Goal: Task Accomplishment & Management: Complete application form

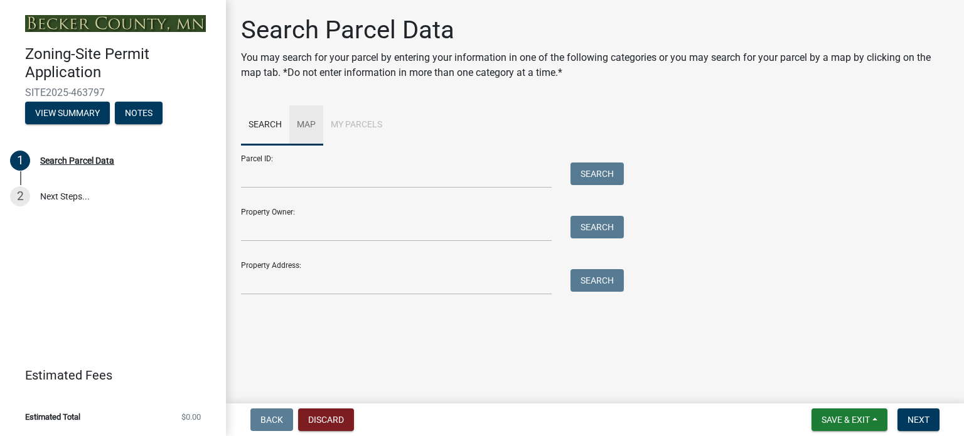
click at [309, 130] on link "Map" at bounding box center [306, 125] width 34 height 40
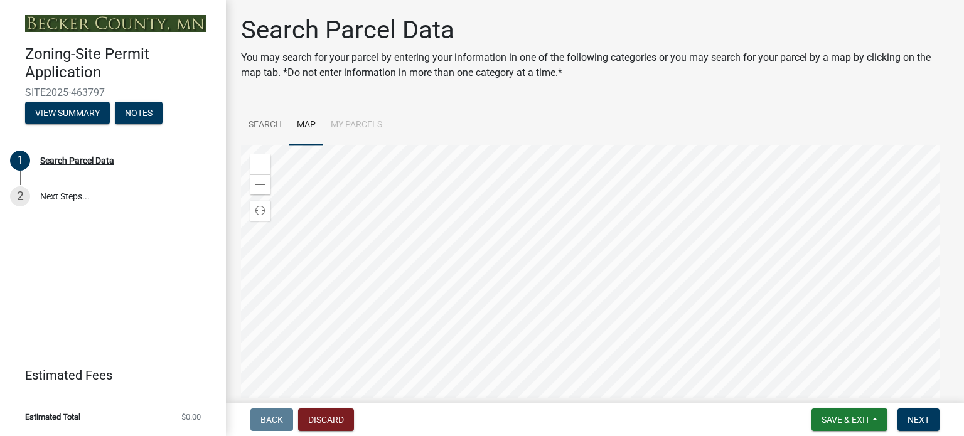
scroll to position [109, 0]
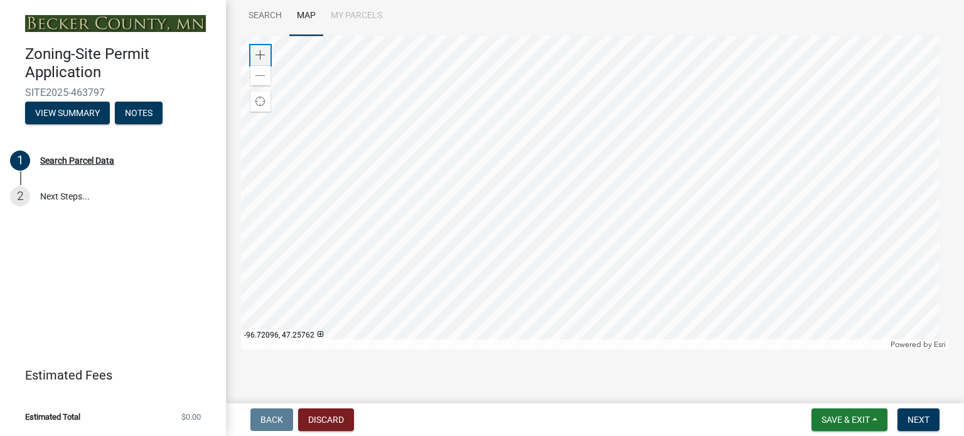
click at [265, 56] on div "Zoom in" at bounding box center [260, 55] width 20 height 20
click at [592, 107] on div at bounding box center [595, 193] width 708 height 314
click at [258, 55] on span at bounding box center [260, 55] width 10 height 10
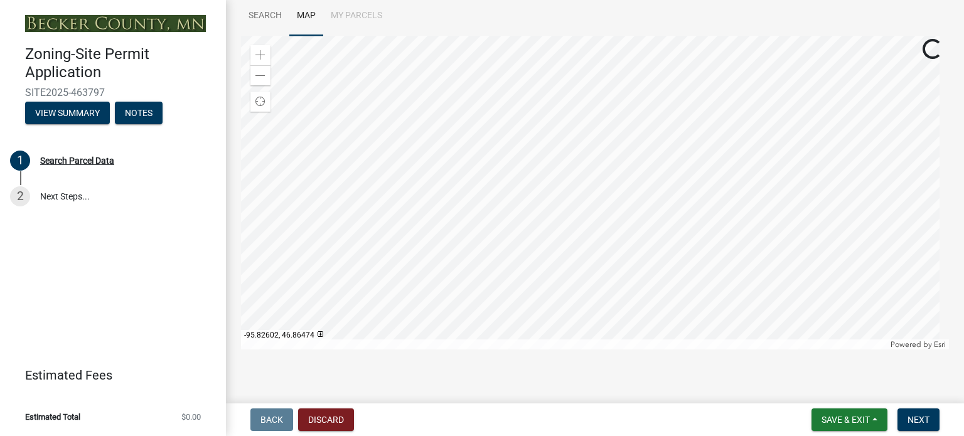
click at [678, 198] on div at bounding box center [595, 193] width 708 height 314
click at [263, 53] on span at bounding box center [260, 55] width 10 height 10
click at [479, 243] on div at bounding box center [595, 193] width 708 height 314
click at [263, 52] on span at bounding box center [260, 55] width 10 height 10
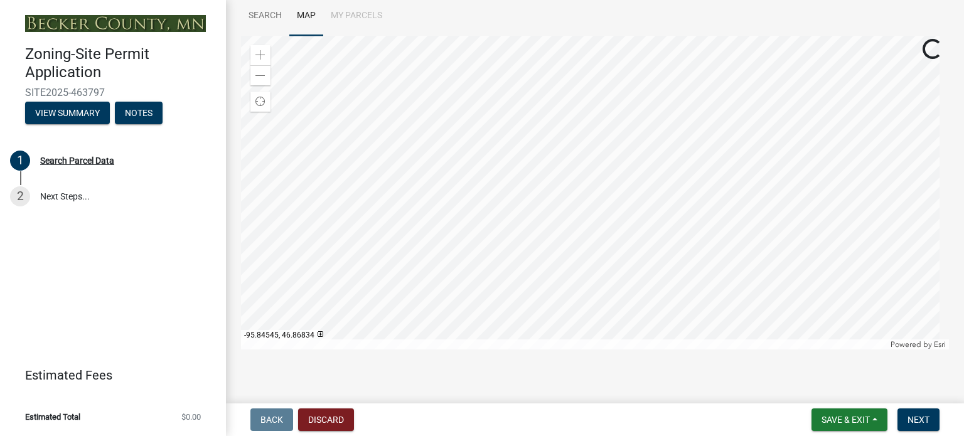
click at [576, 242] on div at bounding box center [595, 193] width 708 height 314
click at [261, 47] on div "Zoom in" at bounding box center [260, 55] width 20 height 20
click at [589, 243] on div at bounding box center [595, 193] width 708 height 314
click at [263, 50] on span at bounding box center [260, 55] width 10 height 10
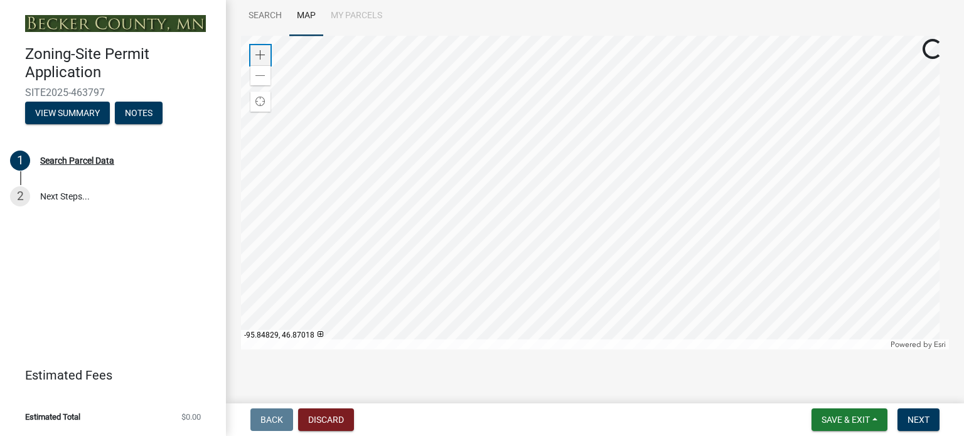
click at [263, 50] on span at bounding box center [260, 55] width 10 height 10
click at [270, 17] on link "Search" at bounding box center [265, 16] width 48 height 40
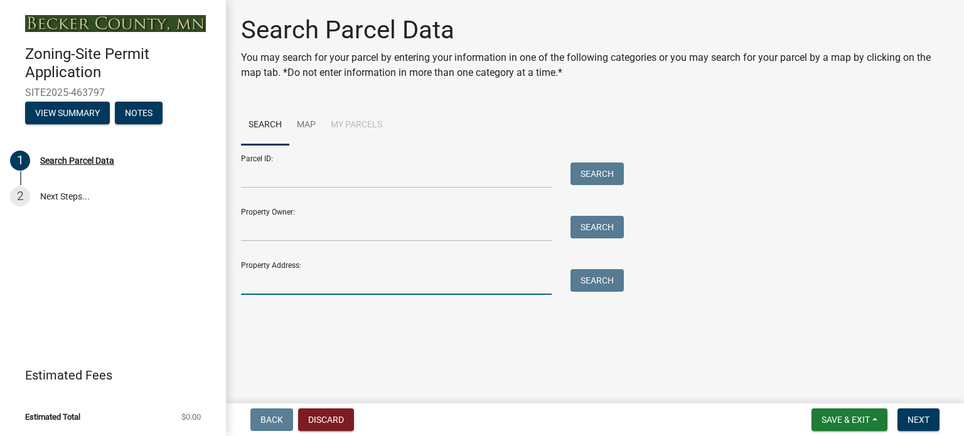
click at [268, 286] on input "Property Address:" at bounding box center [396, 282] width 311 height 26
type input "20340 Co rd 131 detroit lakes mn"
click at [592, 275] on button "Search" at bounding box center [596, 280] width 53 height 23
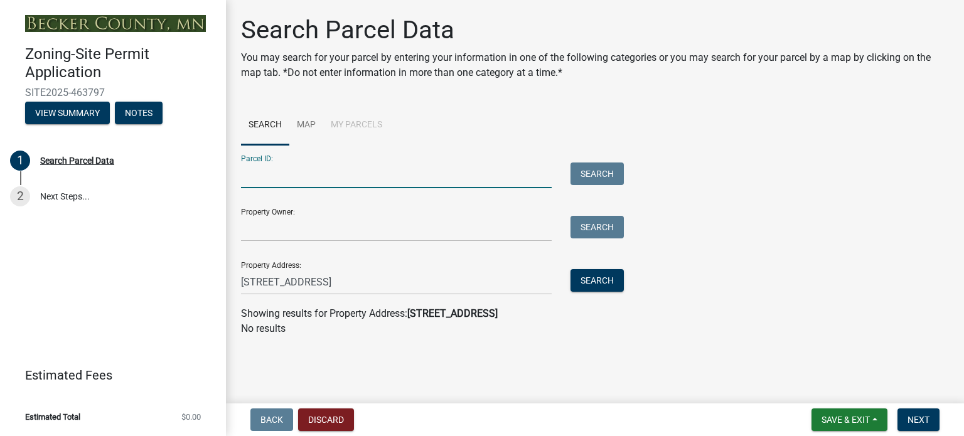
click at [289, 177] on input "Parcel ID:" at bounding box center [396, 176] width 311 height 26
paste input "081009000"
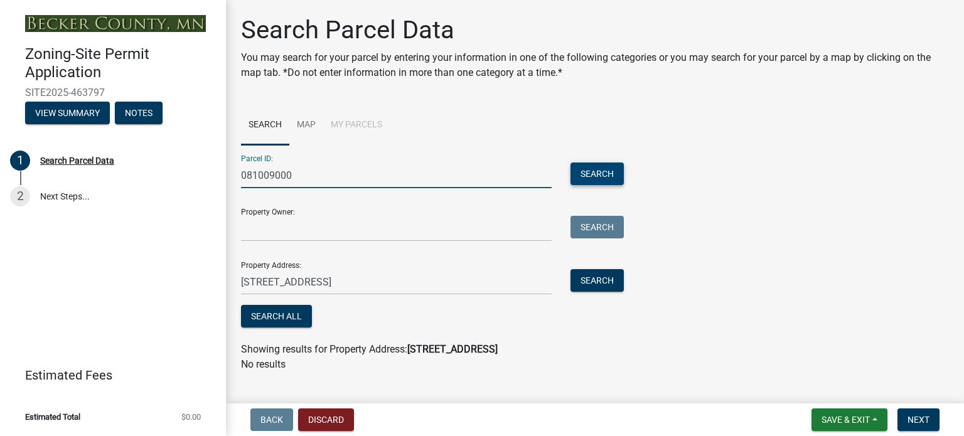
type input "081009000"
click at [604, 169] on button "Search" at bounding box center [596, 174] width 53 height 23
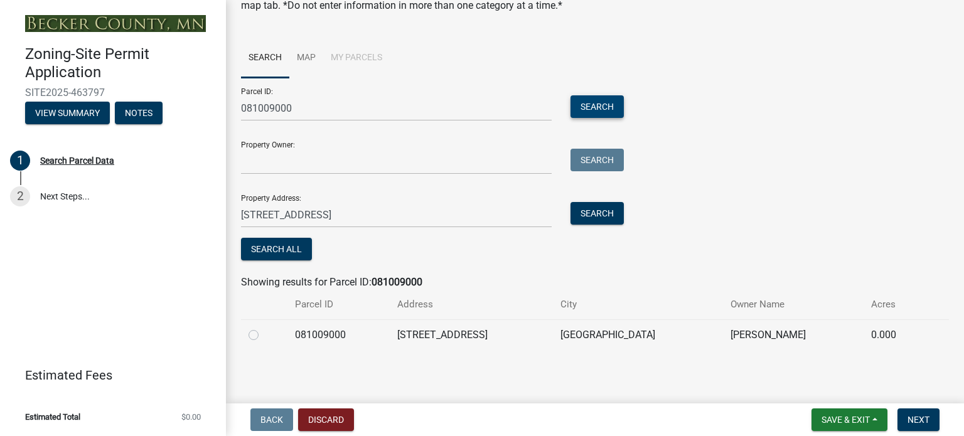
scroll to position [68, 0]
click at [264, 327] on label at bounding box center [264, 327] width 0 height 0
click at [264, 335] on input "radio" at bounding box center [268, 331] width 8 height 8
radio input "true"
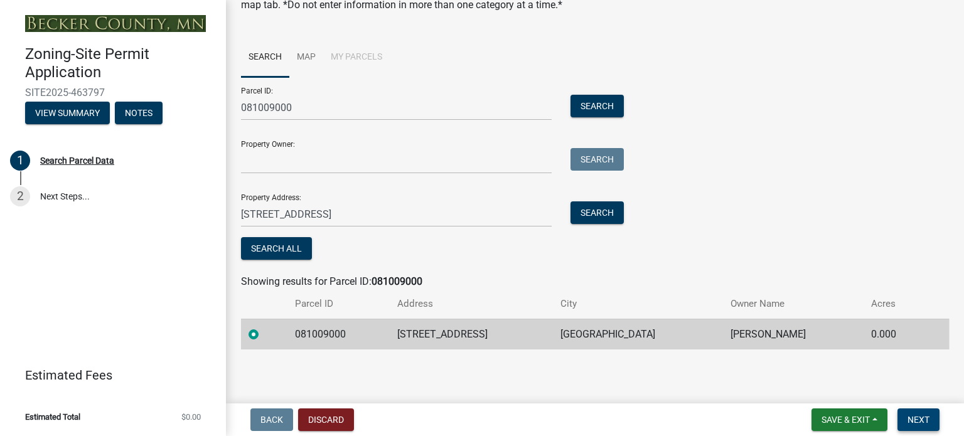
click at [915, 420] on span "Next" at bounding box center [918, 420] width 22 height 10
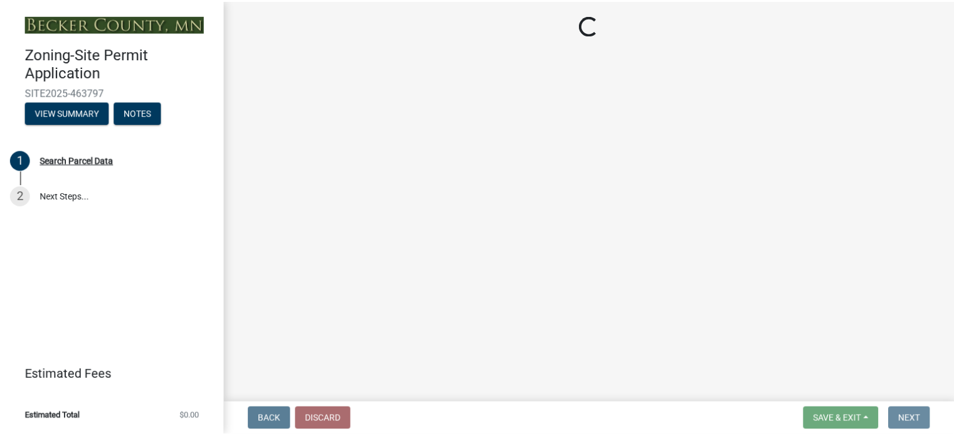
scroll to position [0, 0]
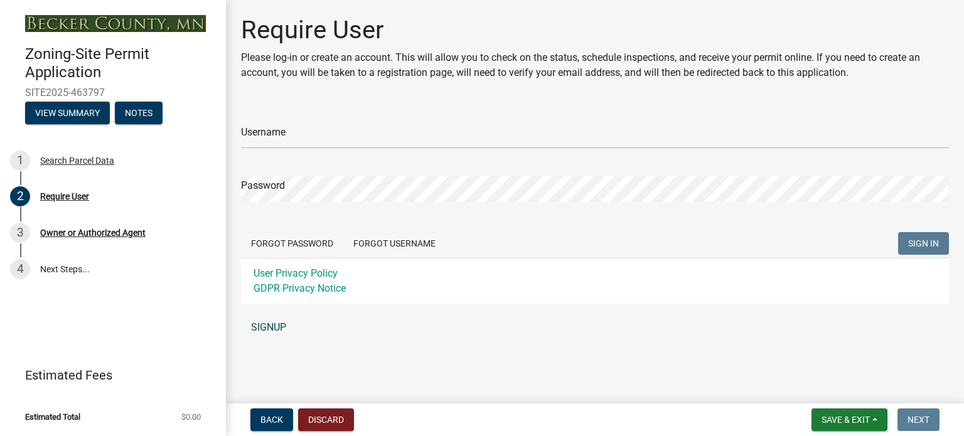
click at [265, 325] on link "SIGNUP" at bounding box center [595, 327] width 708 height 25
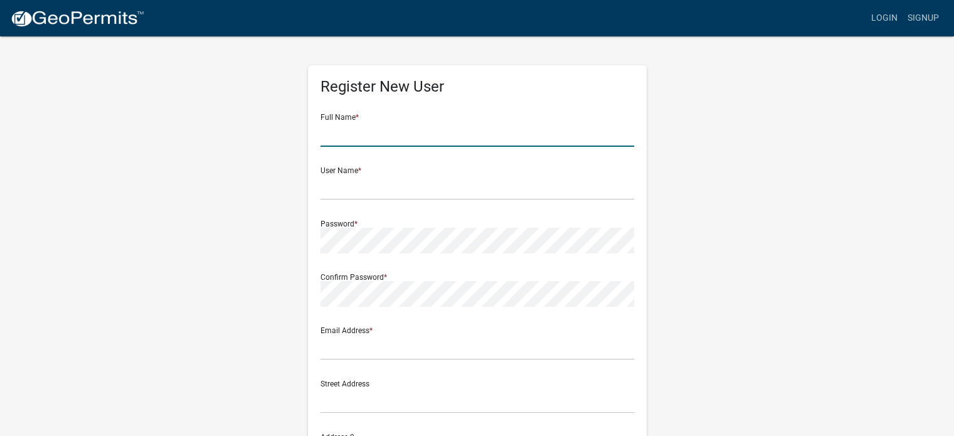
click at [376, 132] on input "text" at bounding box center [478, 134] width 314 height 26
type input "[PERSON_NAME]"
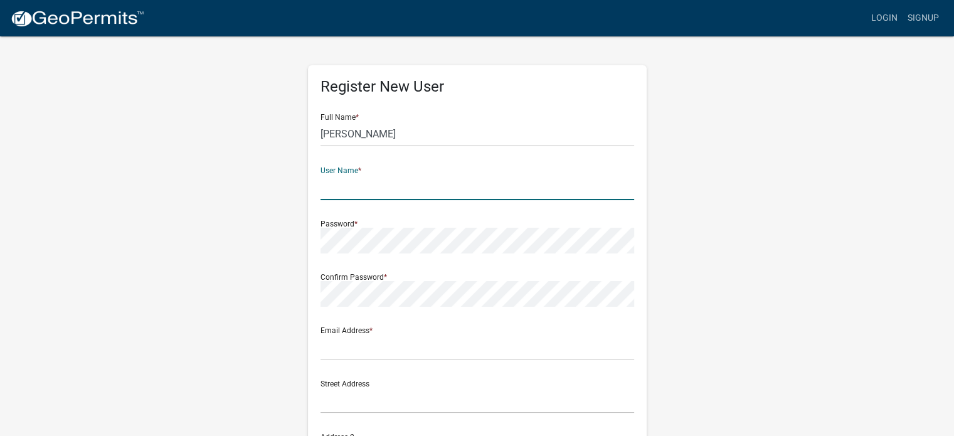
type input "D"
click at [376, 139] on input "[PERSON_NAME]" at bounding box center [478, 134] width 314 height 26
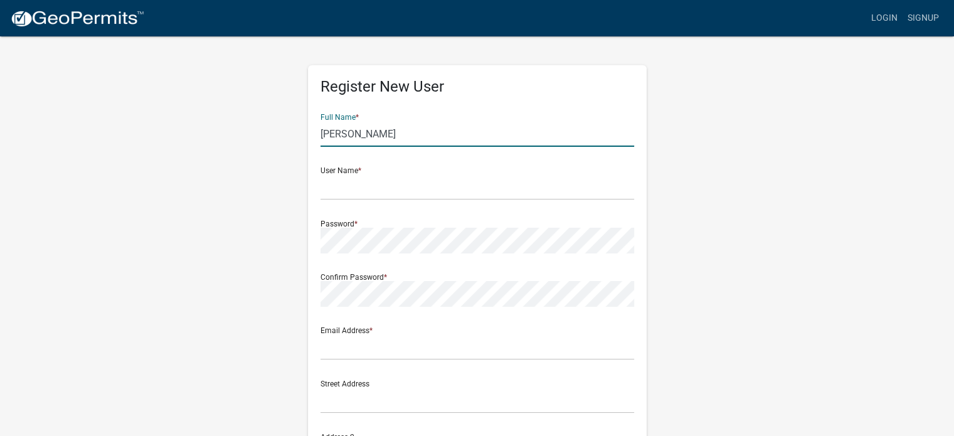
type input "[PERSON_NAME]"
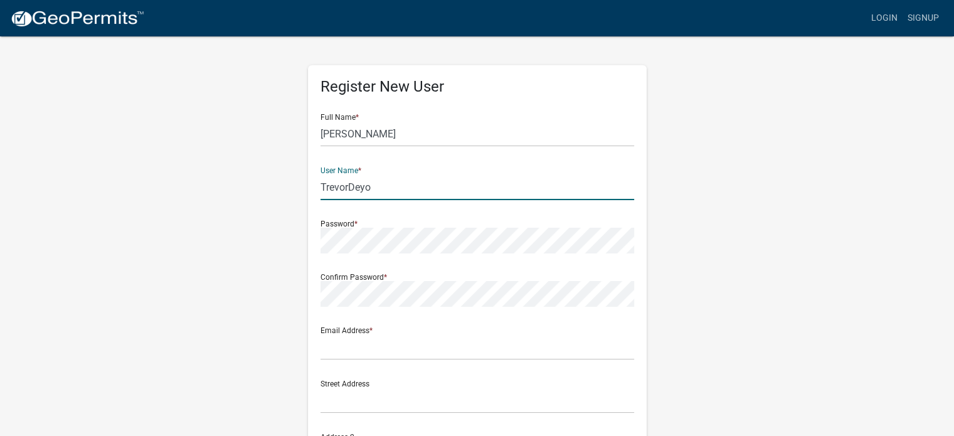
type input "TrevorDeyo"
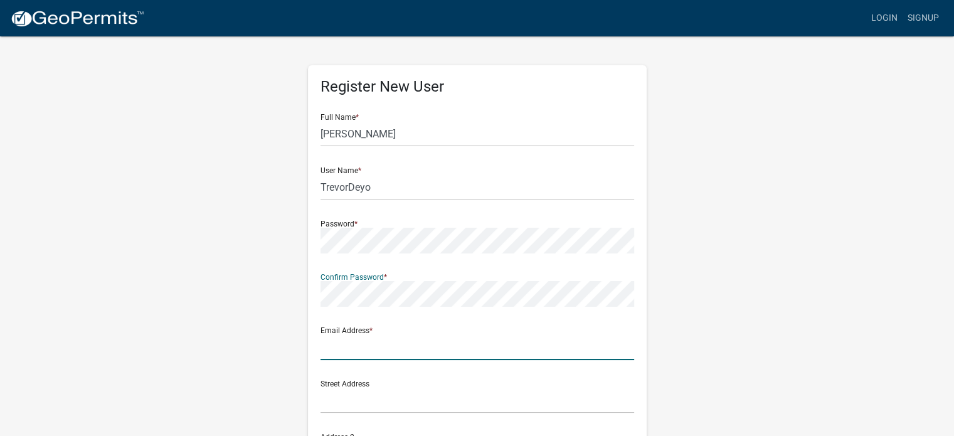
click at [341, 352] on input "text" at bounding box center [478, 347] width 314 height 26
type input "Trevor@qcexteriors.com"
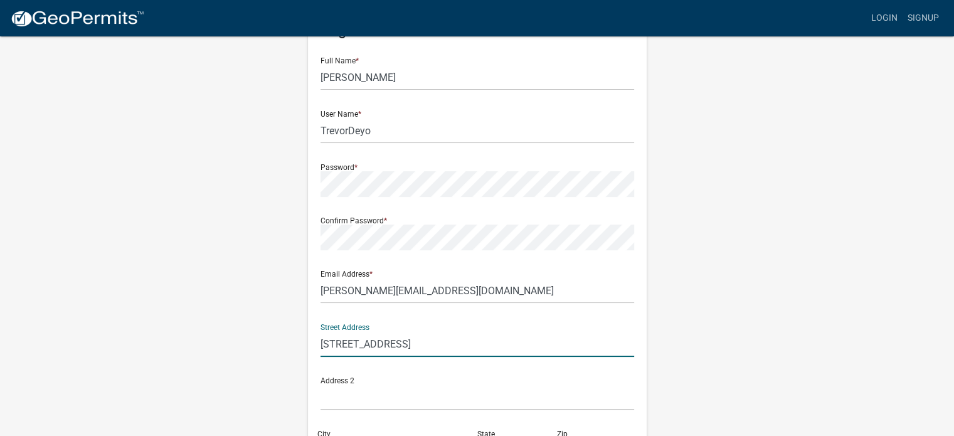
scroll to position [125, 0]
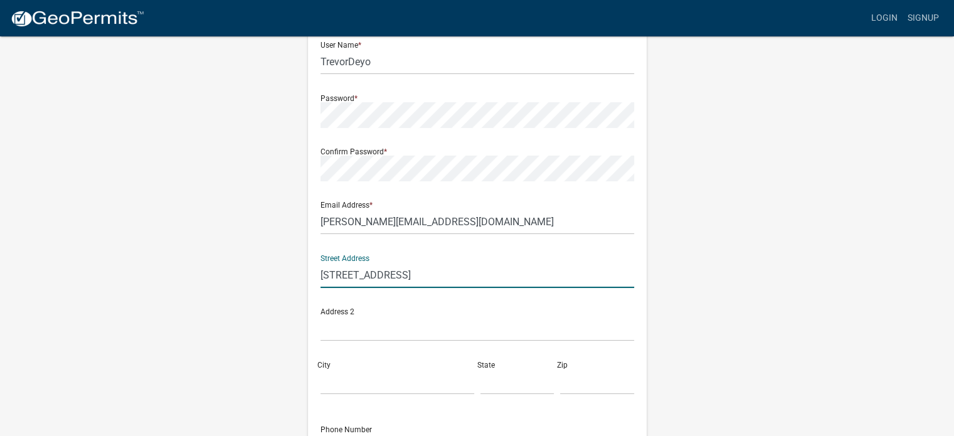
type input "26189 Co Hwy 37"
click at [331, 388] on input "City" at bounding box center [398, 382] width 154 height 26
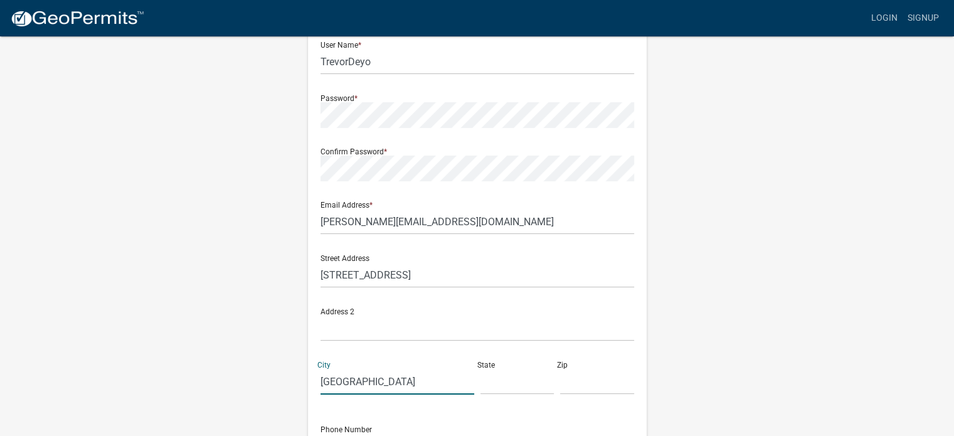
type input "Detroit Lakes"
type input "MN"
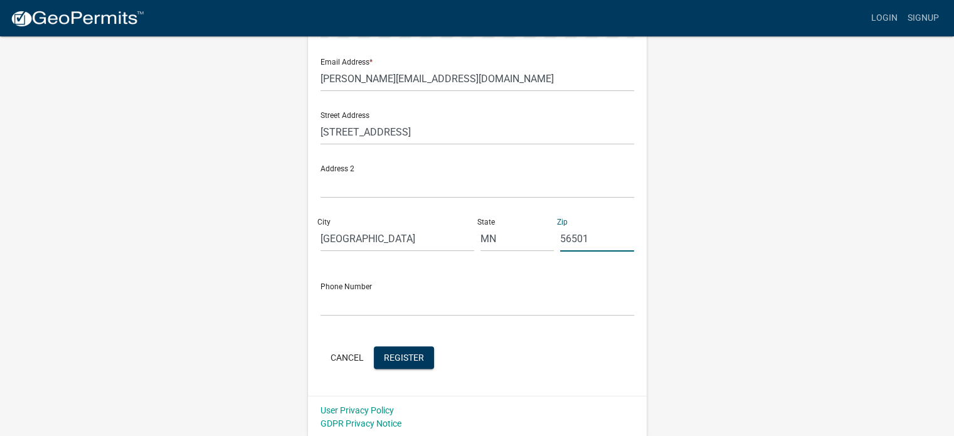
scroll to position [270, 0]
type input "56501"
click at [348, 300] on input "text" at bounding box center [478, 302] width 314 height 26
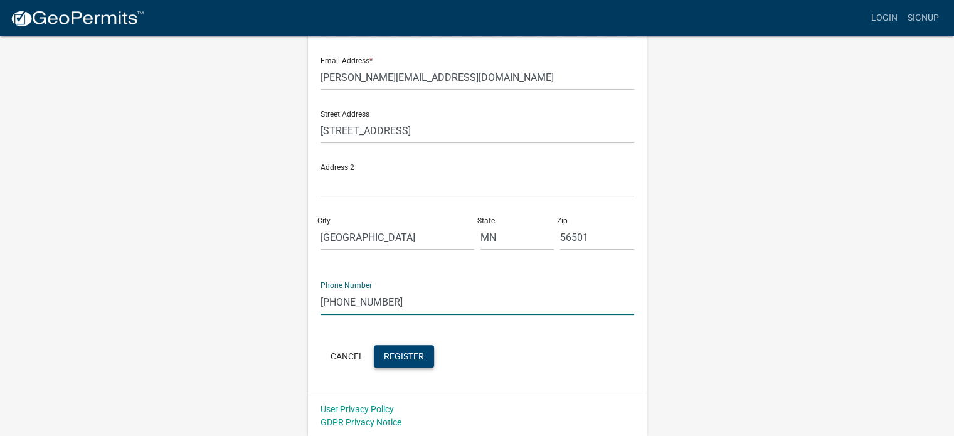
type input "701-306-6029"
click at [402, 353] on span "Register" at bounding box center [404, 356] width 40 height 10
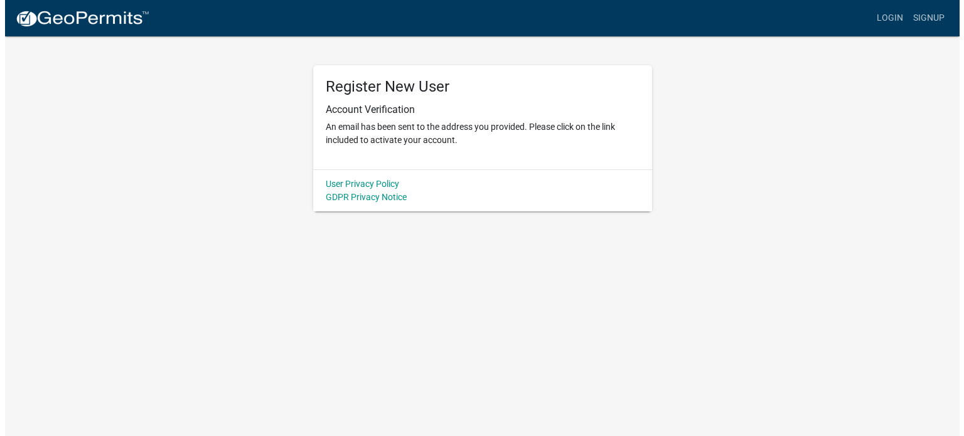
scroll to position [0, 0]
click at [898, 18] on link "Login" at bounding box center [894, 18] width 36 height 24
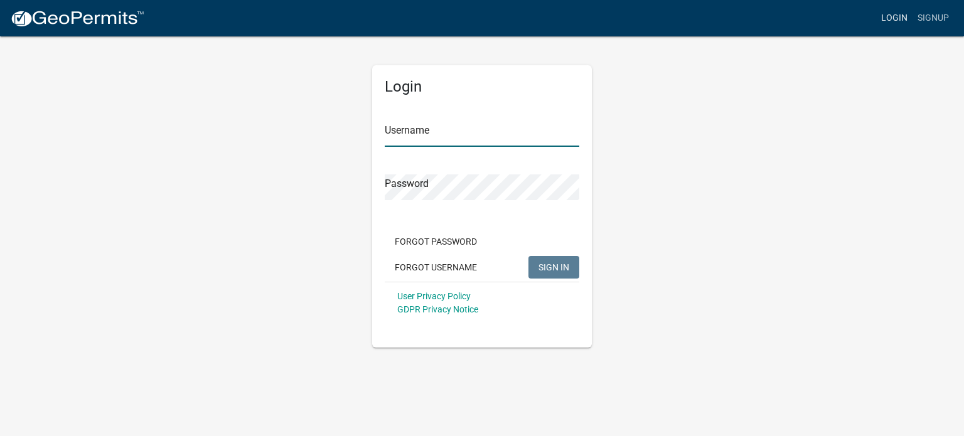
type input "TrevorDeyo"
click at [548, 267] on span "SIGN IN" at bounding box center [553, 267] width 31 height 10
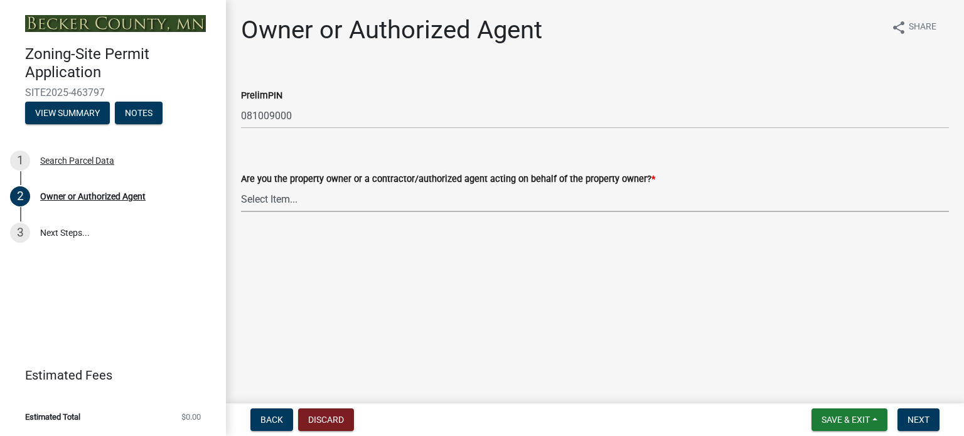
click at [386, 199] on select "Select Item... Property Owner Authorized Agent" at bounding box center [595, 199] width 708 height 26
click at [241, 186] on select "Select Item... Property Owner Authorized Agent" at bounding box center [595, 199] width 708 height 26
select select "059d621c-7166-4fbc-97da-2eca626821a9"
click at [919, 418] on span "Next" at bounding box center [918, 420] width 22 height 10
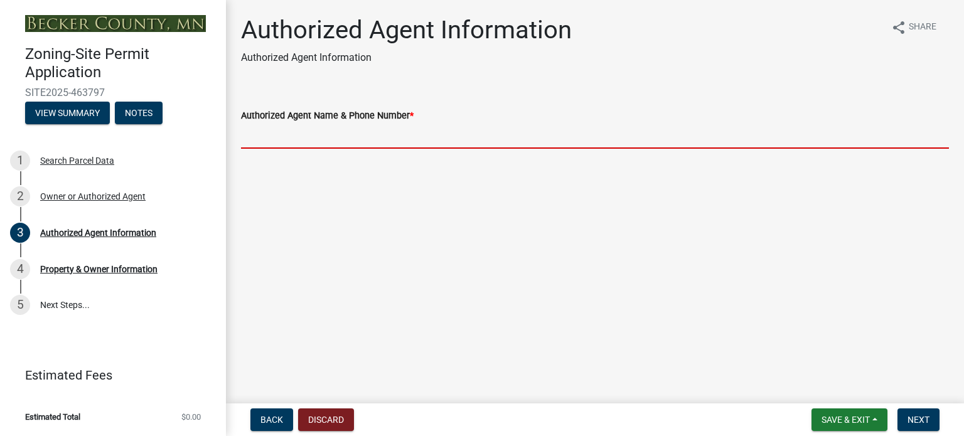
click at [305, 136] on input "Authorized Agent Name & Phone Number *" at bounding box center [595, 136] width 708 height 26
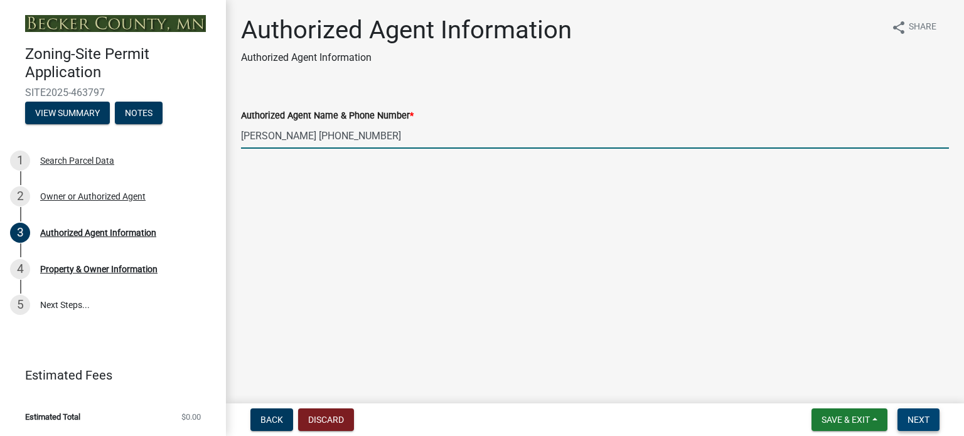
type input "[PERSON_NAME] [PHONE_NUMBER]"
click at [912, 421] on span "Next" at bounding box center [918, 420] width 22 height 10
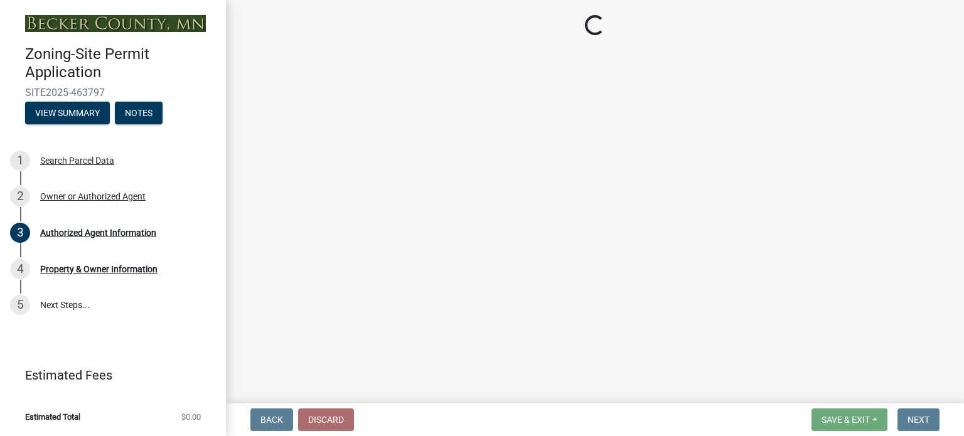
select select "a752e4d6-14bd-4f0f-bfe8-5b67ead45659"
select select "9319189b-bfdc-4147-b381-5e16084c0e7a"
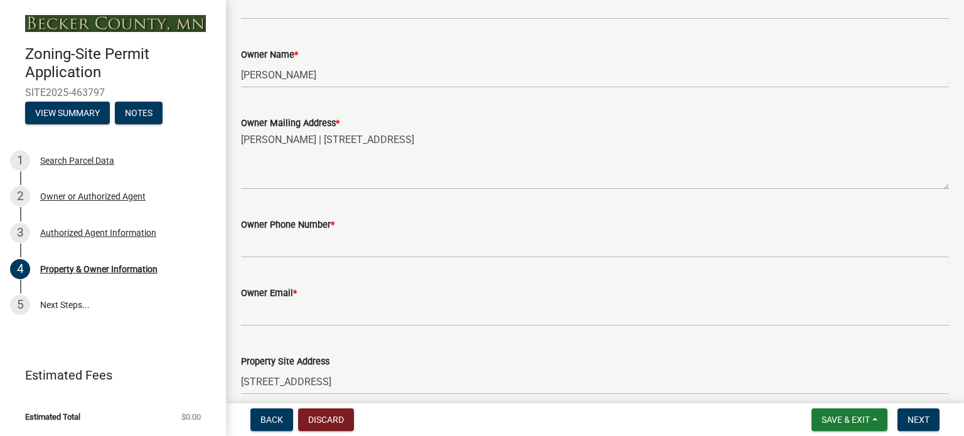
scroll to position [251, 0]
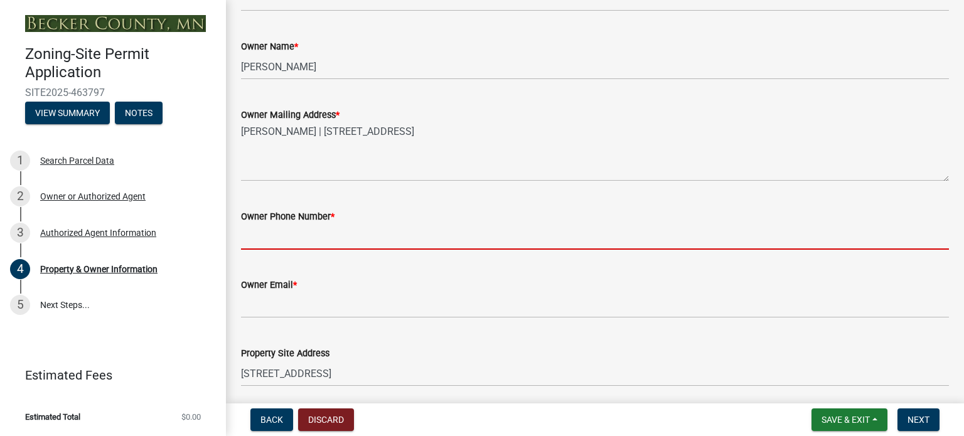
click at [264, 235] on input "Owner Phone Number *" at bounding box center [595, 237] width 708 height 26
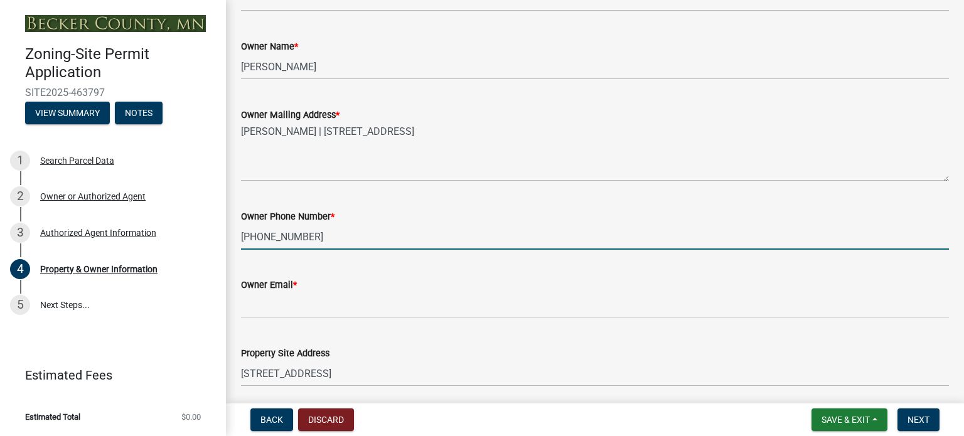
type input "[PHONE_NUMBER]"
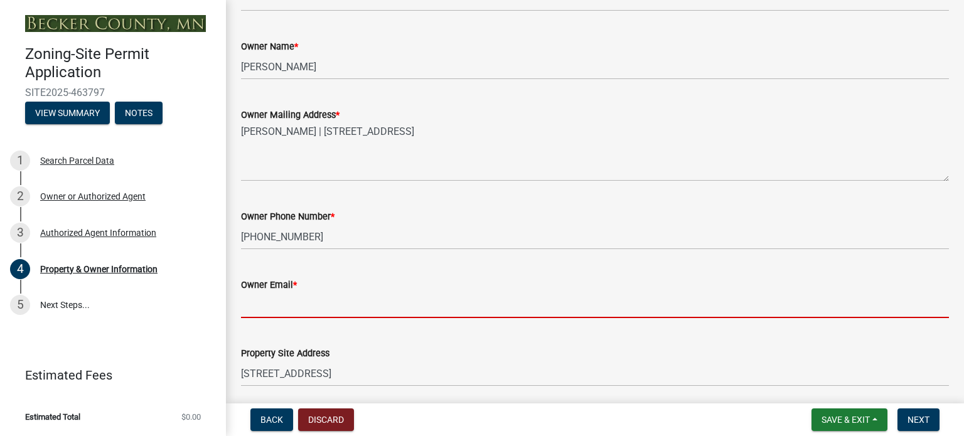
click at [277, 308] on input "Owner Email *" at bounding box center [595, 305] width 708 height 26
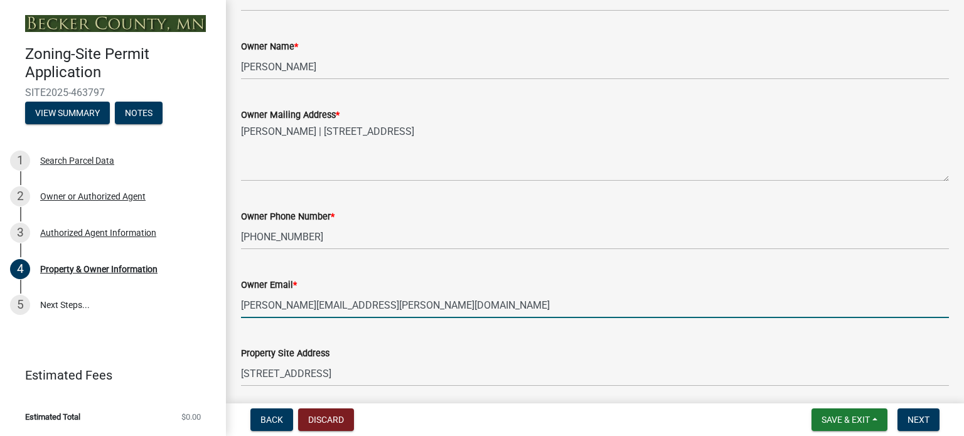
type input "[PERSON_NAME][EMAIL_ADDRESS][PERSON_NAME][DOMAIN_NAME]"
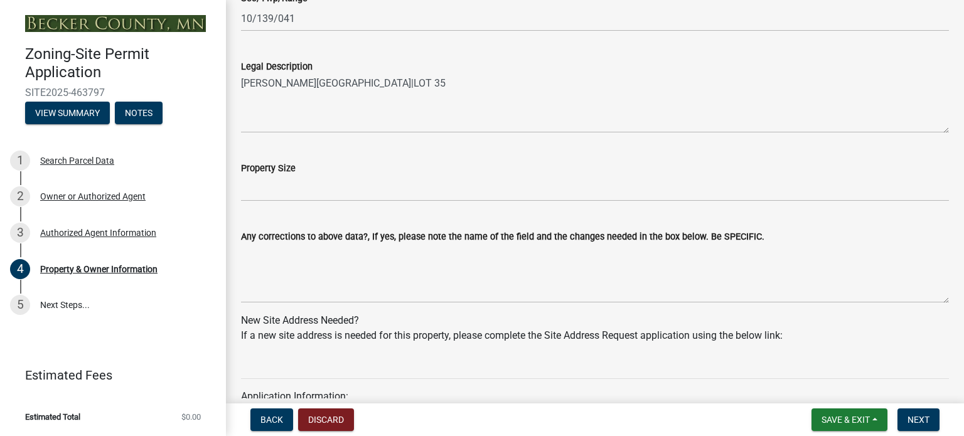
scroll to position [941, 0]
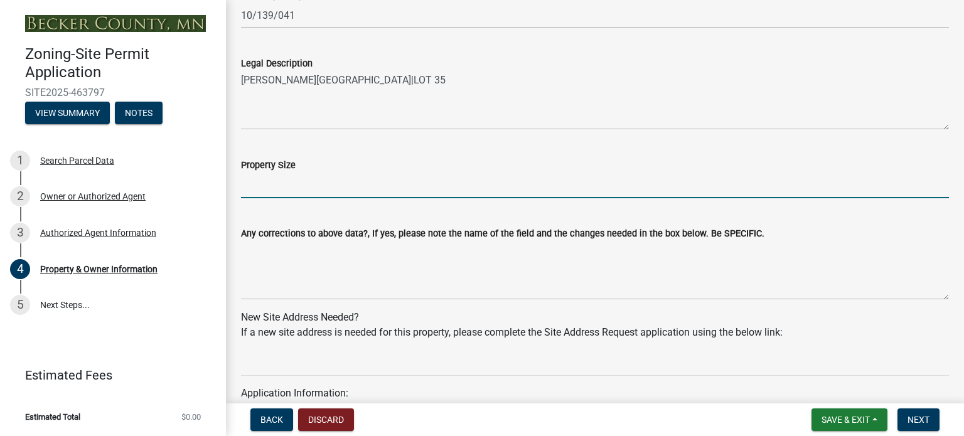
click at [272, 185] on input "Property Size" at bounding box center [595, 186] width 708 height 26
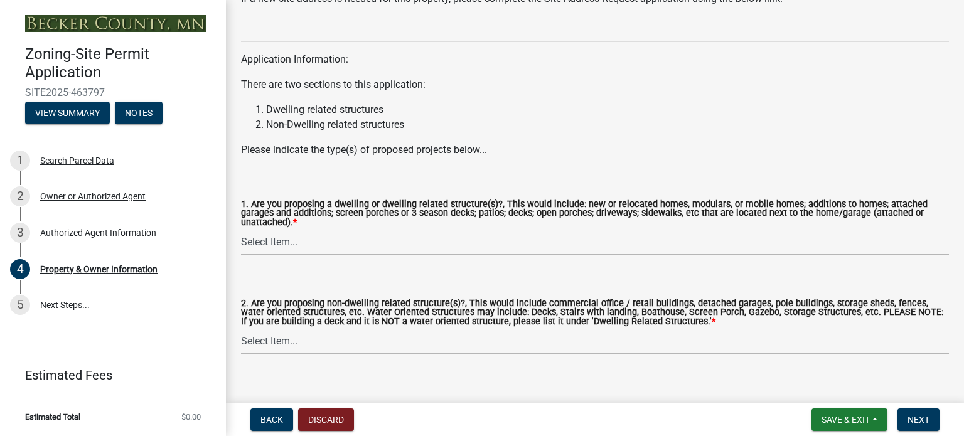
scroll to position [1291, 0]
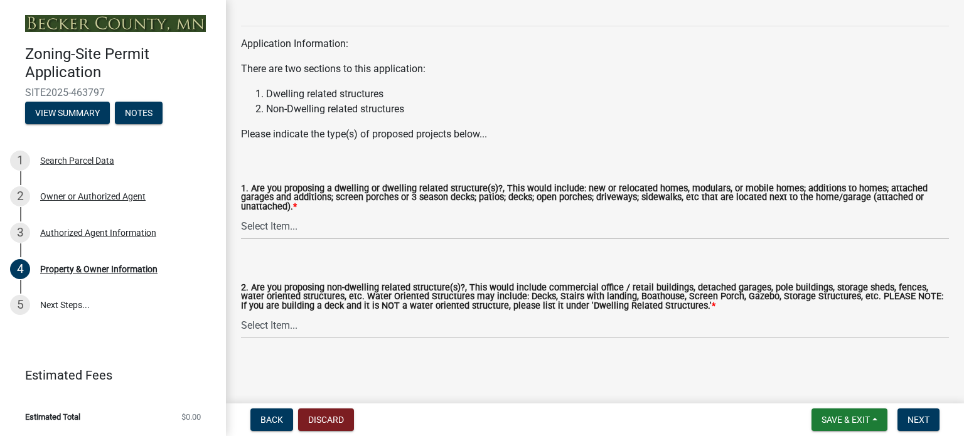
type input "10,360 SF"
click at [260, 225] on select "Select Item... Yes No" at bounding box center [595, 227] width 708 height 26
click at [241, 214] on select "Select Item... Yes No" at bounding box center [595, 227] width 708 height 26
select select "f87eba17-8ed9-4ad8-aefc-fe36a3f3544b"
click at [285, 324] on select "Select Item... Yes No" at bounding box center [595, 326] width 708 height 26
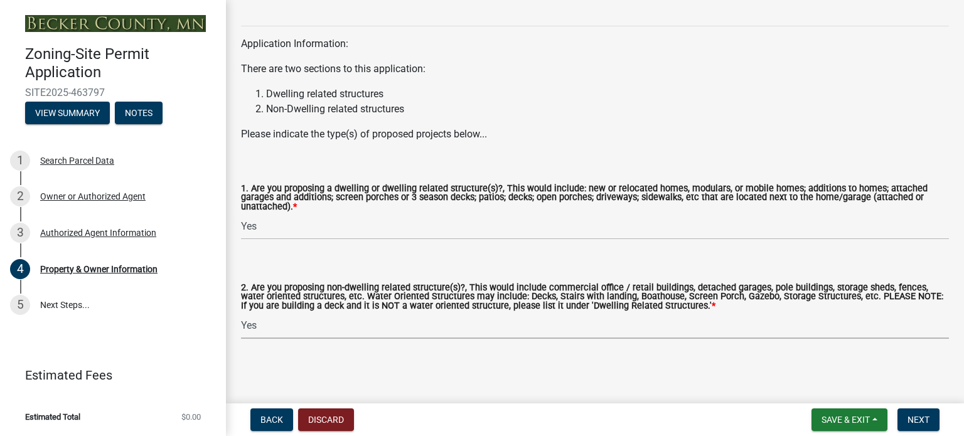
click at [241, 313] on select "Select Item... Yes No" at bounding box center [595, 326] width 708 height 26
select select "5a5634ed-f11e-4c7b-90e1-096e6cfd17b9"
click at [924, 425] on button "Next" at bounding box center [918, 419] width 42 height 23
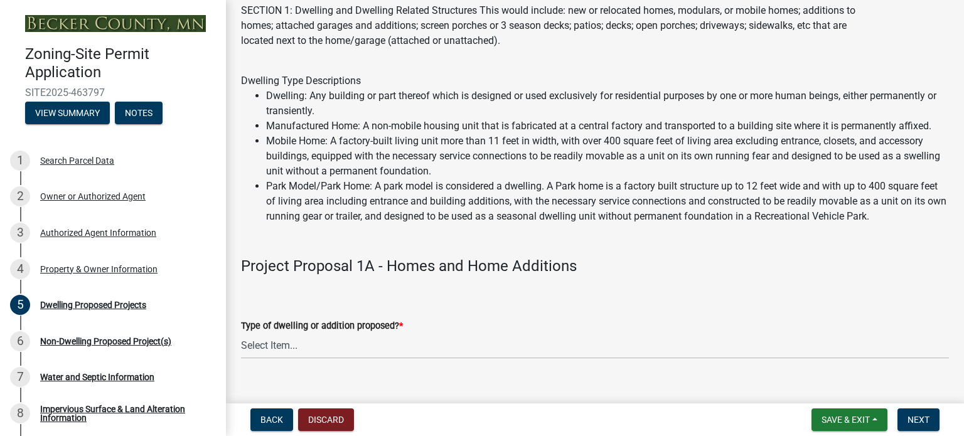
scroll to position [125, 0]
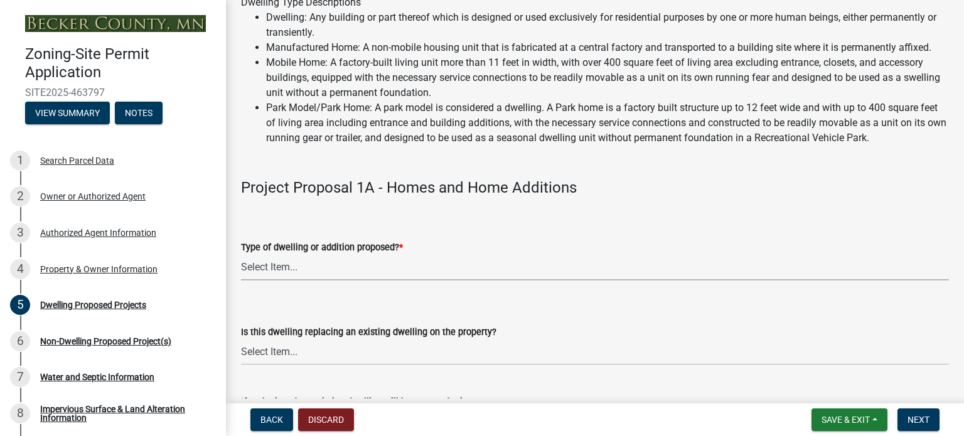
click at [270, 274] on select "Select Item... N/A - Not a dwelling New Home-Onsite Construction New Modular (E…" at bounding box center [595, 268] width 708 height 26
click at [241, 255] on select "Select Item... N/A - Not a dwelling New Home-Onsite Construction New Modular (E…" at bounding box center [595, 268] width 708 height 26
select select "b76c2e3f-c59d-4748-8205-29623accd873"
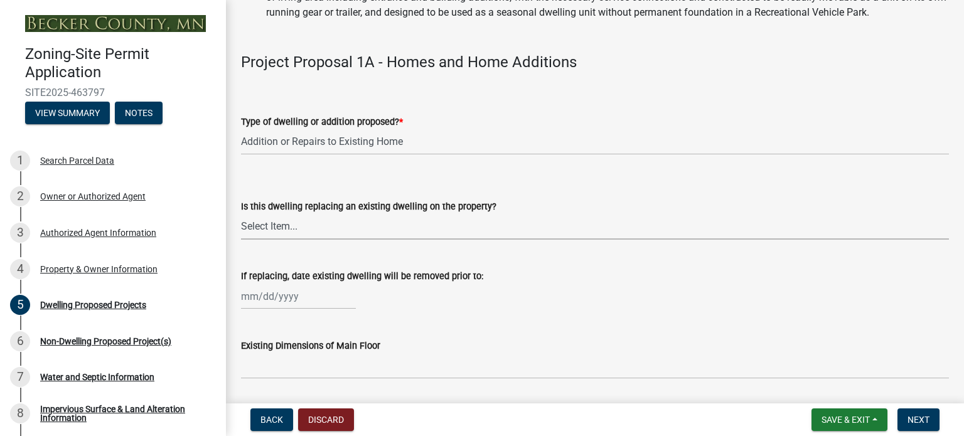
click at [299, 227] on select "Select Item... N/A Yes No" at bounding box center [595, 227] width 708 height 26
click at [241, 214] on select "Select Item... N/A Yes No" at bounding box center [595, 227] width 708 height 26
select select "566f81cc-4b3f-4ecb-9f16-a2b313352c61"
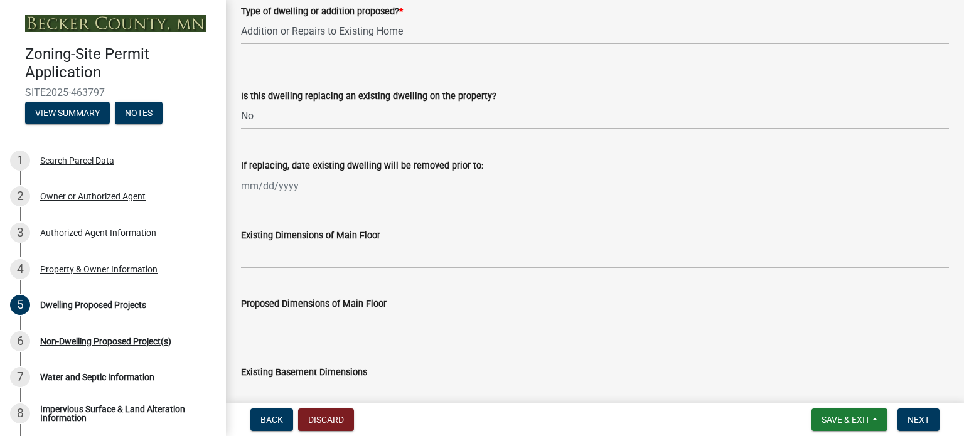
scroll to position [376, 0]
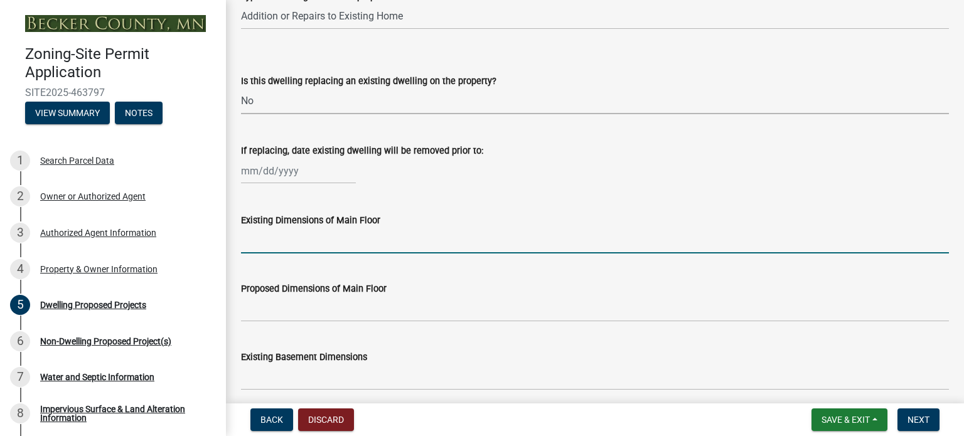
click at [280, 244] on input "Existing Dimensions of Main Floor" at bounding box center [595, 241] width 708 height 26
type input "1056 SF"
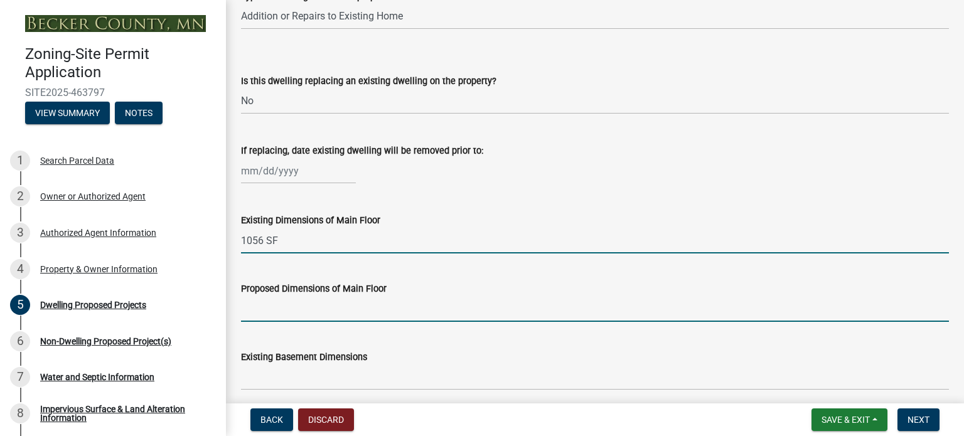
click at [264, 311] on input "Proposed Dimensions of Main Floor" at bounding box center [595, 309] width 708 height 26
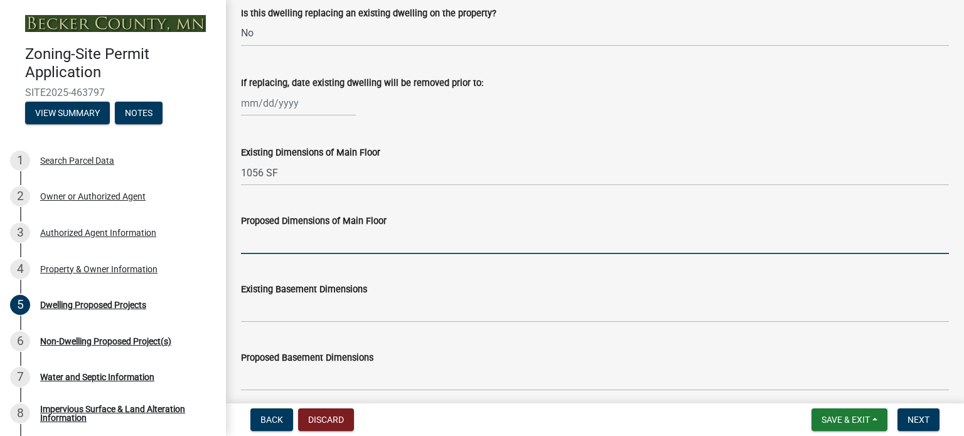
scroll to position [439, 0]
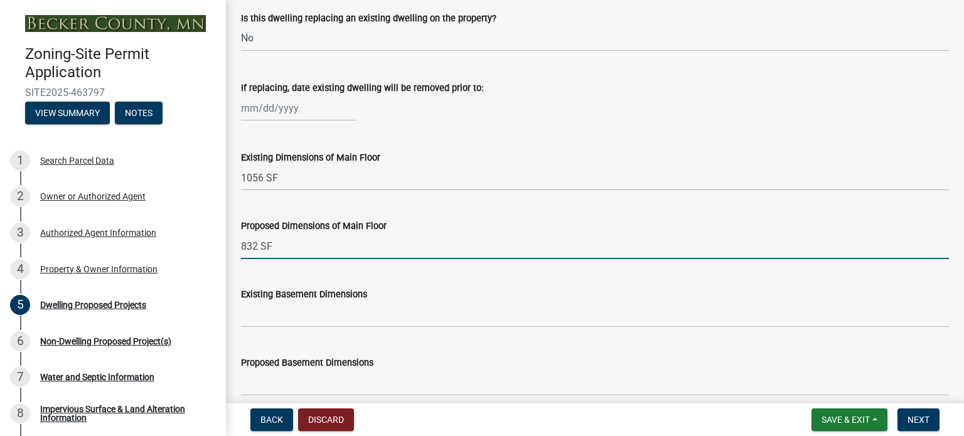
type input "832 SF"
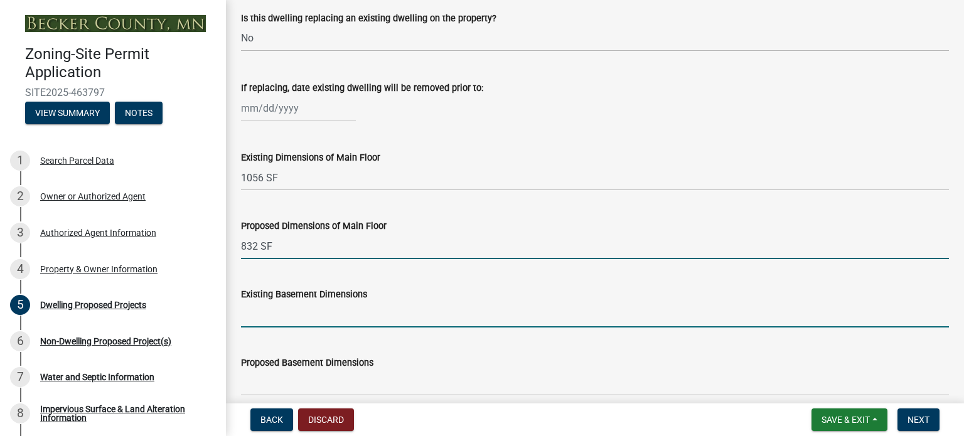
click at [272, 317] on input "Existing Basement Dimensions" at bounding box center [595, 315] width 708 height 26
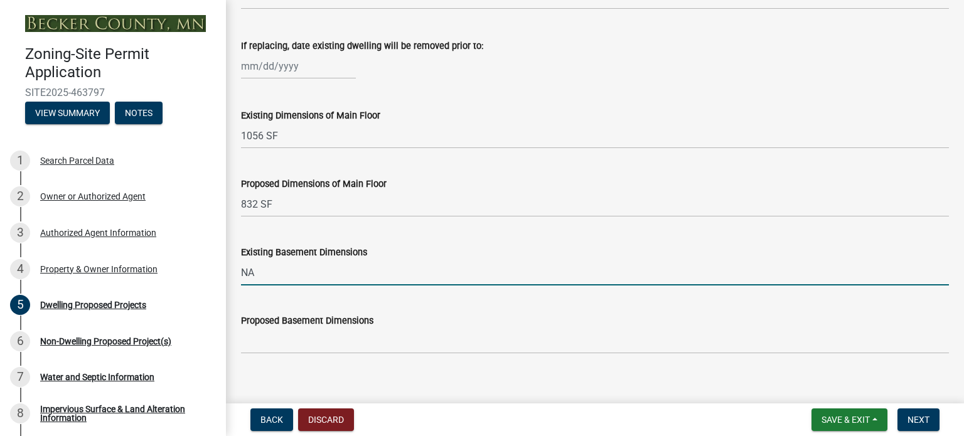
scroll to position [565, 0]
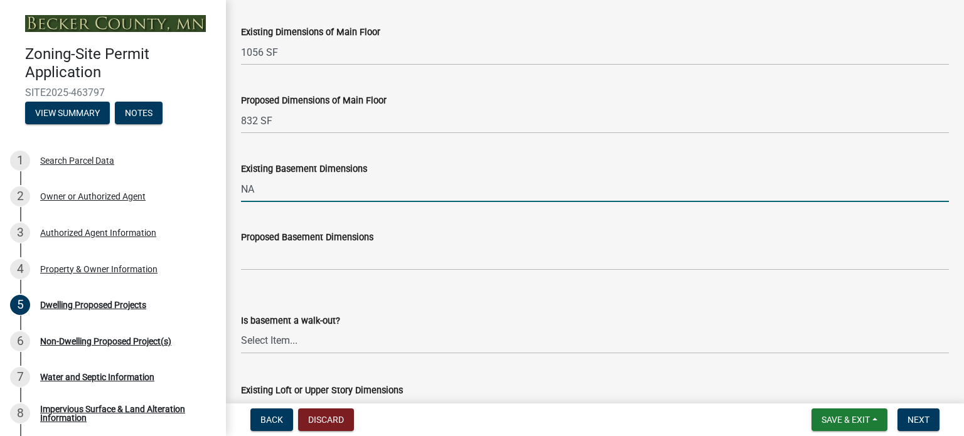
type input "NA"
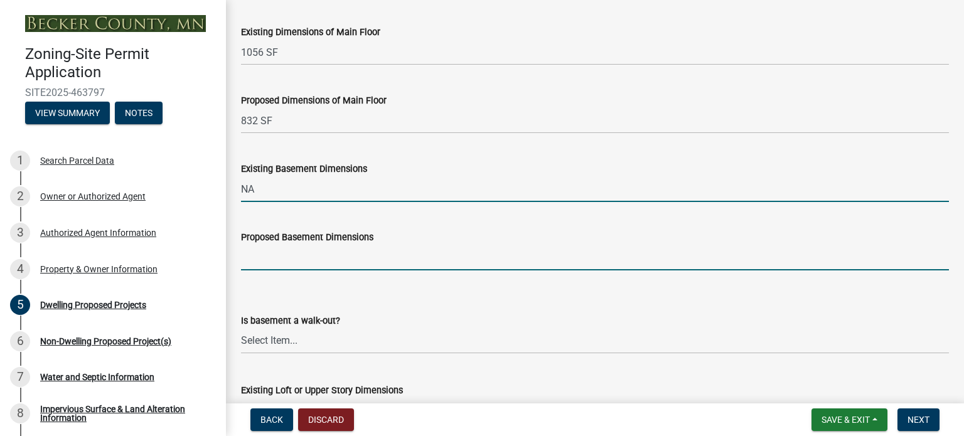
click at [269, 255] on input "Proposed Basement Dimensions" at bounding box center [595, 258] width 708 height 26
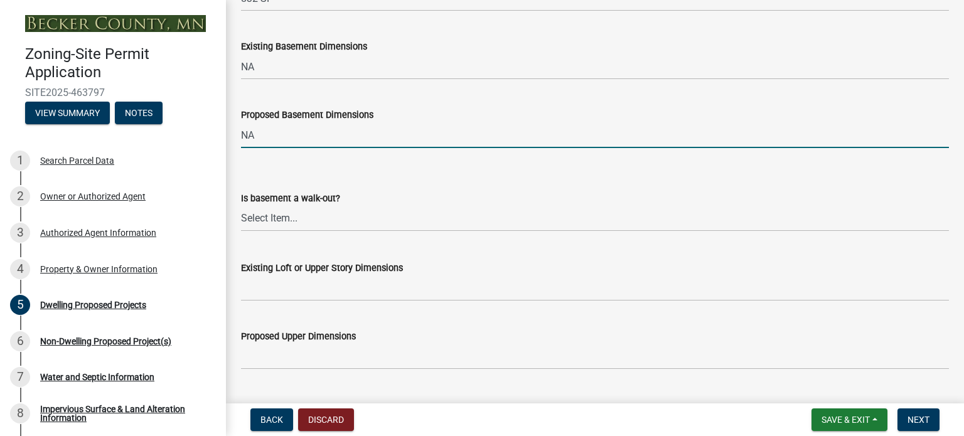
scroll to position [690, 0]
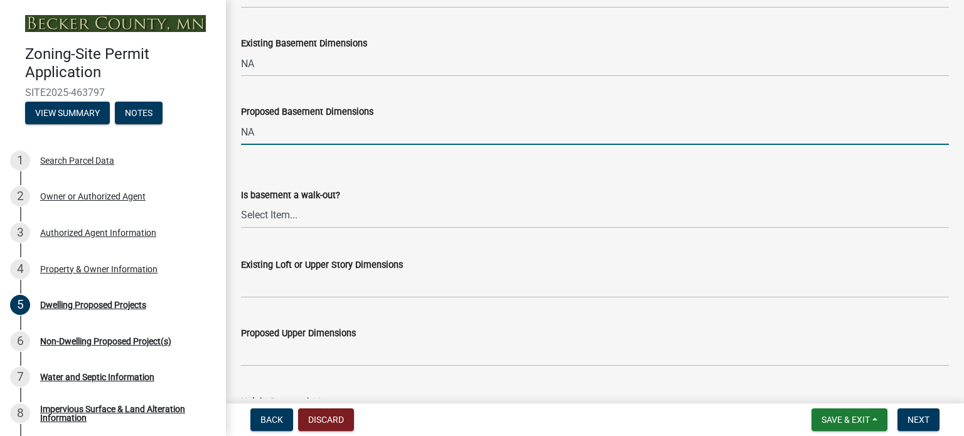
type input "NA"
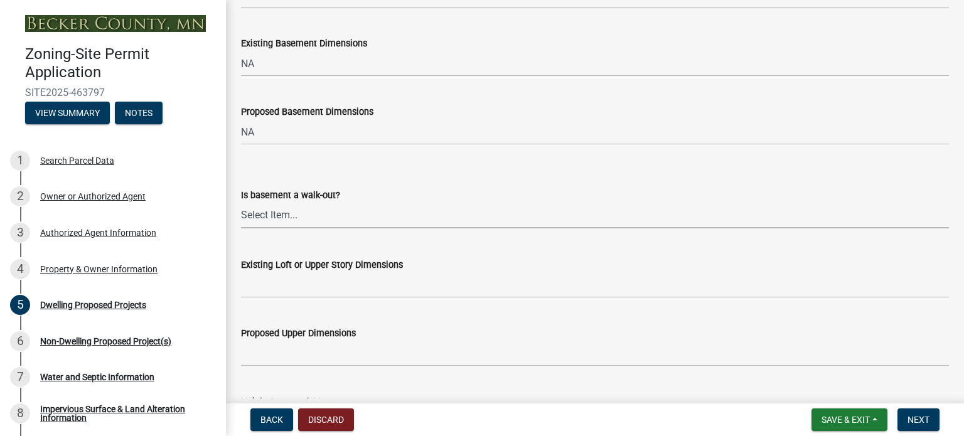
click at [262, 218] on select "Select Item... Yes No N/A" at bounding box center [595, 216] width 708 height 26
click at [241, 203] on select "Select Item... Yes No N/A" at bounding box center [595, 216] width 708 height 26
select select "f4ae0446-41fa-4afd-99aa-409617c58827"
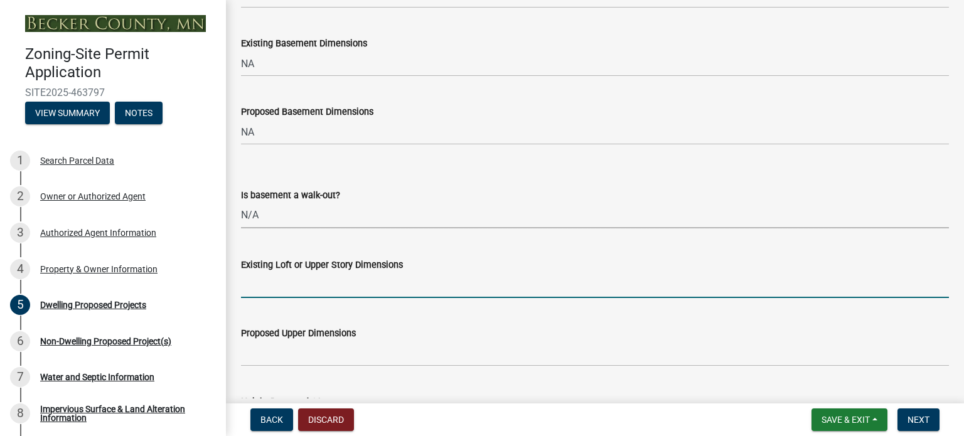
click at [267, 287] on input "Existing Loft or Upper Story Dimensions" at bounding box center [595, 285] width 708 height 26
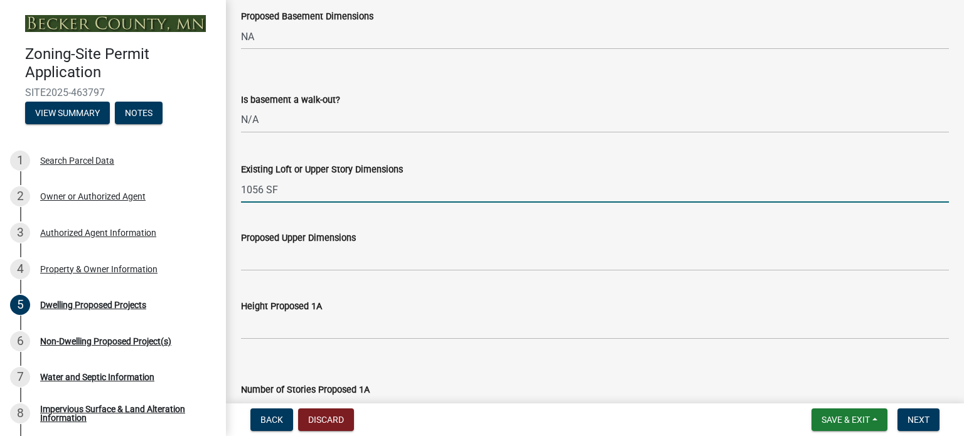
scroll to position [816, 0]
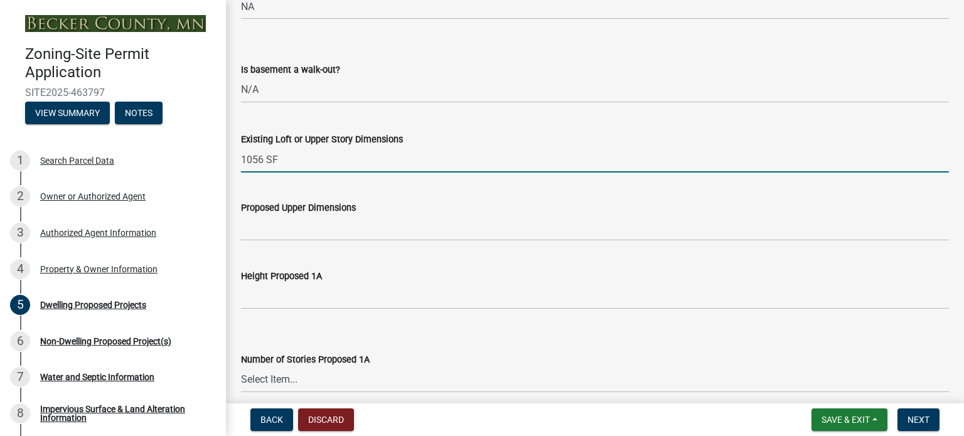
type input "1056 SF"
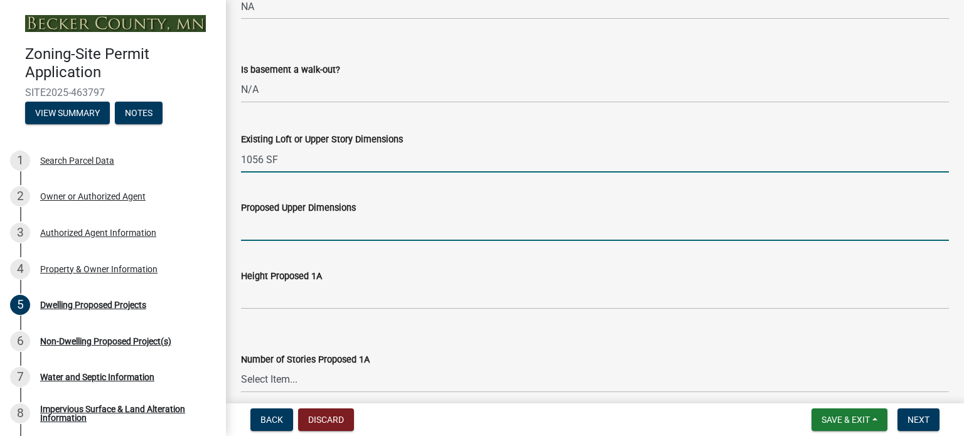
click at [258, 232] on input "Proposed Upper Dimensions" at bounding box center [595, 228] width 708 height 26
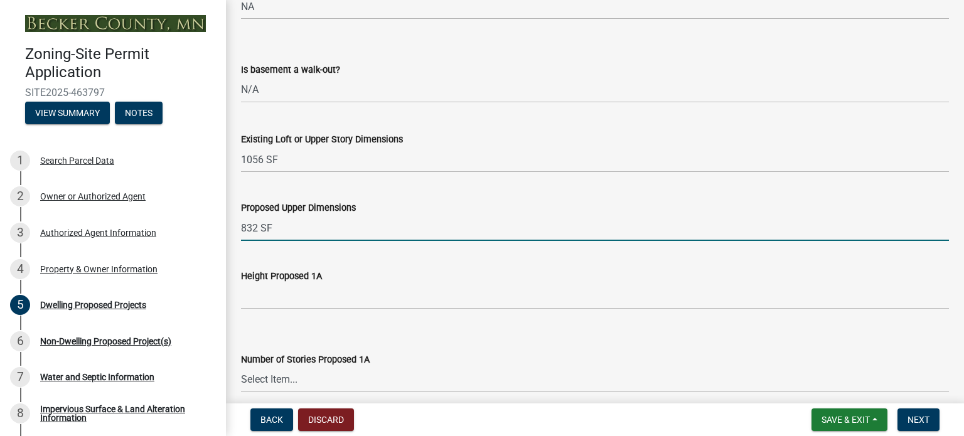
type input "832 SF"
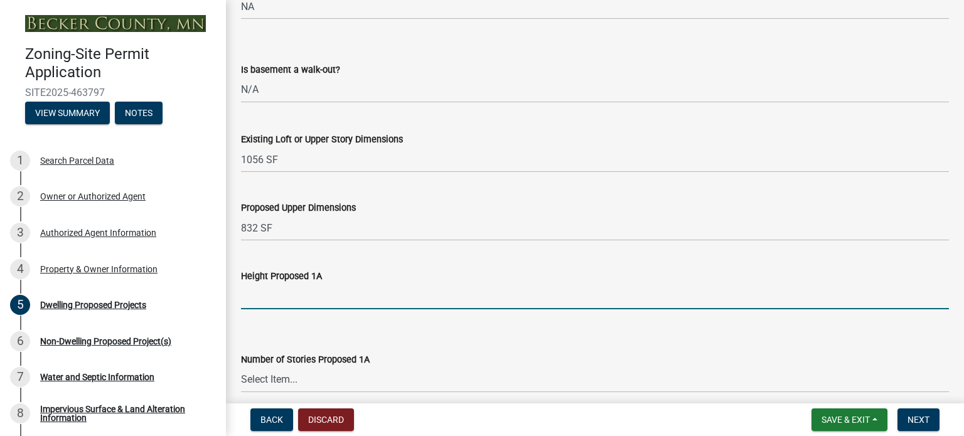
click at [253, 301] on input "Height Proposed 1A" at bounding box center [595, 297] width 708 height 26
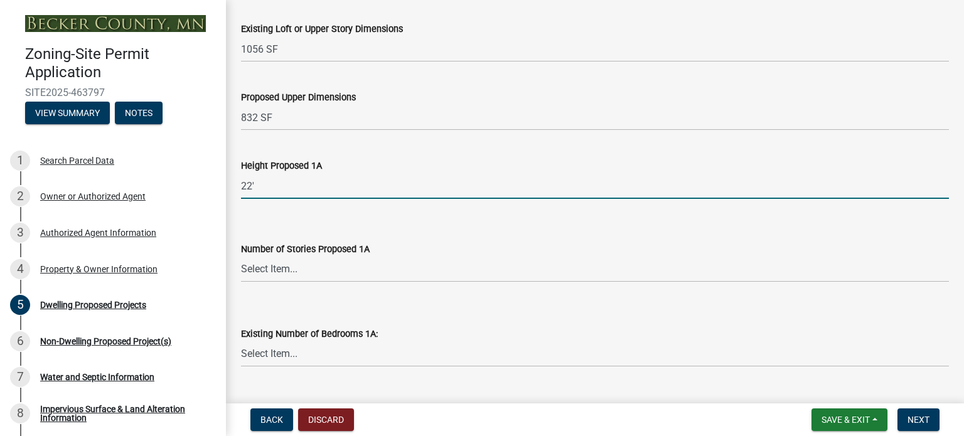
scroll to position [941, 0]
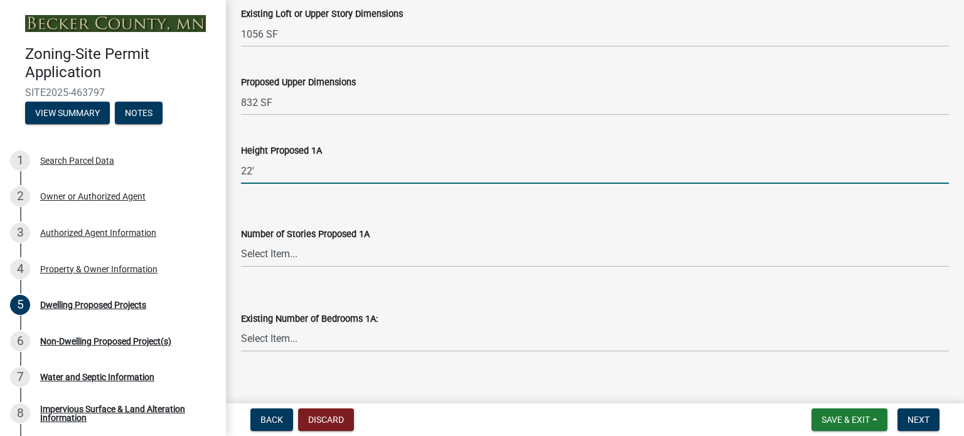
type input "22'"
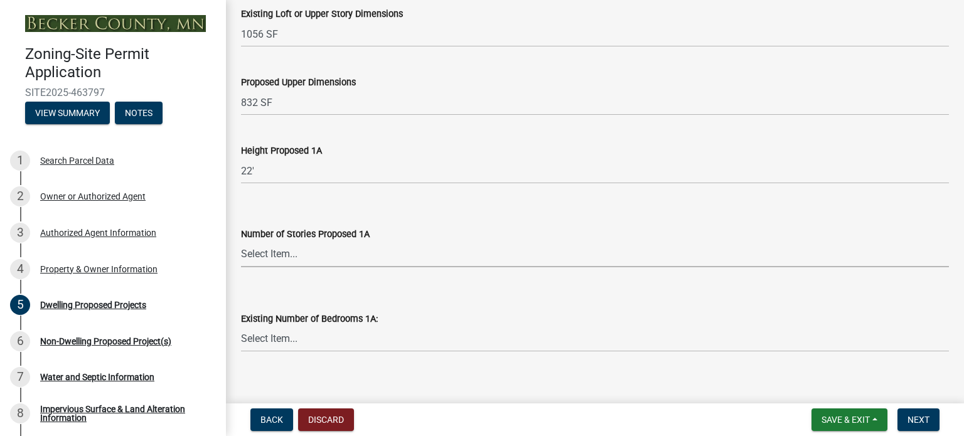
click at [294, 253] on select "Select Item... N/A 1 1.25 1.5 1.75 2 2.25 2.5" at bounding box center [595, 255] width 708 height 26
click at [241, 242] on select "Select Item... N/A 1 1.25 1.5 1.75 2 2.25 2.5" at bounding box center [595, 255] width 708 height 26
select select "e13aacd2-5b16-46a8-9c16-26b3d7b1c810"
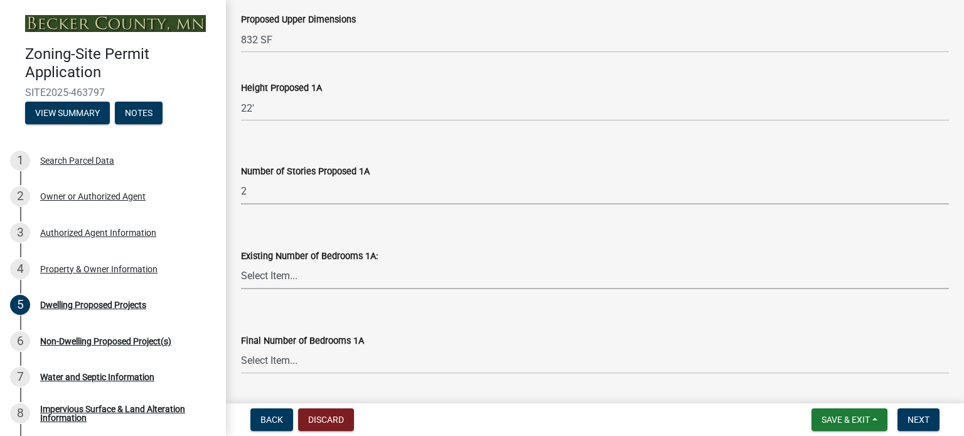
click at [275, 278] on select "Select Item... 0 1 2 3 4 5 6 7 8" at bounding box center [595, 277] width 708 height 26
click at [241, 264] on select "Select Item... 0 1 2 3 4 5 6 7 8" at bounding box center [595, 277] width 708 height 26
select select "8be7f904-2243-47a1-a66e-3632d442d484"
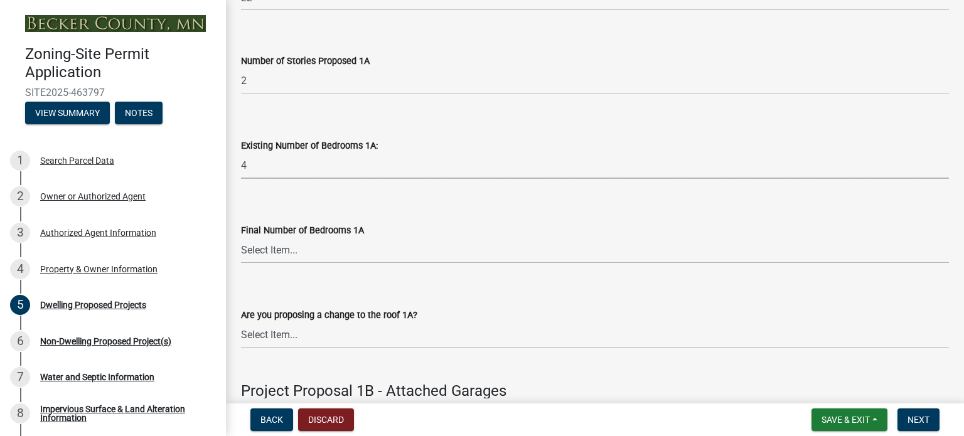
scroll to position [1129, 0]
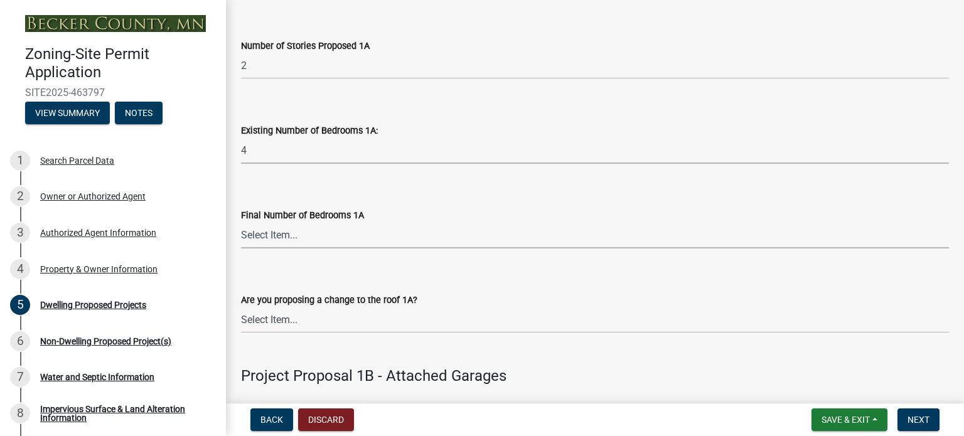
click at [287, 237] on select "Select Item... 0 1 2 3 4 5 6 7 8" at bounding box center [595, 236] width 708 height 26
click at [241, 223] on select "Select Item... 0 1 2 3 4 5 6 7 8" at bounding box center [595, 236] width 708 height 26
select select "247d334f-ddb5-435c-9042-0e10186c5422"
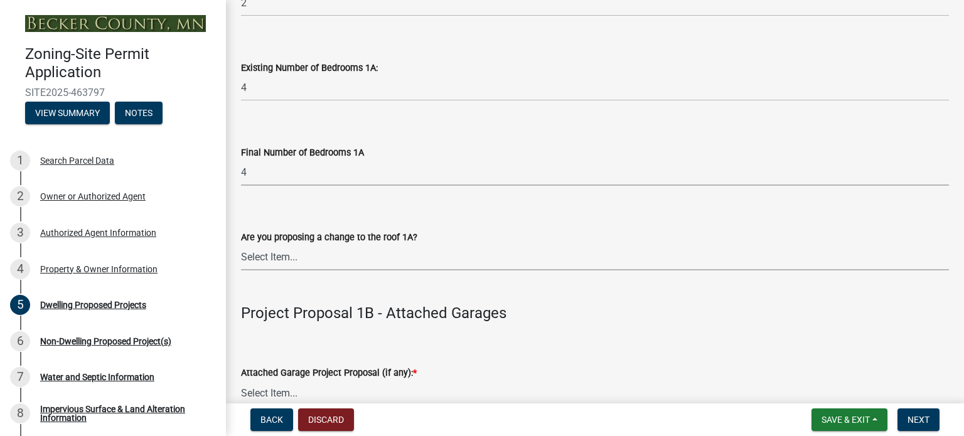
click at [289, 258] on select "Select Item... N/A Yes No" at bounding box center [595, 258] width 708 height 26
click at [241, 245] on select "Select Item... N/A Yes No" at bounding box center [595, 258] width 708 height 26
select select "5dd6cdd5-8b7d-4534-b791-478230f7b8b7"
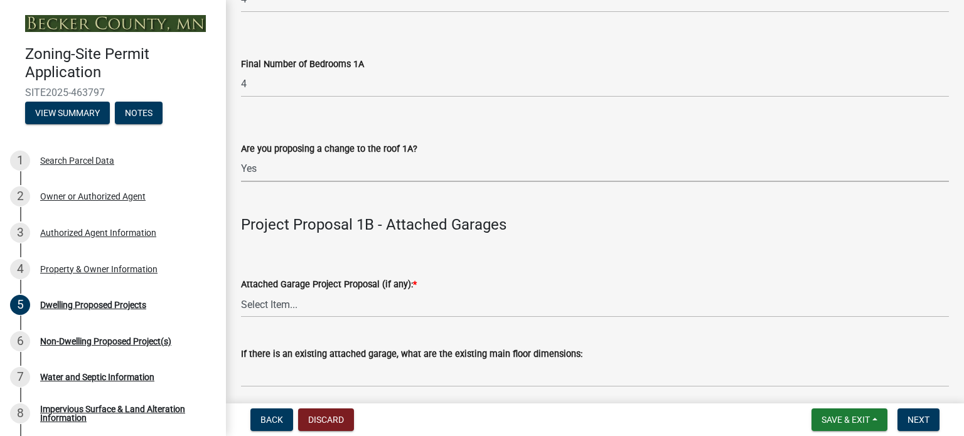
scroll to position [1318, 0]
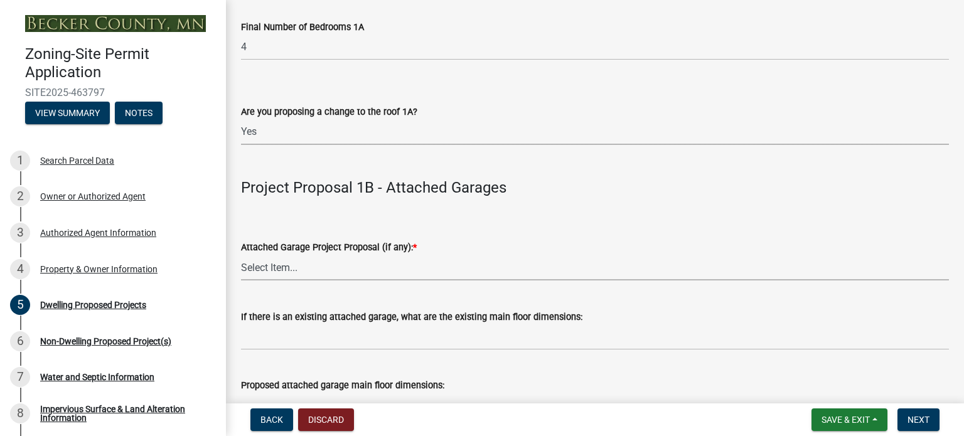
click at [277, 267] on select "Select Item... N/A New Attached Garage Addition to Attached Garage" at bounding box center [595, 268] width 708 height 26
click at [241, 255] on select "Select Item... N/A New Attached Garage Addition to Attached Garage" at bounding box center [595, 268] width 708 height 26
select select "638dddef-31f4-4d73-b0b5-0ffc7b344434"
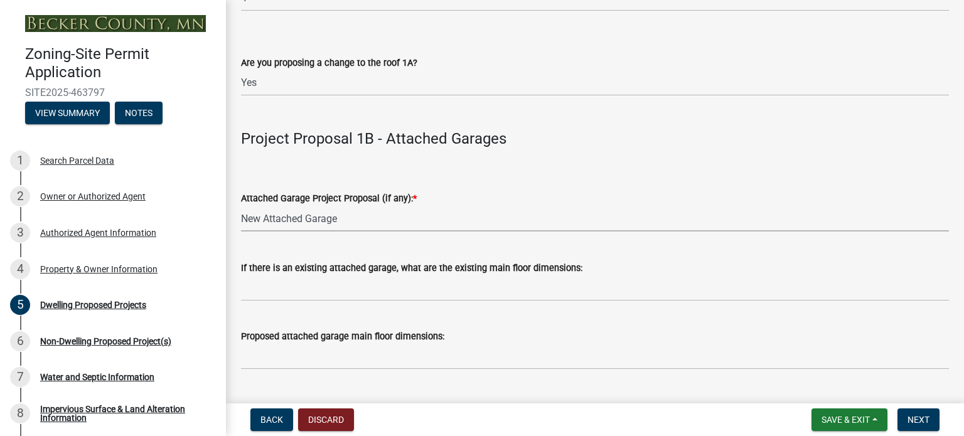
scroll to position [1380, 0]
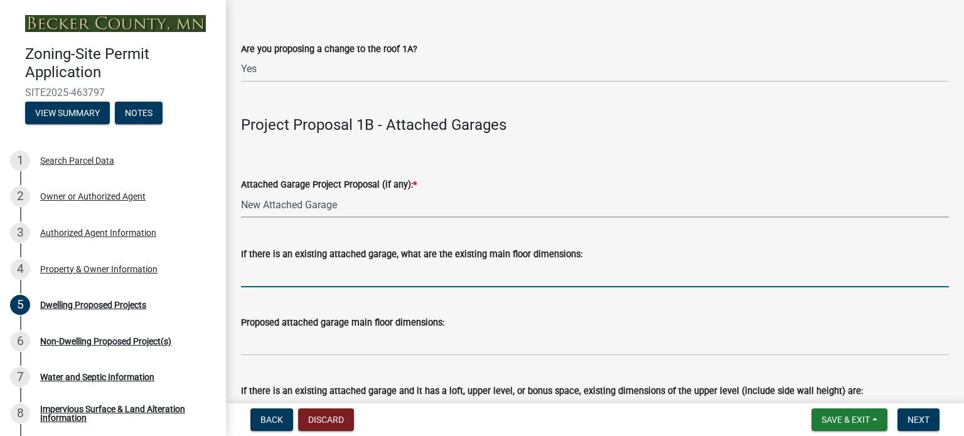
click at [279, 277] on input "If there is an existing attached garage, what are the existing main floor dimen…" at bounding box center [595, 275] width 708 height 26
type input "N"
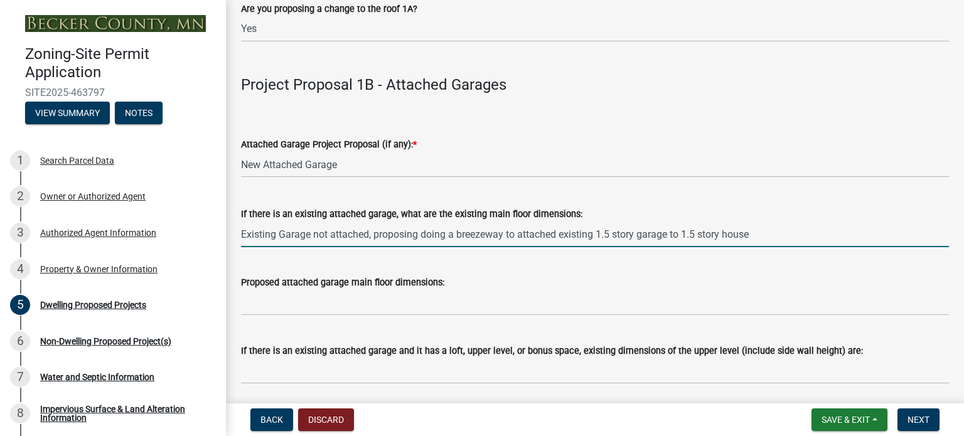
scroll to position [1443, 0]
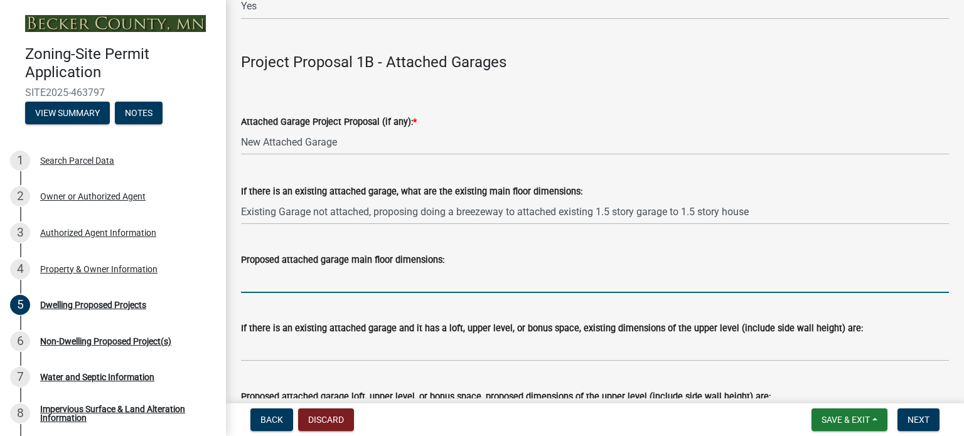
click at [263, 284] on input "Proposed attached garage main floor dimensions:" at bounding box center [595, 280] width 708 height 26
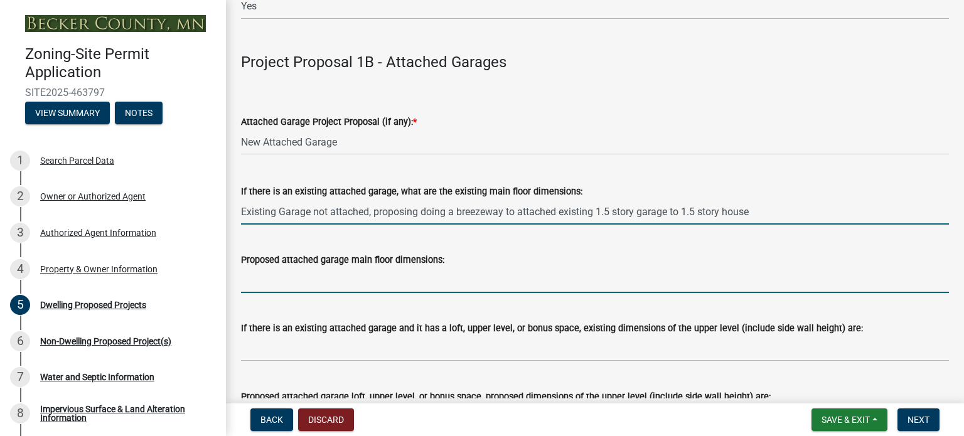
click at [769, 207] on input "Existing Garage not attached, proposing doing a breezeway to attached existing …" at bounding box center [595, 212] width 708 height 26
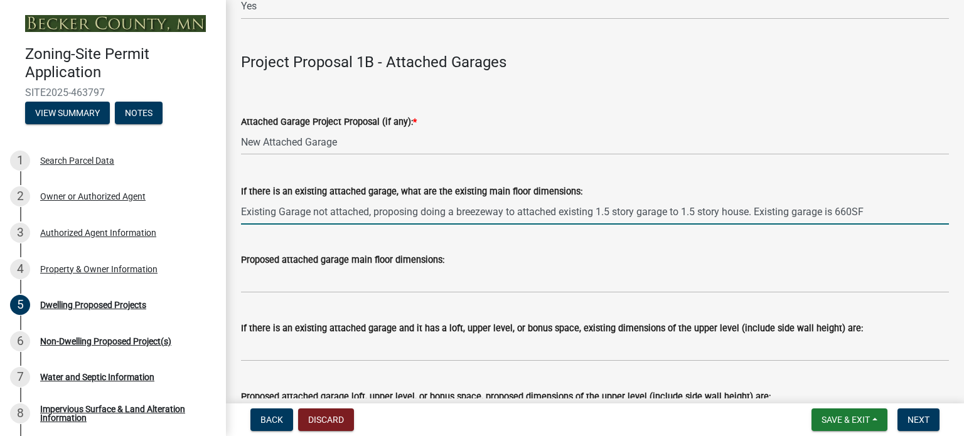
type input "Existing Garage not attached, proposing doing a breezeway to attached existing …"
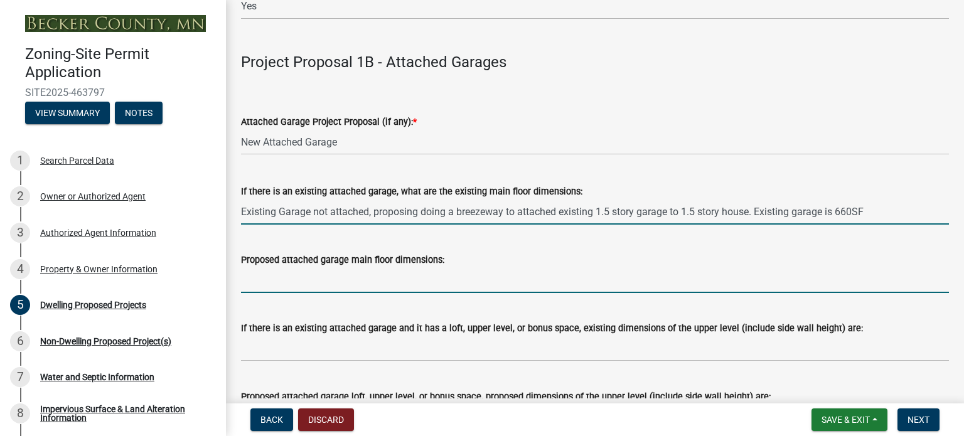
click at [271, 284] on input "Proposed attached garage main floor dimensions:" at bounding box center [595, 280] width 708 height 26
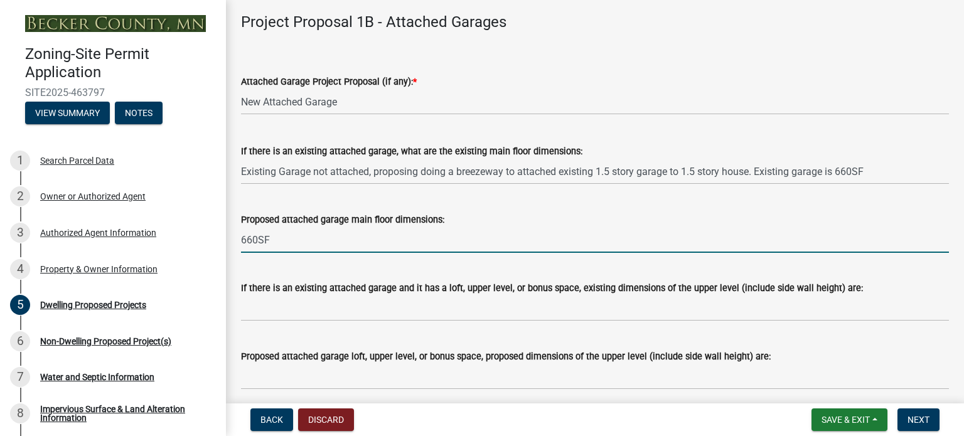
scroll to position [1506, 0]
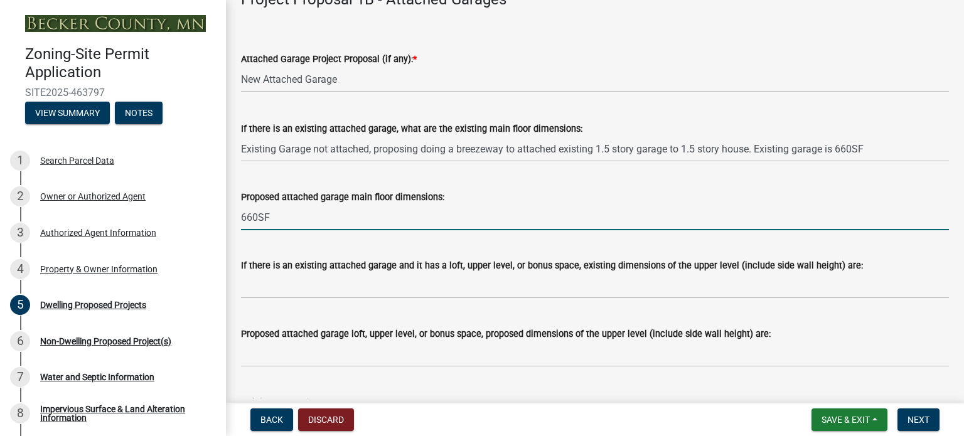
type input "660SF"
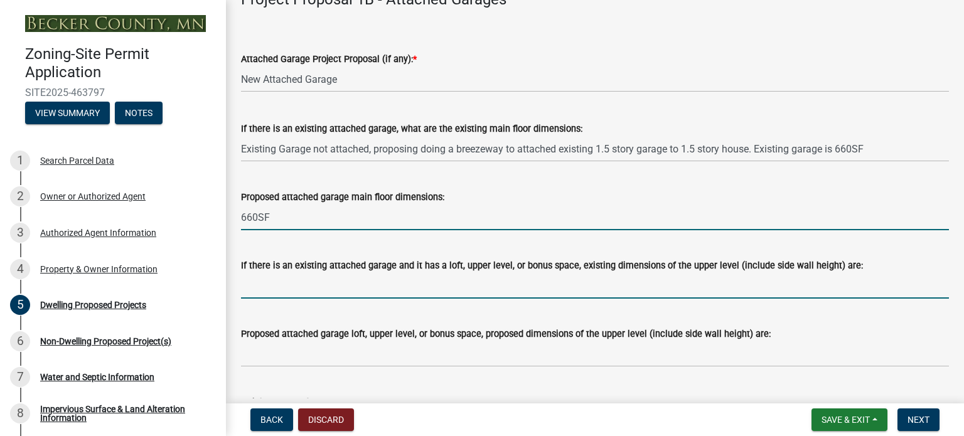
click at [264, 290] on input "If there is an existing attached garage and it has a loft, upper level, or bonu…" at bounding box center [595, 286] width 708 height 26
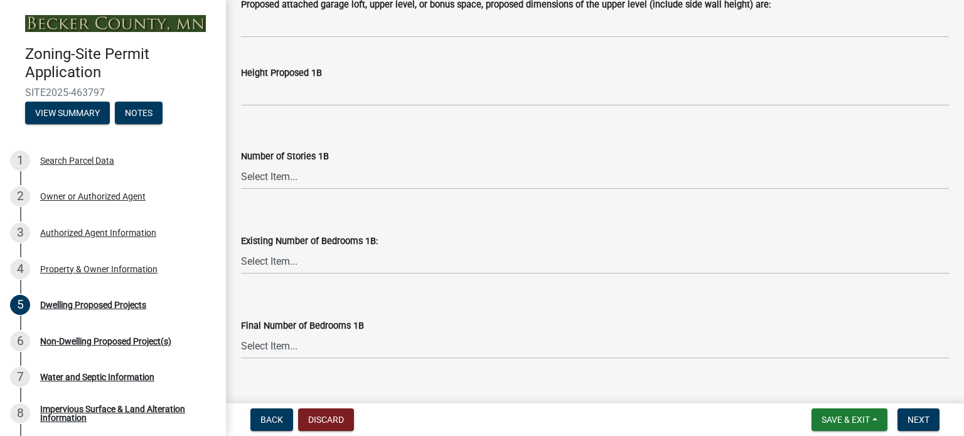
scroll to position [1820, 0]
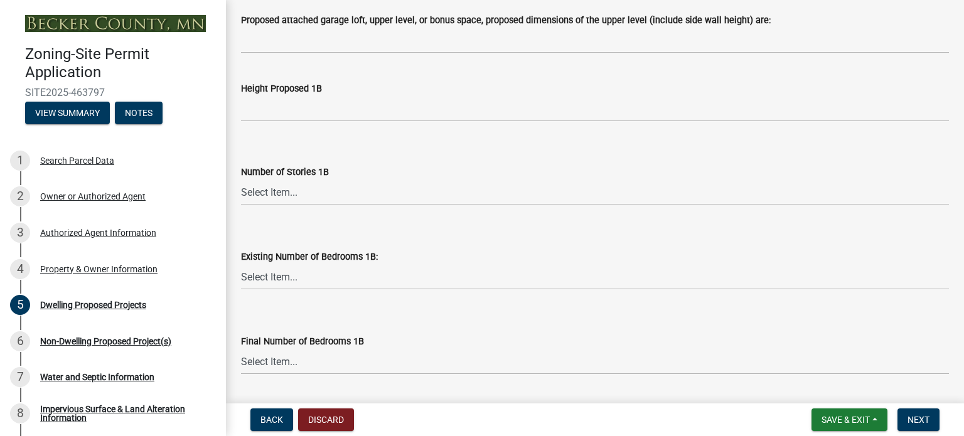
type input "Current Garage not attached, site permit is for a proposed breezeway addition t…"
click at [281, 193] on select "Select Item... N/A 1 1.25 1.5 1.75 2 2.25 2.5" at bounding box center [595, 192] width 708 height 26
click at [241, 179] on select "Select Item... N/A 1 1.25 1.5 1.75 2 2.25 2.5" at bounding box center [595, 192] width 708 height 26
click at [272, 279] on select "Select Item... 0 1 2 3 4 5 6 7 8" at bounding box center [595, 277] width 708 height 26
click at [345, 72] on div "Height Proposed 1B" at bounding box center [595, 92] width 708 height 58
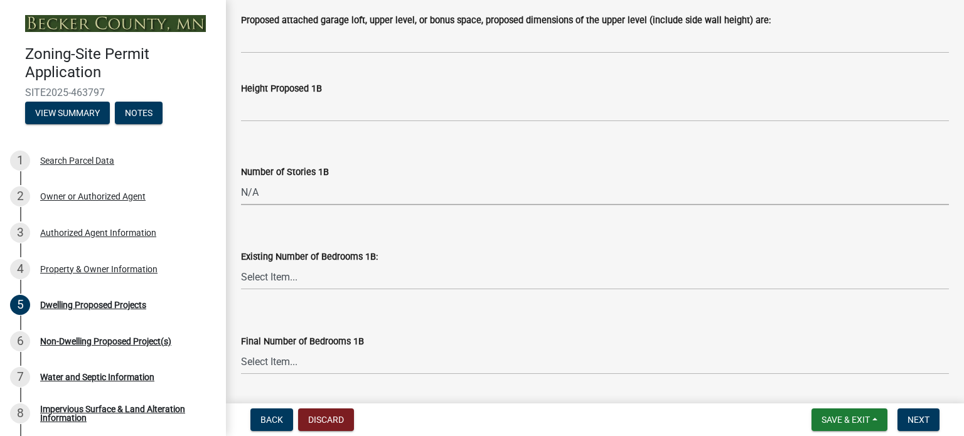
click at [268, 196] on select "Select Item... N/A 1 1.25 1.5 1.75 2 2.25 2.5" at bounding box center [595, 192] width 708 height 26
click at [241, 179] on select "Select Item... N/A 1 1.25 1.5 1.75 2 2.25 2.5" at bounding box center [595, 192] width 708 height 26
select select "77b5241b-0119-4fa2-9bfc-d73dc1f4ad97"
click at [271, 279] on select "Select Item... 0 1 2 3 4 5 6 7 8" at bounding box center [595, 277] width 708 height 26
click at [241, 264] on select "Select Item... 0 1 2 3 4 5 6 7 8" at bounding box center [595, 277] width 708 height 26
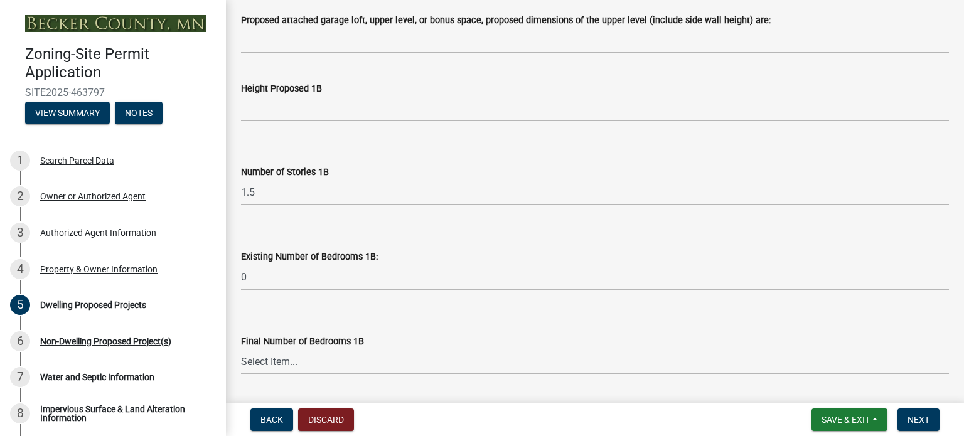
select select "8786fdd2-7f96-462d-8069-e958fae6b9a0"
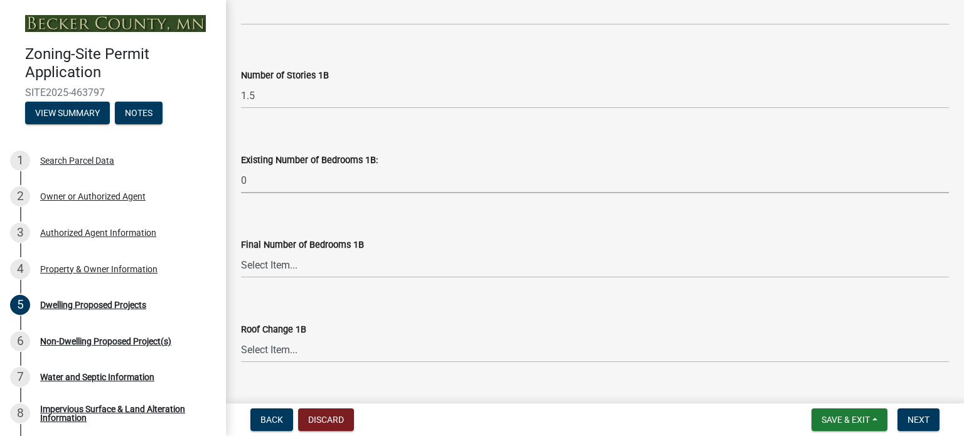
scroll to position [1945, 0]
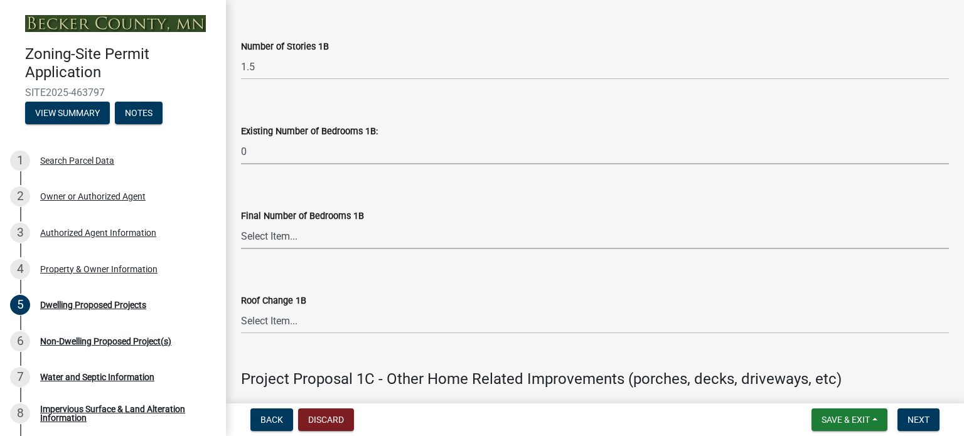
click at [301, 238] on select "Select Item... N/A 0 1 2 3 4 5 6 7 8" at bounding box center [595, 236] width 708 height 26
click at [241, 223] on select "Select Item... N/A 0 1 2 3 4 5 6 7 8" at bounding box center [595, 236] width 708 height 26
select select "59dc9cee-723e-448c-a454-fe3238b55aba"
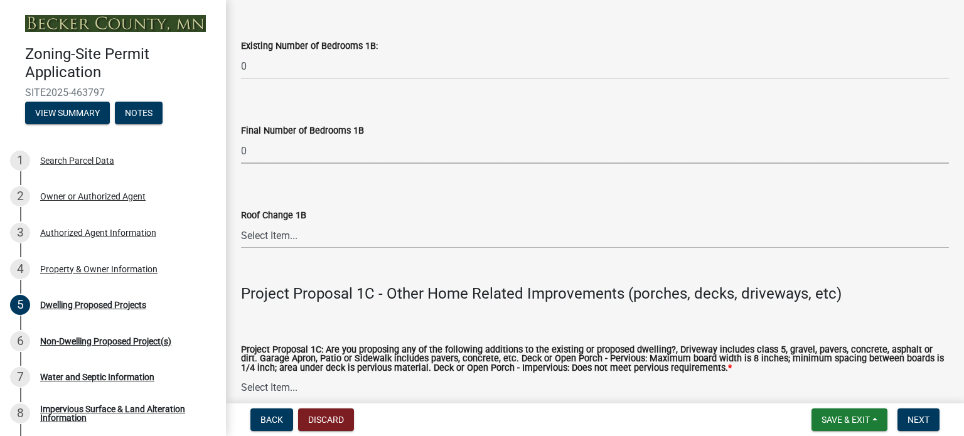
scroll to position [2070, 0]
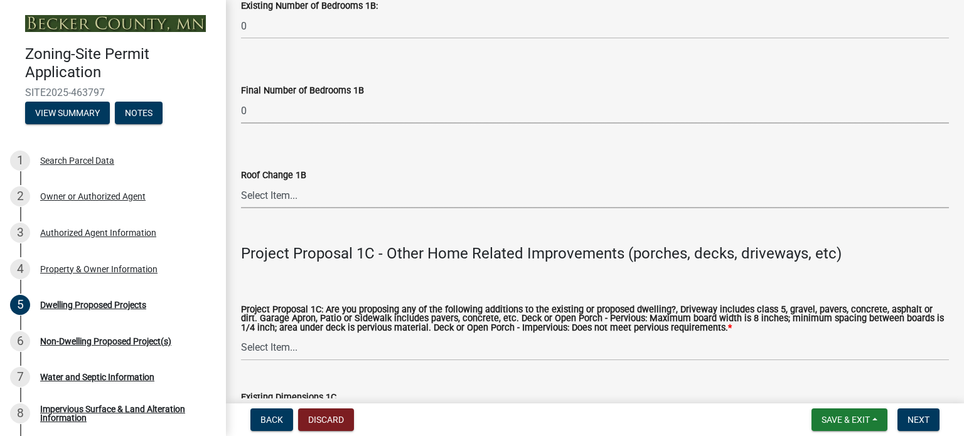
click at [275, 198] on select "Select Item... N/A Yes No" at bounding box center [595, 196] width 708 height 26
click at [241, 183] on select "Select Item... N/A Yes No" at bounding box center [595, 196] width 708 height 26
select select "95a588f5-1928-44cb-95cb-f3dde79564ff"
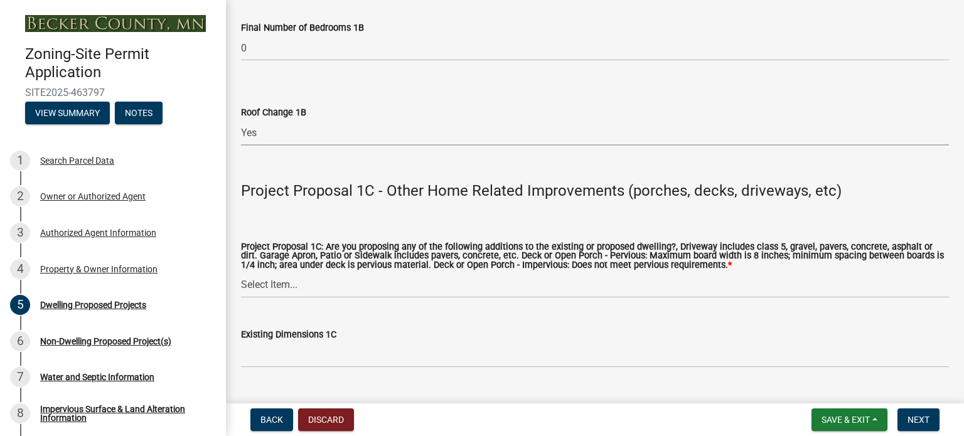
scroll to position [2259, 0]
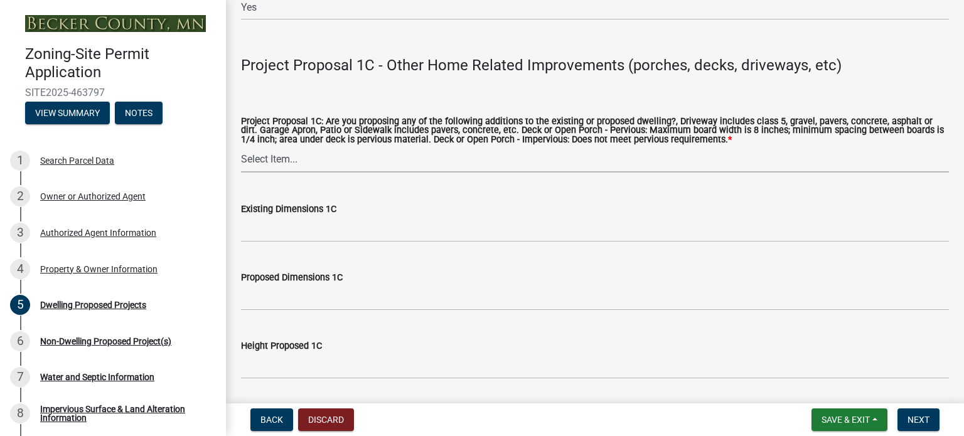
click at [274, 160] on select "Select Item... N/A Driveway Garage Apron Home Patio Sidewalk Deck - Pervious De…" at bounding box center [595, 160] width 708 height 26
click at [241, 147] on select "Select Item... N/A Driveway Garage Apron Home Patio Sidewalk Deck - Pervious De…" at bounding box center [595, 160] width 708 height 26
select select "781a3532-4308-48f8-bcde-e97c9fab42cb"
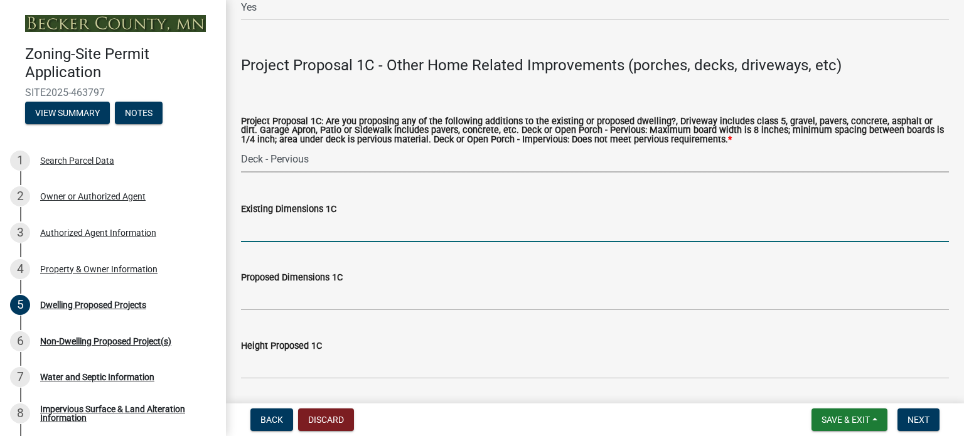
click at [279, 233] on input "Existing Dimensions 1C" at bounding box center [595, 229] width 708 height 26
type input "10x16 with 4x4 landing"
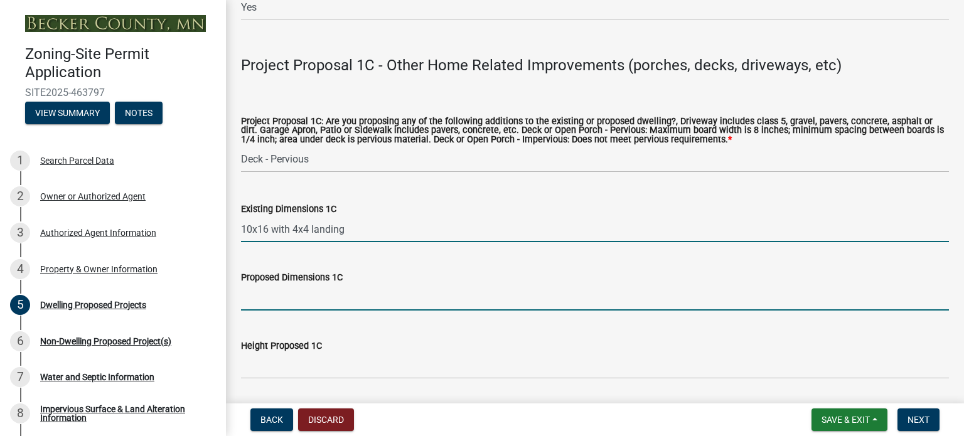
click at [268, 301] on input "Proposed Dimensions 1C" at bounding box center [595, 298] width 708 height 26
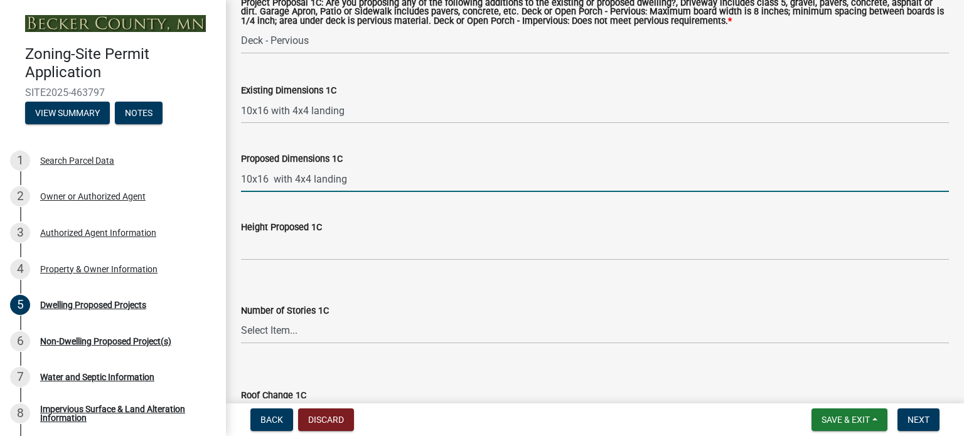
scroll to position [2384, 0]
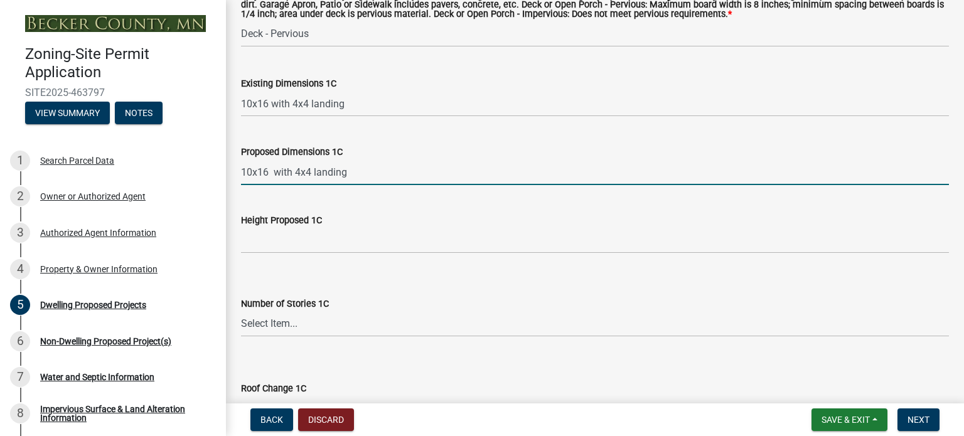
type input "10x16 with 4x4 landing"
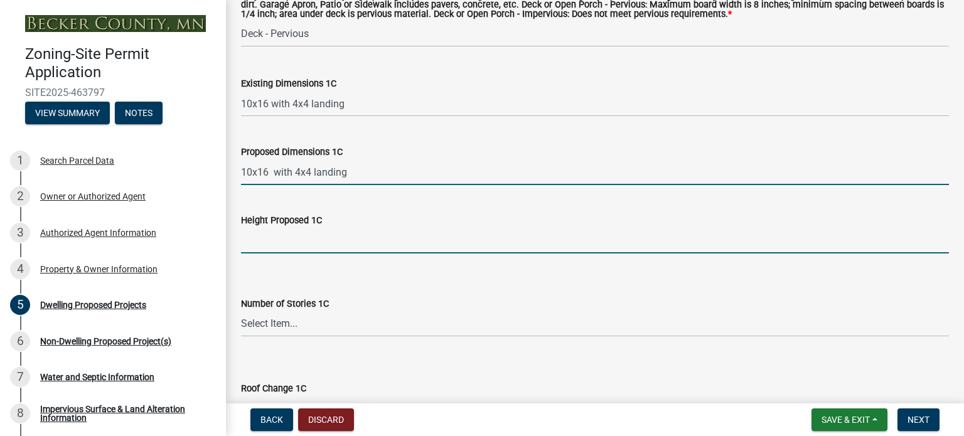
click at [264, 245] on input "Height Proposed 1C" at bounding box center [595, 241] width 708 height 26
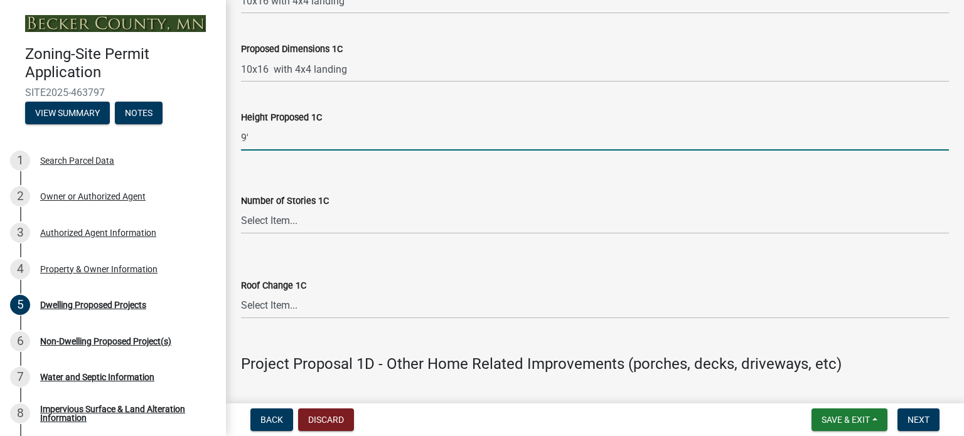
scroll to position [2510, 0]
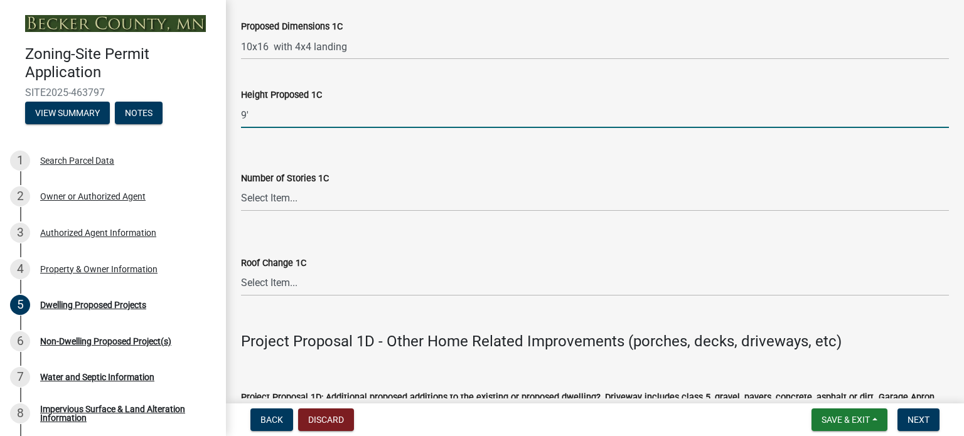
type input "9'"
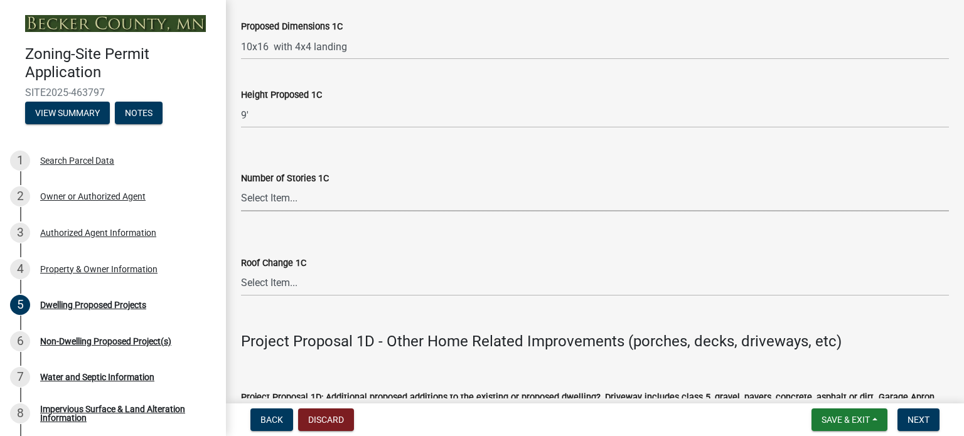
click at [266, 203] on select "Select Item... N\A 1 1.25 1.5 1.75 2 2.25 2.5" at bounding box center [595, 199] width 708 height 26
click at [241, 186] on select "Select Item... N\A 1 1.25 1.5 1.75 2 2.25 2.5" at bounding box center [595, 199] width 708 height 26
select select "ccffca41-e831-49b7-aa82-b1e91cc22ff5"
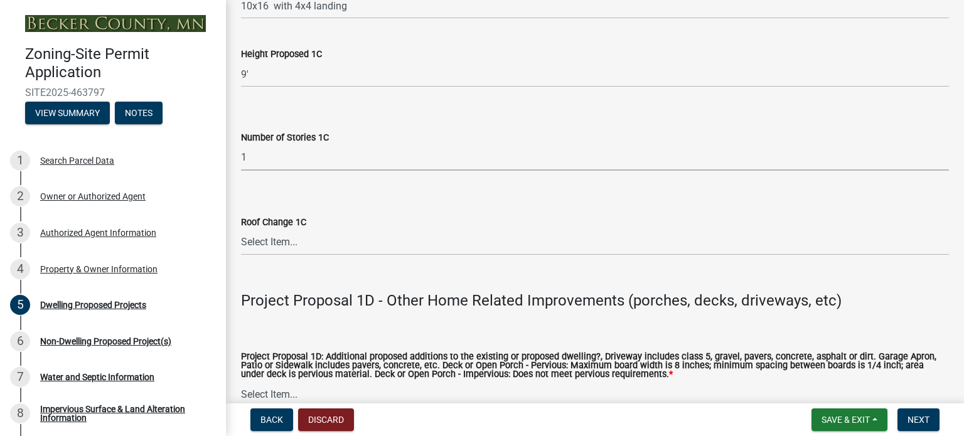
scroll to position [2572, 0]
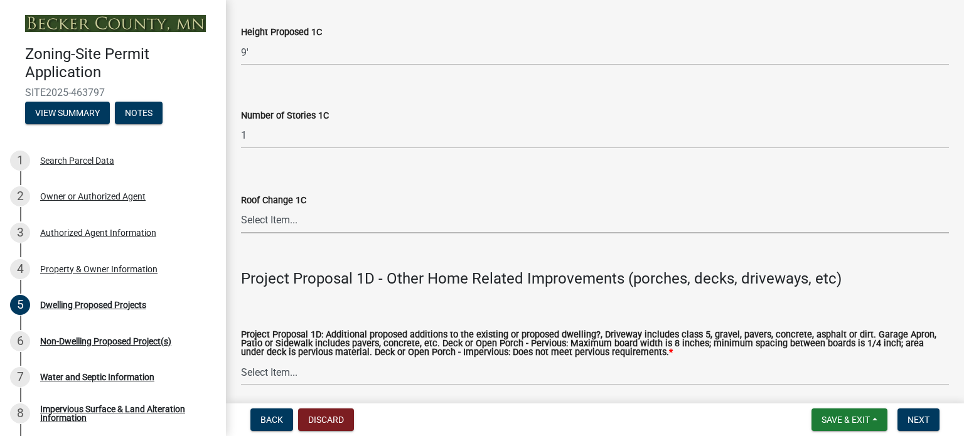
click at [271, 222] on select "Select Item... N/A Yes No" at bounding box center [595, 221] width 708 height 26
click at [241, 208] on select "Select Item... N/A Yes No" at bounding box center [595, 221] width 708 height 26
click at [284, 222] on select "Select Item... N/A Yes No" at bounding box center [595, 221] width 708 height 26
click at [241, 208] on select "Select Item... N/A Yes No" at bounding box center [595, 221] width 708 height 26
select select "107cbe59-677b-44f2-96fc-816b282ebb79"
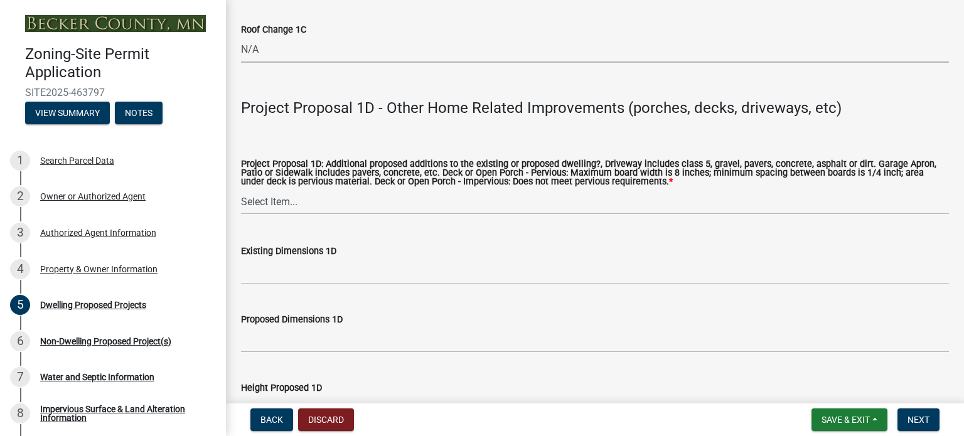
scroll to position [2761, 0]
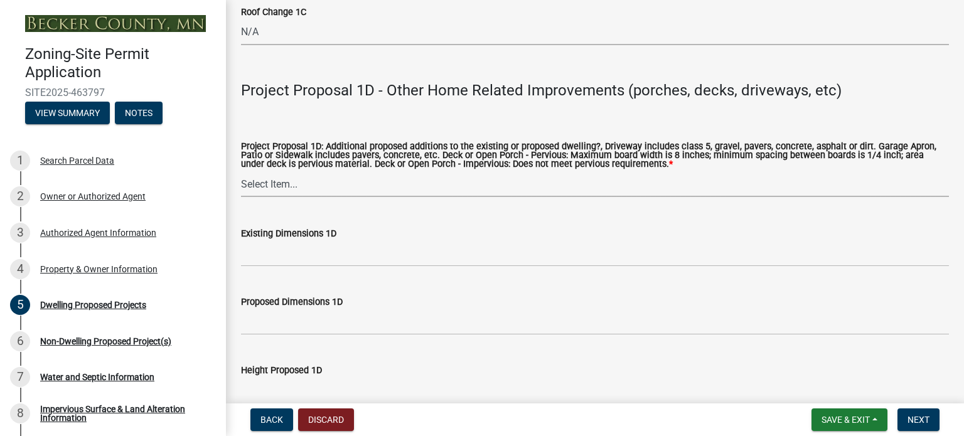
click at [268, 185] on select "Select Item... N/A Driveway Garage Apron Home Patio Sidewalk Deck - Pervious De…" at bounding box center [595, 184] width 708 height 26
click at [241, 172] on select "Select Item... N/A Driveway Garage Apron Home Patio Sidewalk Deck - Pervious De…" at bounding box center [595, 184] width 708 height 26
select select "dc6230dd-bdad-407f-bef0-b6909629af6d"
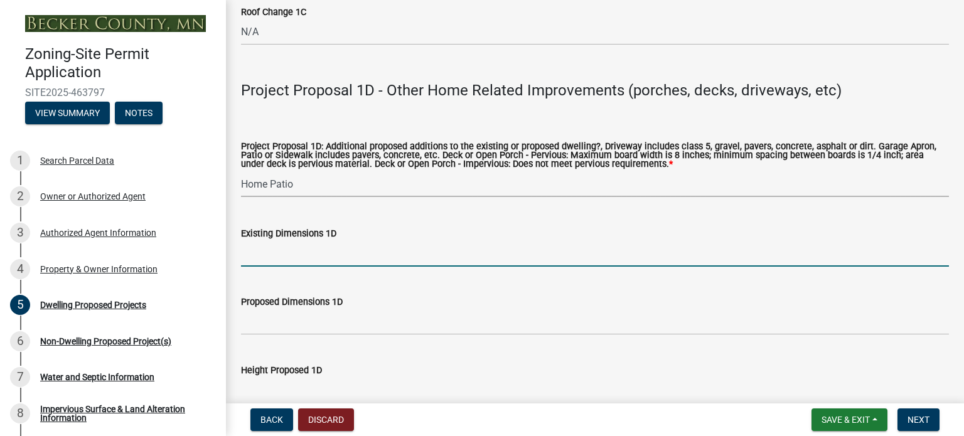
click at [263, 260] on input "Existing Dimensions 1D" at bounding box center [595, 254] width 708 height 26
type input "672 SF"
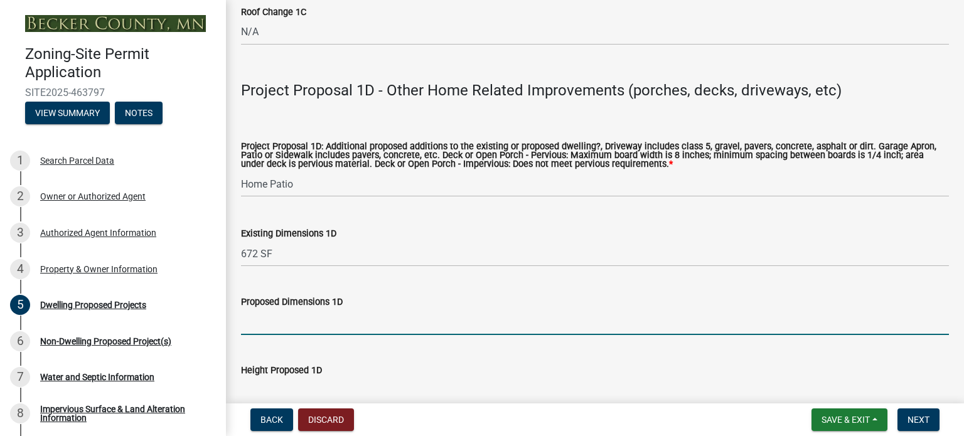
click at [259, 328] on input "Proposed Dimensions 1D" at bounding box center [595, 322] width 708 height 26
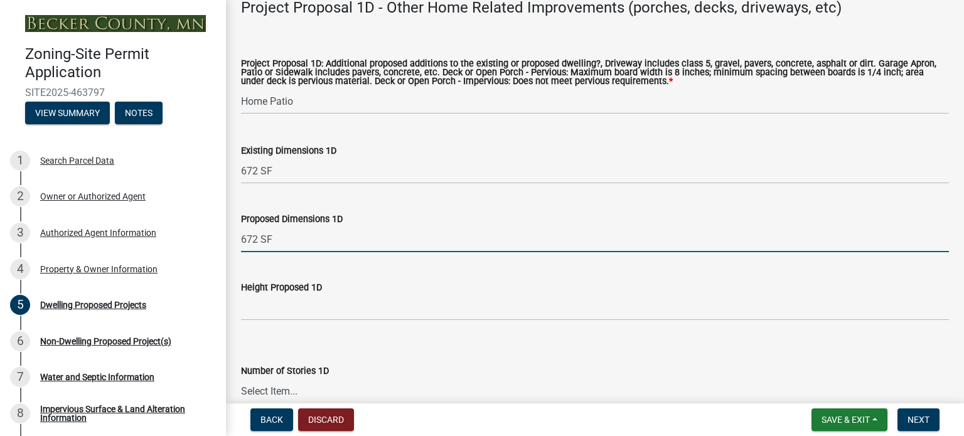
scroll to position [2886, 0]
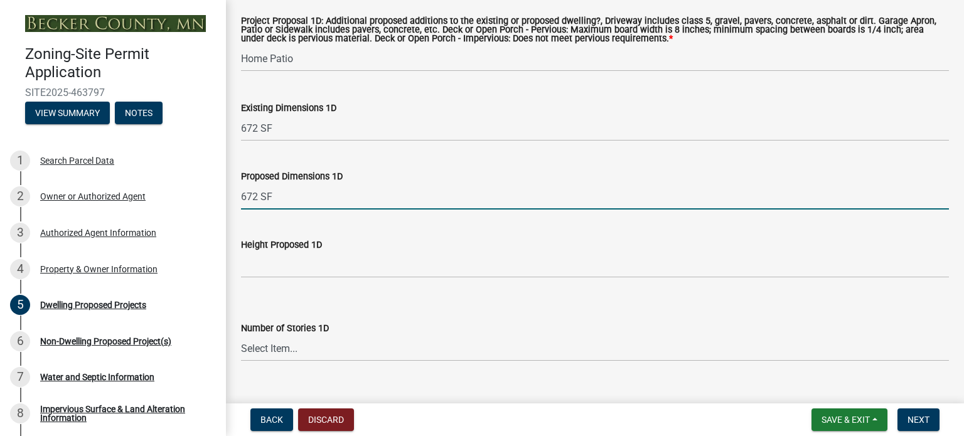
type input "672 SF"
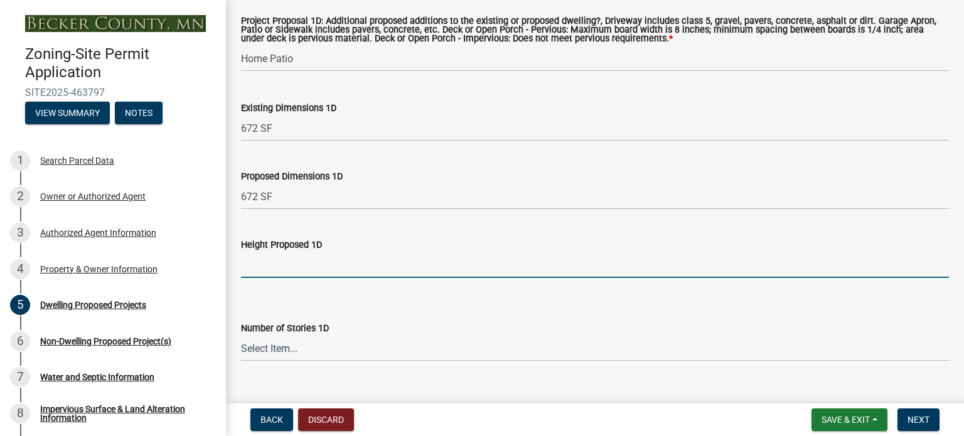
click at [260, 269] on input "Height Proposed 1D" at bounding box center [595, 265] width 708 height 26
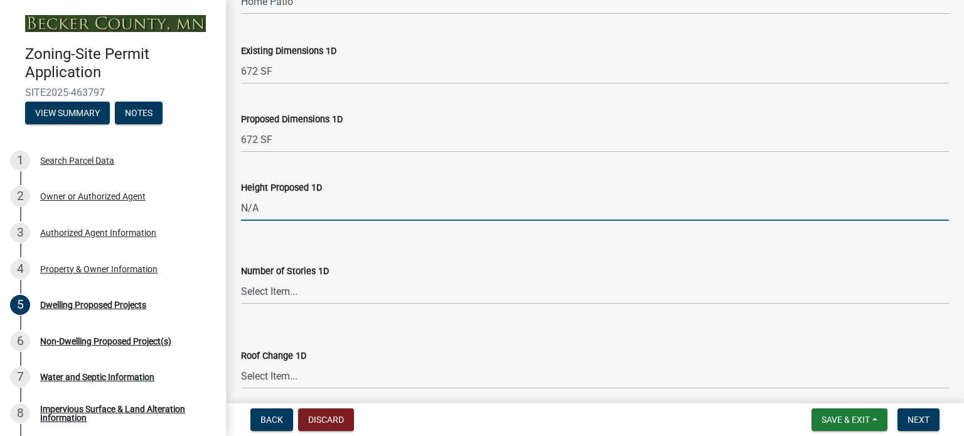
scroll to position [3012, 0]
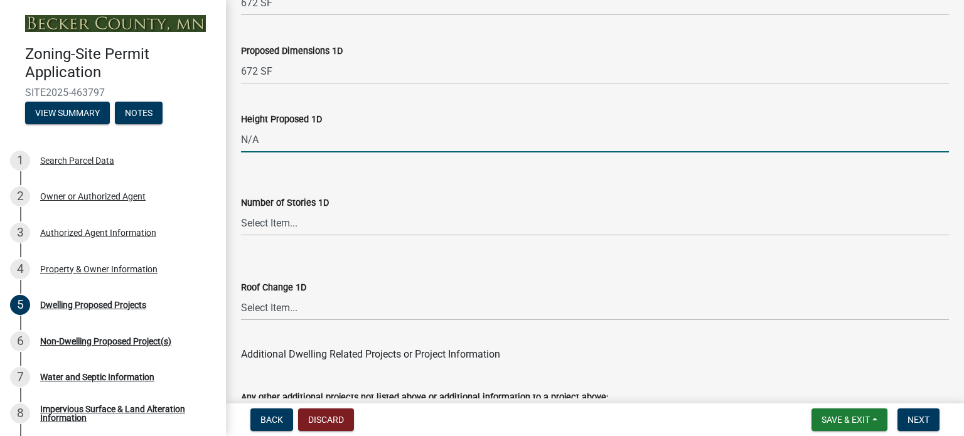
type input "N/A"
click at [267, 225] on select "Select Item... N\A 1 1.25 1.5 1.75 2 2.25 2.5" at bounding box center [595, 223] width 708 height 26
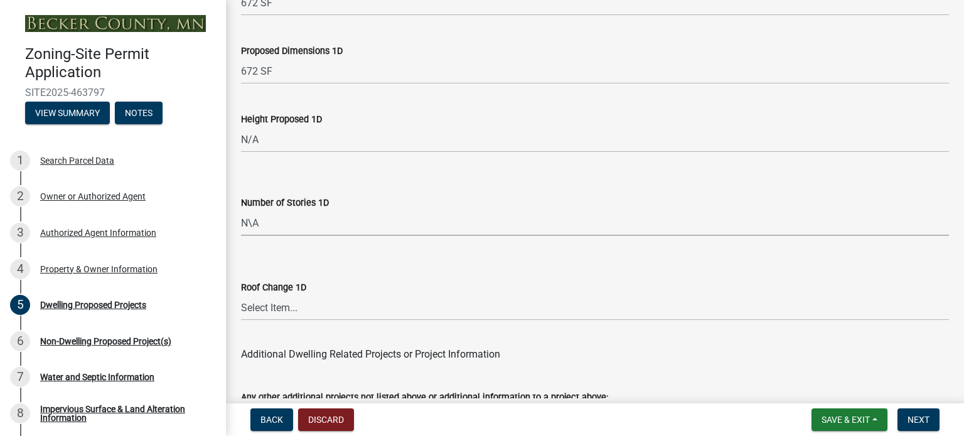
click at [241, 211] on select "Select Item... N\A 1 1.25 1.5 1.75 2 2.25 2.5" at bounding box center [595, 223] width 708 height 26
select select "7f420323-49a9-4fd0-9441-05b3dc777552"
click at [257, 310] on select "Select Item... N/A Yes No" at bounding box center [595, 308] width 708 height 26
click at [241, 296] on select "Select Item... N/A Yes No" at bounding box center [595, 308] width 708 height 26
select select "ec305202-ae01-487b-b5e4-3a5aacc1e384"
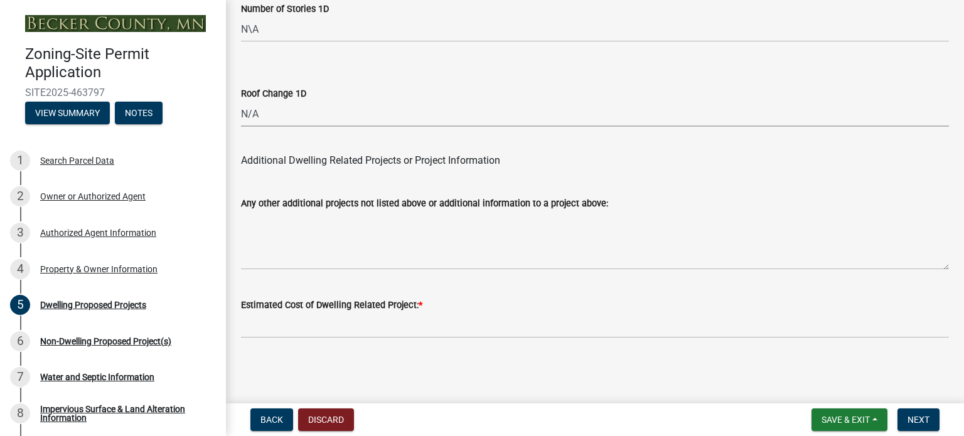
scroll to position [3206, 0]
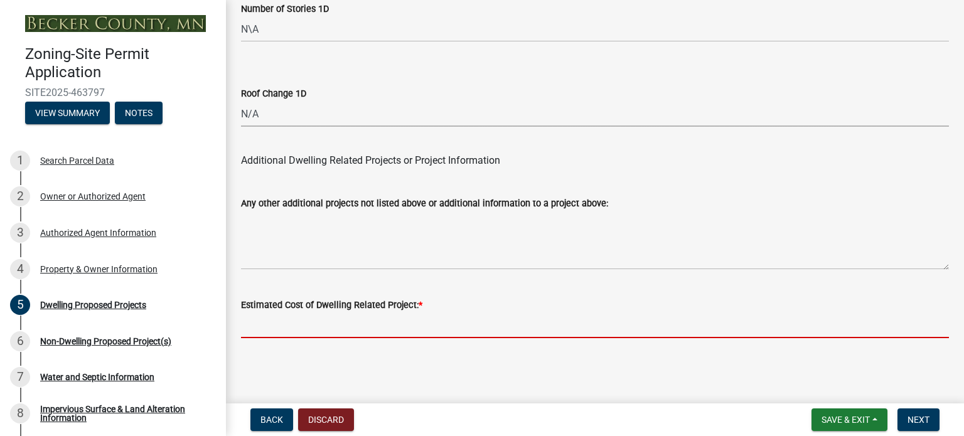
click at [276, 327] on input "text" at bounding box center [595, 325] width 708 height 26
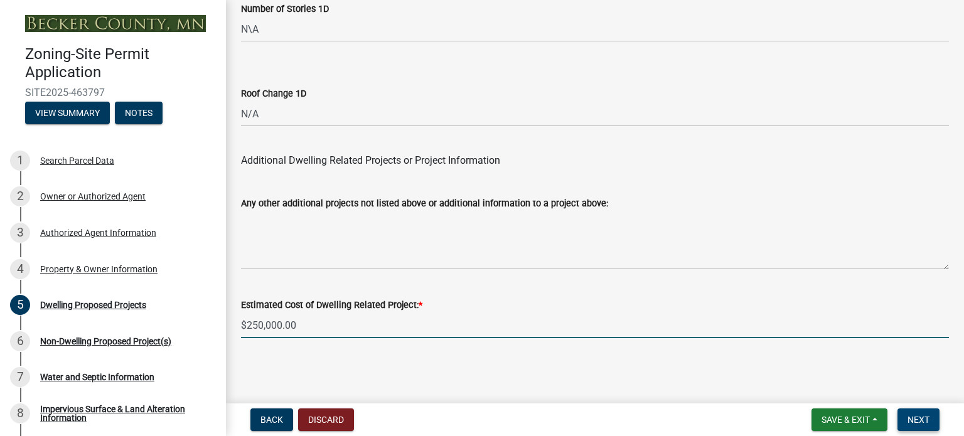
type input "250000"
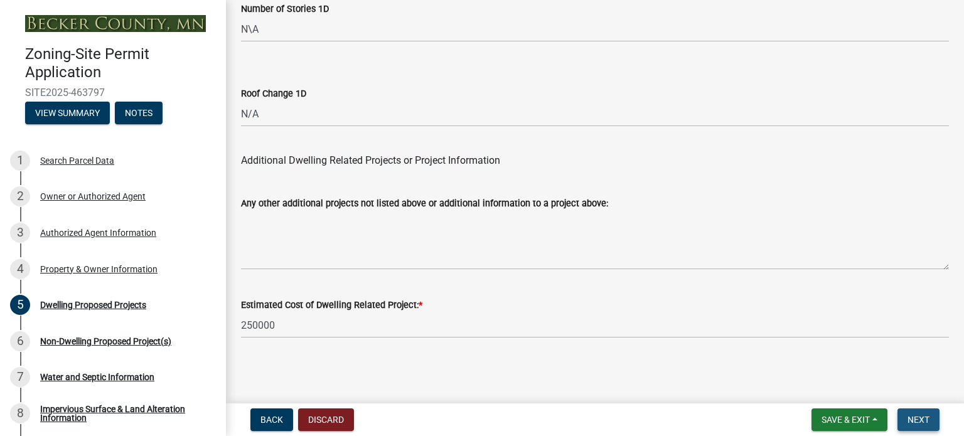
click at [919, 415] on span "Next" at bounding box center [918, 420] width 22 height 10
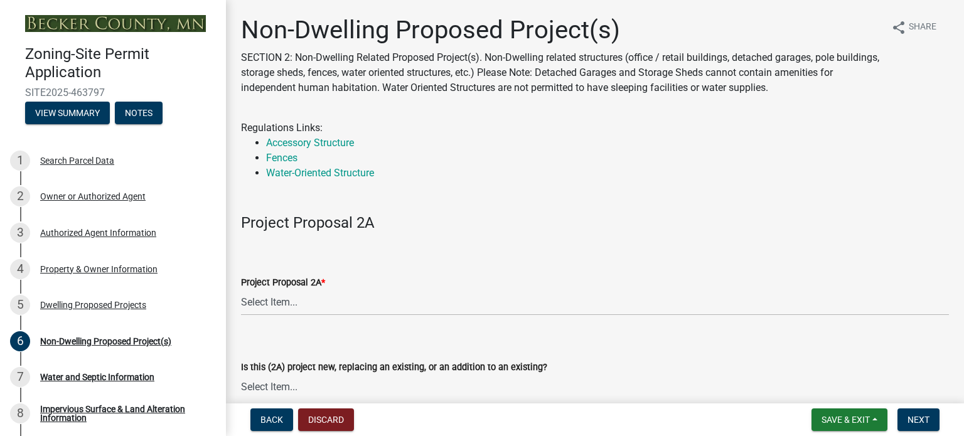
scroll to position [63, 0]
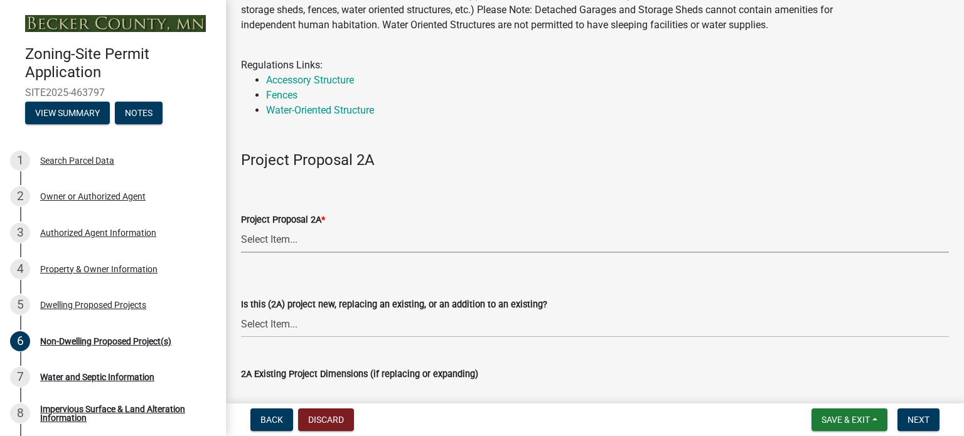
click at [304, 233] on select "Select Item... N/A Commercial Office/Retail Building Detached Garage Pole Build…" at bounding box center [595, 240] width 708 height 26
click at [241, 227] on select "Select Item... N/A Commercial Office/Retail Building Detached Garage Pole Build…" at bounding box center [595, 240] width 708 height 26
select select "4ffbfc20-44b3-40cf-984d-ce947797c22b"
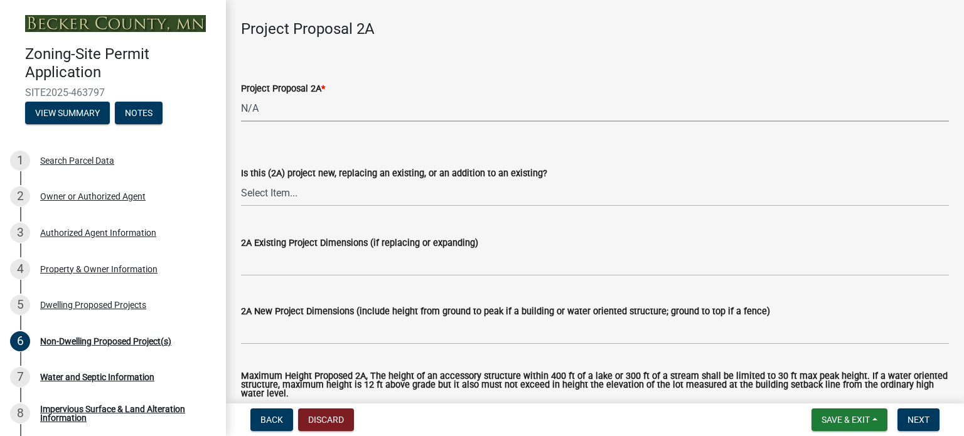
scroll to position [251, 0]
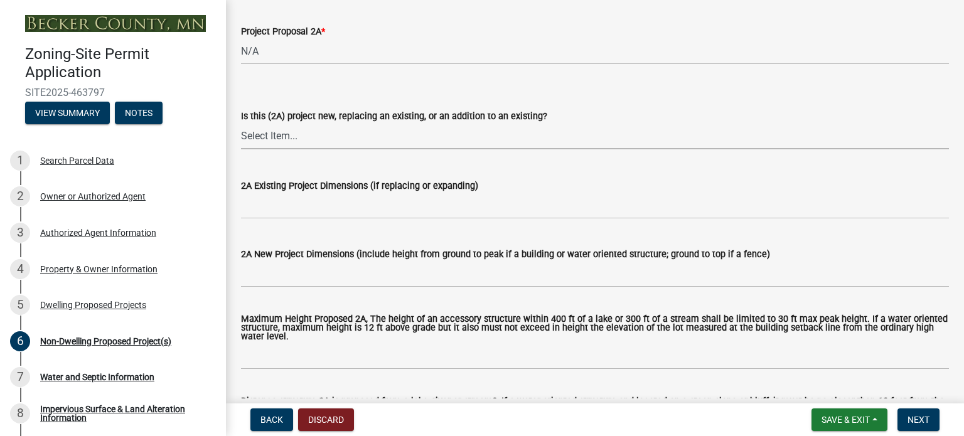
click at [262, 136] on select "Select Item... New to Property (new or used structure) Relocating/moving existi…" at bounding box center [595, 137] width 708 height 26
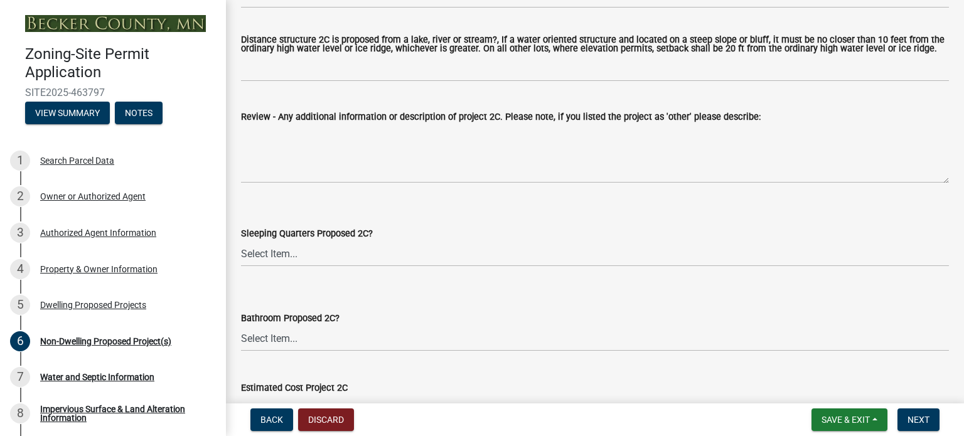
scroll to position [2618, 0]
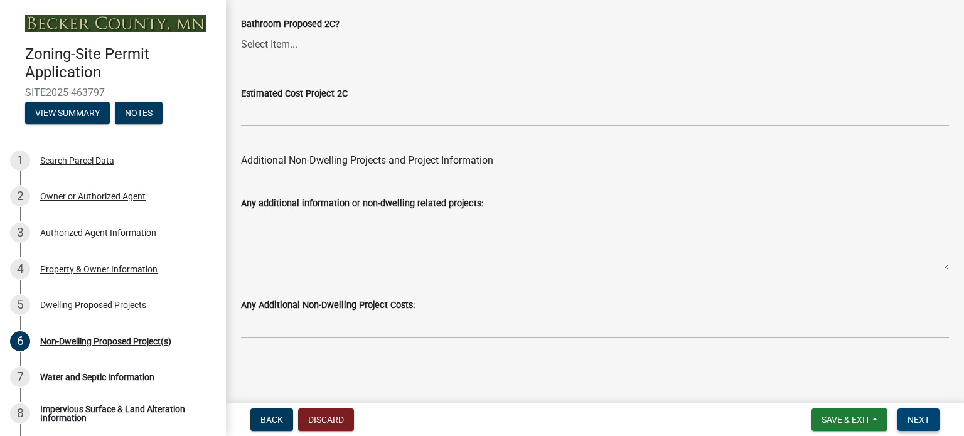
click at [923, 418] on span "Next" at bounding box center [918, 420] width 22 height 10
click at [914, 421] on span "Next" at bounding box center [918, 420] width 22 height 10
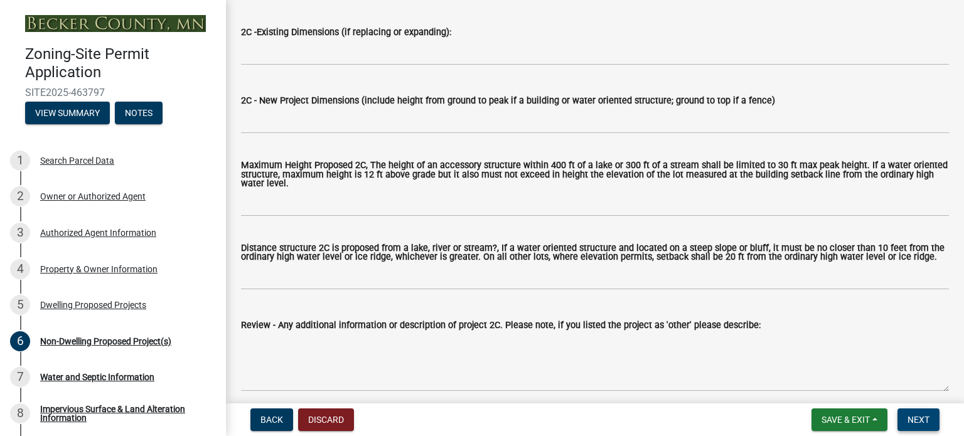
scroll to position [1915, 0]
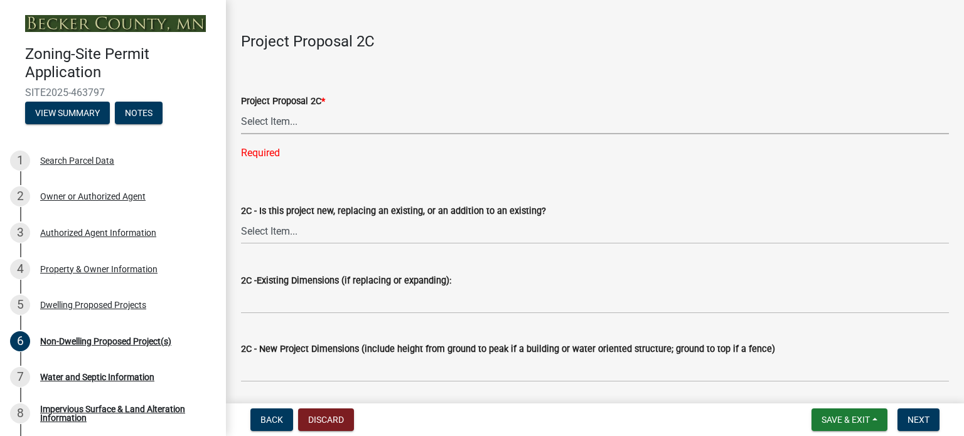
click at [280, 120] on select "Select Item... N/A Commercial Office/Retail Building Detached Garage Pole Build…" at bounding box center [595, 122] width 708 height 26
click at [241, 109] on select "Select Item... N/A Commercial Office/Retail Building Detached Garage Pole Build…" at bounding box center [595, 122] width 708 height 26
select select "a9a8393f-3c28-47b8-b6d9-84c94641c3fc"
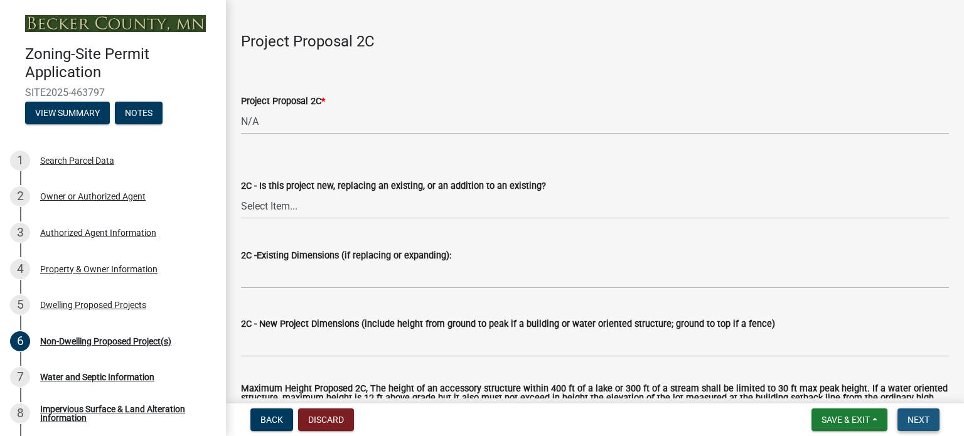
click at [923, 415] on span "Next" at bounding box center [918, 420] width 22 height 10
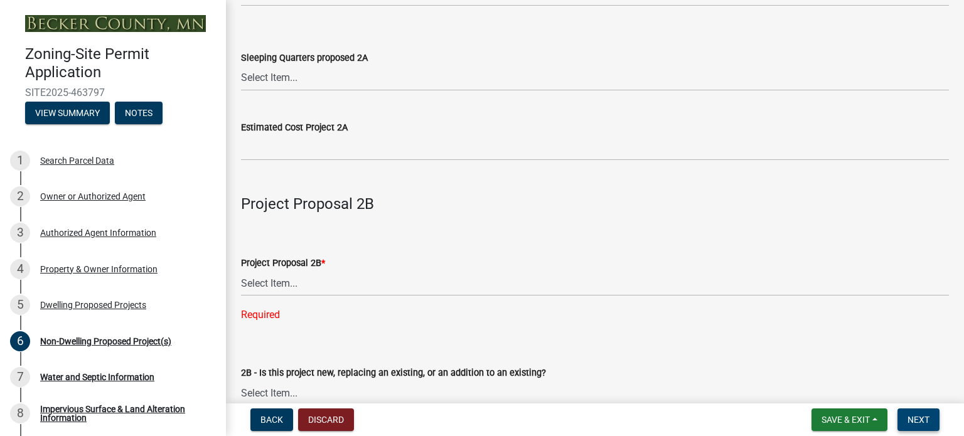
scroll to position [886, 0]
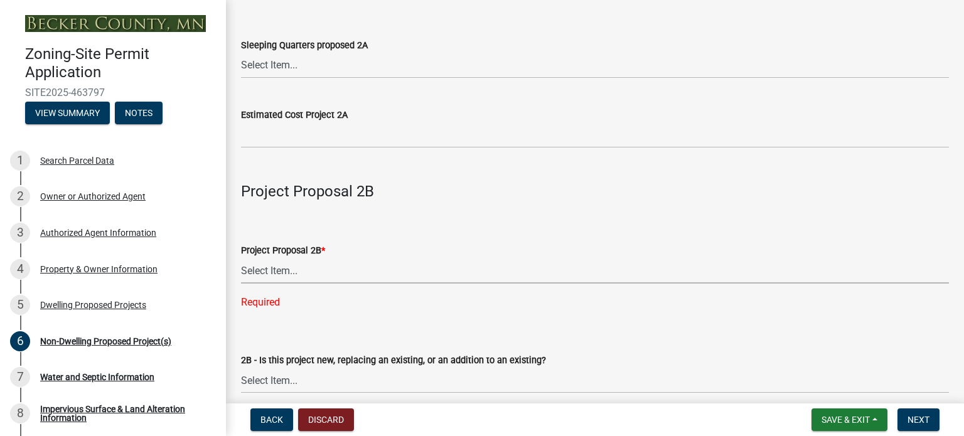
click at [288, 270] on select "Select Item... N/A Commercial Office/Retail Building Detached Garage Pole Build…" at bounding box center [595, 271] width 708 height 26
click at [241, 258] on select "Select Item... N/A Commercial Office/Retail Building Detached Garage Pole Build…" at bounding box center [595, 271] width 708 height 26
select select "258cbdbc-8629-455d-9fed-6a57bf82144e"
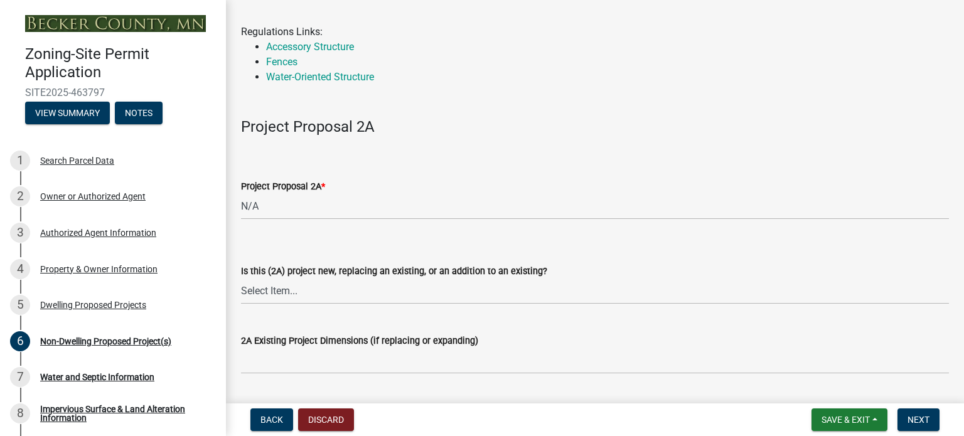
scroll to position [70, 0]
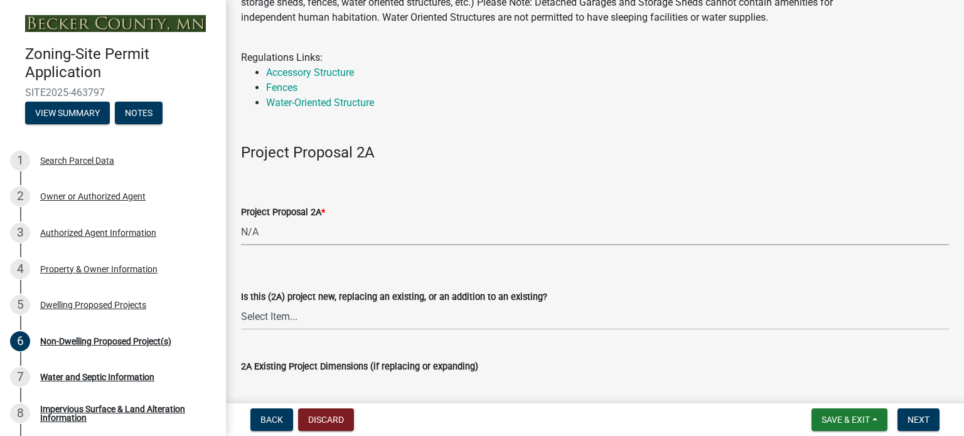
click at [292, 237] on select "Select Item... N/A Commercial Office/Retail Building Detached Garage Pole Build…" at bounding box center [595, 233] width 708 height 26
click at [241, 220] on select "Select Item... N/A Commercial Office/Retail Building Detached Garage Pole Build…" at bounding box center [595, 233] width 708 height 26
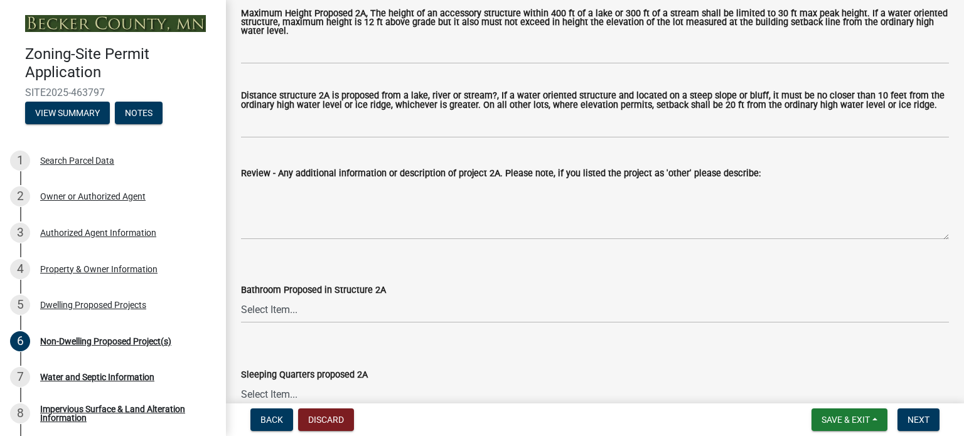
scroll to position [627, 0]
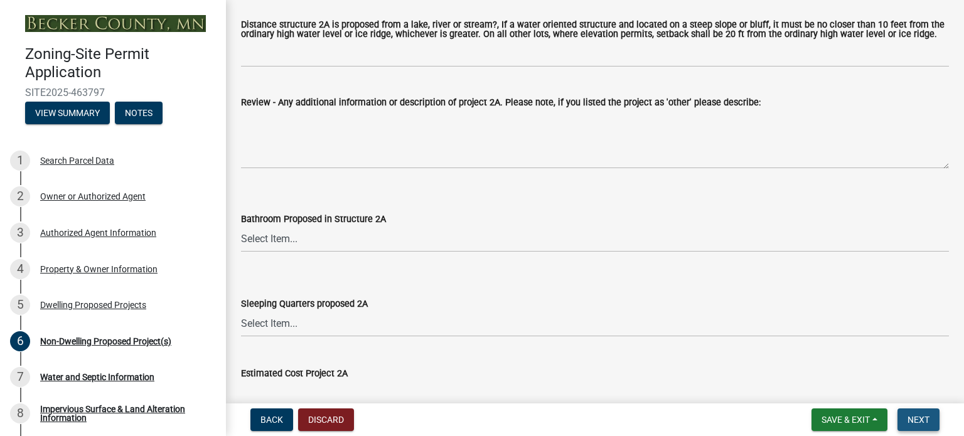
click at [924, 422] on span "Next" at bounding box center [918, 420] width 22 height 10
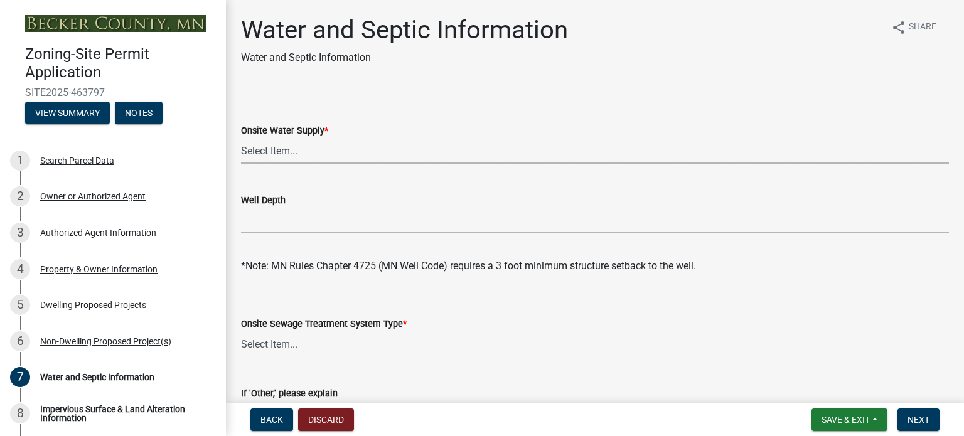
click at [258, 154] on select "Select Item... Well New Well to be Installed Attached to City Water System No o…" at bounding box center [595, 151] width 708 height 26
click at [241, 138] on select "Select Item... Well New Well to be Installed Attached to City Water System No o…" at bounding box center [595, 151] width 708 height 26
select select "9c51a48b-0bee-4836-8d5c-beab6e77ad2a"
click at [274, 150] on select "Select Item... Well New Well to be Installed Attached to City Water System No o…" at bounding box center [595, 151] width 708 height 26
click at [241, 138] on select "Select Item... Well New Well to be Installed Attached to City Water System No o…" at bounding box center [595, 151] width 708 height 26
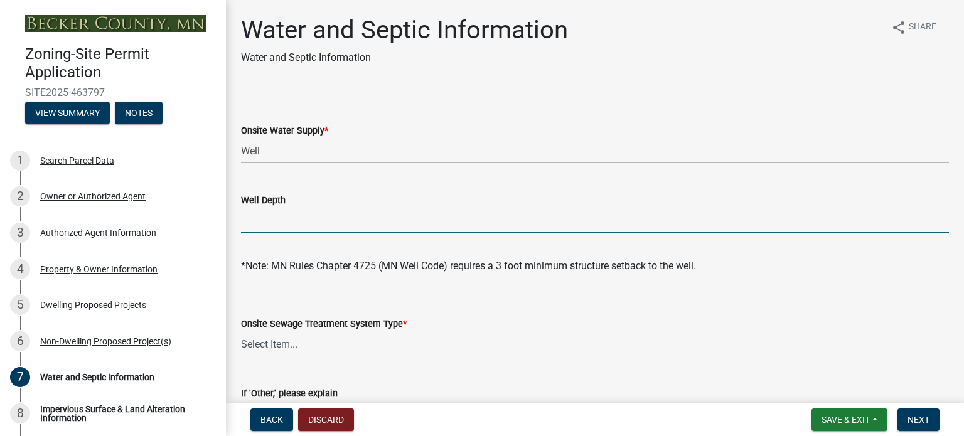
click at [264, 222] on input "Well Depth" at bounding box center [595, 221] width 708 height 26
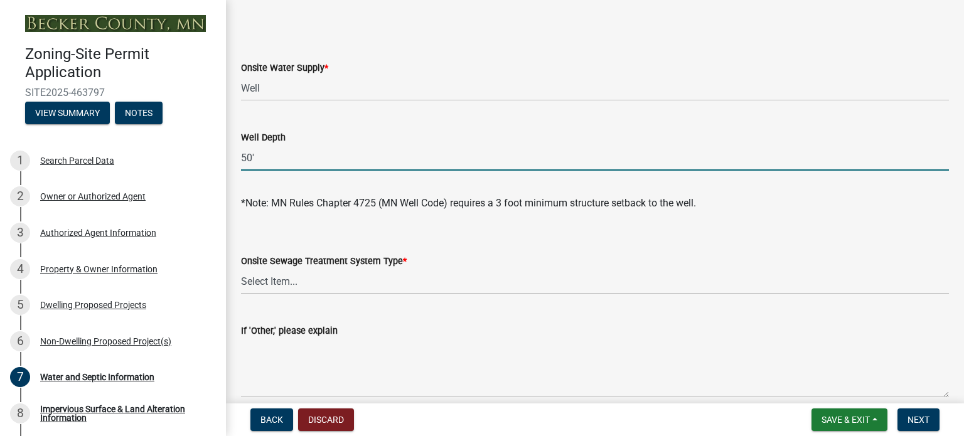
type input "50'"
click at [264, 284] on select "Select Item... No existing or proposed septic Proposed New or Corrected Septic …" at bounding box center [595, 282] width 708 height 26
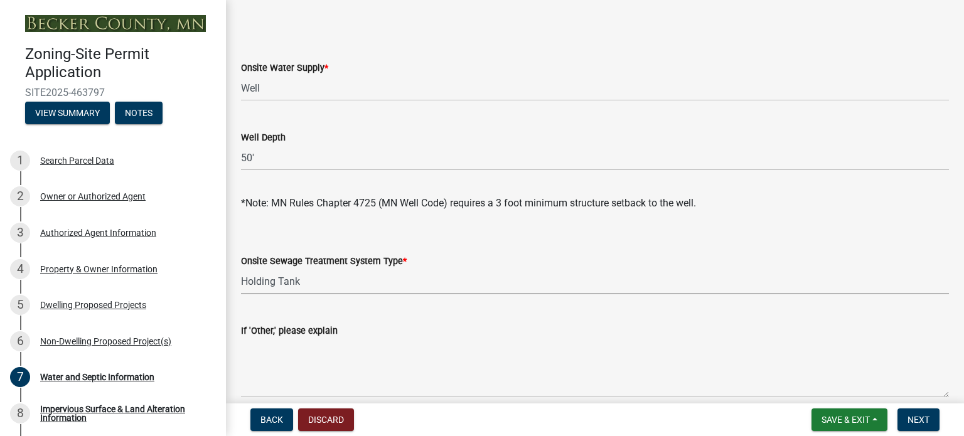
click at [241, 269] on select "Select Item... No existing or proposed septic Proposed New or Corrected Septic …" at bounding box center [595, 282] width 708 height 26
select select "bb0103e2-6f27-4335-a860-183be8d3b6e1"
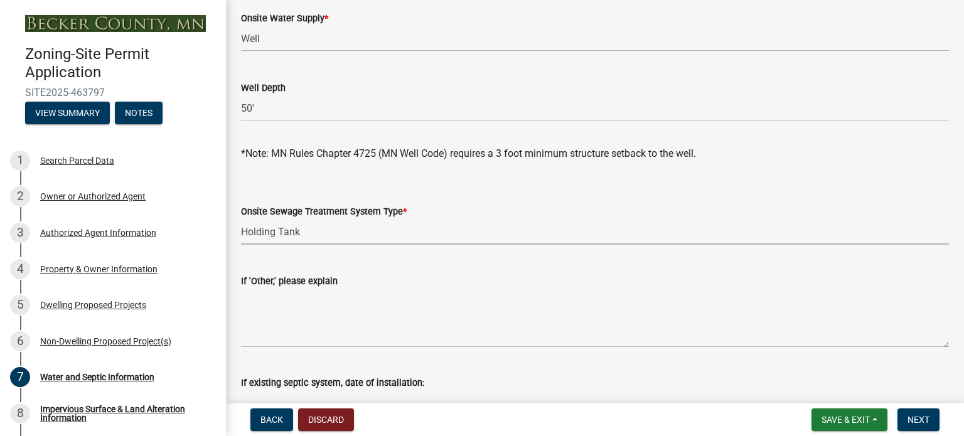
scroll to position [188, 0]
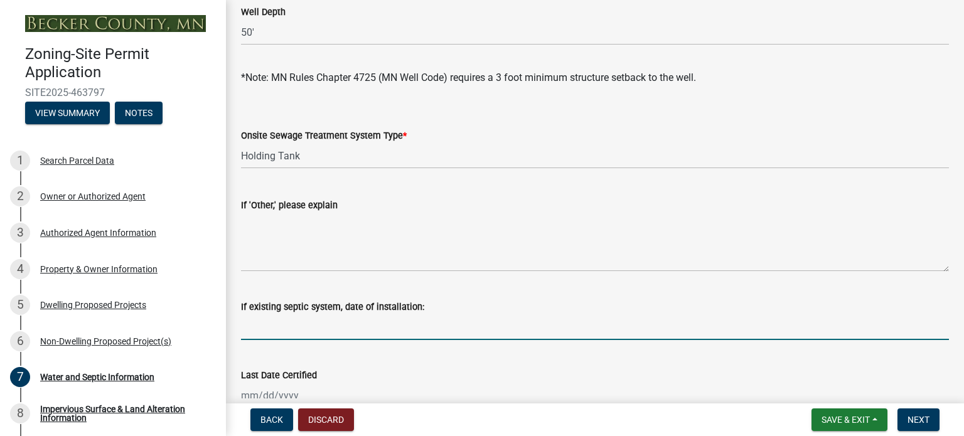
click at [270, 330] on input "If existing septic system, date of installation:" at bounding box center [595, 327] width 708 height 26
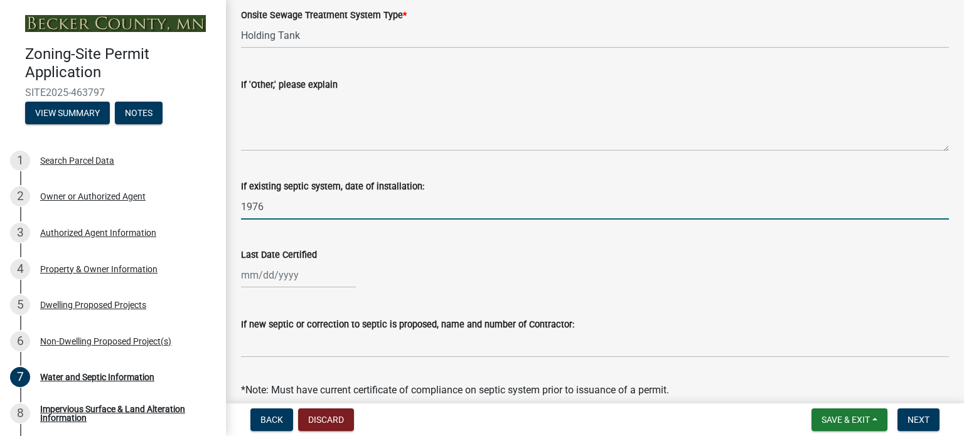
scroll to position [314, 0]
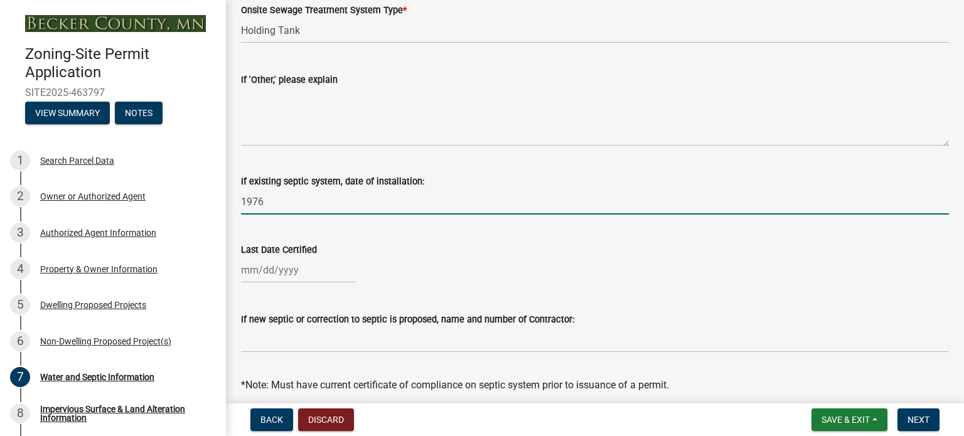
type input "1976"
click at [270, 270] on div at bounding box center [298, 270] width 115 height 26
select select "8"
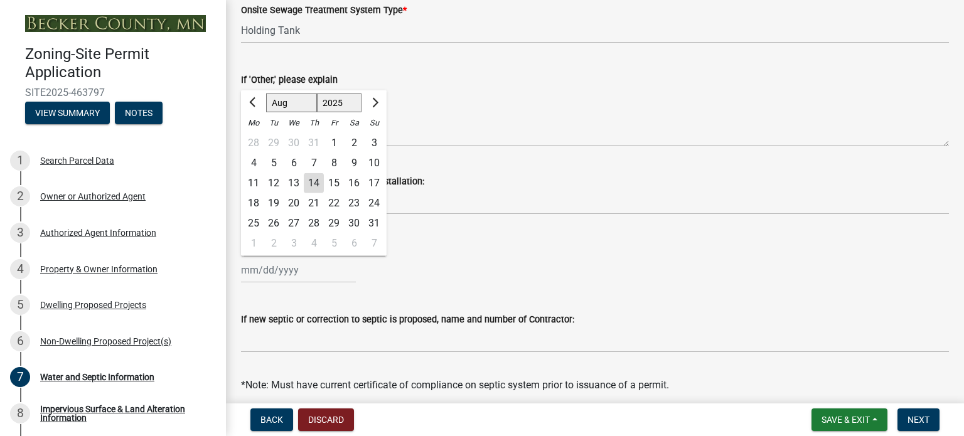
click at [349, 100] on select "1525 1526 1527 1528 1529 1530 1531 1532 1533 1534 1535 1536 1537 1538 1539 1540…" at bounding box center [339, 102] width 45 height 19
select select "2019"
click at [317, 93] on select "1525 1526 1527 1528 1529 1530 1531 1532 1533 1534 1535 1536 1537 1538 1539 1540…" at bounding box center [339, 102] width 45 height 19
click at [253, 102] on span "Previous month" at bounding box center [253, 102] width 9 height 9
select select "7"
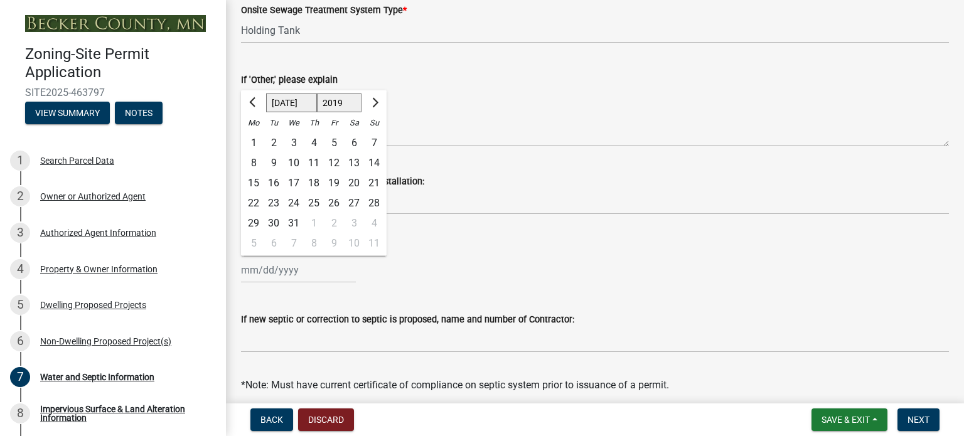
click at [334, 144] on div "5" at bounding box center [334, 143] width 20 height 20
type input "07/05/2019"
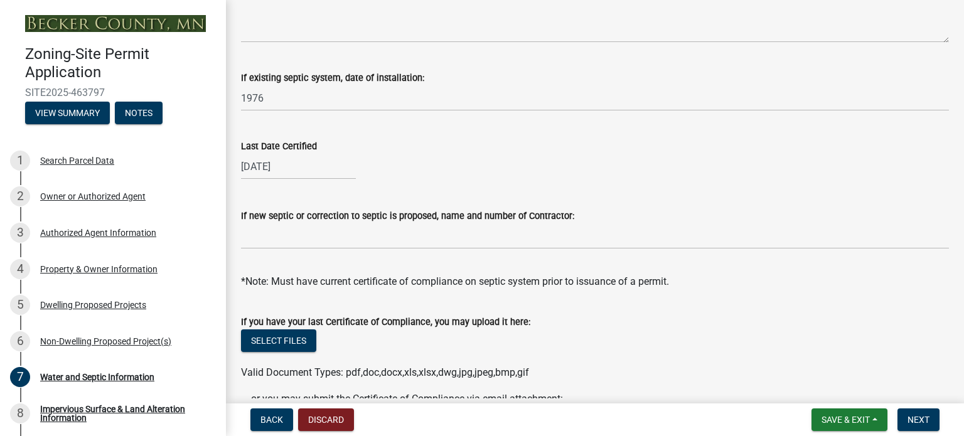
scroll to position [502, 0]
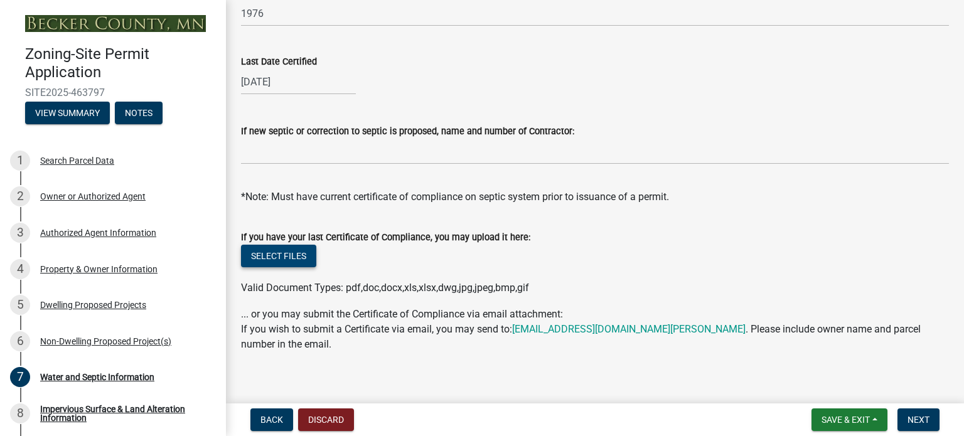
click at [270, 258] on button "Select files" at bounding box center [278, 256] width 75 height 23
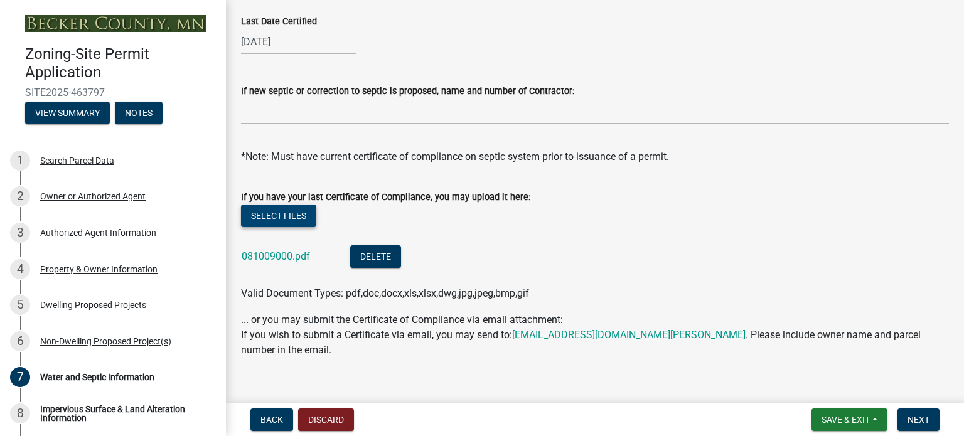
scroll to position [560, 0]
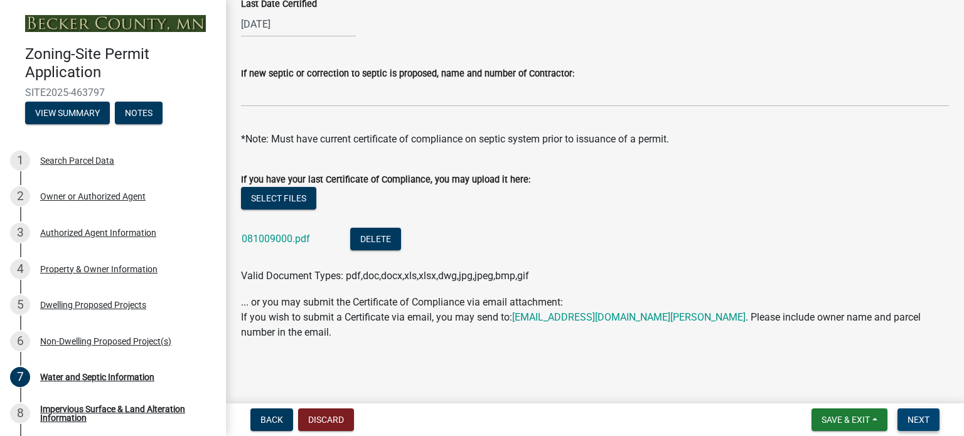
click at [912, 418] on span "Next" at bounding box center [918, 420] width 22 height 10
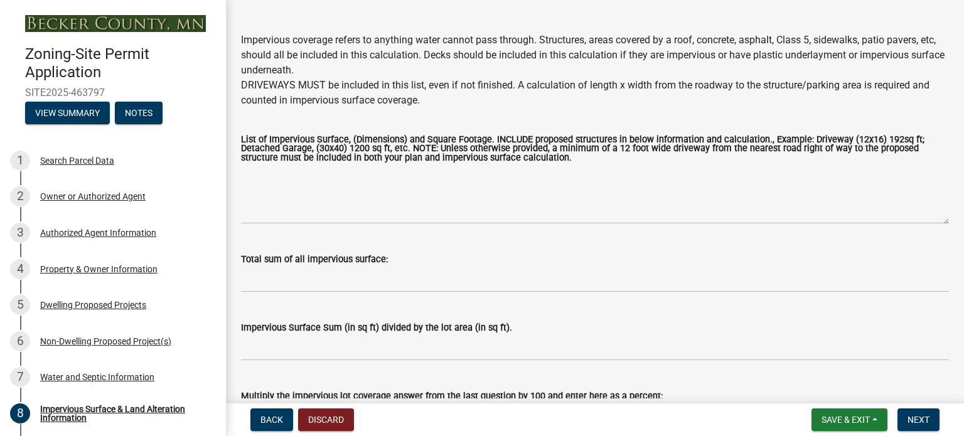
scroll to position [125, 0]
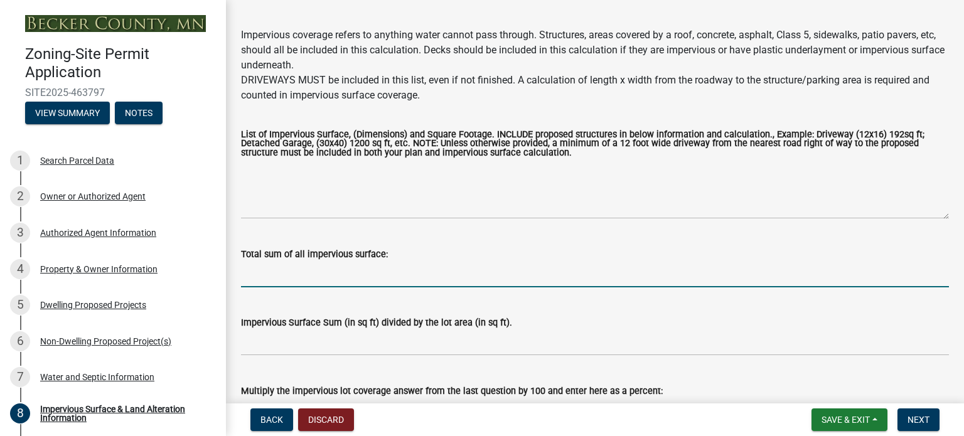
click at [264, 279] on input "Total sum of all impervious surface:" at bounding box center [595, 275] width 708 height 26
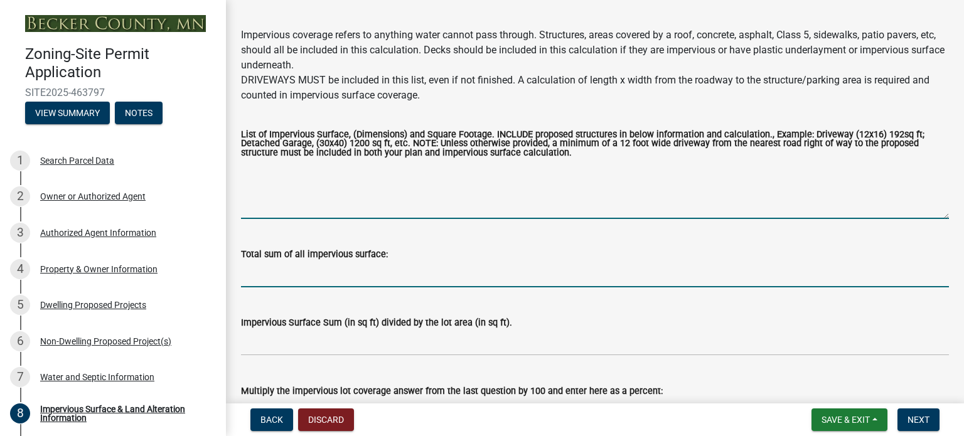
click at [304, 198] on textarea "List of Impervious Surface, (Dimensions) and Square Footage. INCLUDE proposed s…" at bounding box center [595, 189] width 708 height 59
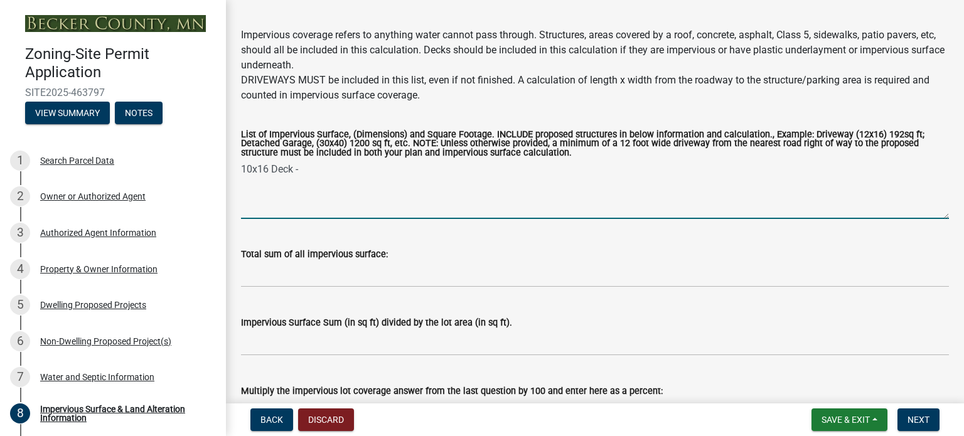
drag, startPoint x: 310, startPoint y: 165, endPoint x: 231, endPoint y: 172, distance: 79.4
click at [231, 172] on div "Impervious Surface & Land Alteration Information share Share Property Size 10,3…" at bounding box center [595, 168] width 738 height 556
type textarea "2"
type textarea "Patio 21x32 (672 SF), House 48x22 (1056 SF), Rear Patio 23x36 (828 SF), Garage …"
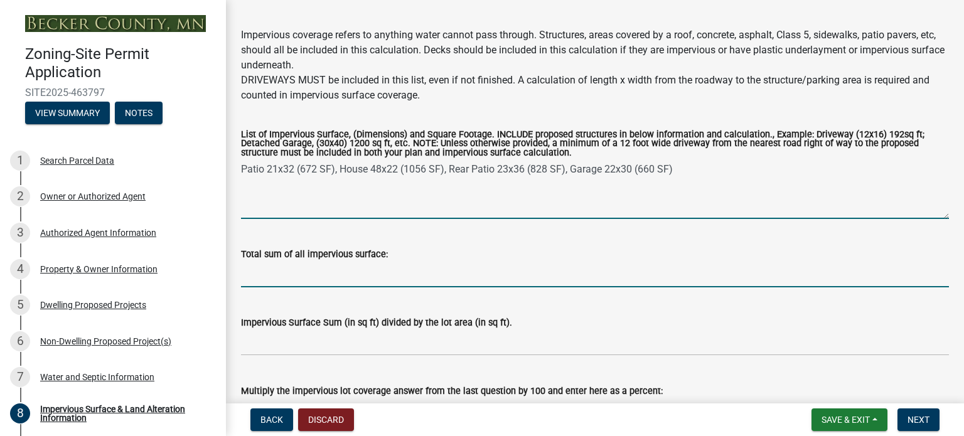
click at [271, 275] on input "Total sum of all impervious surface:" at bounding box center [595, 275] width 708 height 26
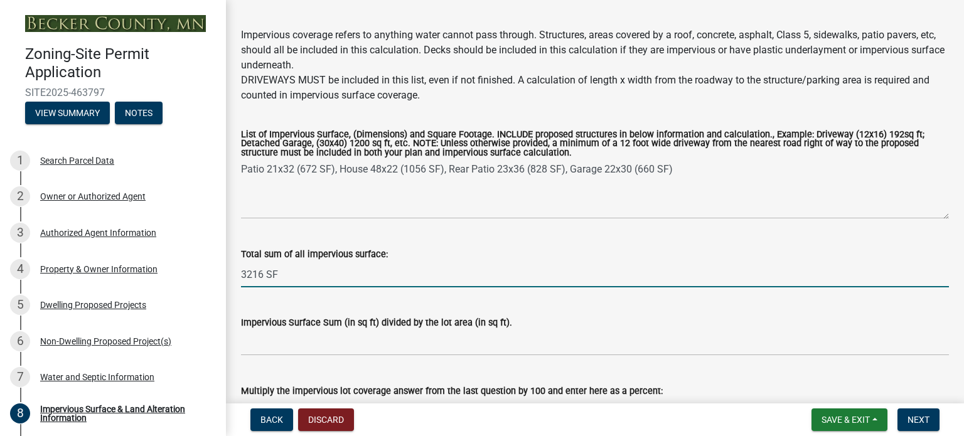
type input "3216 SF"
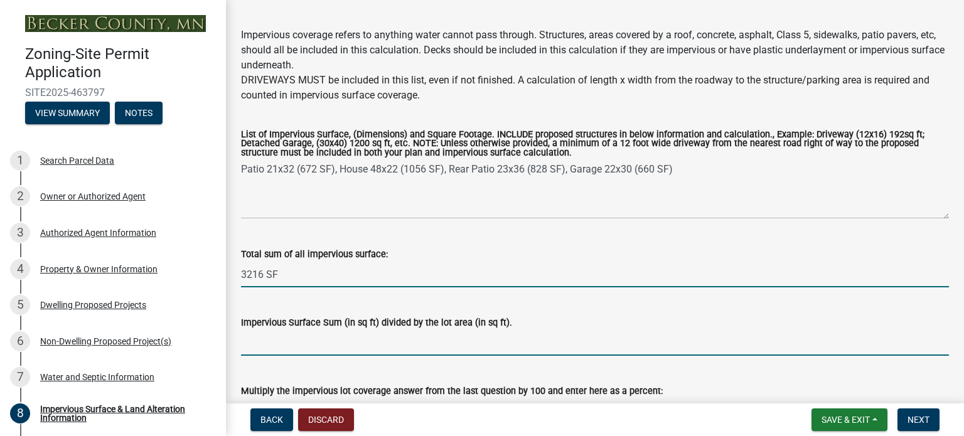
click at [269, 343] on input "Impervious Surface Sum (in sq ft) divided by the lot area (in sq ft)." at bounding box center [595, 343] width 708 height 26
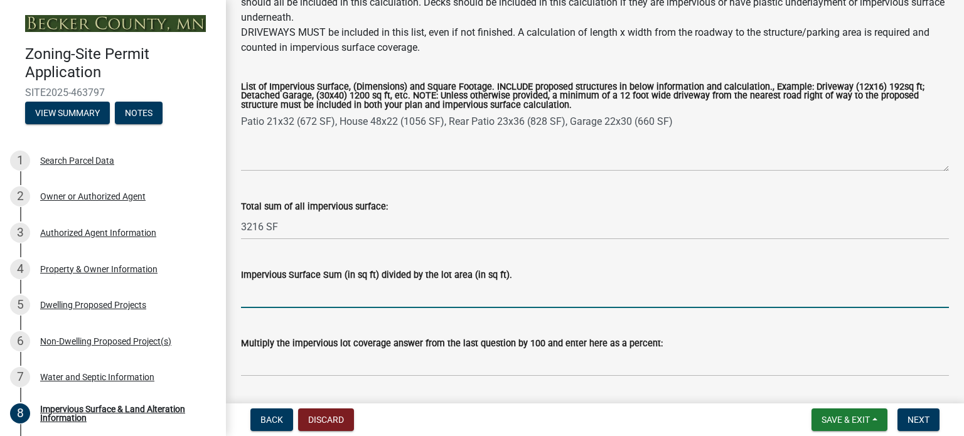
scroll to position [188, 0]
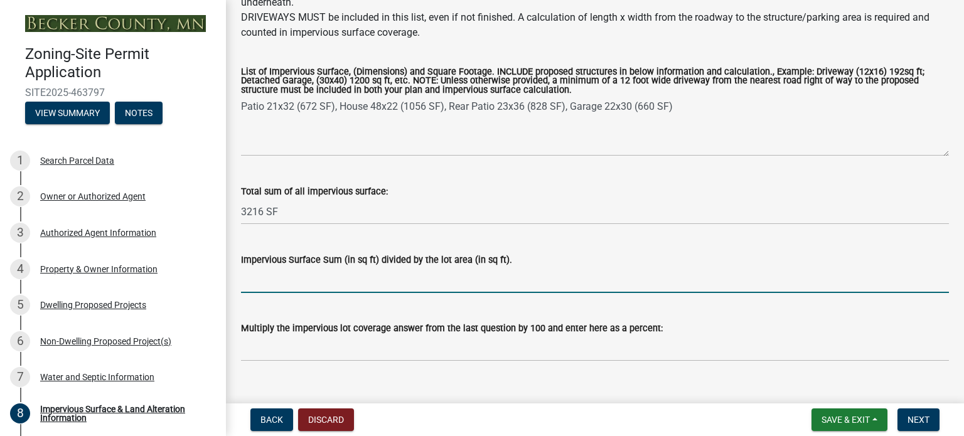
click at [279, 280] on input "Impervious Surface Sum (in sq ft) divided by the lot area (in sq ft)." at bounding box center [595, 280] width 708 height 26
type input "3216/10360 = .3104"
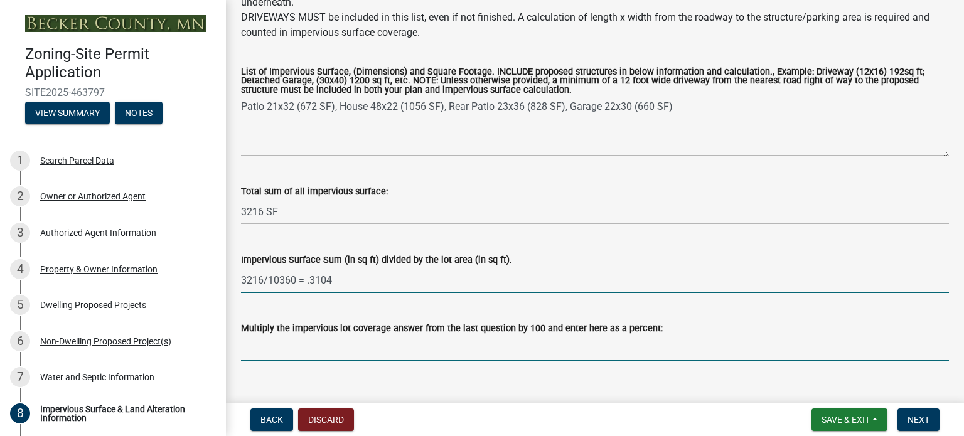
click at [262, 348] on input "Multiply the impervious lot coverage answer from the last question by 100 and e…" at bounding box center [595, 349] width 708 height 26
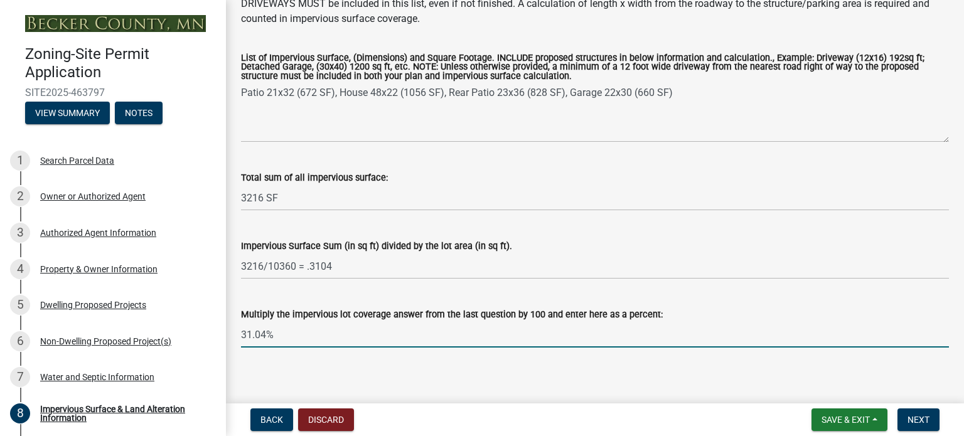
scroll to position [210, 0]
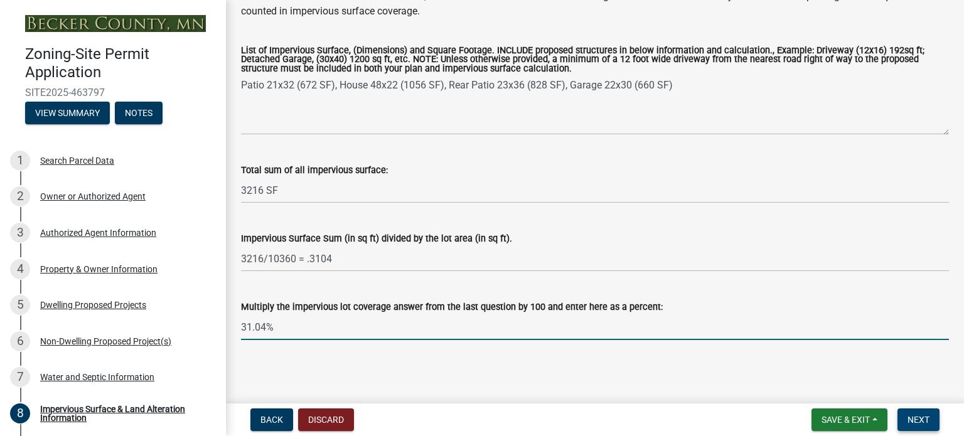
type input "31.04%"
click at [914, 418] on span "Next" at bounding box center [918, 420] width 22 height 10
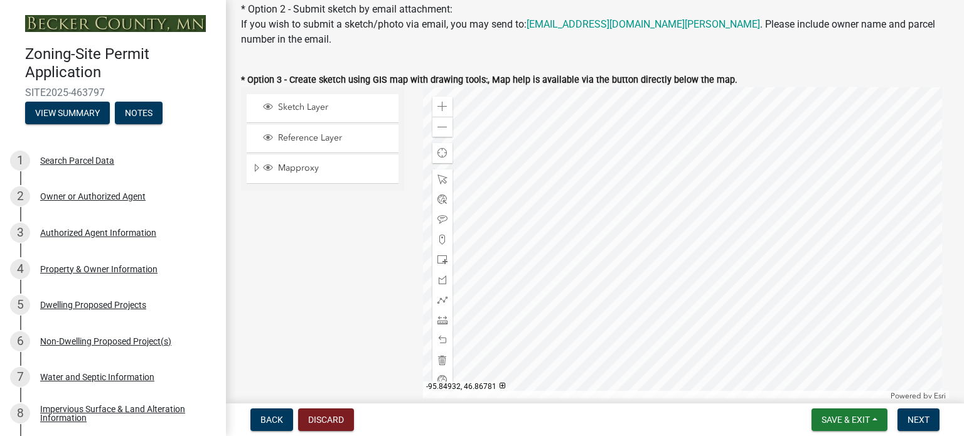
scroll to position [376, 0]
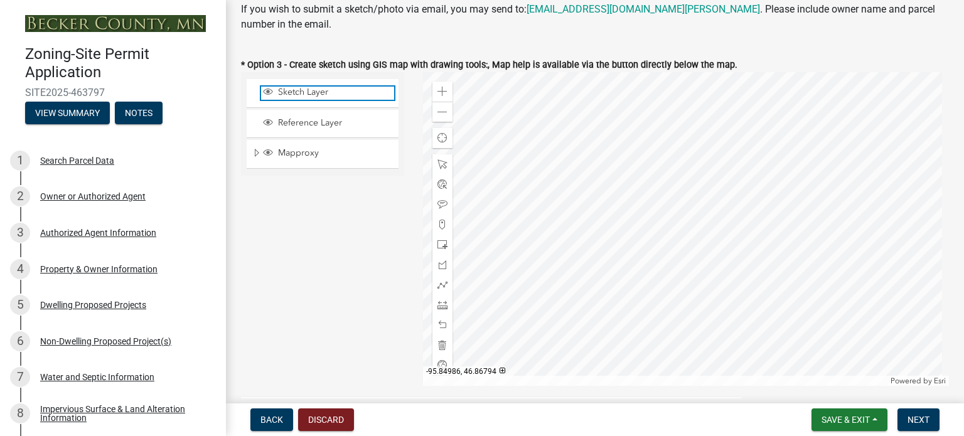
click at [311, 92] on span "Sketch Layer" at bounding box center [334, 92] width 119 height 11
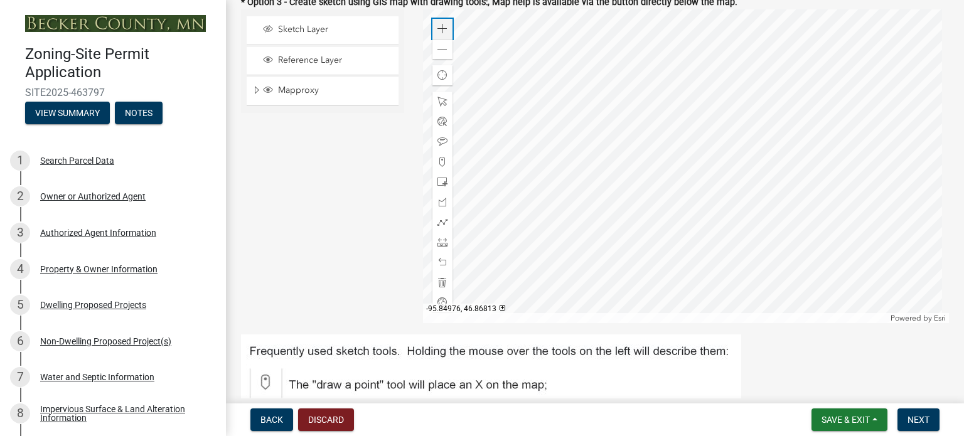
click at [437, 32] on span at bounding box center [442, 29] width 10 height 10
click at [442, 29] on span at bounding box center [442, 29] width 10 height 10
click at [437, 49] on span at bounding box center [442, 50] width 10 height 10
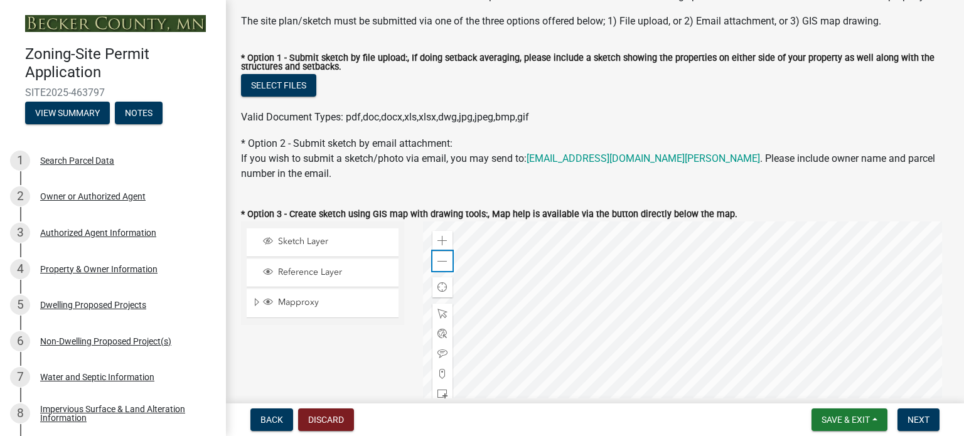
scroll to position [188, 0]
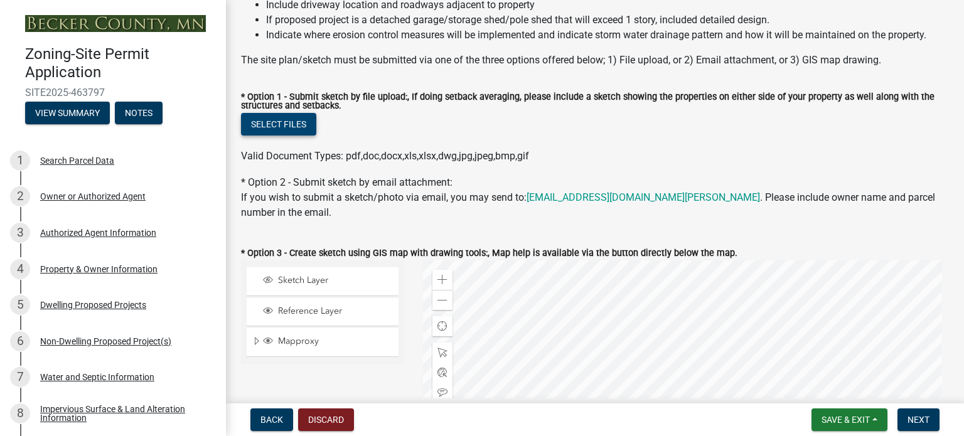
click at [290, 124] on button "Select files" at bounding box center [278, 124] width 75 height 23
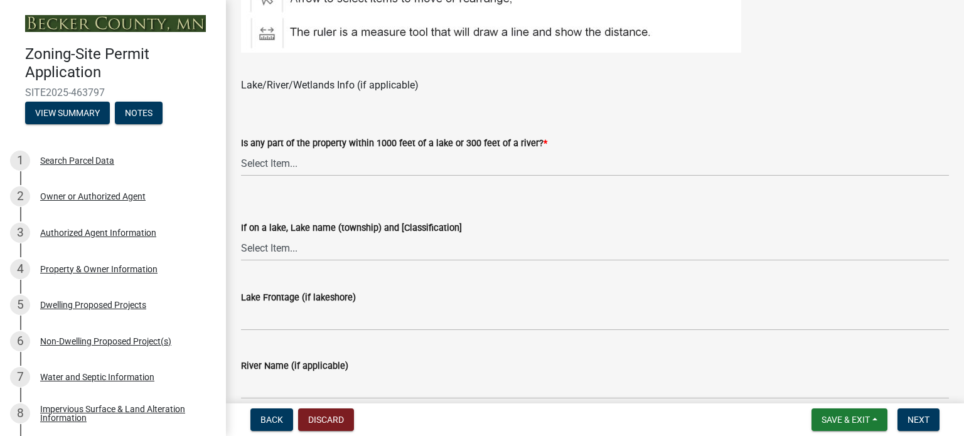
scroll to position [941, 0]
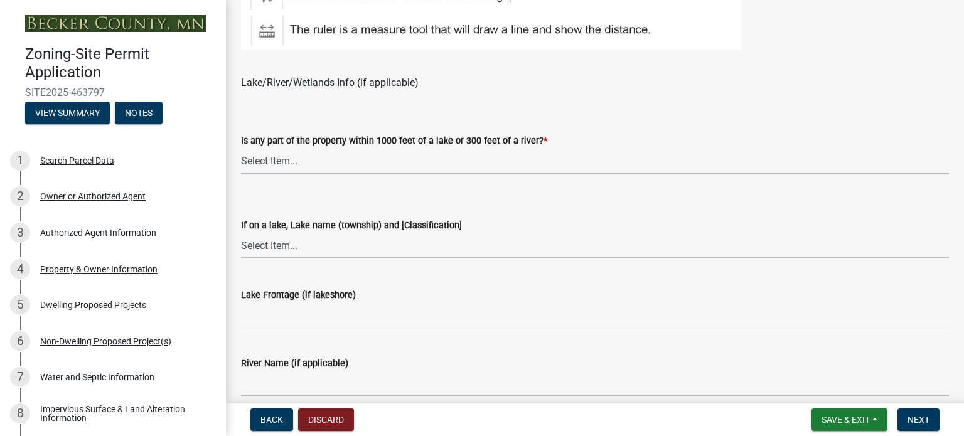
click at [339, 163] on select "Select Item... Shoreland-Riparian (Property is bordering a lake, river or strea…" at bounding box center [595, 161] width 708 height 26
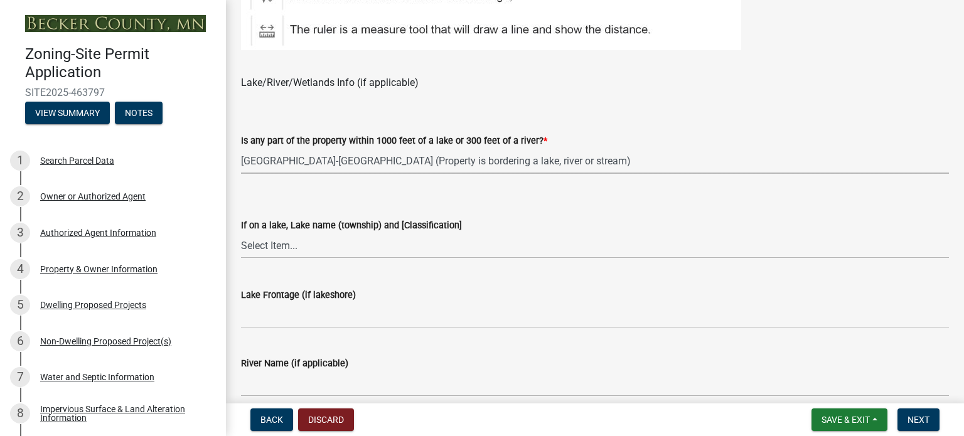
click at [241, 148] on select "Select Item... Shoreland-Riparian (Property is bordering a lake, river or strea…" at bounding box center [595, 161] width 708 height 26
select select "7b13c63f-e699-4112-b373-98fbd28ec536"
click at [289, 247] on select "Select Item... My lake is not listed below Abbey (Lake View) [NE Tier 2] Abners…" at bounding box center [595, 246] width 708 height 26
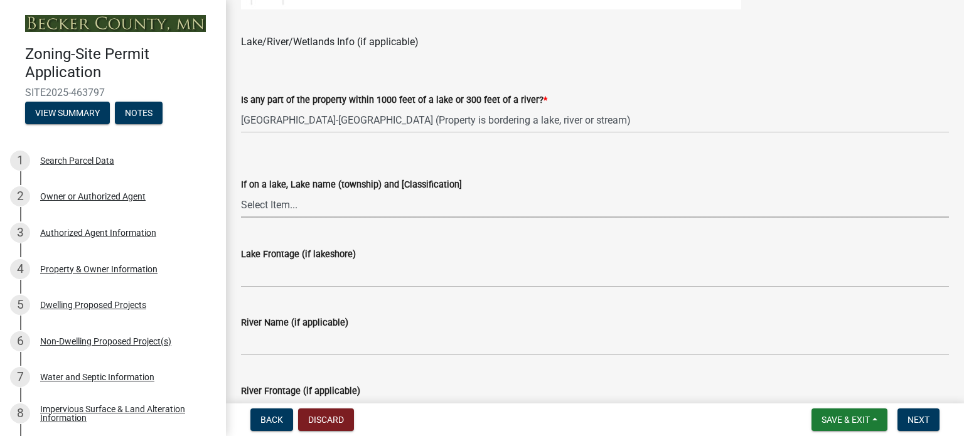
scroll to position [1004, 0]
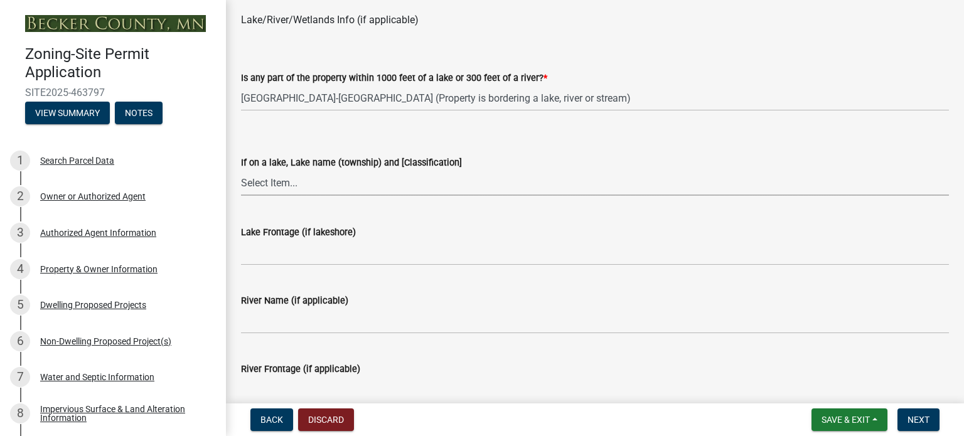
click at [324, 181] on select "Select Item... My lake is not listed below Abbey (Lake View) [NE Tier 2] Abners…" at bounding box center [595, 183] width 708 height 26
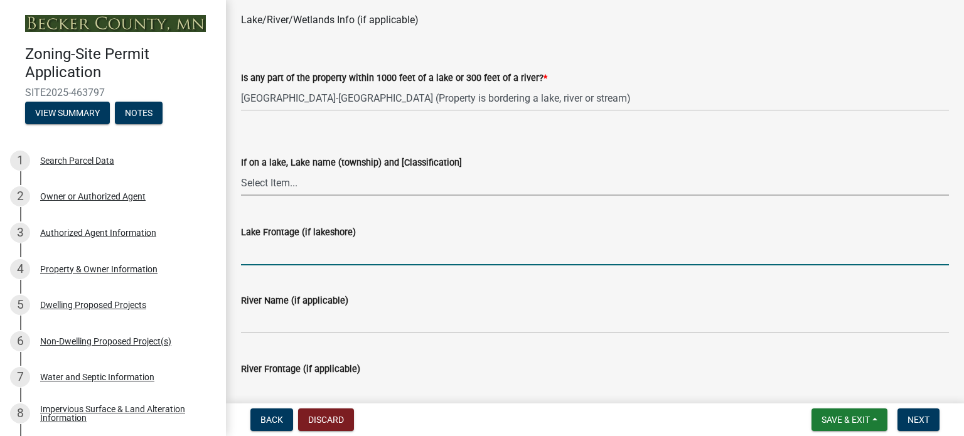
click at [269, 255] on input "Lake Frontage (if lakeshore)" at bounding box center [595, 253] width 708 height 26
click at [286, 186] on select "Select Item... My lake is not listed below Abbey (Lake View) [NE Tier 2] Abners…" at bounding box center [595, 183] width 708 height 26
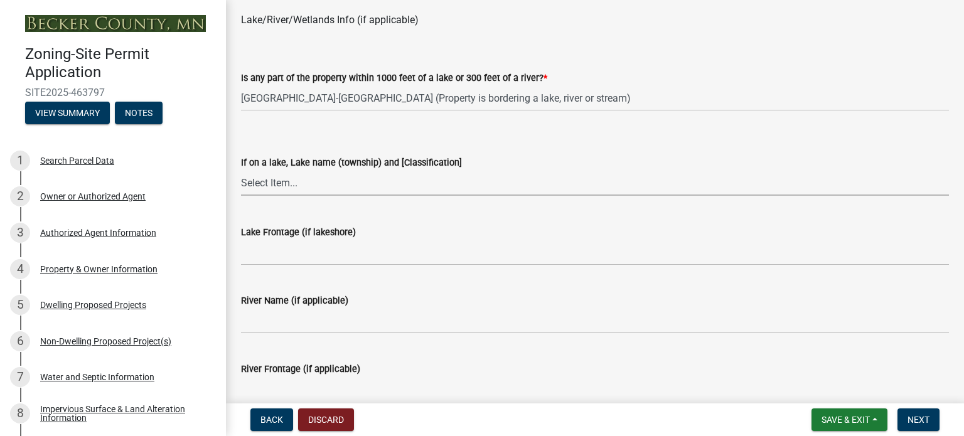
click at [286, 188] on select "Select Item... My lake is not listed below Abbey (Lake View) [NE Tier 2] Abners…" at bounding box center [595, 183] width 708 height 26
click at [343, 97] on select "Select Item... Shoreland-Riparian (Property is bordering a lake, river or strea…" at bounding box center [595, 98] width 708 height 26
click at [241, 85] on select "Select Item... Shoreland-Riparian (Property is bordering a lake, river or strea…" at bounding box center [595, 98] width 708 height 26
click at [314, 186] on select "Select Item... My lake is not listed below Abbey (Lake View) [NE Tier 2] Abners…" at bounding box center [595, 183] width 708 height 26
click at [241, 170] on select "Select Item... My lake is not listed below Abbey (Lake View) [NE Tier 2] Abners…" at bounding box center [595, 183] width 708 height 26
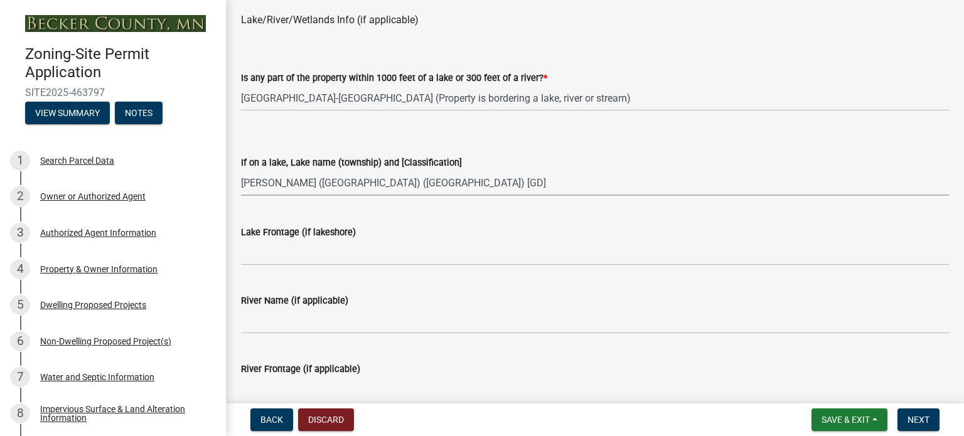
select select "2e080c5a-0cc7-4619-8f05-57ce16dac6f0"
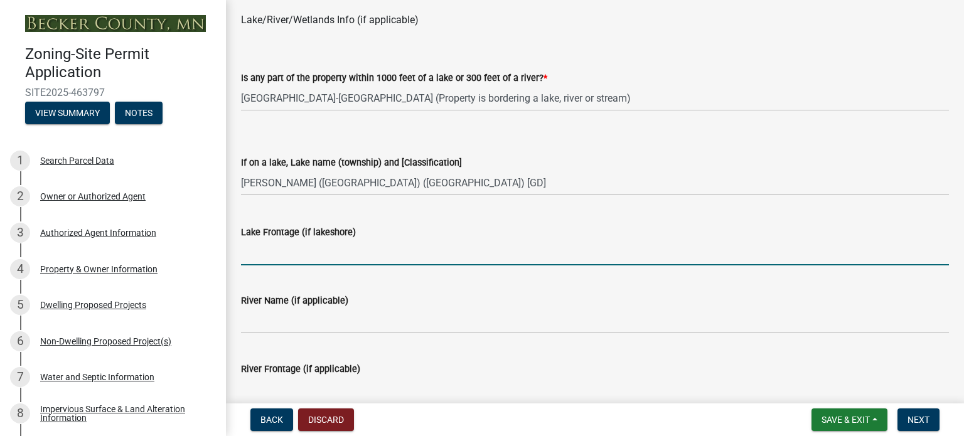
click at [270, 259] on input "Lake Frontage (if lakeshore)" at bounding box center [595, 253] width 708 height 26
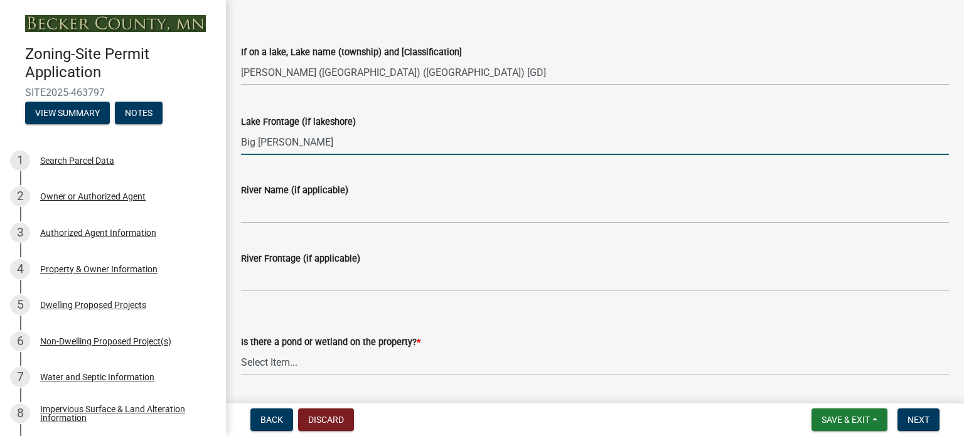
scroll to position [1129, 0]
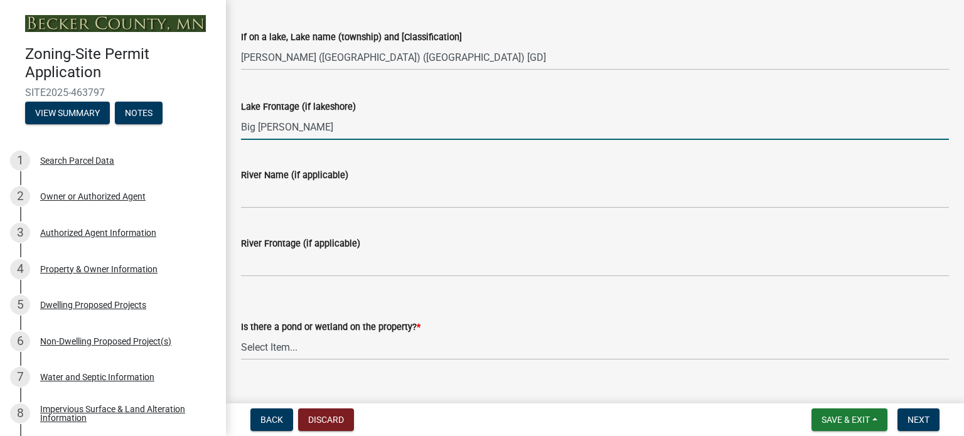
type input "Big Floyd"
click at [255, 348] on select "Select Item... Yes No" at bounding box center [595, 347] width 708 height 26
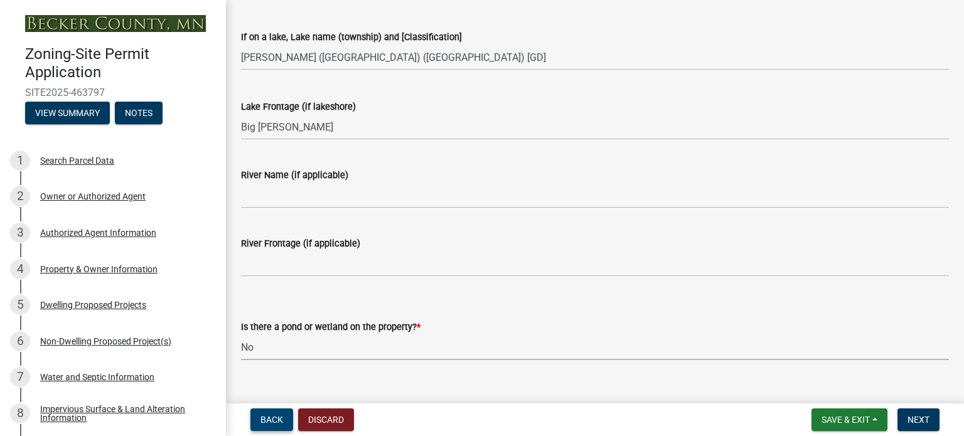
click at [241, 334] on select "Select Item... Yes No" at bounding box center [595, 347] width 708 height 26
select select "b56a4575-9846-47cf-8067-c59a4853da22"
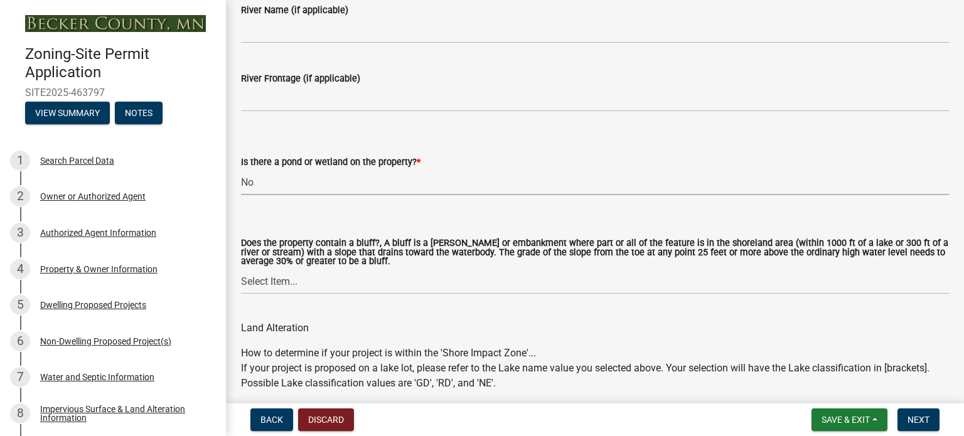
scroll to position [1318, 0]
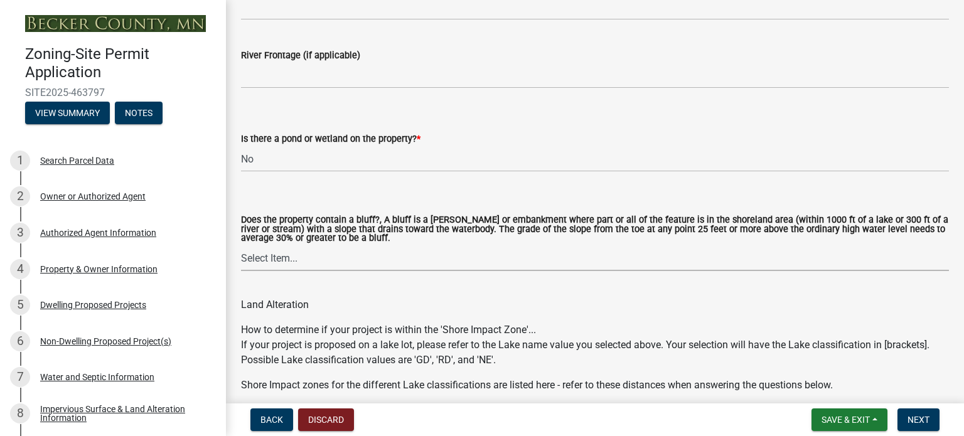
click at [269, 260] on select "Select Item... Yes No" at bounding box center [595, 258] width 708 height 26
click at [241, 246] on select "Select Item... Yes No" at bounding box center [595, 258] width 708 height 26
select select "12f785fb-c378-4b18-841c-21c73dc99083"
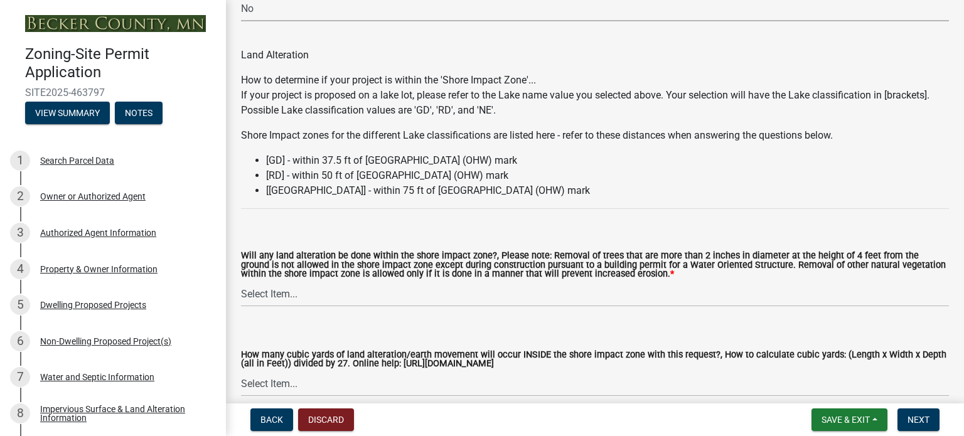
scroll to position [1569, 0]
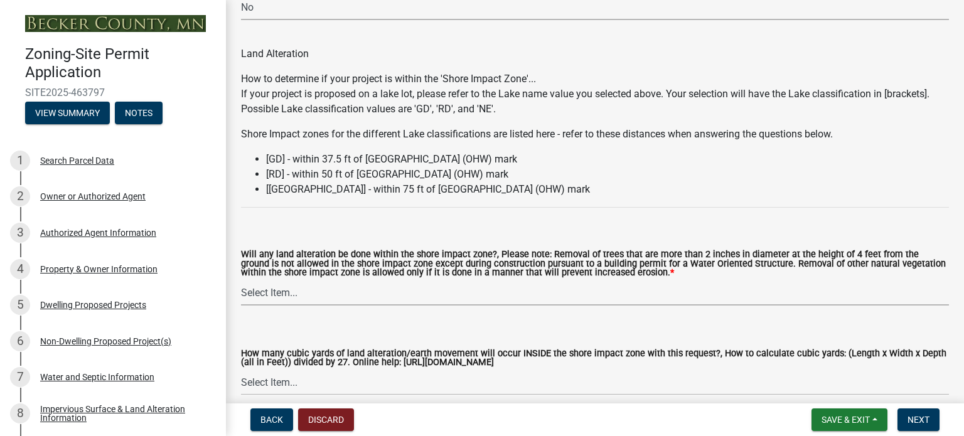
click at [272, 293] on select "Select Item... Yes No N/A" at bounding box center [595, 293] width 708 height 26
click at [241, 280] on select "Select Item... Yes No N/A" at bounding box center [595, 293] width 708 height 26
select select "5c3bc124-316a-4e31-81ed-fa9247a28fef"
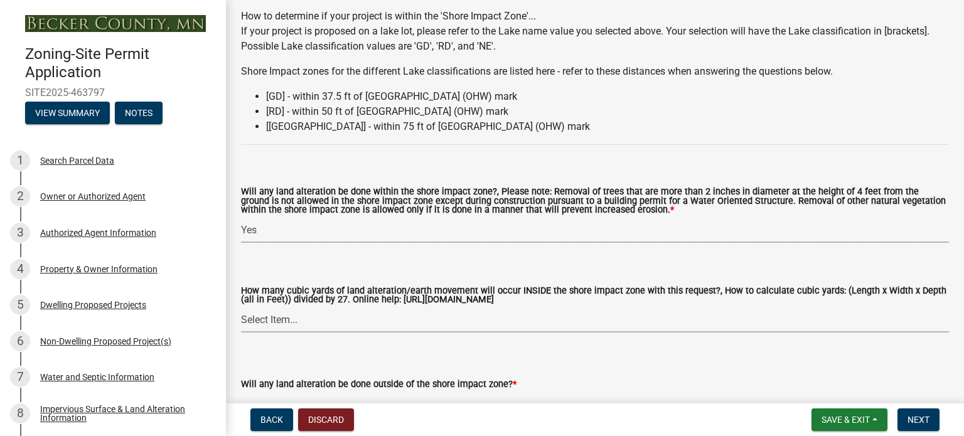
click at [269, 321] on select "Select Item... None 10 Cubic Yards or less 11-50 Cubic Yards Over 50 Cubic Yards" at bounding box center [595, 320] width 708 height 26
click at [241, 307] on select "Select Item... None 10 Cubic Yards or less 11-50 Cubic Yards Over 50 Cubic Yards" at bounding box center [595, 320] width 708 height 26
select select "aa6c7ffd-a452-4f17-af46-2abaeaed4180"
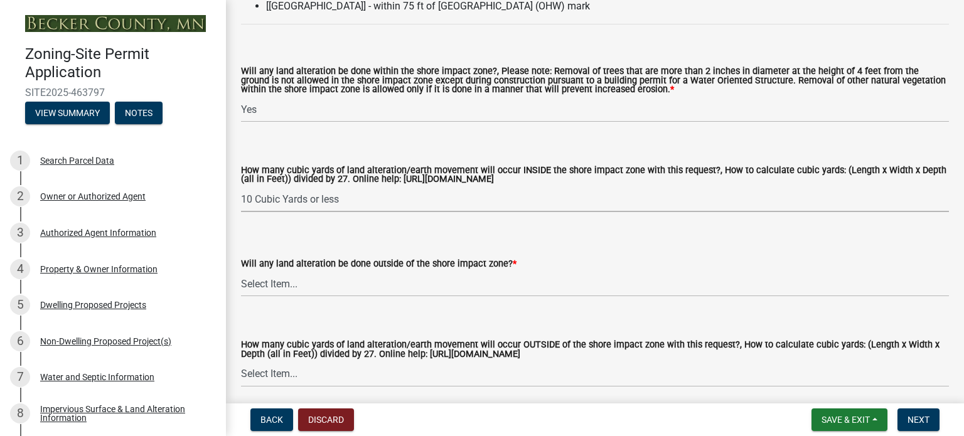
scroll to position [1757, 0]
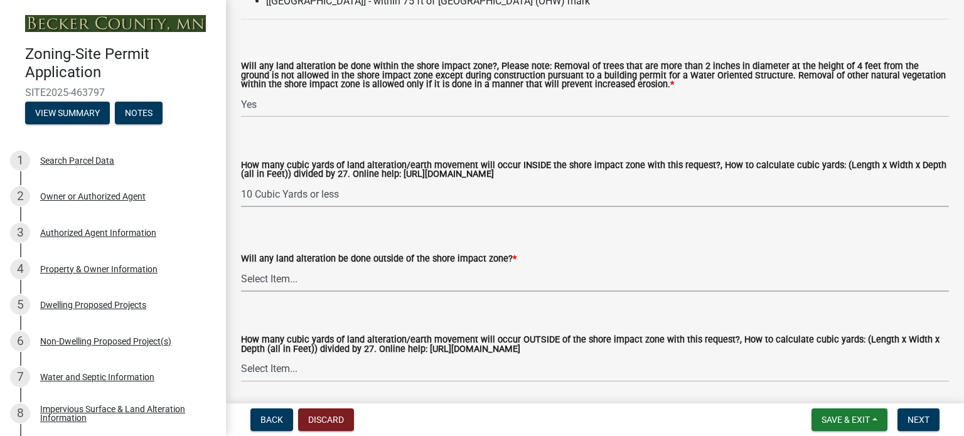
click at [265, 282] on select "Select Item... Yes No N/A" at bounding box center [595, 279] width 708 height 26
click at [241, 267] on select "Select Item... Yes No N/A" at bounding box center [595, 279] width 708 height 26
select select "5ad4ab64-b44e-481c-9000-9e5907aa74e1"
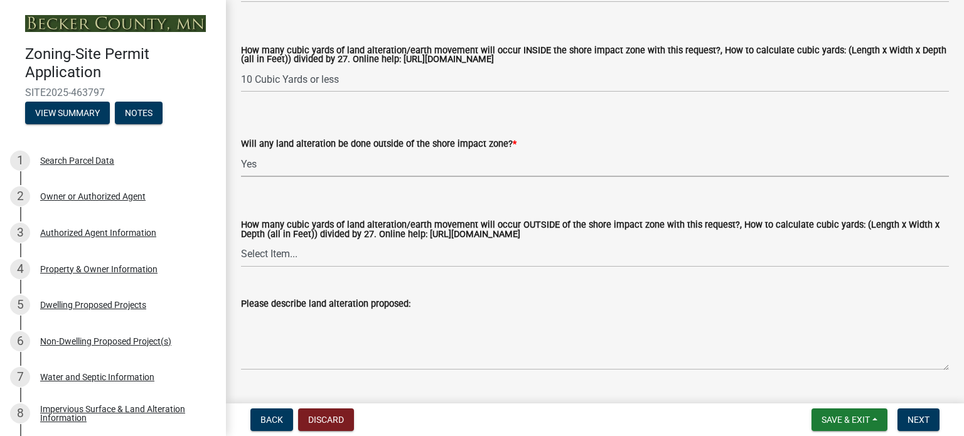
scroll to position [1882, 0]
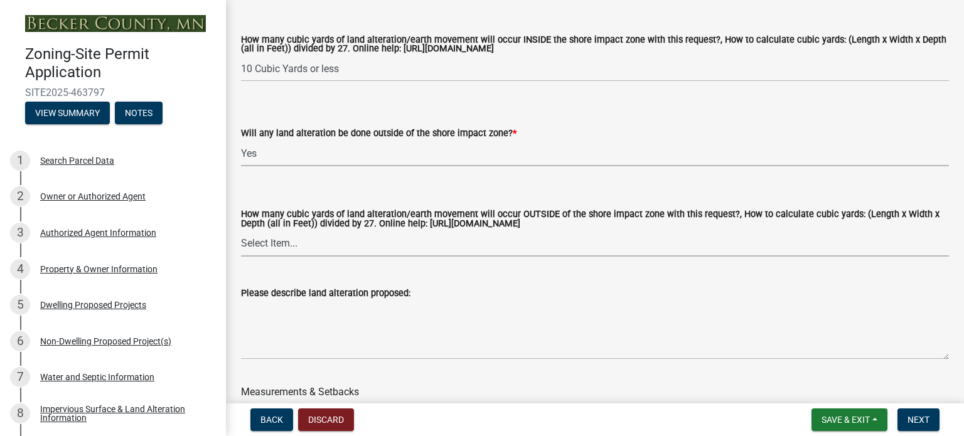
click at [269, 245] on select "Select Item... None 10 Cubic Yards or less 11-50 Cubic Yards Over 50 Cubic Yards" at bounding box center [595, 244] width 708 height 26
click at [241, 232] on select "Select Item... None 10 Cubic Yards or less 11-50 Cubic Yards Over 50 Cubic Yards" at bounding box center [595, 244] width 708 height 26
select select "3ef6ed64-418f-4dfa-9020-48b6b52c6910"
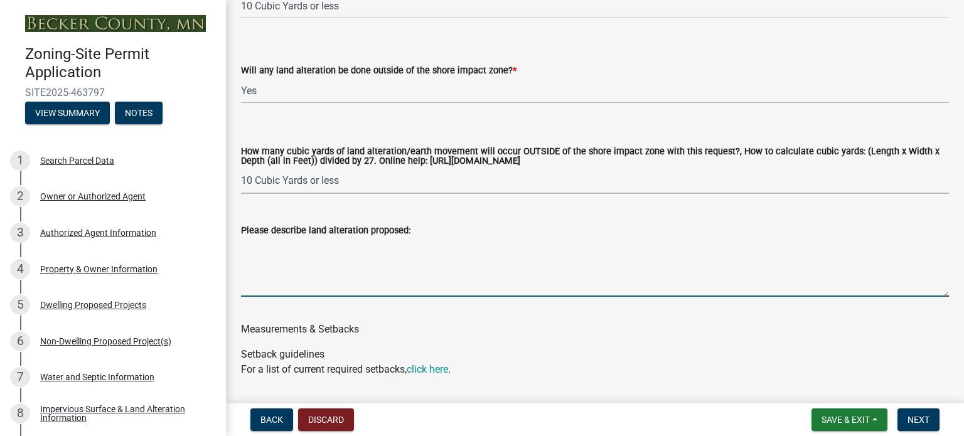
click at [269, 290] on textarea "Please describe land alteration proposed:" at bounding box center [595, 267] width 708 height 59
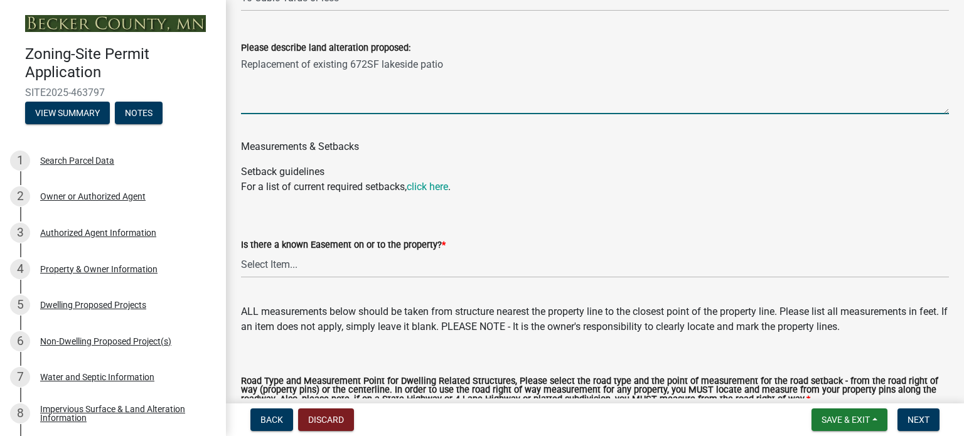
scroll to position [2133, 0]
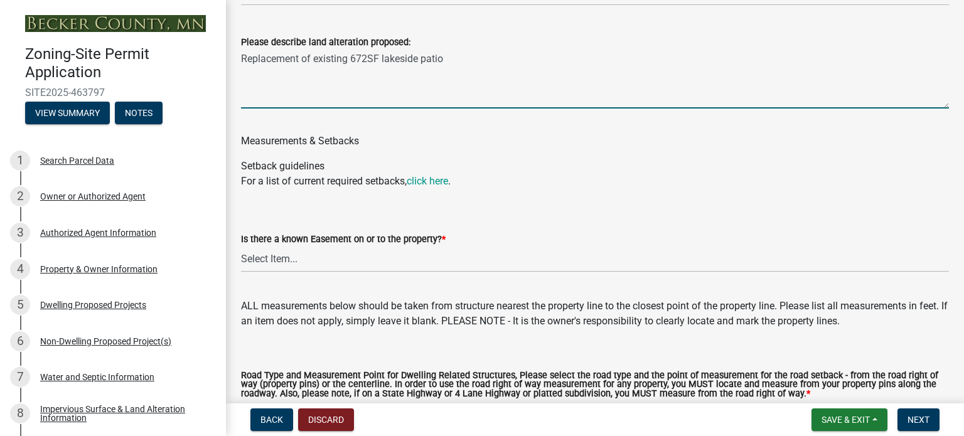
type textarea "Replacement of existing 672SF lakeside patio"
click at [279, 264] on select "Select Item... Yes No" at bounding box center [595, 260] width 708 height 26
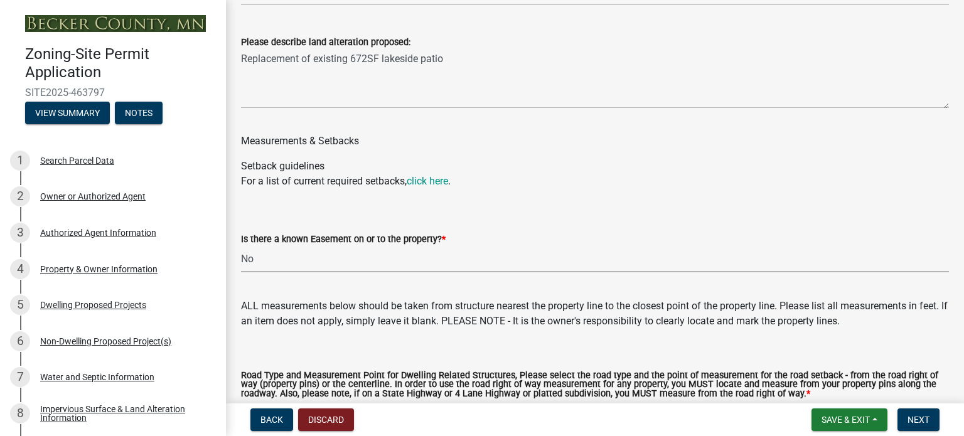
click at [241, 247] on select "Select Item... Yes No" at bounding box center [595, 260] width 708 height 26
select select "c8b8ea71-7088-4e87-a493-7bc88cc2835b"
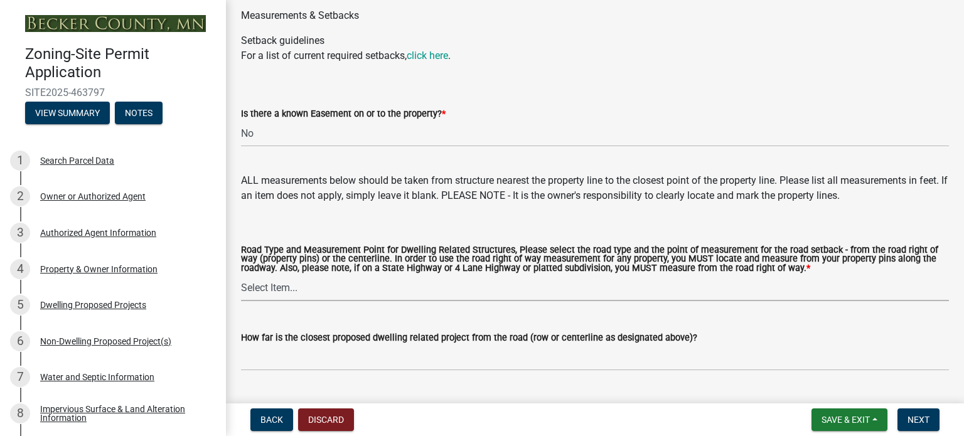
click at [258, 291] on select "Select Item... Private Easement - Right of Way Private Easement - Centerline Pu…" at bounding box center [595, 288] width 708 height 26
click at [241, 276] on select "Select Item... Private Easement - Right of Way Private Easement - Centerline Pu…" at bounding box center [595, 288] width 708 height 26
click at [345, 287] on select "Select Item... Private Easement - Right of Way Private Easement - Centerline Pu…" at bounding box center [595, 288] width 708 height 26
click at [241, 276] on select "Select Item... Private Easement - Right of Way Private Easement - Centerline Pu…" at bounding box center [595, 288] width 708 height 26
select select "a4ce8fad-3c47-4e2b-9375-28a8f2ee630b"
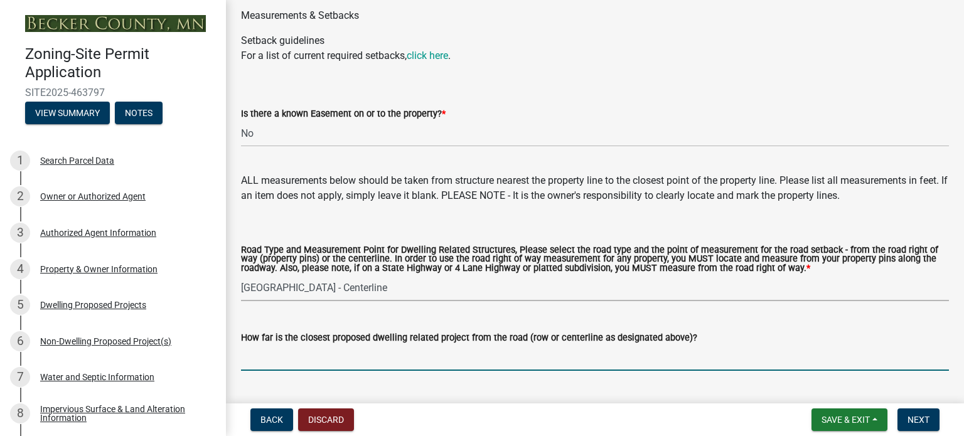
click at [264, 361] on input "How far is the closest proposed dwelling related project from the road (row or …" at bounding box center [595, 358] width 708 height 26
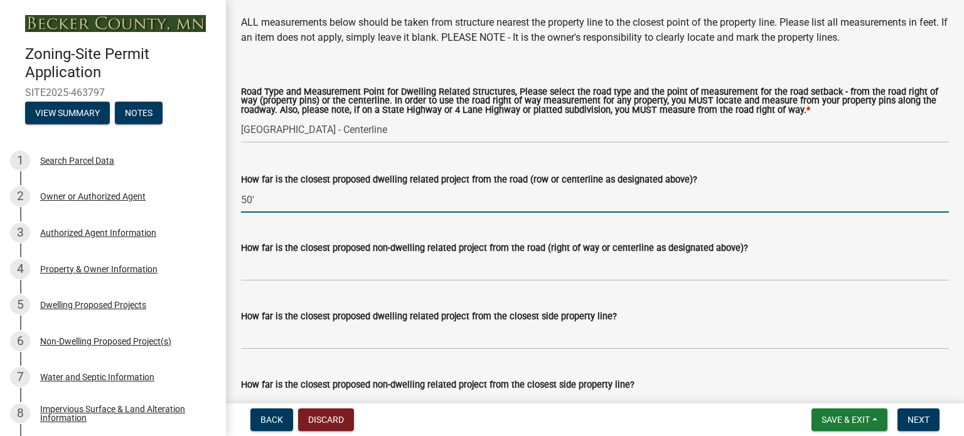
scroll to position [2447, 0]
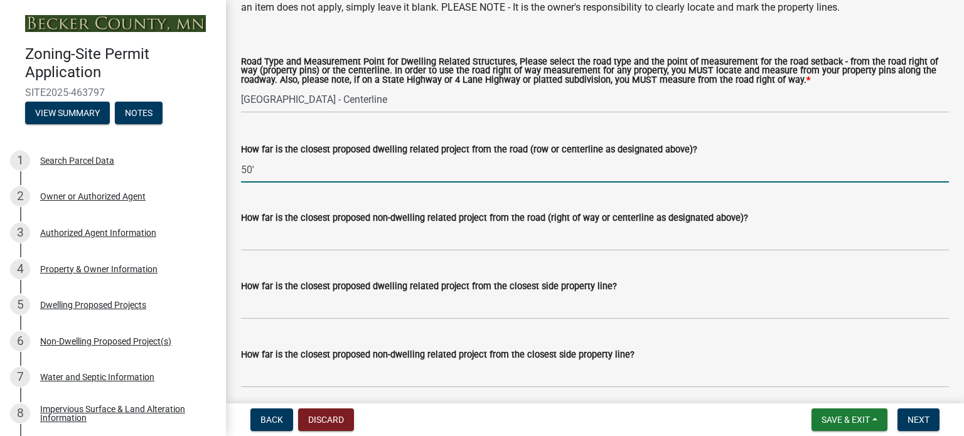
type input "50'"
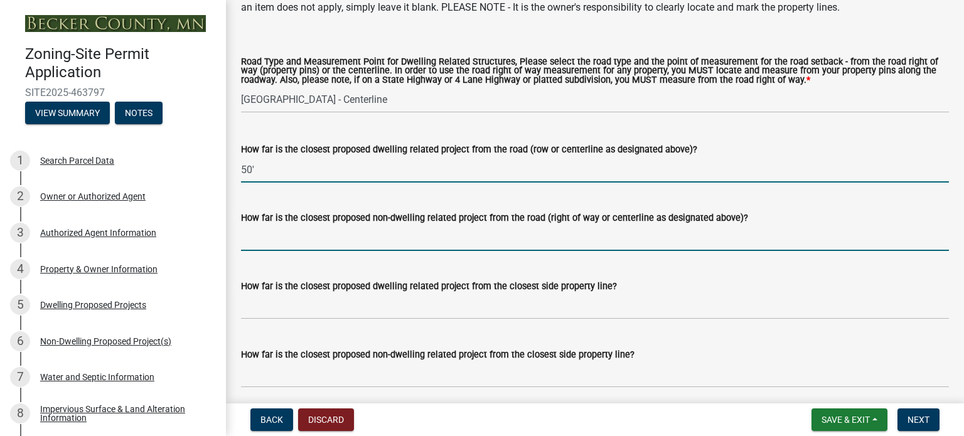
click at [260, 239] on input "How far is the closest proposed non-dwelling related project from the road (rig…" at bounding box center [595, 238] width 708 height 26
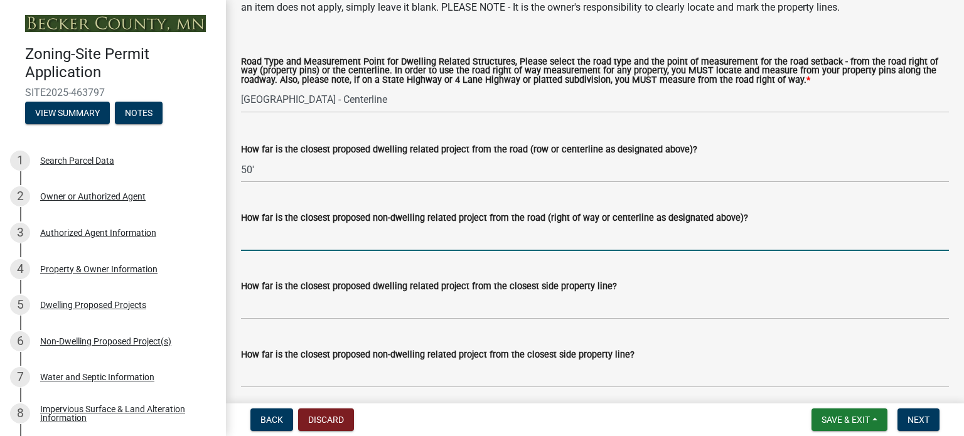
scroll to position [2510, 0]
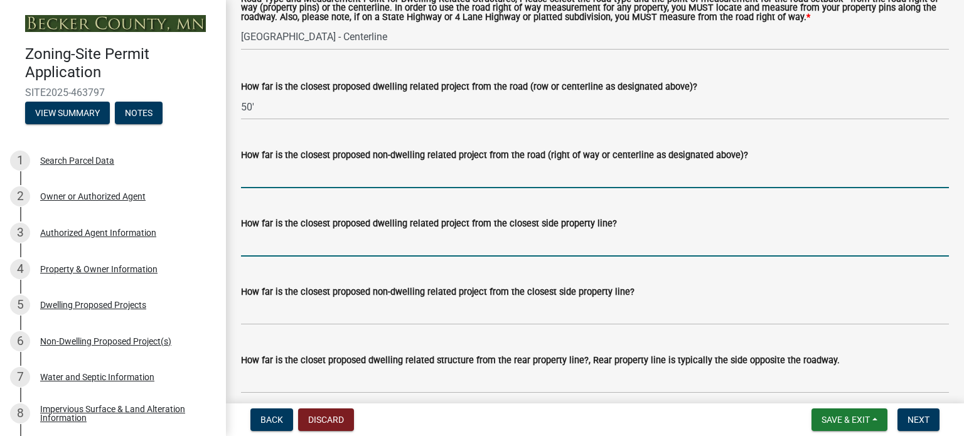
click at [276, 243] on input "How far is the closest proposed dwelling related project from the closest side …" at bounding box center [595, 244] width 708 height 26
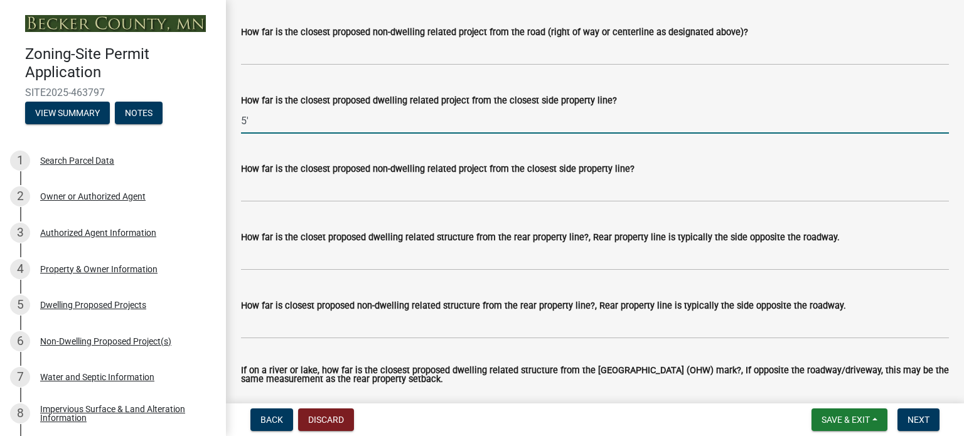
scroll to position [2635, 0]
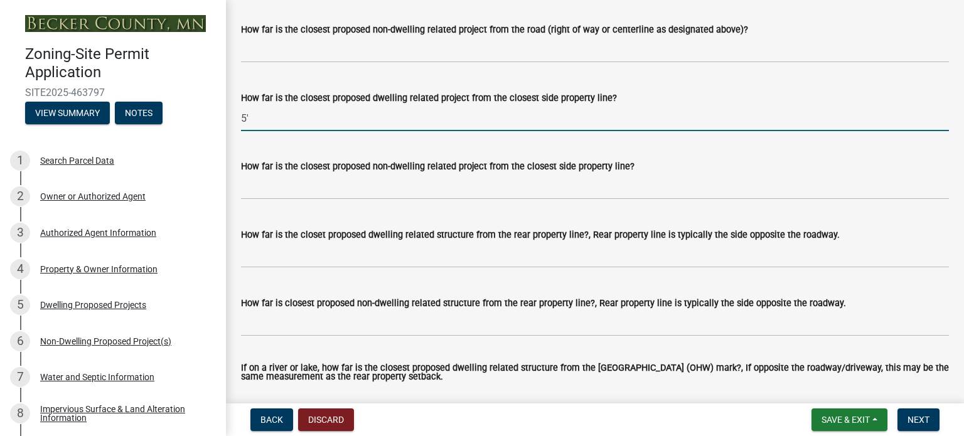
type input "5'"
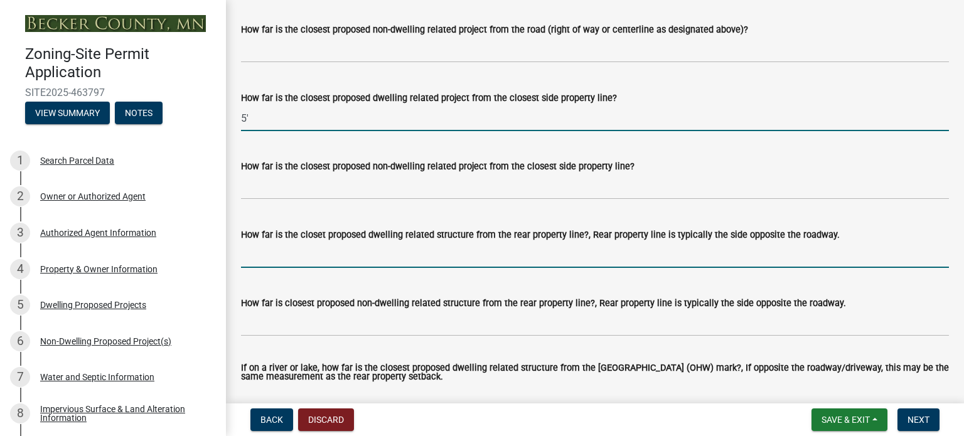
click at [267, 258] on input "How far is the closet proposed dwelling related structure from the rear propert…" at bounding box center [595, 255] width 708 height 26
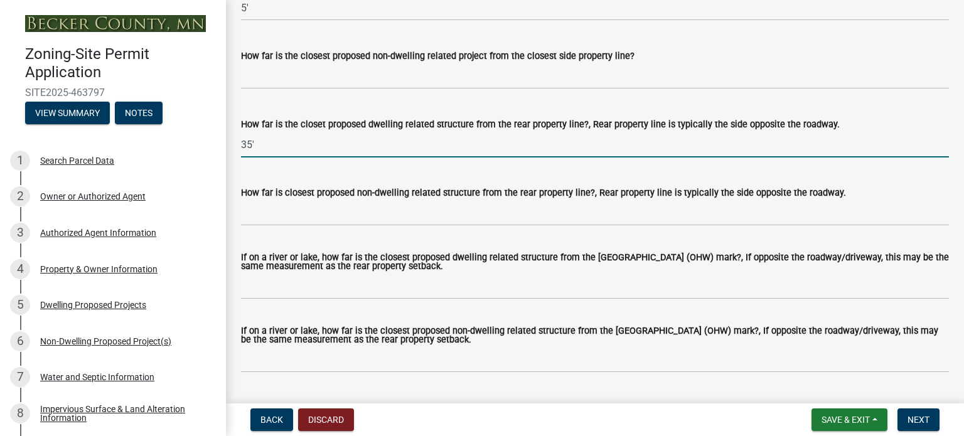
scroll to position [2761, 0]
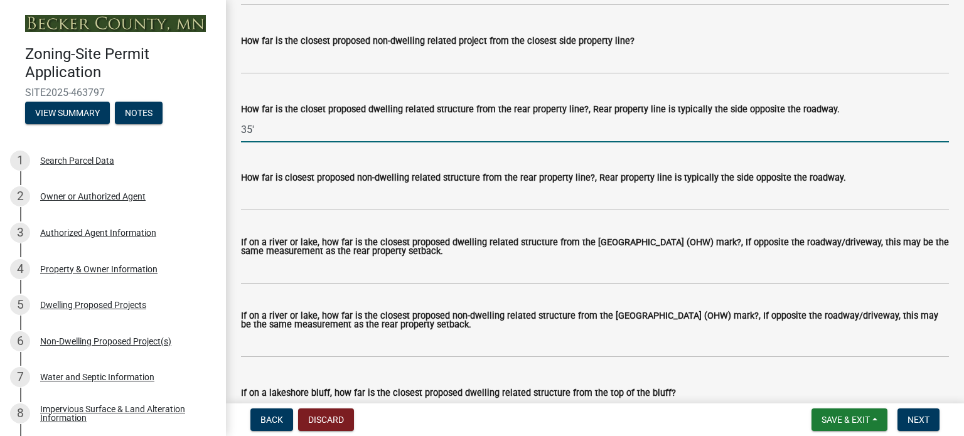
type input "35'"
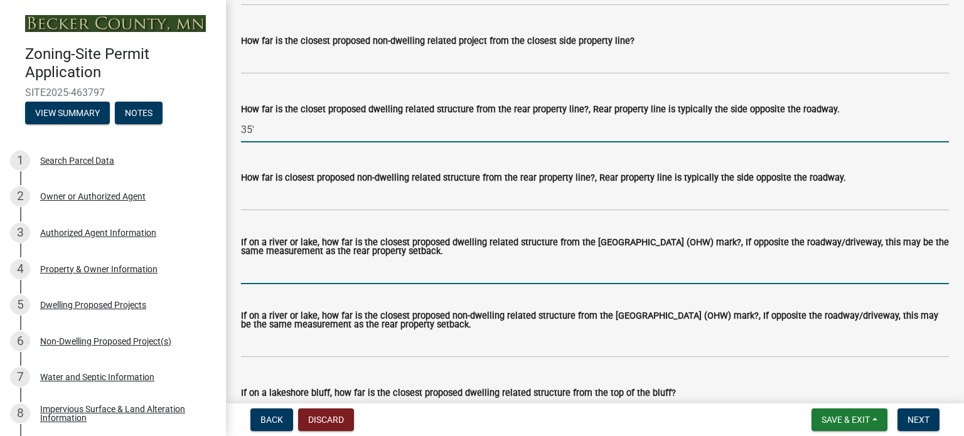
click at [282, 275] on input "If on a river or lake, how far is the closest proposed dwelling related structu…" at bounding box center [595, 271] width 708 height 26
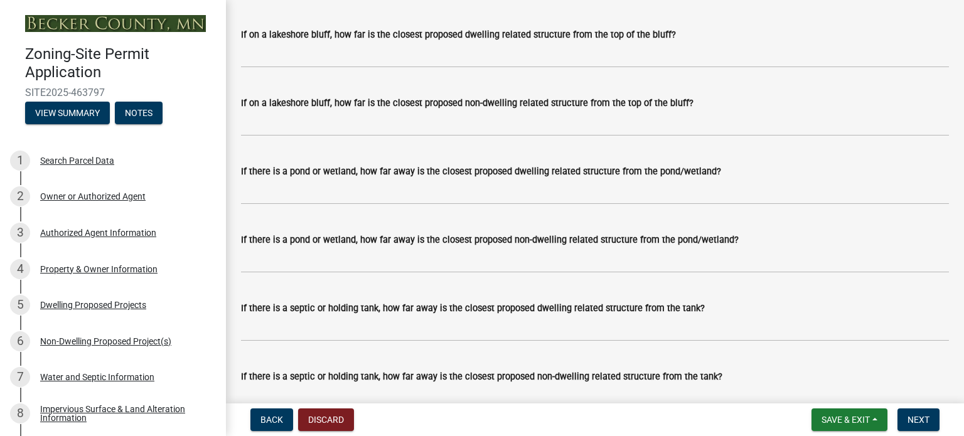
scroll to position [3137, 0]
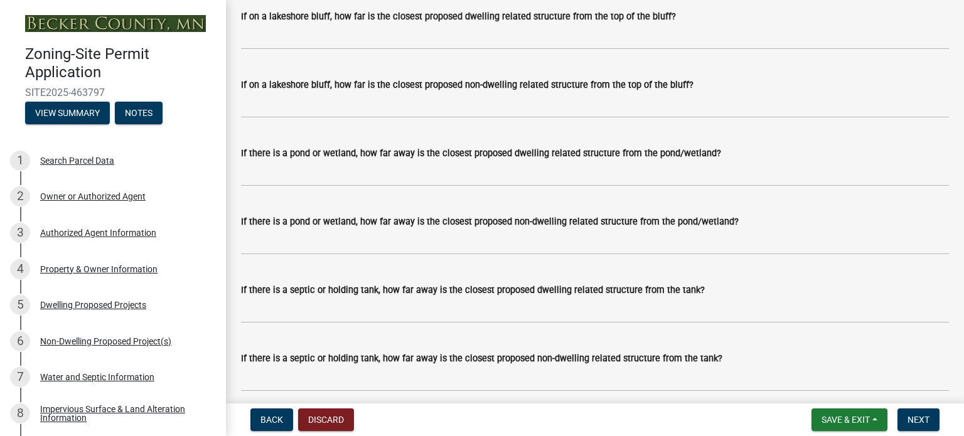
type input "35'"
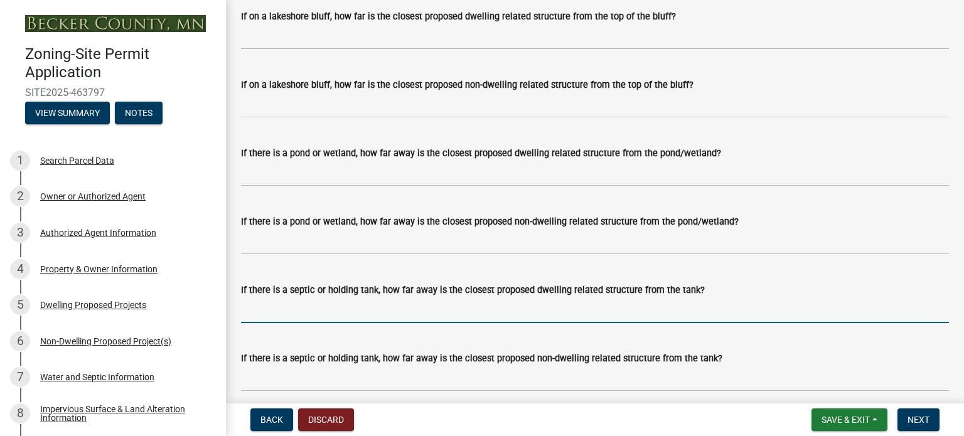
click at [260, 311] on input "If there is a septic or holding tank, how far away is the closest proposed dwel…" at bounding box center [595, 310] width 708 height 26
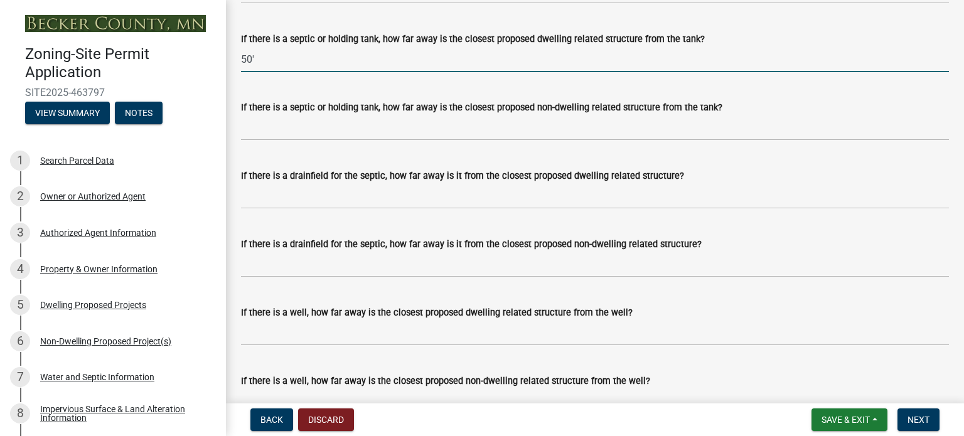
scroll to position [3451, 0]
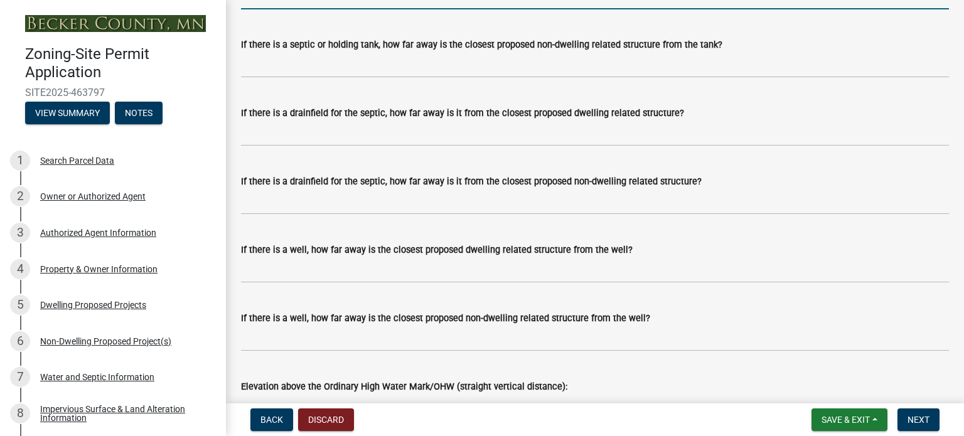
type input "50'"
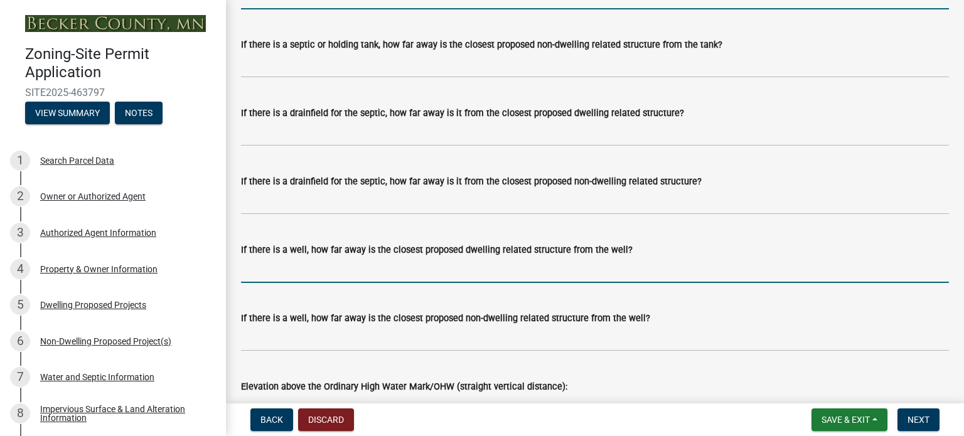
click at [284, 275] on input "If there is a well, how far away is the closest proposed dwelling related struc…" at bounding box center [595, 270] width 708 height 26
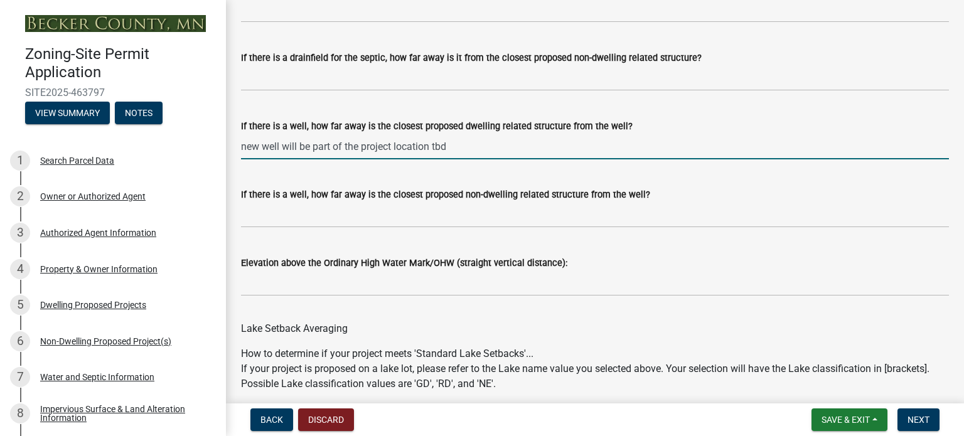
scroll to position [3576, 0]
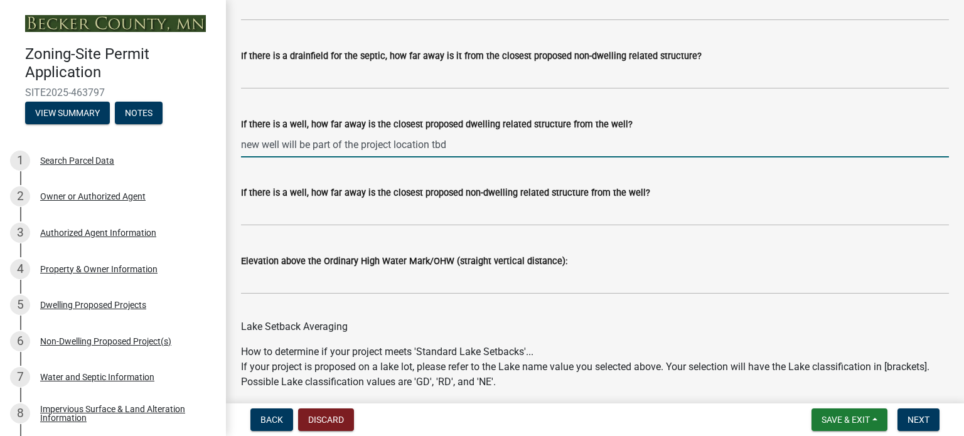
type input "new well will be part of the project location tbd"
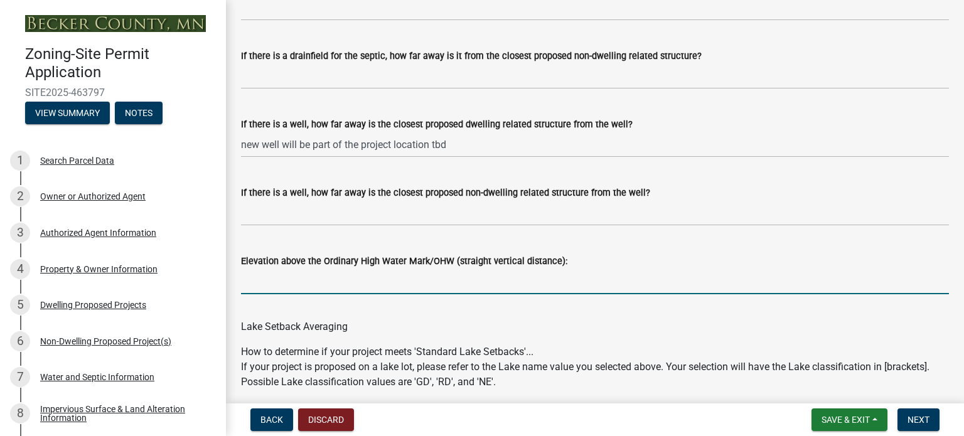
click at [256, 285] on input "Elevation above the Ordinary High Water Mark/OHW (straight vertical distance):" at bounding box center [595, 282] width 708 height 26
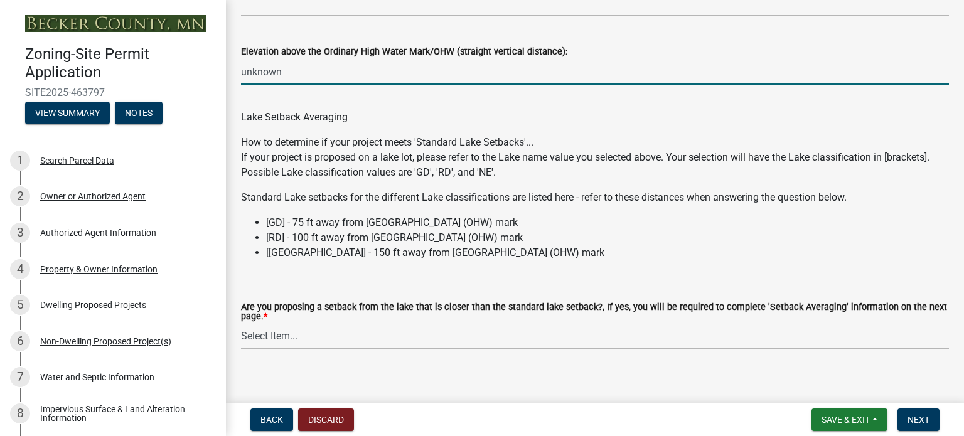
scroll to position [3799, 0]
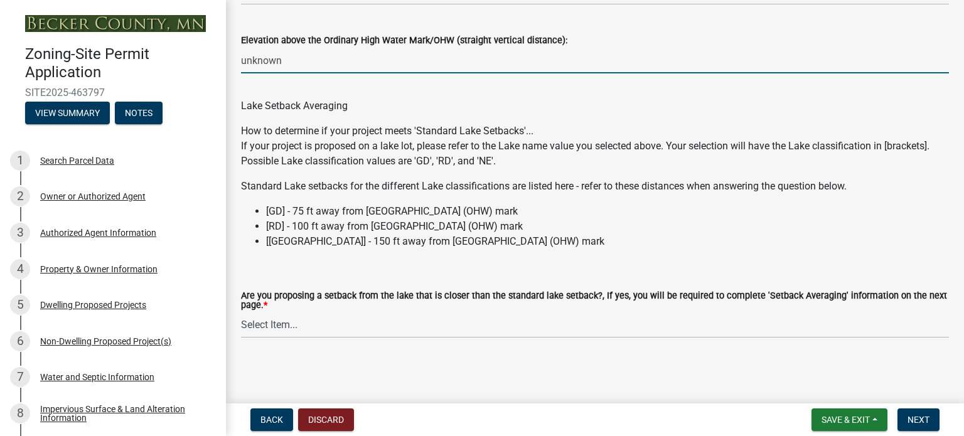
type input "unknown"
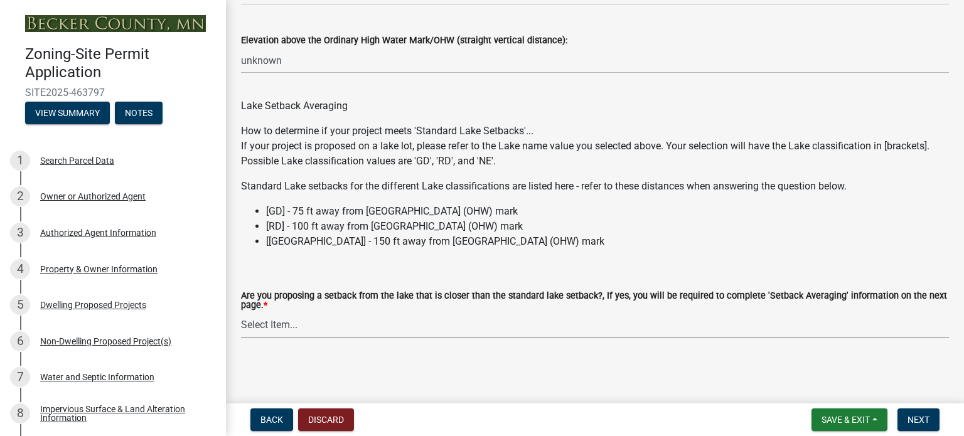
click at [264, 325] on select "Select Item... Yes No N/A" at bounding box center [595, 325] width 708 height 26
click at [241, 312] on select "Select Item... Yes No N/A" at bounding box center [595, 325] width 708 height 26
select select "19d13e65-c93d-443e-910a-7a17299544cc"
click at [917, 416] on span "Next" at bounding box center [918, 420] width 22 height 10
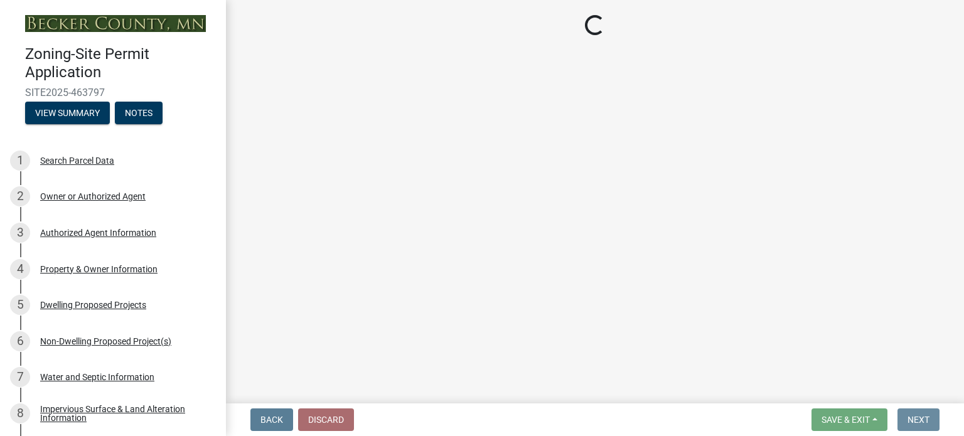
scroll to position [0, 0]
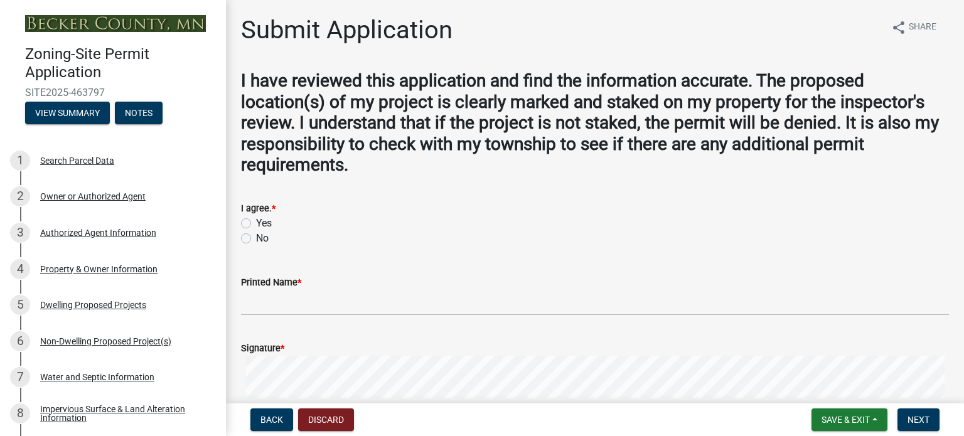
click at [253, 220] on div "Yes" at bounding box center [595, 223] width 708 height 15
click at [256, 225] on label "Yes" at bounding box center [264, 223] width 16 height 15
click at [256, 224] on input "Yes" at bounding box center [260, 220] width 8 height 8
radio input "true"
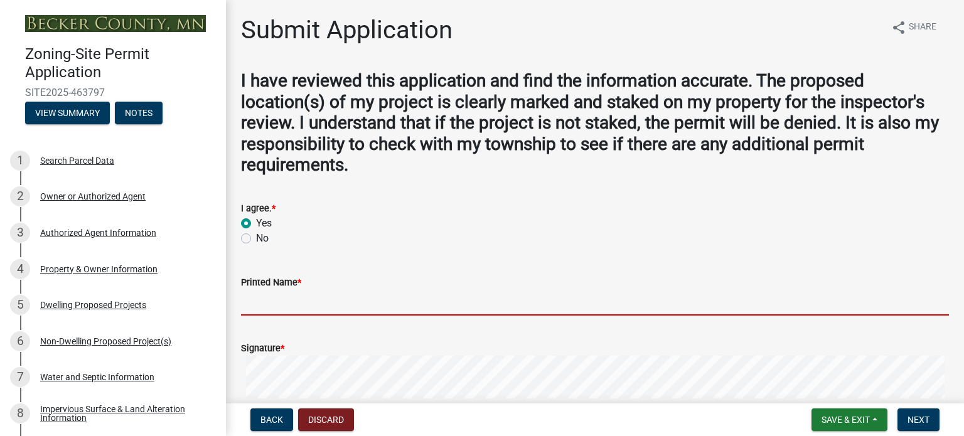
click at [270, 305] on input "Printed Name *" at bounding box center [595, 303] width 708 height 26
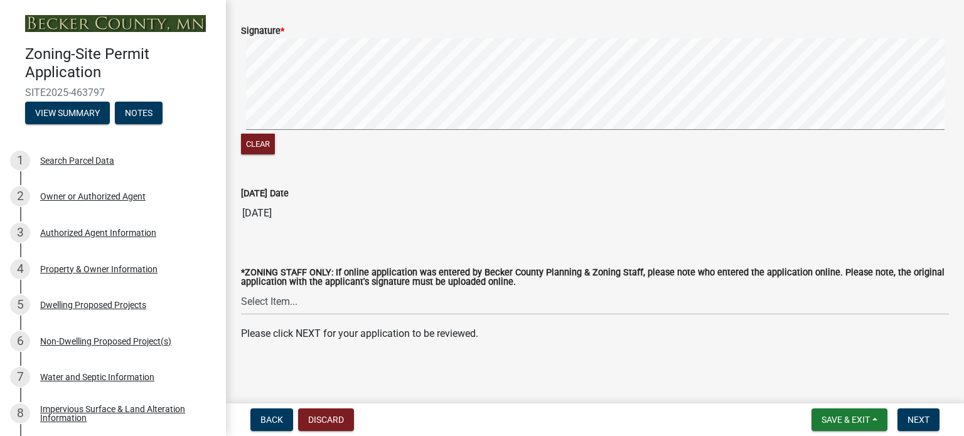
scroll to position [319, 0]
type input "[PERSON_NAME]"
click at [534, 333] on p "Please click NEXT for your application to be reviewed." at bounding box center [595, 332] width 708 height 15
click at [279, 303] on select "Select Item... Jeff Rusness Kyle Vareberg Nicole Bradbury Susan Rockwell Tyler …" at bounding box center [595, 301] width 708 height 26
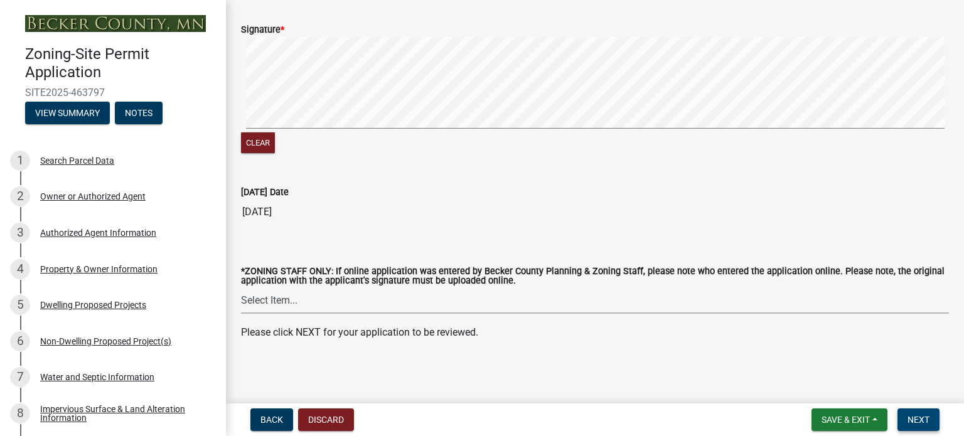
click at [917, 418] on span "Next" at bounding box center [918, 420] width 22 height 10
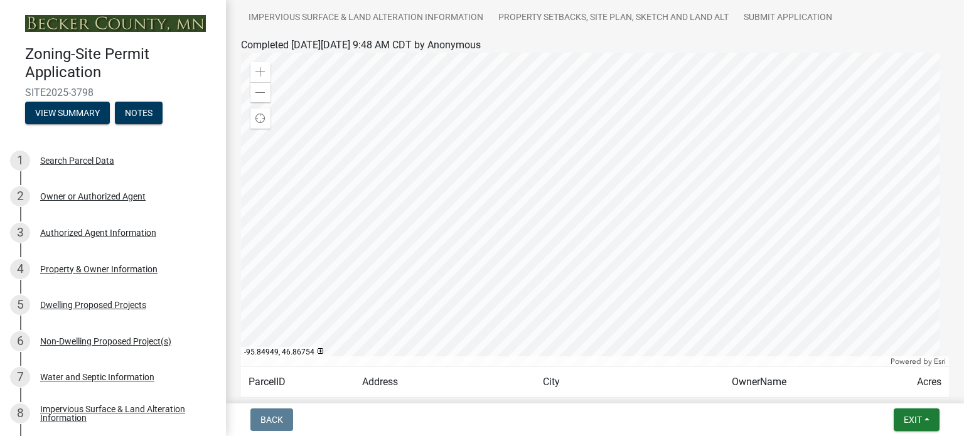
scroll to position [0, 0]
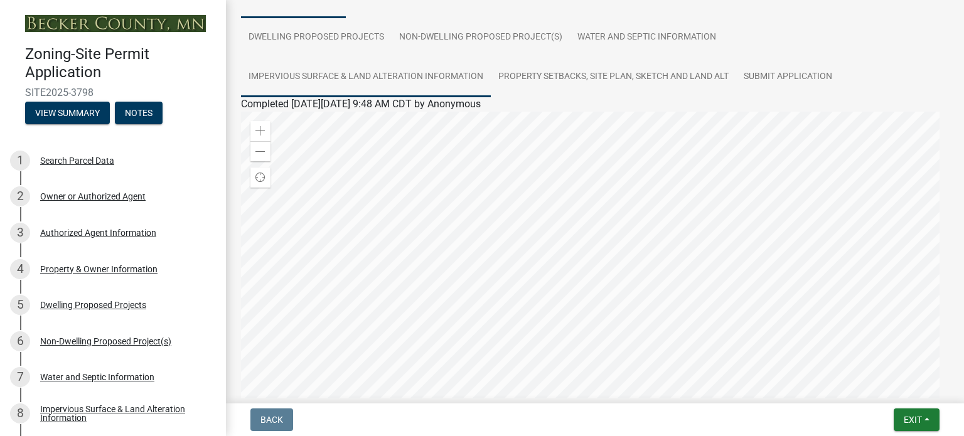
scroll to position [125, 0]
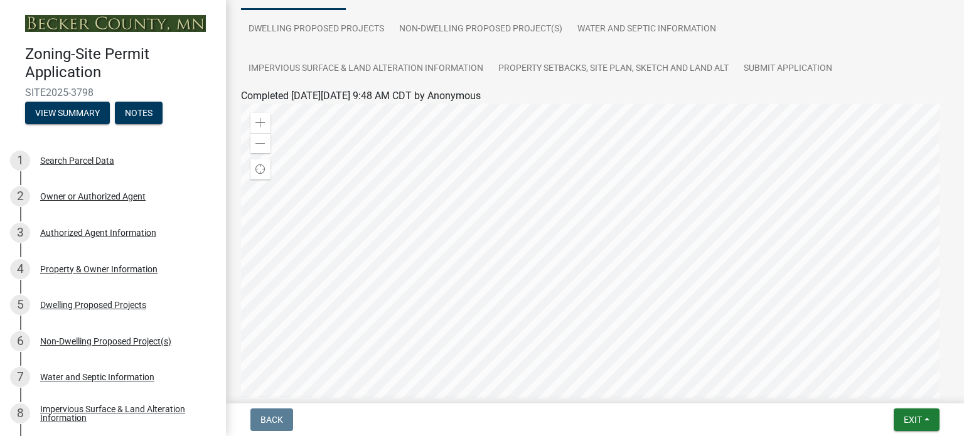
click at [563, 255] on div at bounding box center [595, 261] width 708 height 314
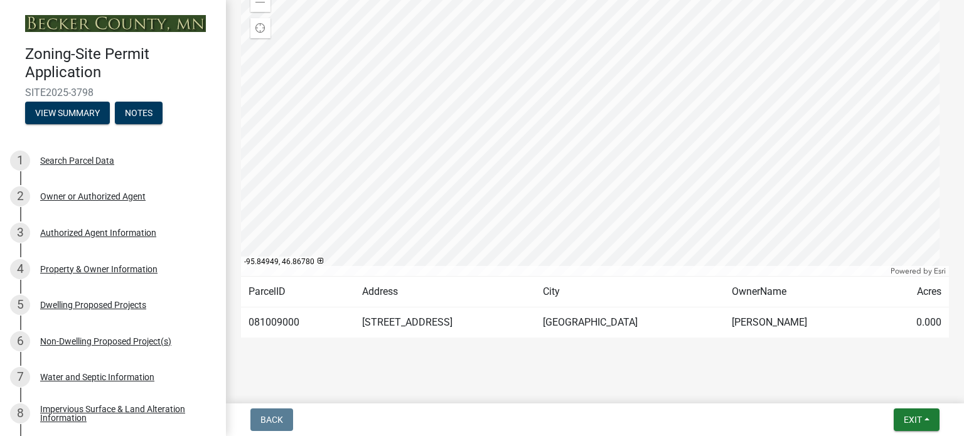
scroll to position [280, 0]
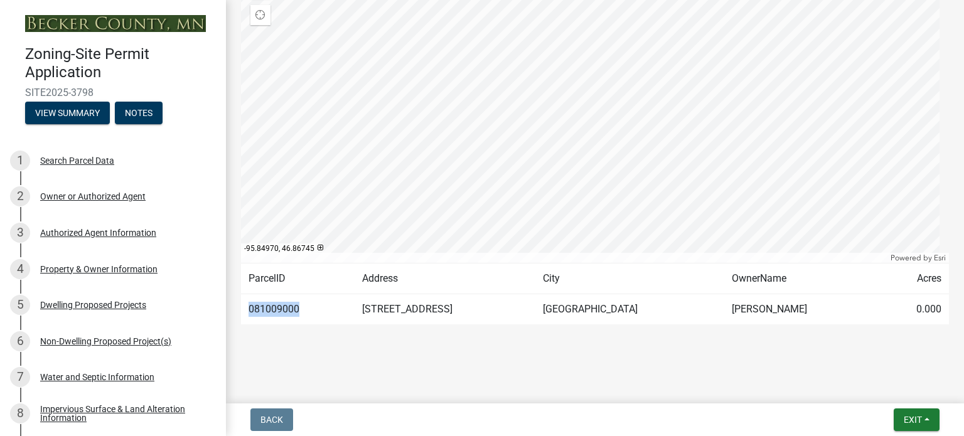
drag, startPoint x: 304, startPoint y: 305, endPoint x: 243, endPoint y: 310, distance: 60.4
click at [243, 310] on td "081009000" at bounding box center [298, 309] width 114 height 31
copy td "081009000"
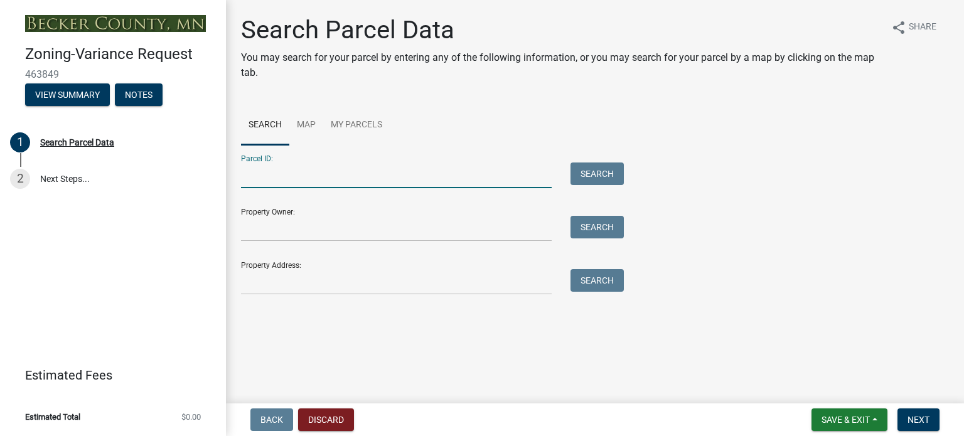
click at [264, 178] on input "Parcel ID:" at bounding box center [396, 176] width 311 height 26
drag, startPoint x: 264, startPoint y: 182, endPoint x: 258, endPoint y: 176, distance: 8.0
paste input "081009000"
type input "081009000"
click at [596, 168] on button "Search" at bounding box center [596, 174] width 53 height 23
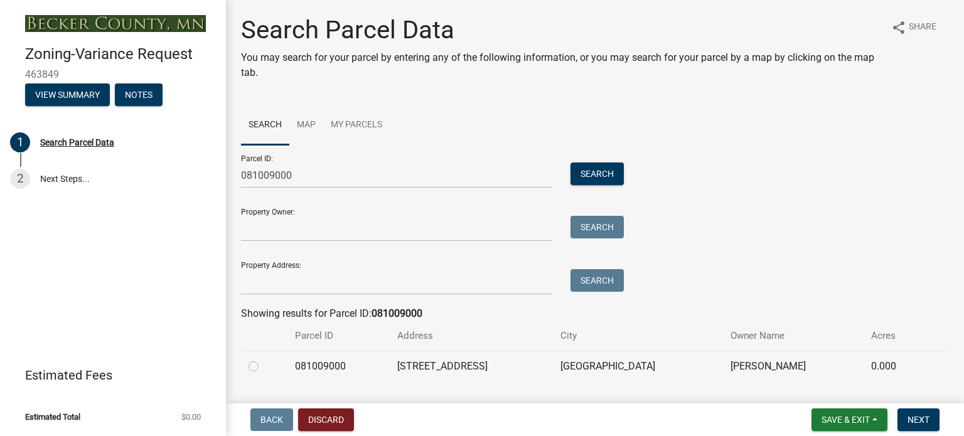
click at [264, 359] on label at bounding box center [264, 359] width 0 height 0
click at [264, 366] on input "radio" at bounding box center [268, 363] width 8 height 8
radio input "true"
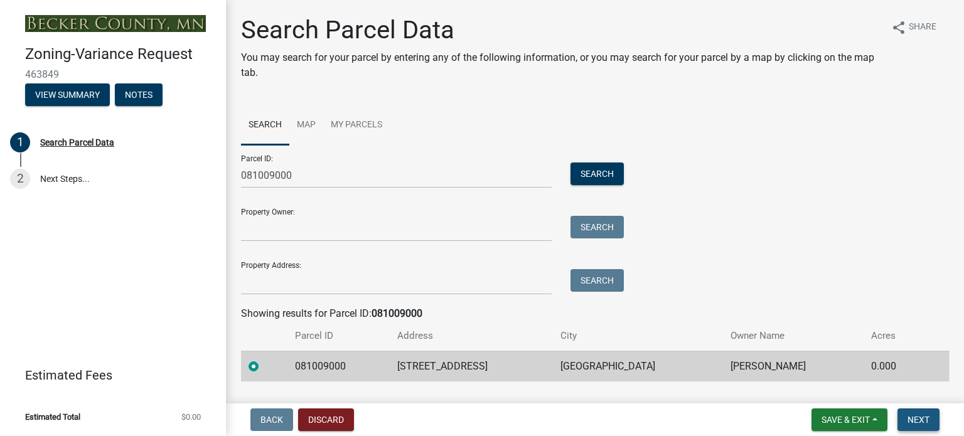
click at [919, 420] on span "Next" at bounding box center [918, 420] width 22 height 10
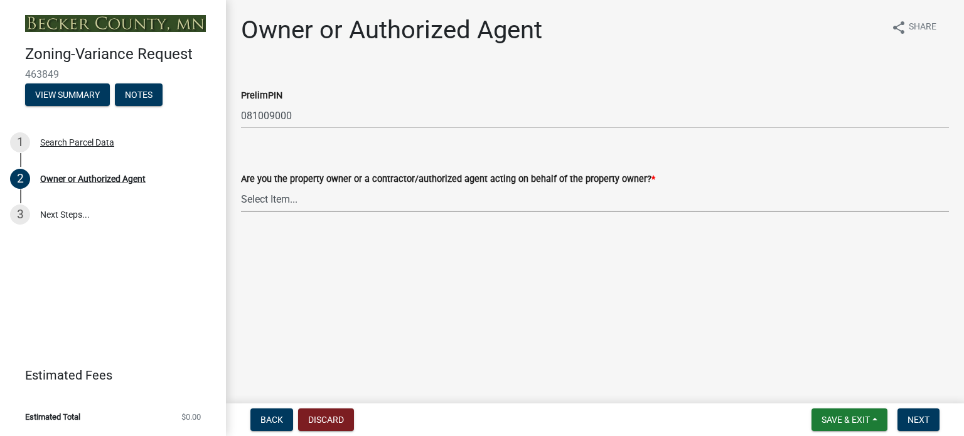
click at [301, 193] on select "Select Item... Property Owner Authorized Agent" at bounding box center [595, 199] width 708 height 26
click at [241, 186] on select "Select Item... Property Owner Authorized Agent" at bounding box center [595, 199] width 708 height 26
select select "21f18b9f-b5aa-471d-9875-f2b967bfb83c"
click at [916, 413] on button "Next" at bounding box center [918, 419] width 42 height 23
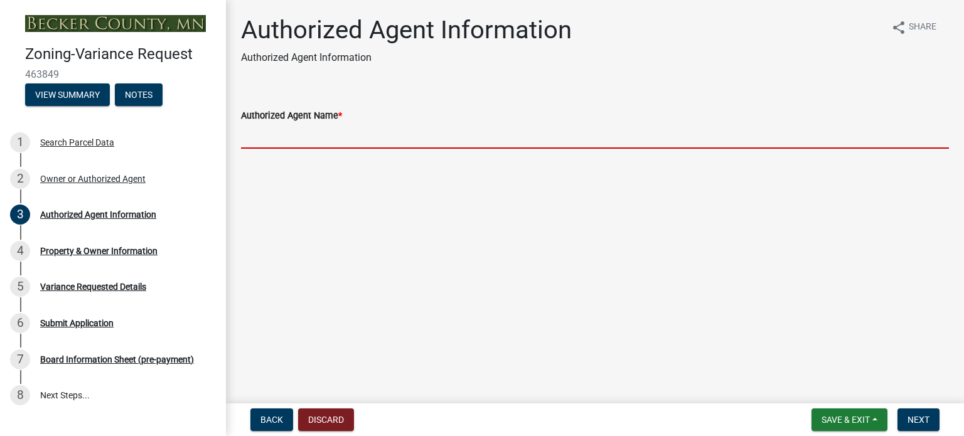
click at [273, 135] on input "Authorized Agent Name *" at bounding box center [595, 136] width 708 height 26
type input "[PERSON_NAME] [PHONE_NUMBER]"
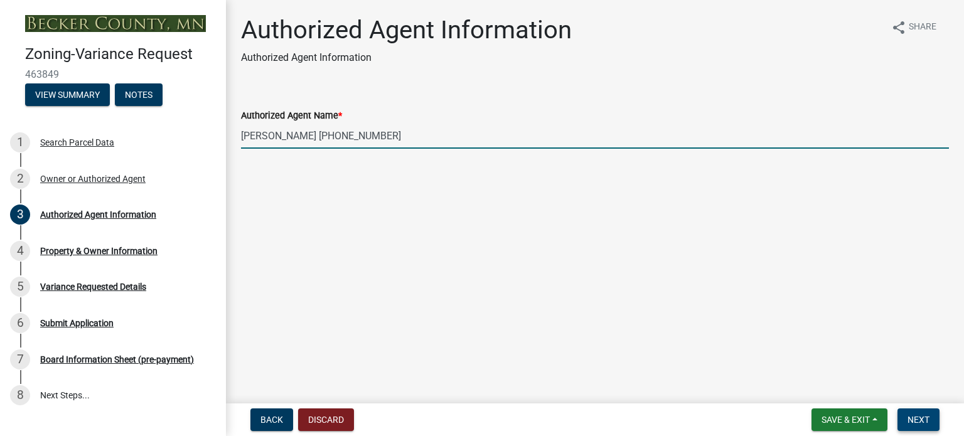
click at [924, 418] on span "Next" at bounding box center [918, 420] width 22 height 10
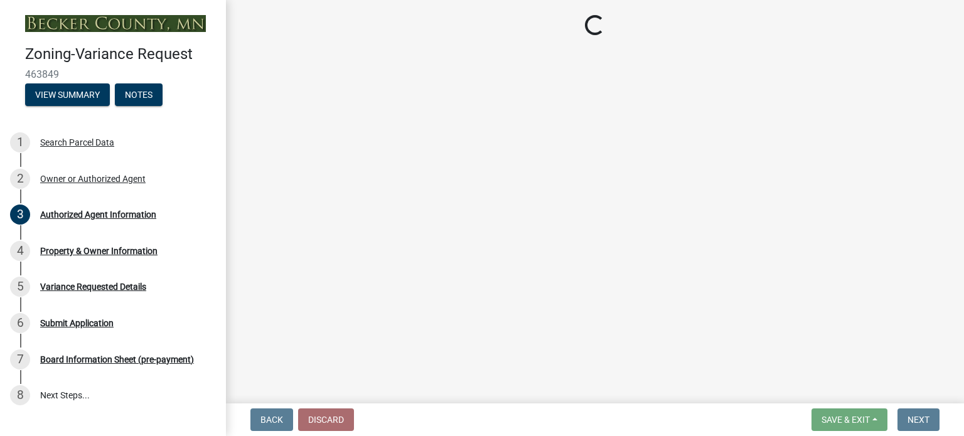
select select "bd6c4c96-e8c1-49bc-ade5-b37215bb1ac6"
select select "024a7a94-b011-4d98-ab48-ef3891421888"
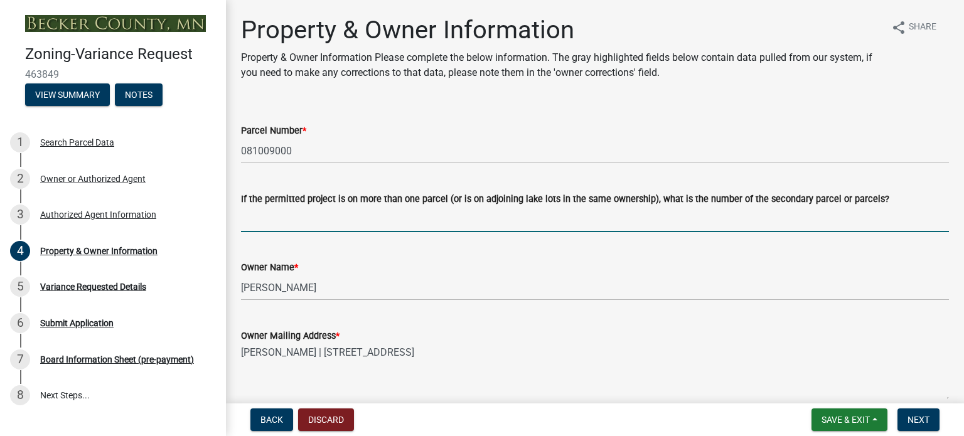
click at [265, 220] on input "If the permitted project is on more than one parcel (or is on adjoining lake lo…" at bounding box center [595, 219] width 708 height 26
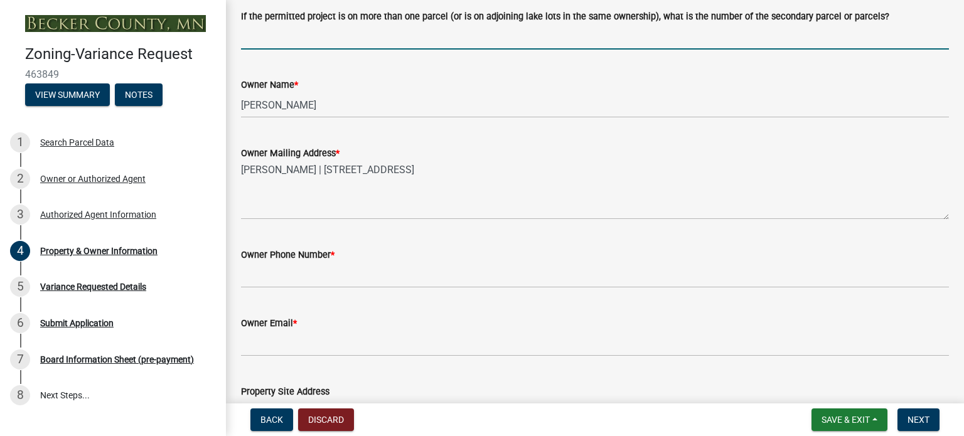
scroll to position [188, 0]
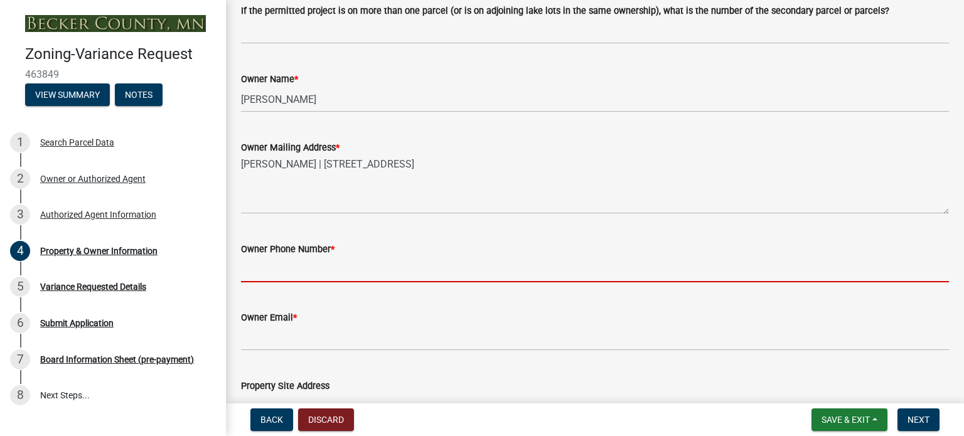
click at [279, 274] on input "Owner Phone Number *" at bounding box center [595, 270] width 708 height 26
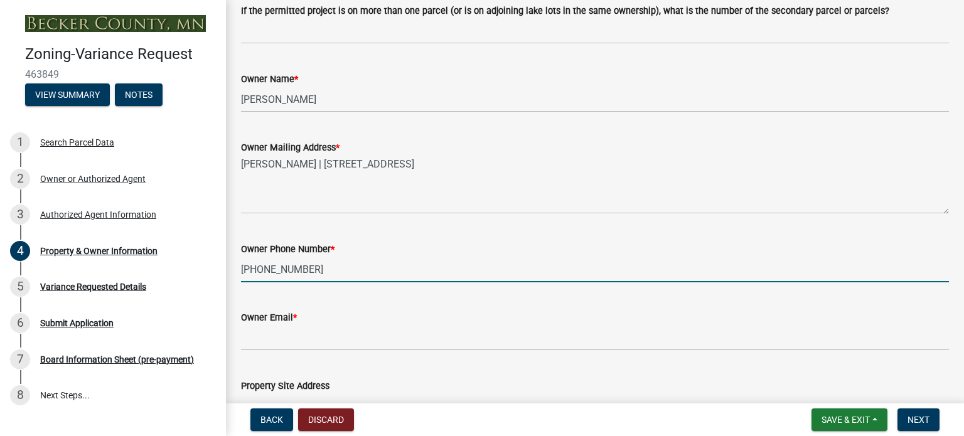
type input "[PHONE_NUMBER]"
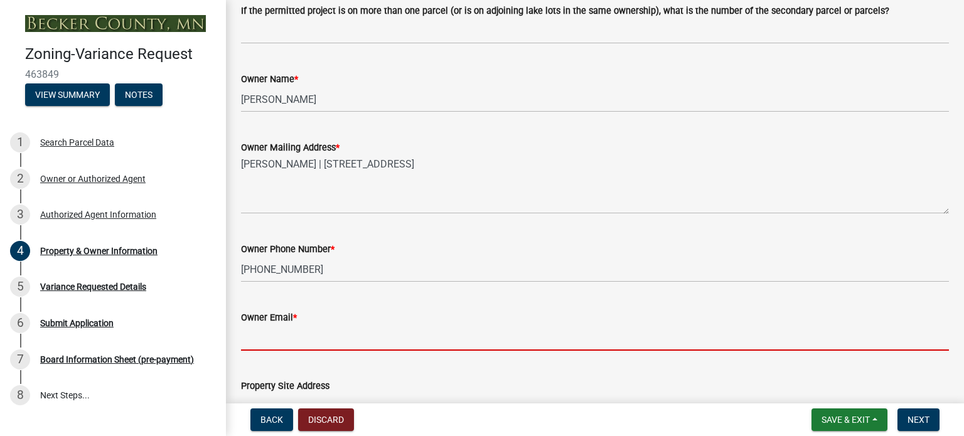
click at [284, 339] on input "Owner Email *" at bounding box center [595, 338] width 708 height 26
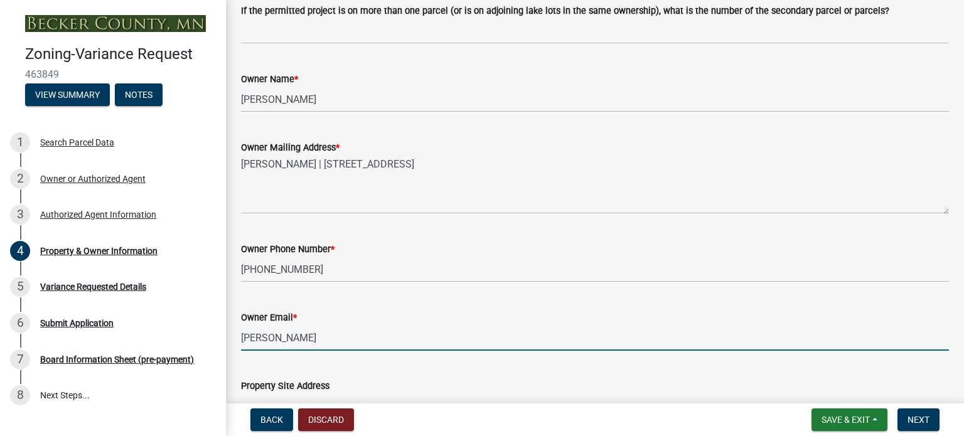
type input "[PERSON_NAME][EMAIL_ADDRESS][PERSON_NAME][DOMAIN_NAME]"
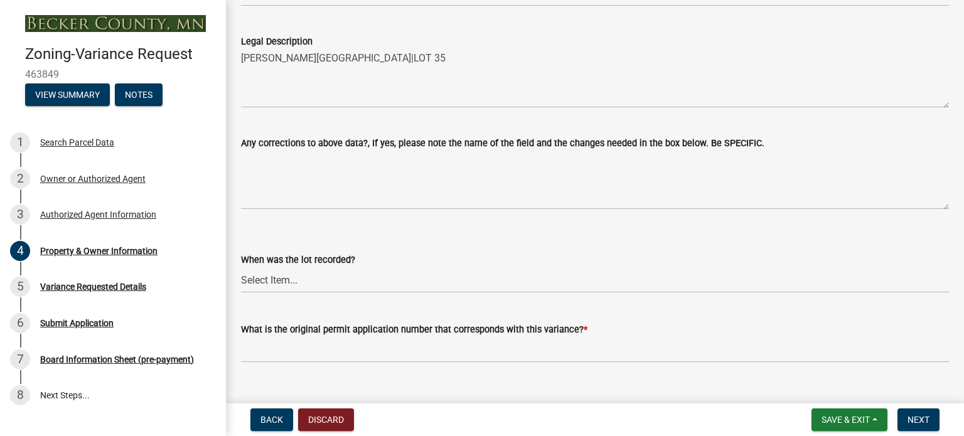
scroll to position [941, 0]
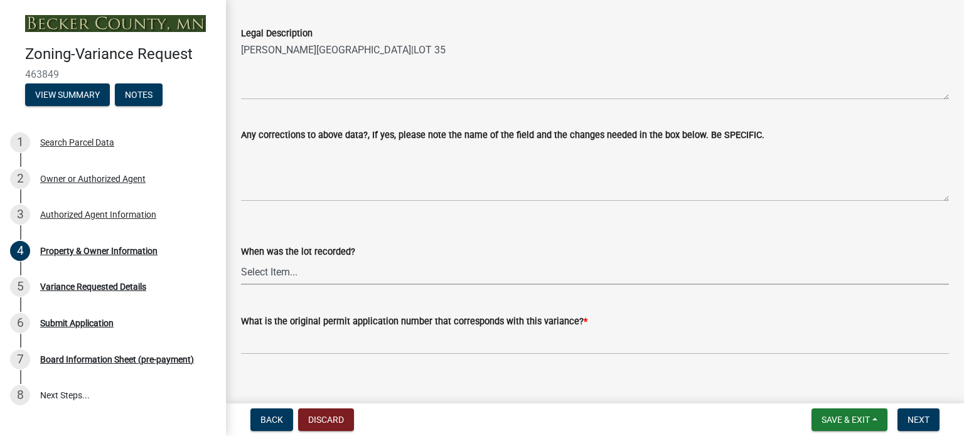
click at [303, 272] on select "Select Item... Prior to 1971 Between 1971 and 1992 After 1992 This will be a ne…" at bounding box center [595, 272] width 708 height 26
click at [294, 270] on select "Select Item... Prior to 1971 Between 1971 and 1992 After 1992 This will be a ne…" at bounding box center [595, 272] width 708 height 26
click at [241, 259] on select "Select Item... Prior to 1971 Between 1971 and 1992 After 1992 This will be a ne…" at bounding box center [595, 272] width 708 height 26
select select "8d5cb961-90f6-4593-998a-e9fa792b70fb"
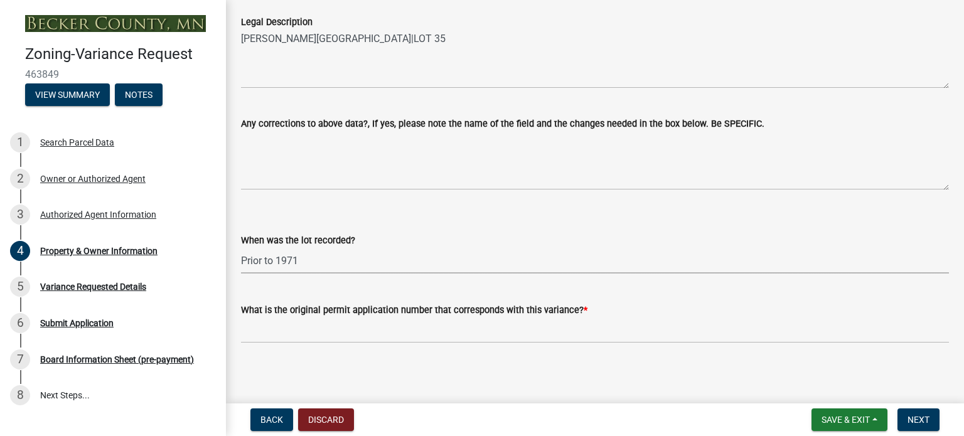
scroll to position [956, 0]
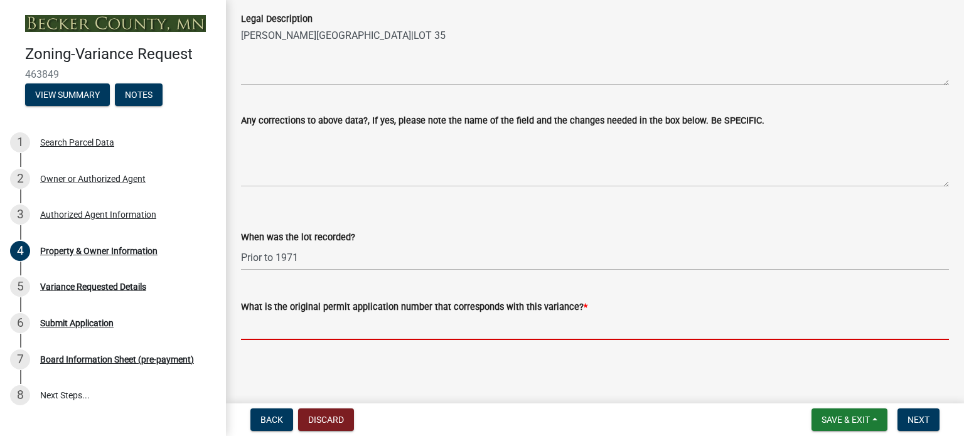
click at [286, 325] on input "What is the original permit application number that corresponds with this varia…" at bounding box center [595, 327] width 708 height 26
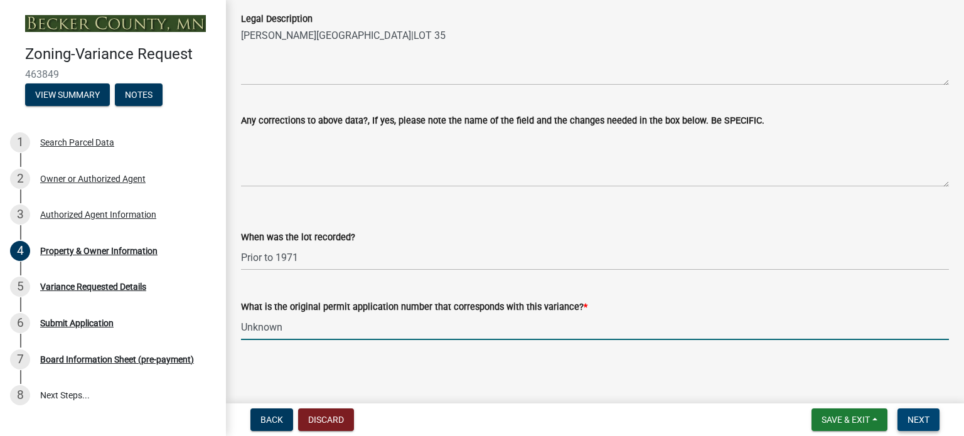
type input "Unknown"
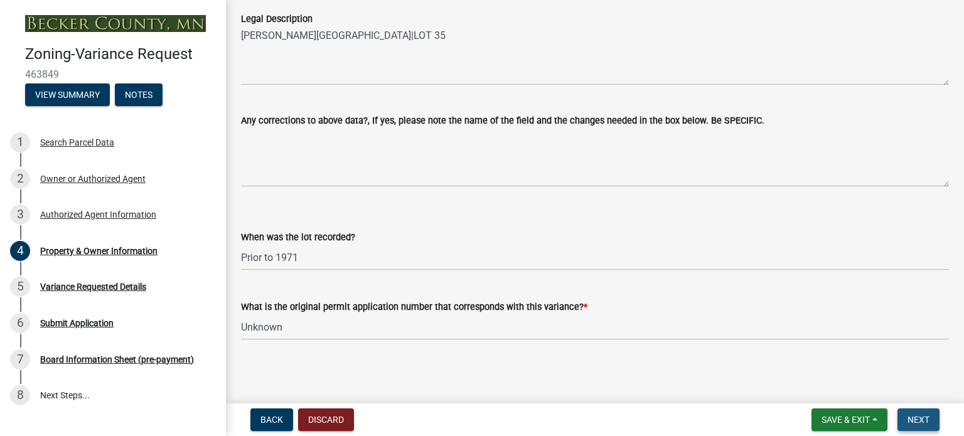
click at [917, 416] on span "Next" at bounding box center [918, 420] width 22 height 10
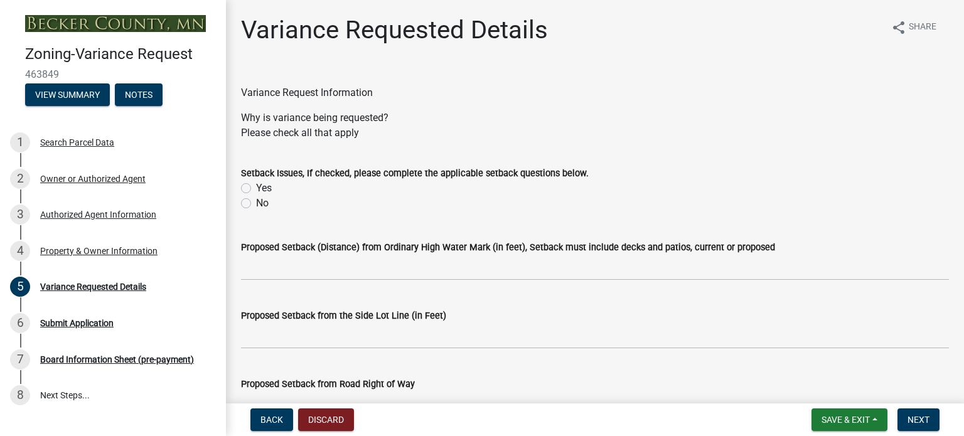
click at [256, 201] on label "No" at bounding box center [262, 203] width 13 height 15
click at [256, 201] on input "No" at bounding box center [260, 200] width 8 height 8
radio input "true"
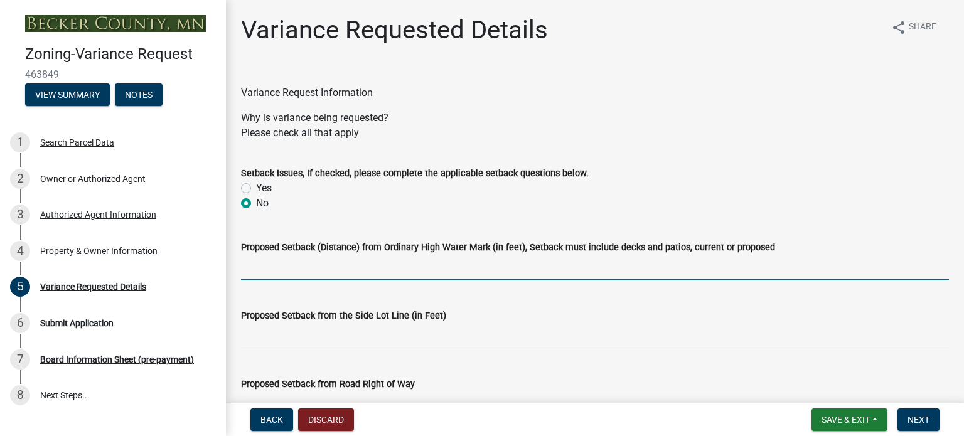
click at [269, 275] on input "Proposed Setback (Distance) from Ordinary High Water Mark (in feet), Setback mu…" at bounding box center [595, 268] width 708 height 26
type input "35"
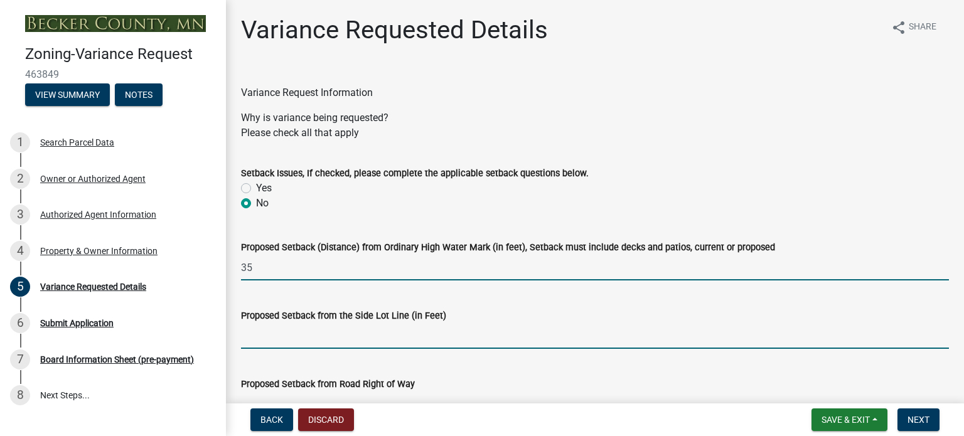
click at [264, 340] on input "Proposed Setback from the Side Lot Line (in Feet)" at bounding box center [595, 336] width 708 height 26
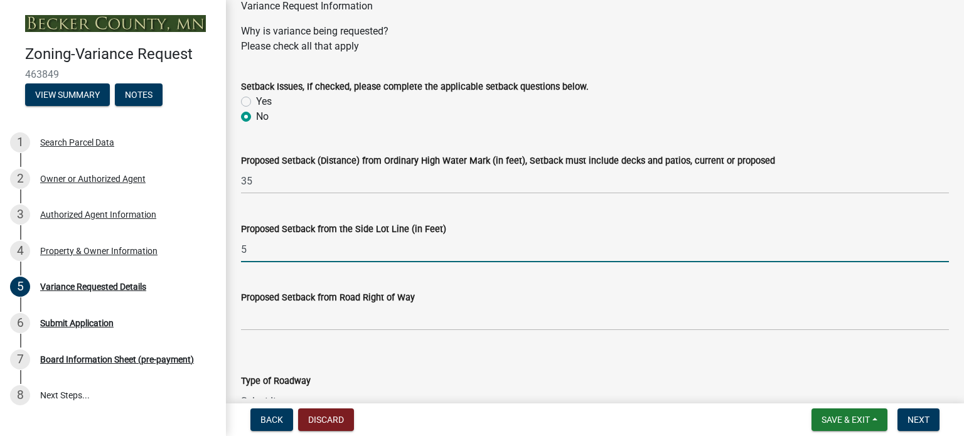
scroll to position [125, 0]
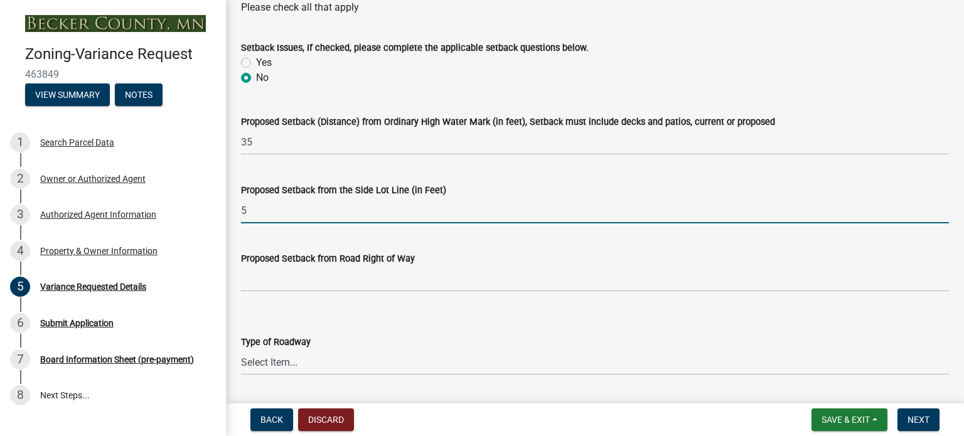
type input "5"
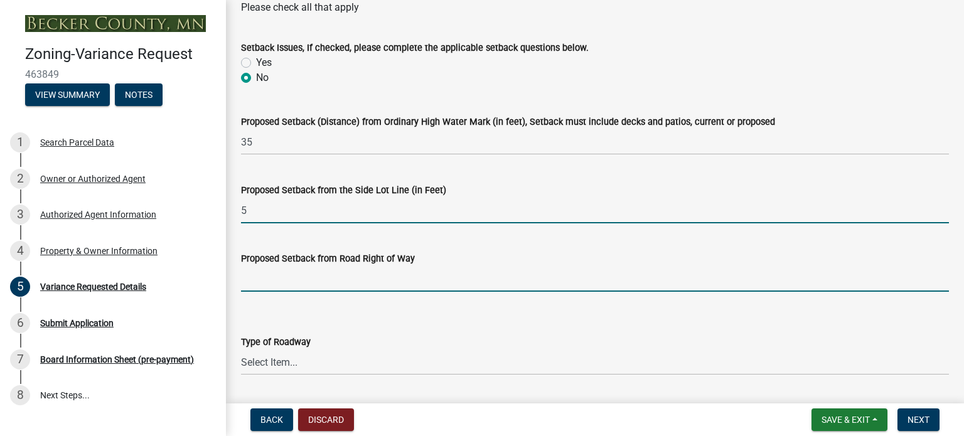
click at [286, 282] on input "Proposed Setback from Road Right of Way" at bounding box center [595, 279] width 708 height 26
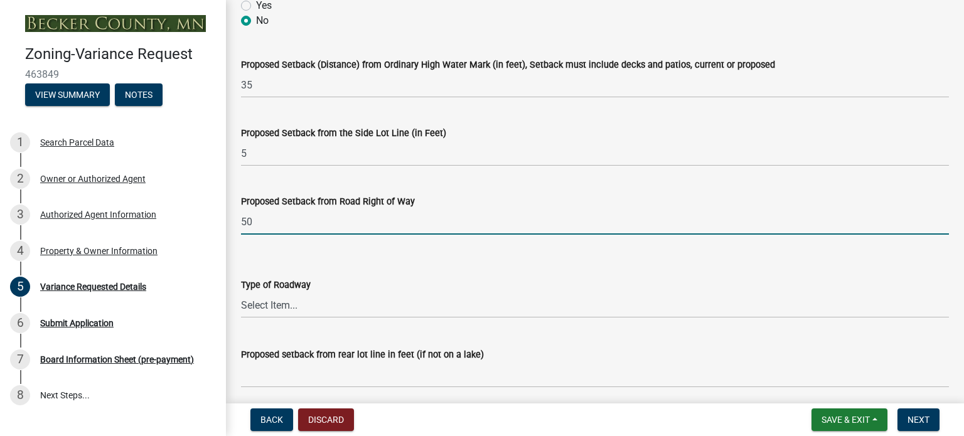
scroll to position [251, 0]
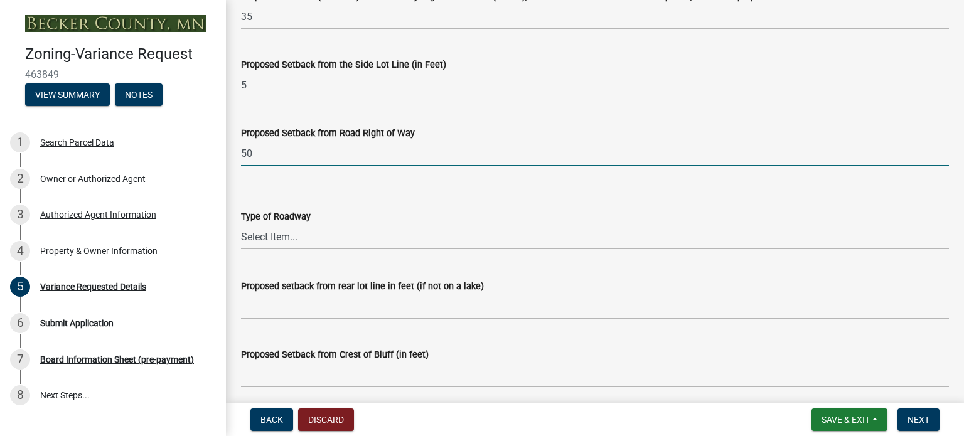
type input "50"
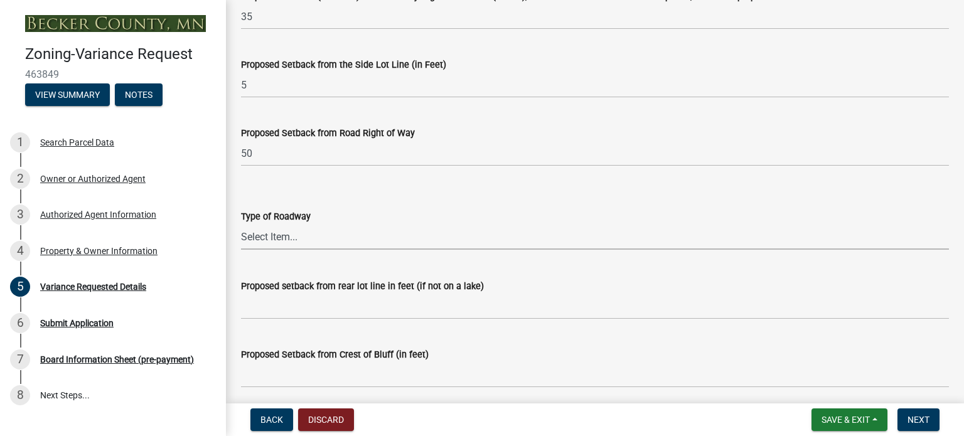
click at [269, 237] on select "Select Item... [GEOGRAPHIC_DATA]" at bounding box center [595, 237] width 708 height 26
click at [241, 224] on select "Select Item... [GEOGRAPHIC_DATA]" at bounding box center [595, 237] width 708 height 26
select select "96e126f4-40c4-47d1-a8f7-50b92e69dbaa"
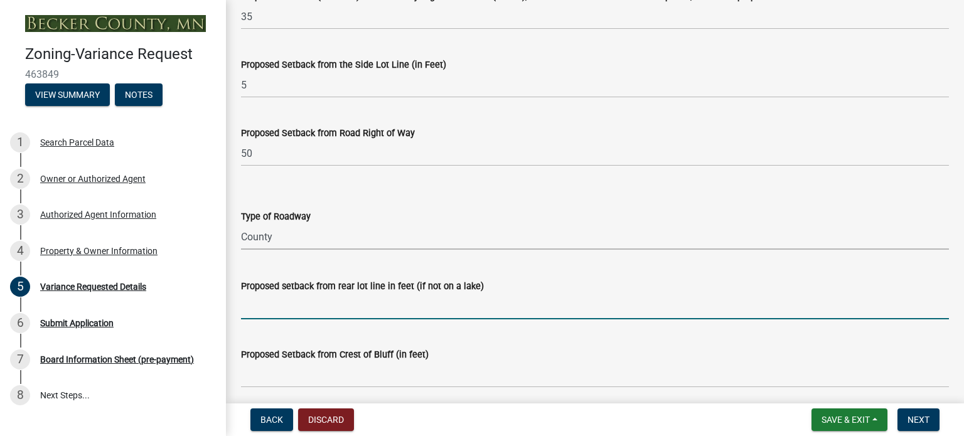
click at [267, 307] on input "Proposed setback from rear lot line in feet (if not on a lake)" at bounding box center [595, 307] width 708 height 26
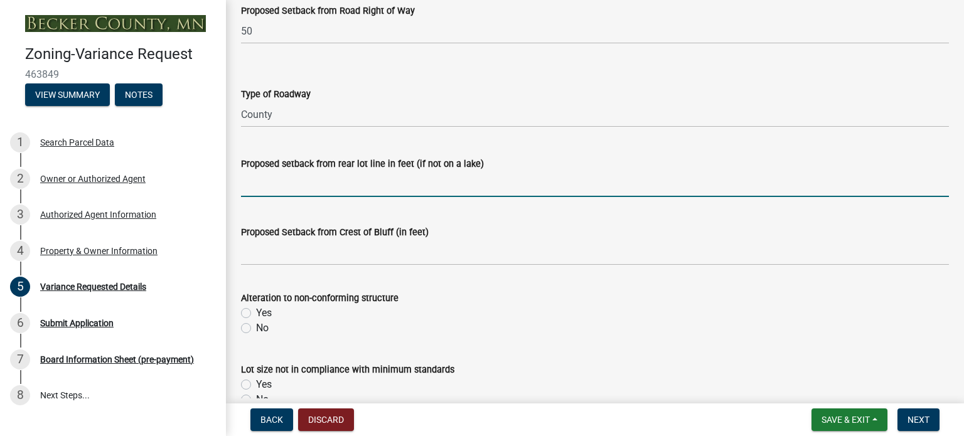
scroll to position [376, 0]
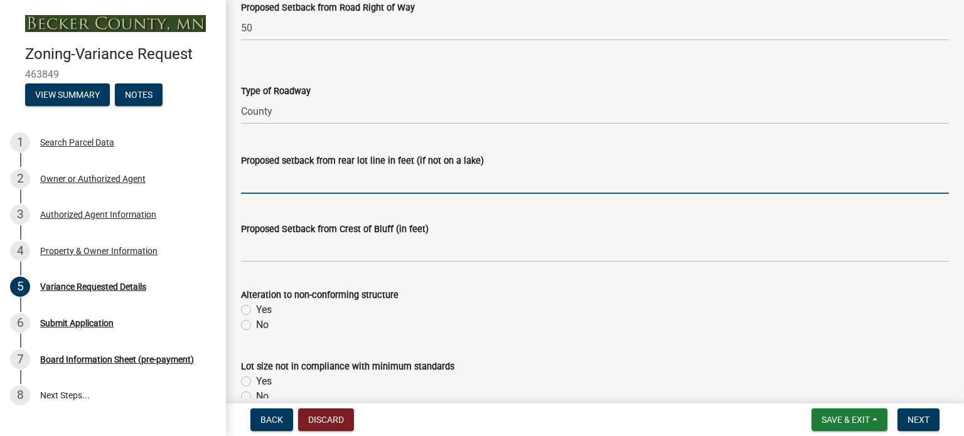
click at [256, 324] on label "No" at bounding box center [262, 324] width 13 height 15
click at [256, 324] on input "No" at bounding box center [260, 321] width 8 height 8
radio input "true"
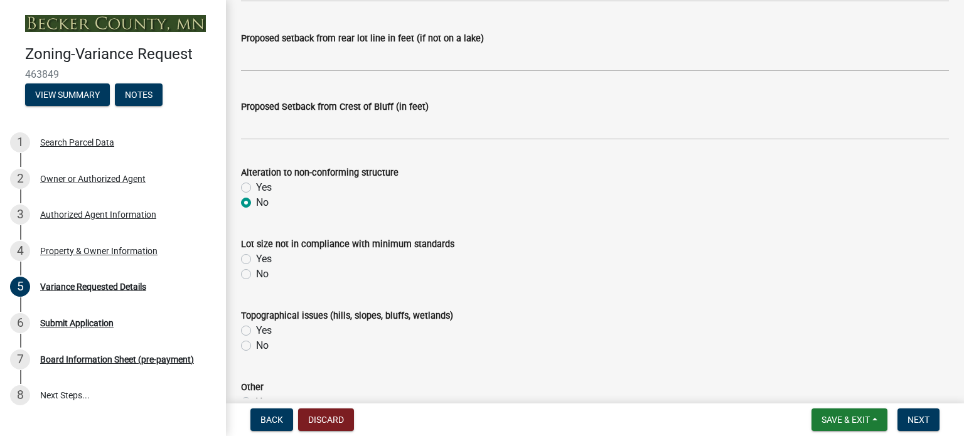
scroll to position [502, 0]
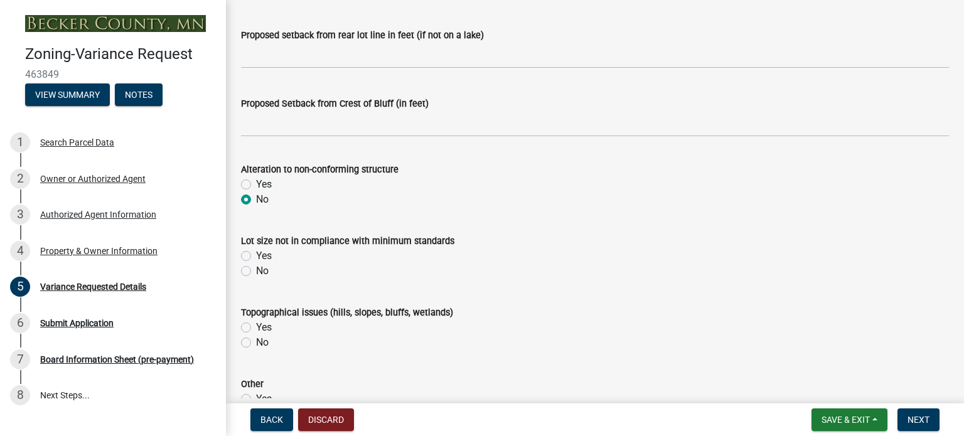
click at [256, 255] on label "Yes" at bounding box center [264, 255] width 16 height 15
click at [256, 255] on input "Yes" at bounding box center [260, 252] width 8 height 8
radio input "true"
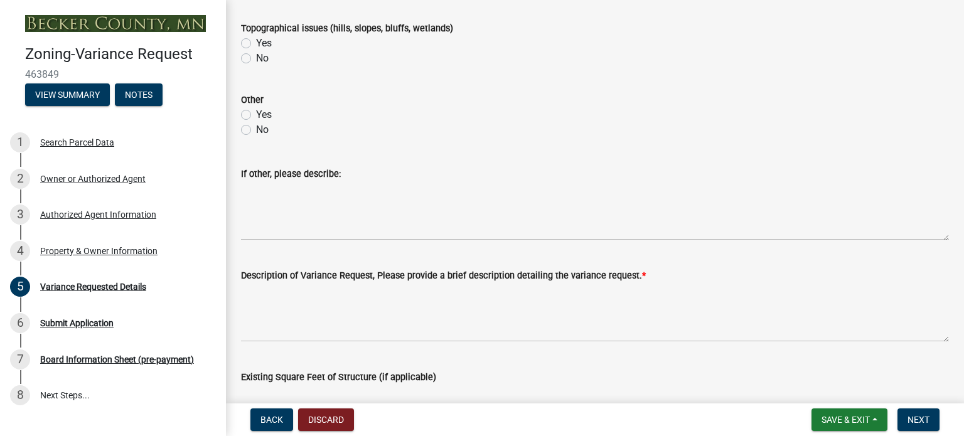
scroll to position [816, 0]
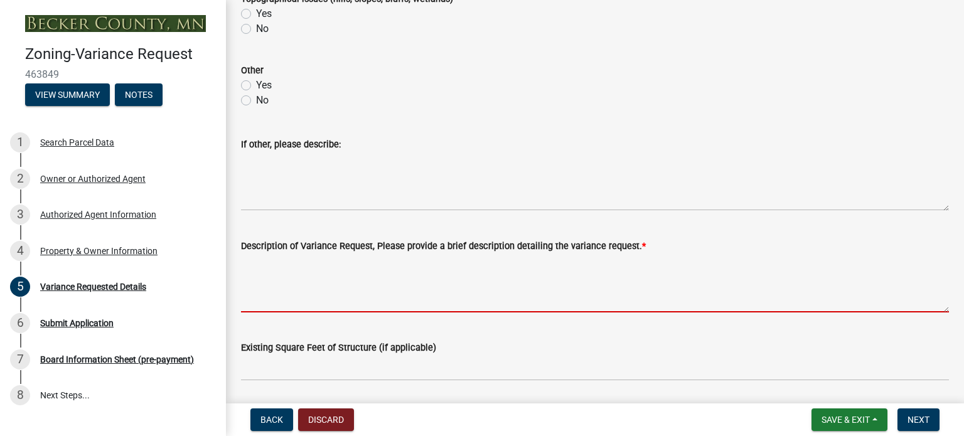
click at [266, 302] on textarea "Description of Variance Request, Please provide a brief description detailing t…" at bounding box center [595, 282] width 708 height 59
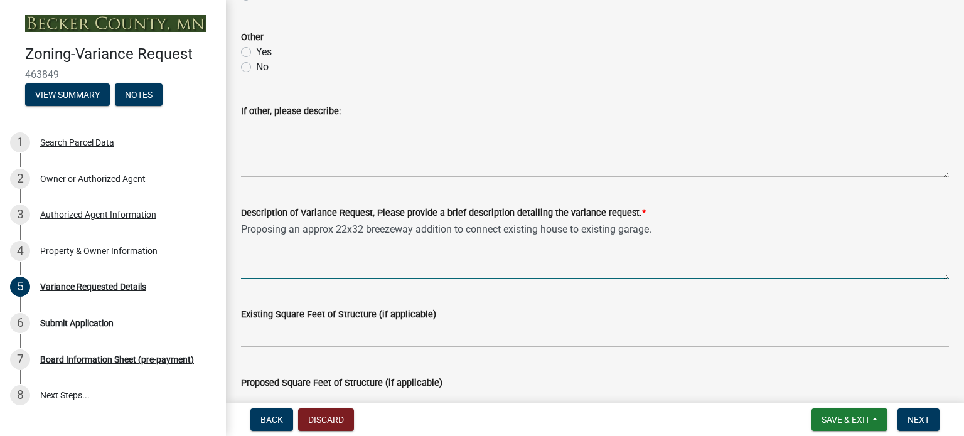
scroll to position [878, 0]
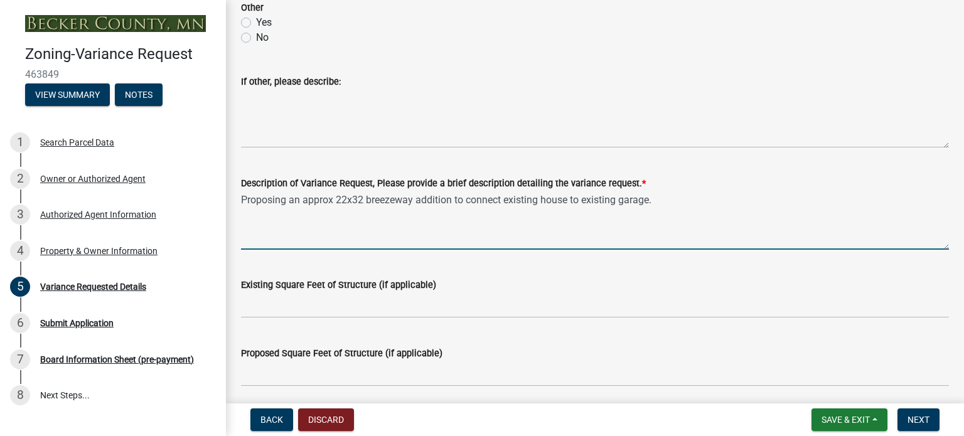
type textarea "Proposing an approx 22x32 breezeway addition to connect existing house to exist…"
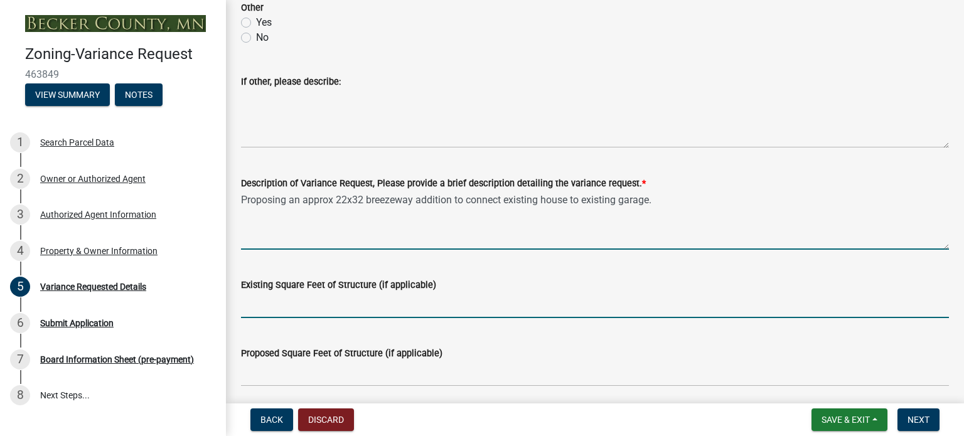
click at [253, 309] on input "Existing Square Feet of Structure (if applicable)" at bounding box center [595, 305] width 708 height 26
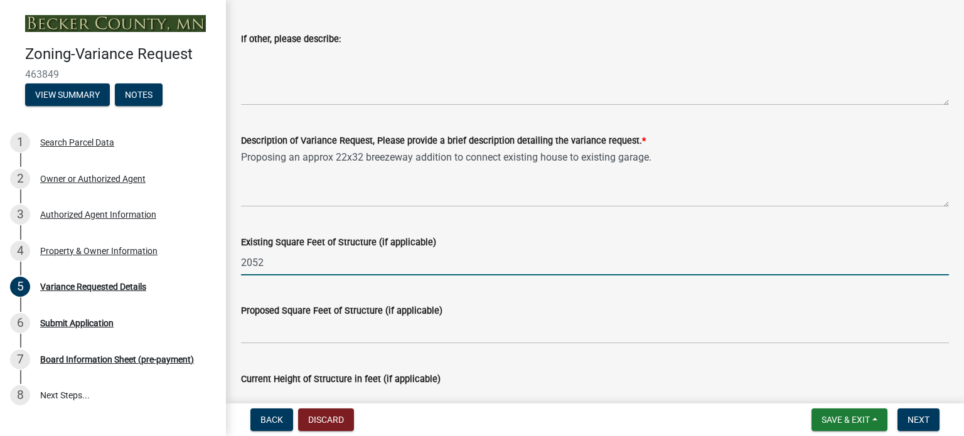
scroll to position [941, 0]
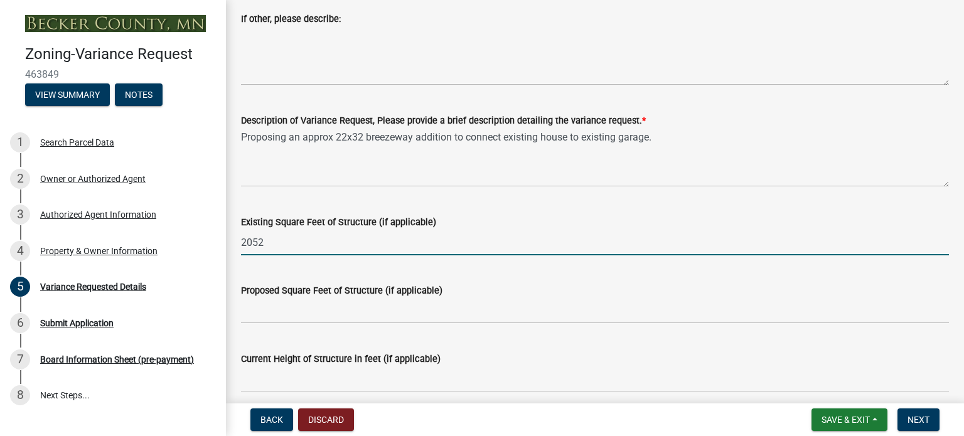
type input "2052"
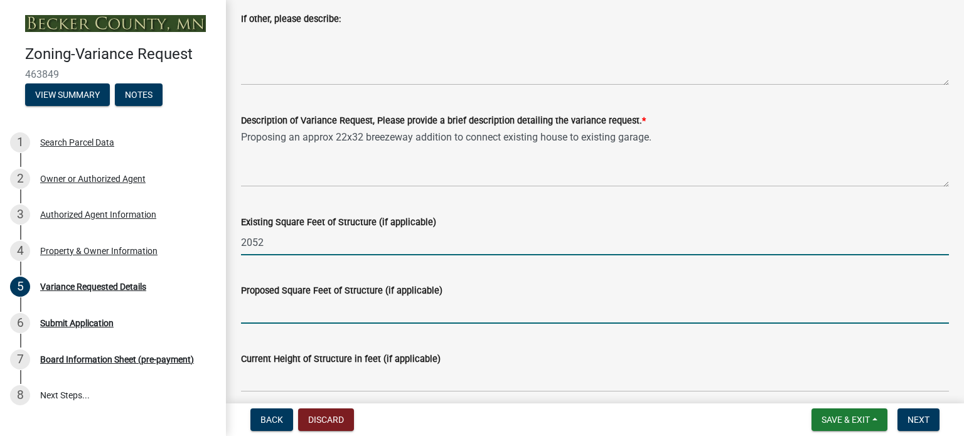
click at [266, 311] on input "Proposed Square Feet of Structure (if applicable)" at bounding box center [595, 311] width 708 height 26
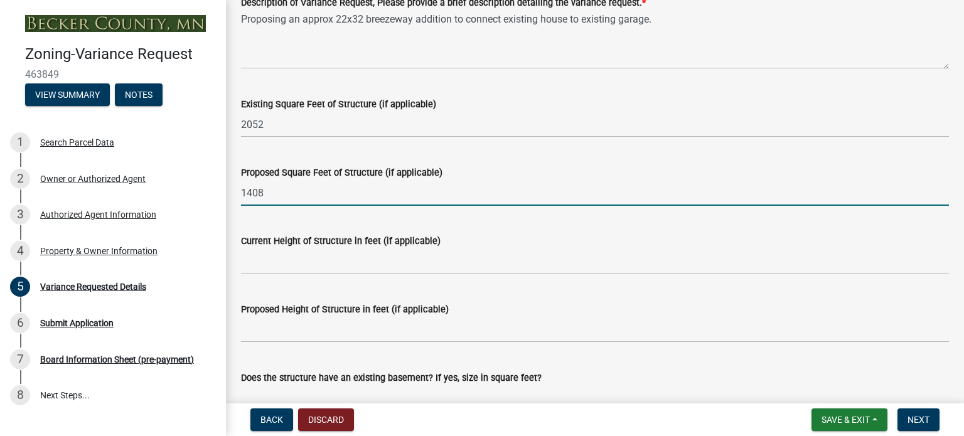
scroll to position [1067, 0]
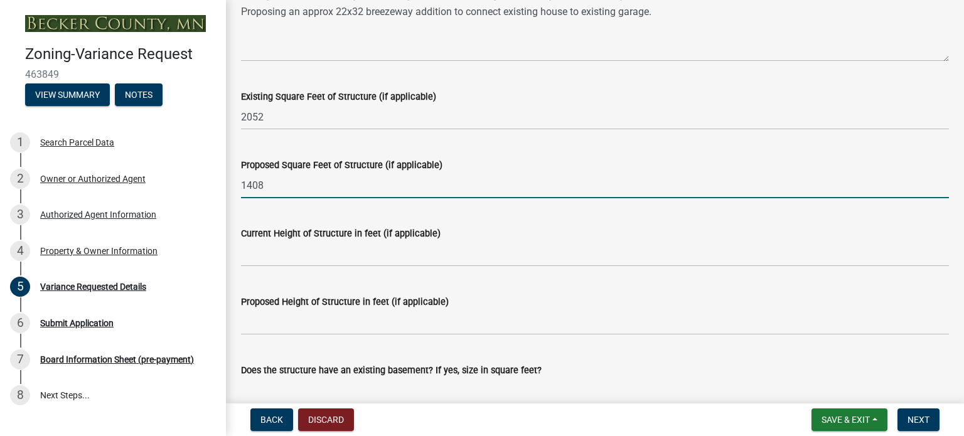
type input "1408"
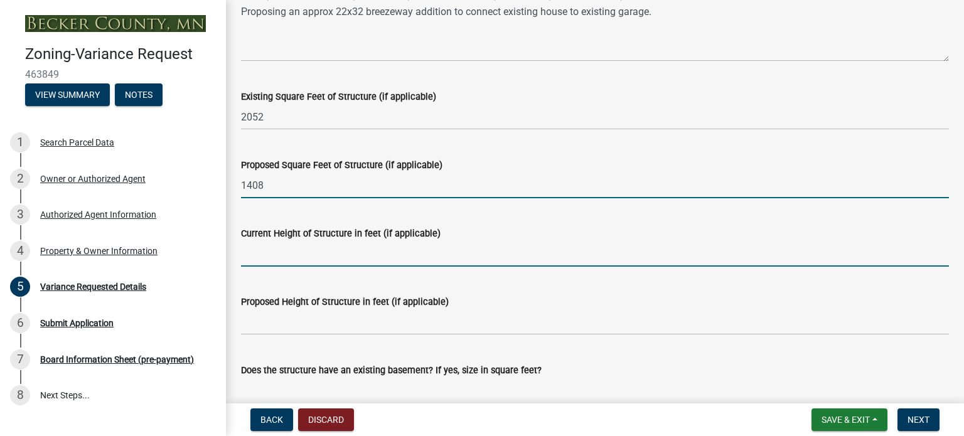
click at [274, 254] on input "Current Height of Structure in feet (if applicable)" at bounding box center [595, 254] width 708 height 26
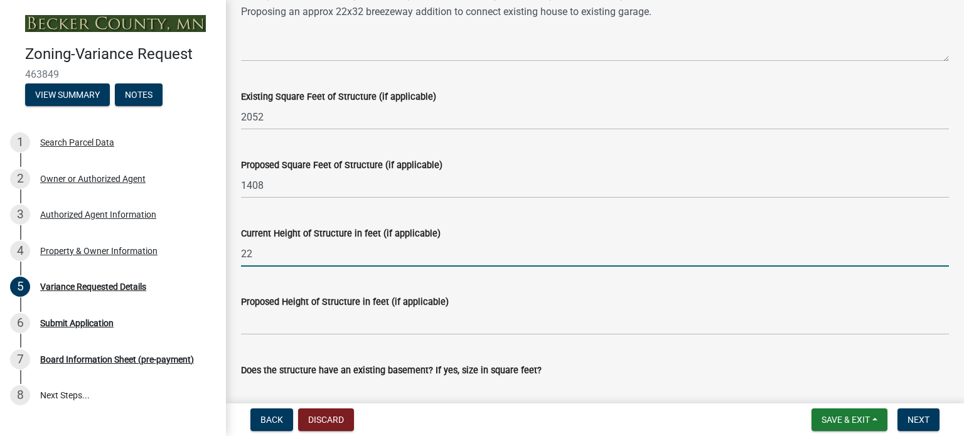
type input "22"
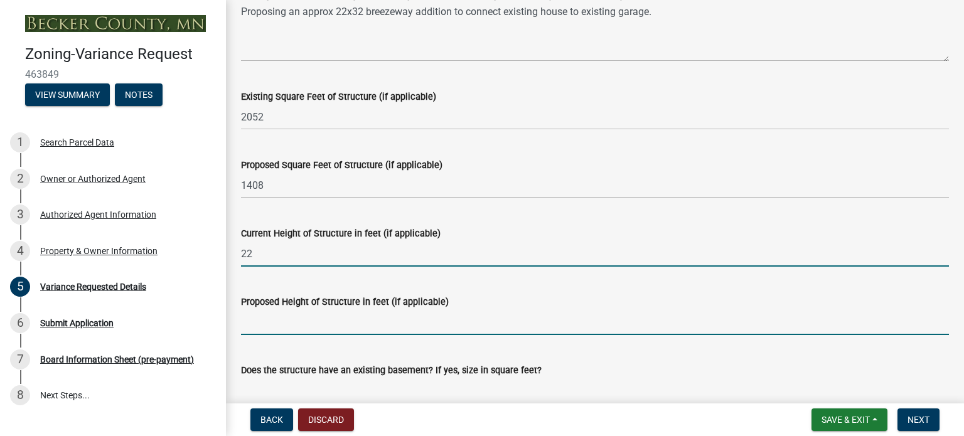
click at [262, 328] on input "Proposed Height of Structure in feet (if applicable)" at bounding box center [595, 322] width 708 height 26
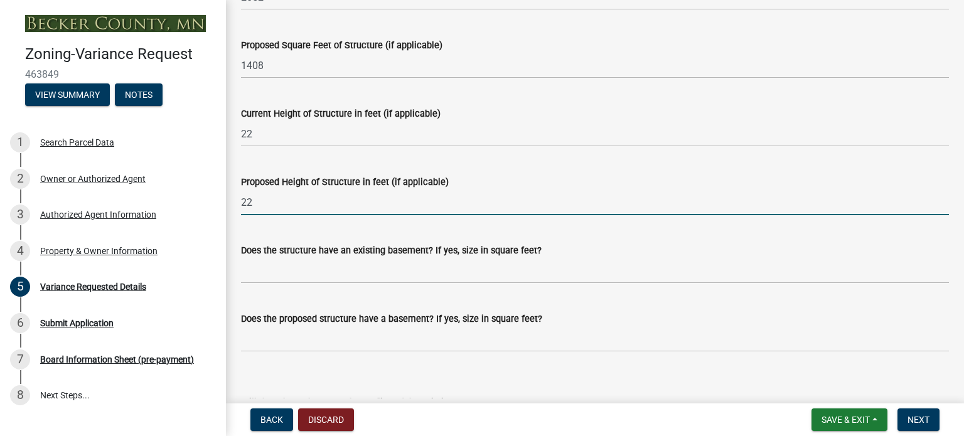
scroll to position [1192, 0]
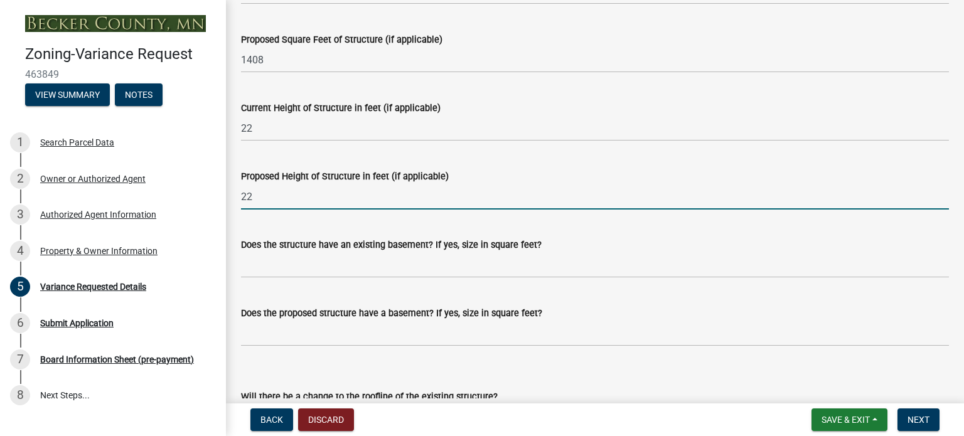
type input "22"
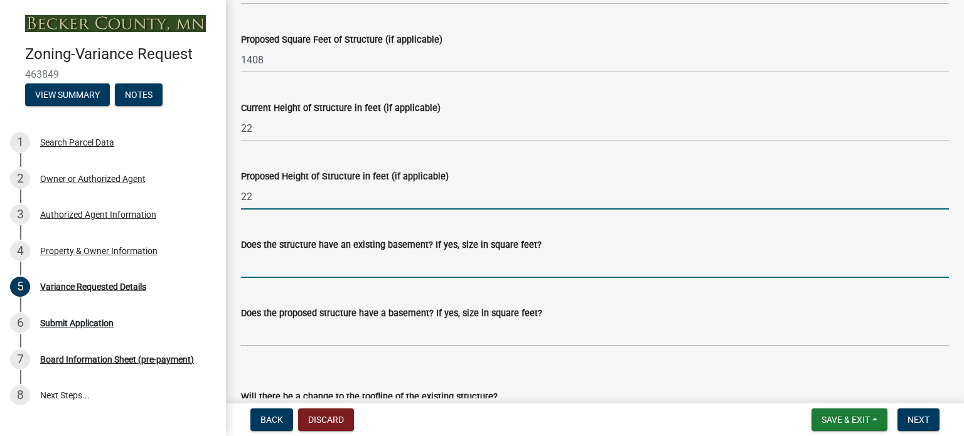
click at [279, 269] on input "Does the structure have an existing basement? If yes, size in square feet?" at bounding box center [595, 265] width 708 height 26
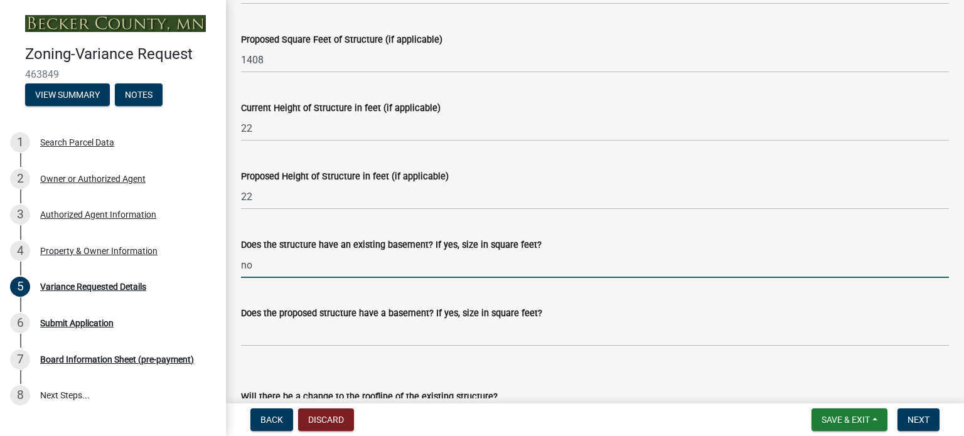
type input "no"
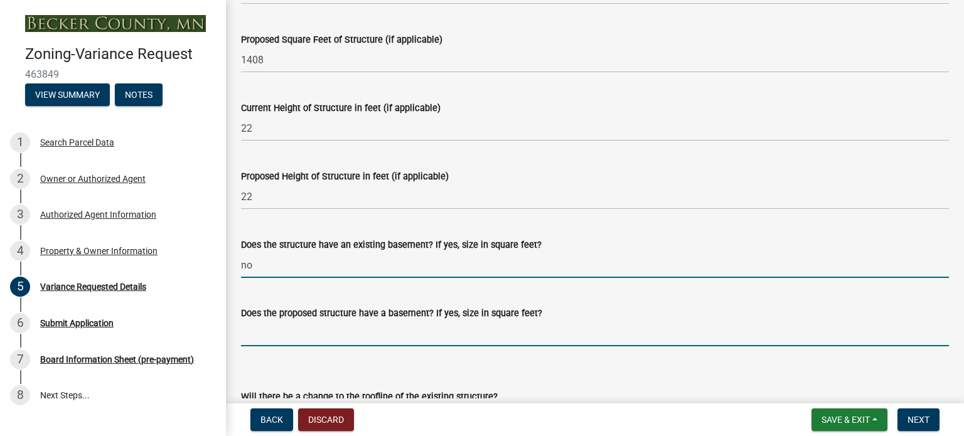
click at [266, 335] on input "Does the proposed structure have a basement? If yes, size in square feet?" at bounding box center [595, 334] width 708 height 26
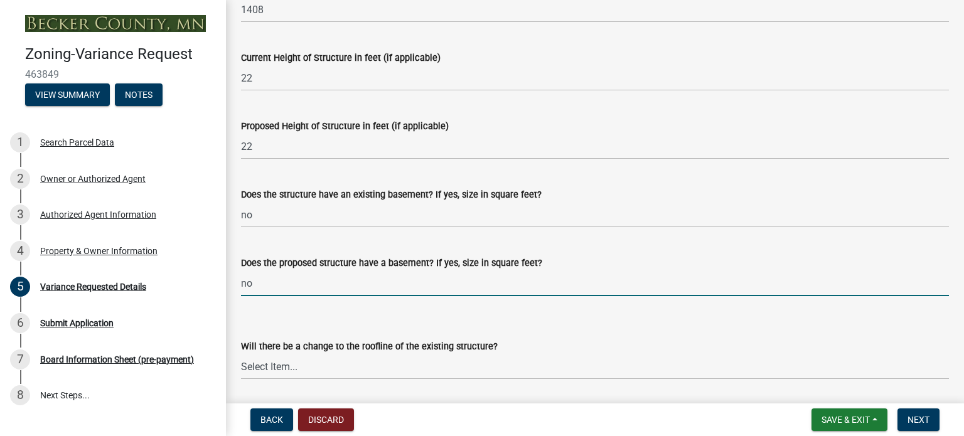
scroll to position [1318, 0]
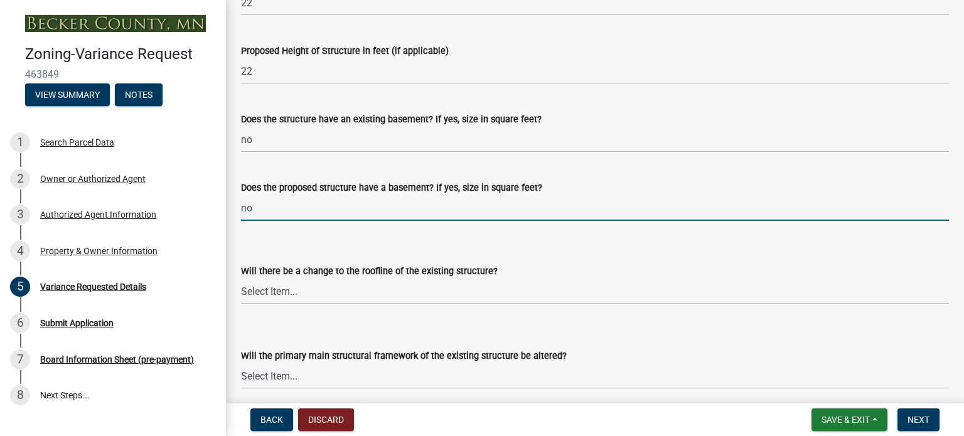
type input "no"
click at [266, 290] on select "Select Item... Yes No N/A" at bounding box center [595, 292] width 708 height 26
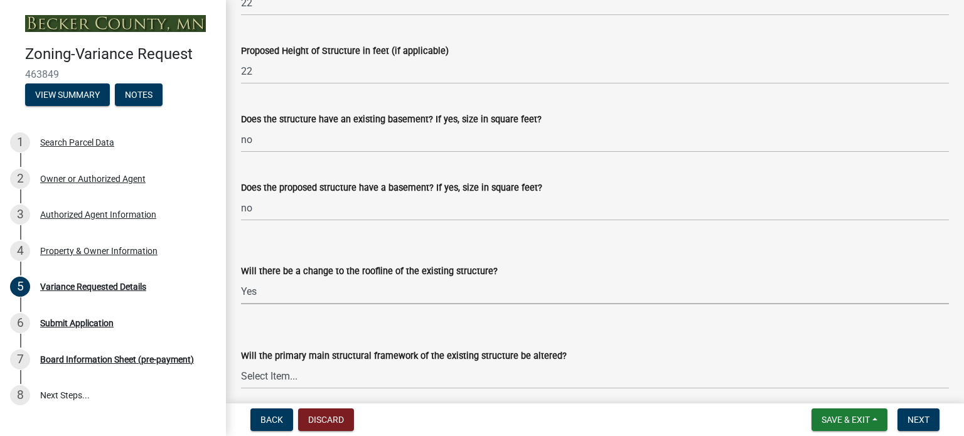
click at [241, 279] on select "Select Item... Yes No N/A" at bounding box center [595, 292] width 708 height 26
select select "15bf2cec-1ca8-47a3-85db-999609351cbd"
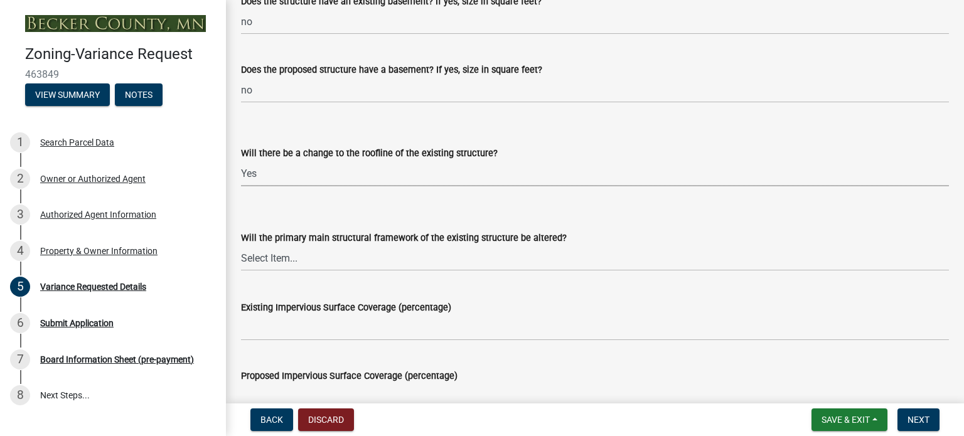
scroll to position [1443, 0]
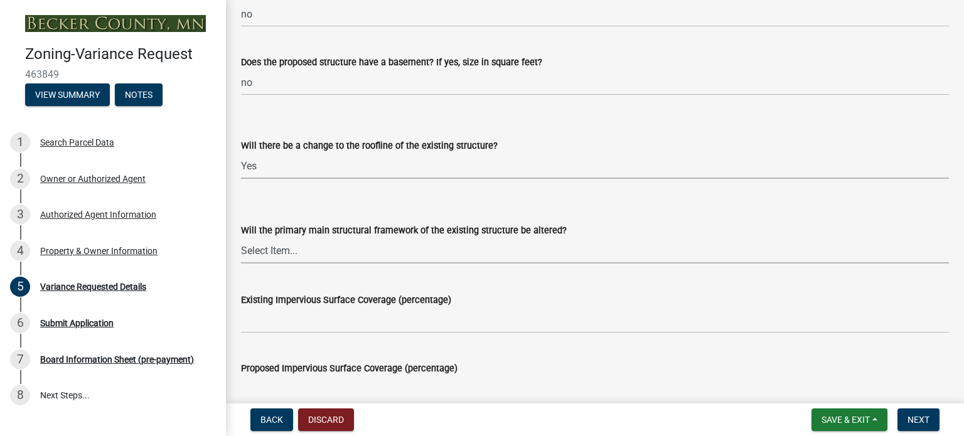
click at [275, 250] on select "Select Item... Yes No N/A" at bounding box center [595, 251] width 708 height 26
click at [241, 238] on select "Select Item... Yes No N/A" at bounding box center [595, 251] width 708 height 26
click at [267, 246] on select "Select Item... Yes No N/A" at bounding box center [595, 251] width 708 height 26
click at [241, 238] on select "Select Item... Yes No N/A" at bounding box center [595, 251] width 708 height 26
select select "fa582be9-2d62-4523-84bf-021228ae85a0"
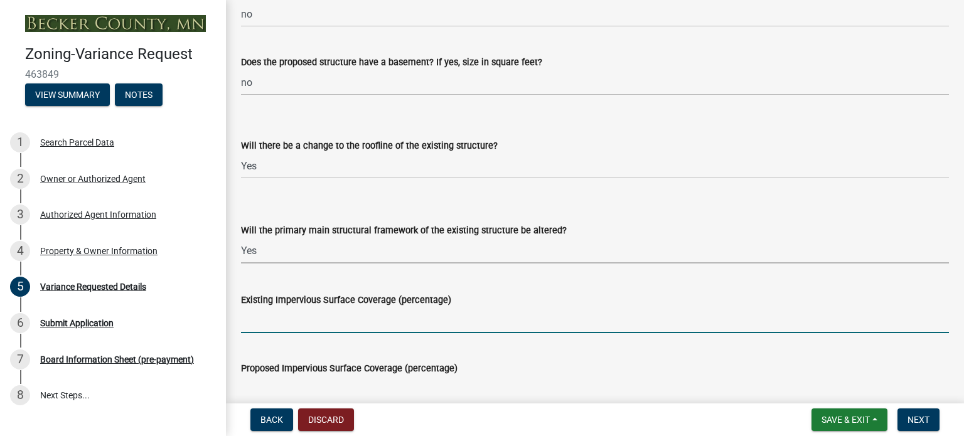
click at [264, 322] on input "Existing Impervious Surface Coverage (percentage)" at bounding box center [595, 320] width 708 height 26
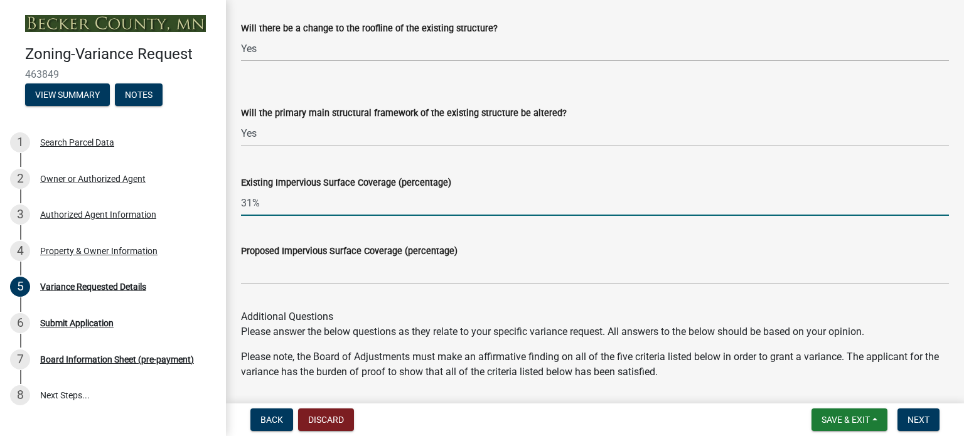
scroll to position [1569, 0]
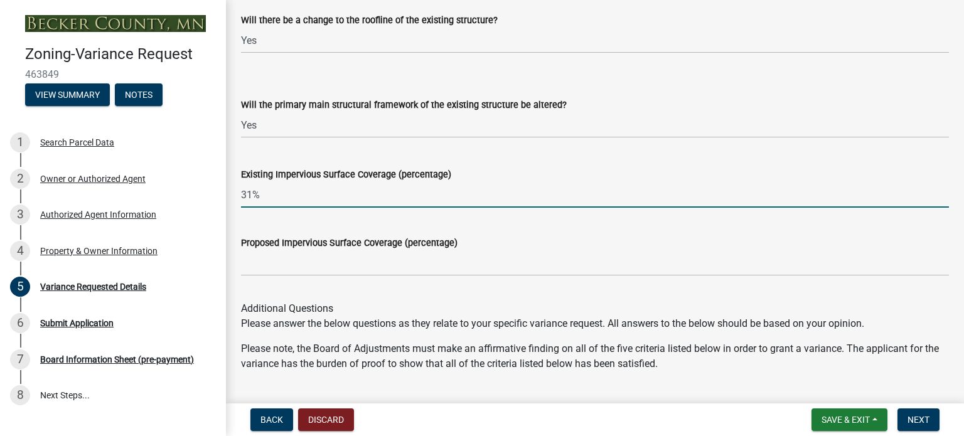
type input "31%"
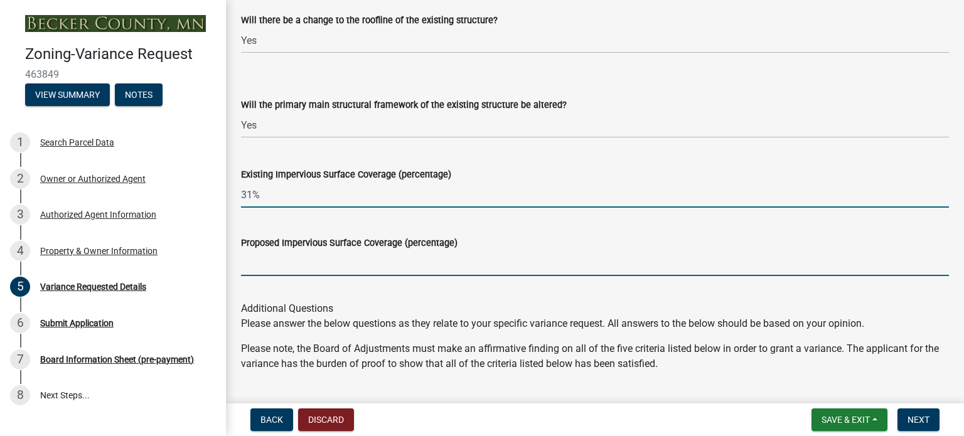
click at [262, 267] on input "Proposed Impervious Surface Coverage (percentage)" at bounding box center [595, 263] width 708 height 26
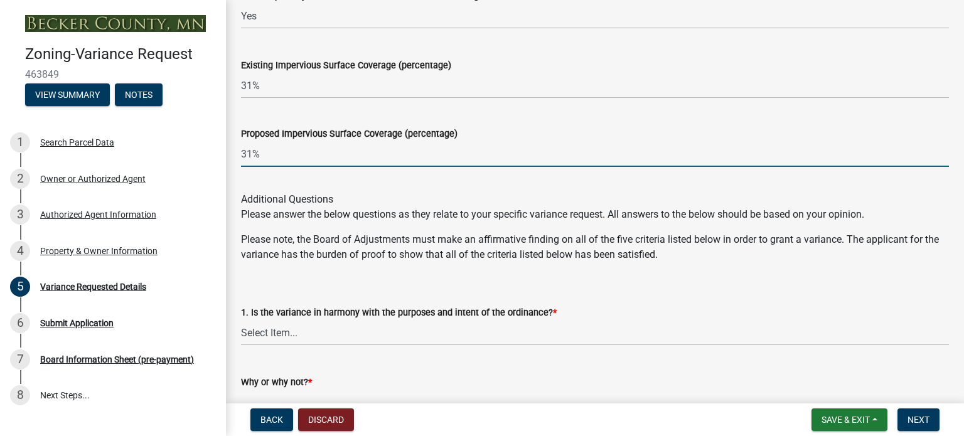
scroll to position [1694, 0]
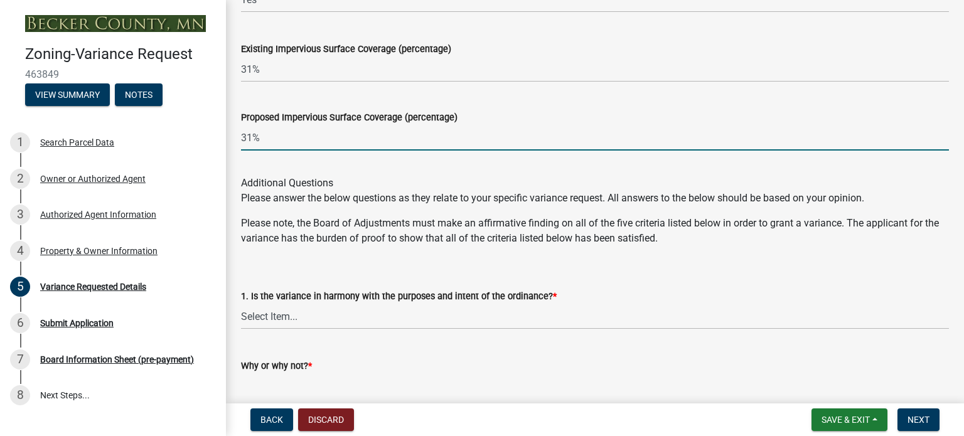
type input "31%"
click at [279, 313] on select "Select Item... Yes No" at bounding box center [595, 317] width 708 height 26
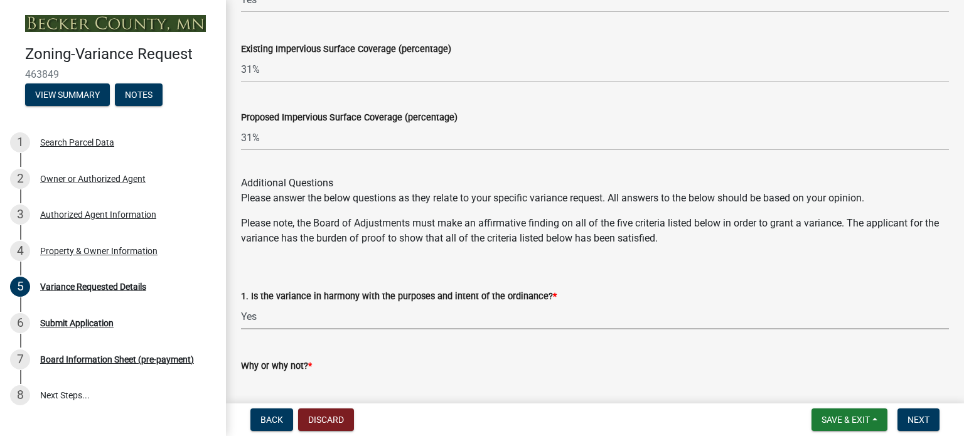
click at [241, 304] on select "Select Item... Yes No" at bounding box center [595, 317] width 708 height 26
select select "bb2b5e43-03c1-4874-9abf-a65f400af928"
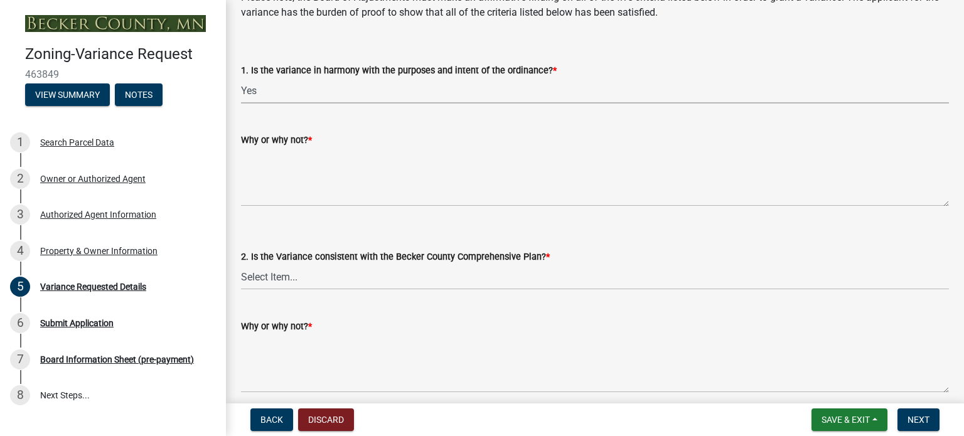
scroll to position [1945, 0]
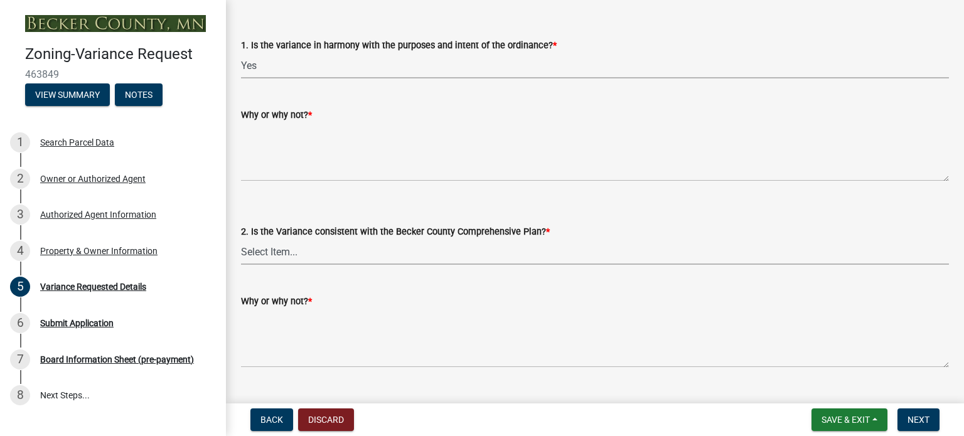
click at [291, 251] on select "Select Item... Yes No" at bounding box center [595, 252] width 708 height 26
click at [241, 239] on select "Select Item... Yes No" at bounding box center [595, 252] width 708 height 26
select select "8ea3e6c3-8fed-4904-aa20-2f643744aa0c"
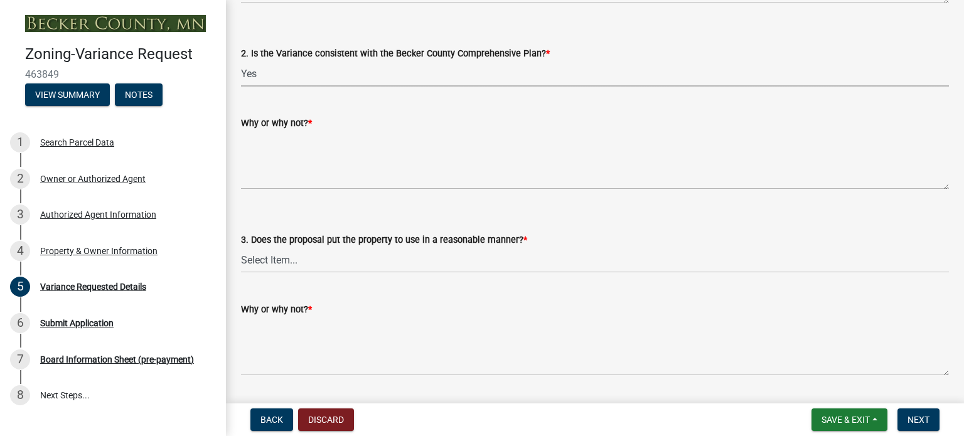
scroll to position [2133, 0]
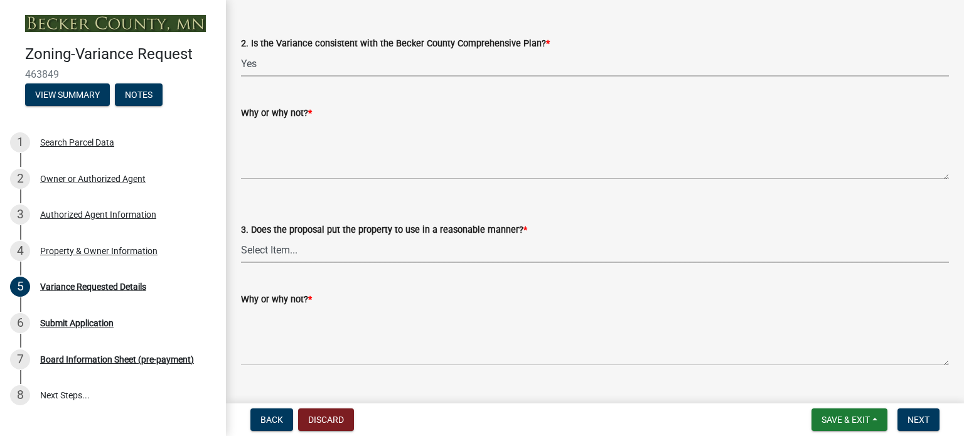
click at [281, 248] on select "Select Item... Yes No" at bounding box center [595, 250] width 708 height 26
click at [241, 237] on select "Select Item... Yes No" at bounding box center [595, 250] width 708 height 26
select select "860afd09-da87-482b-bca4-413f5cf53582"
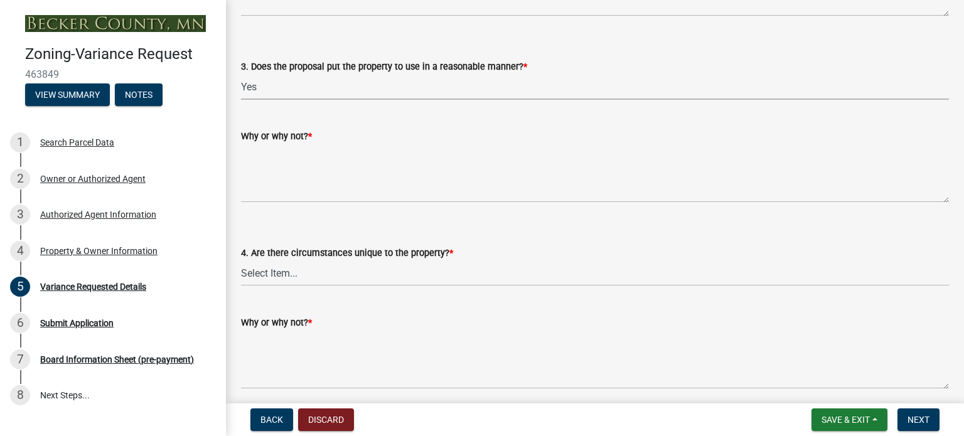
scroll to position [2321, 0]
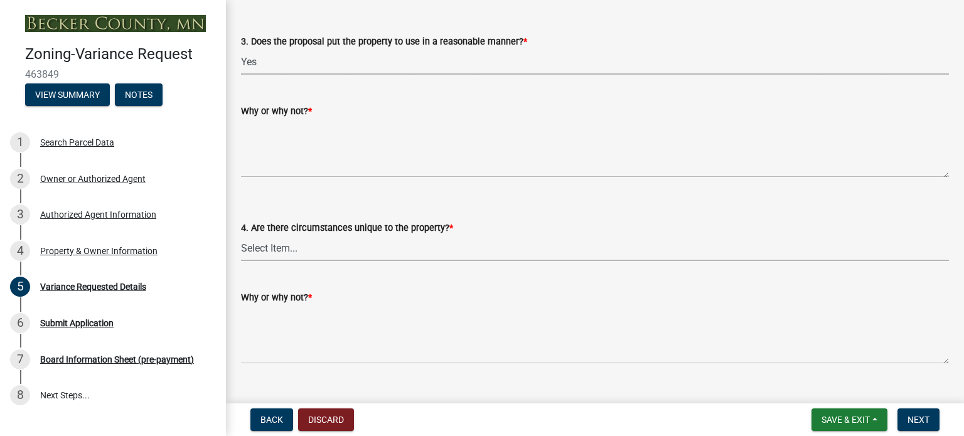
click at [285, 250] on select "Select Item... Yes No" at bounding box center [595, 248] width 708 height 26
click at [241, 235] on select "Select Item... Yes No" at bounding box center [595, 248] width 708 height 26
select select "7ceadfd0-f0c9-4b9c-a53d-dc82f9dbdebf"
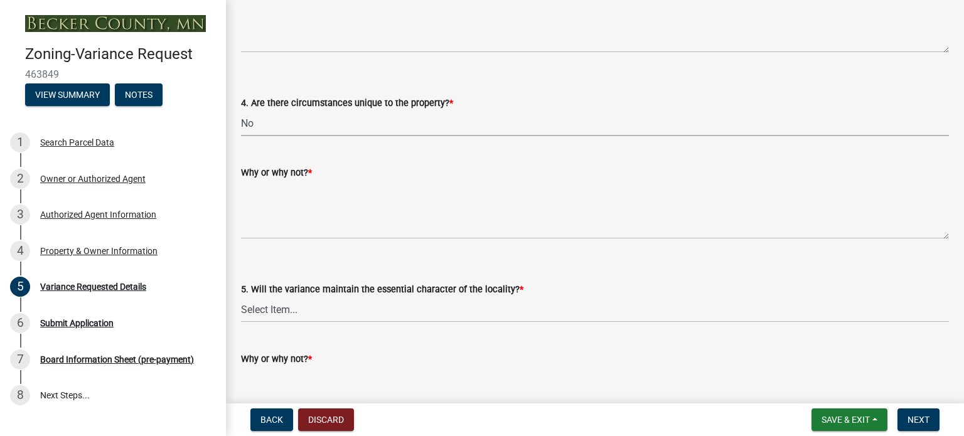
scroll to position [2447, 0]
click at [296, 306] on select "Select Item... Yes No" at bounding box center [595, 309] width 708 height 26
click at [241, 296] on select "Select Item... Yes No" at bounding box center [595, 309] width 708 height 26
select select "1aa51e34-4f0a-4095-a3f3-287665056048"
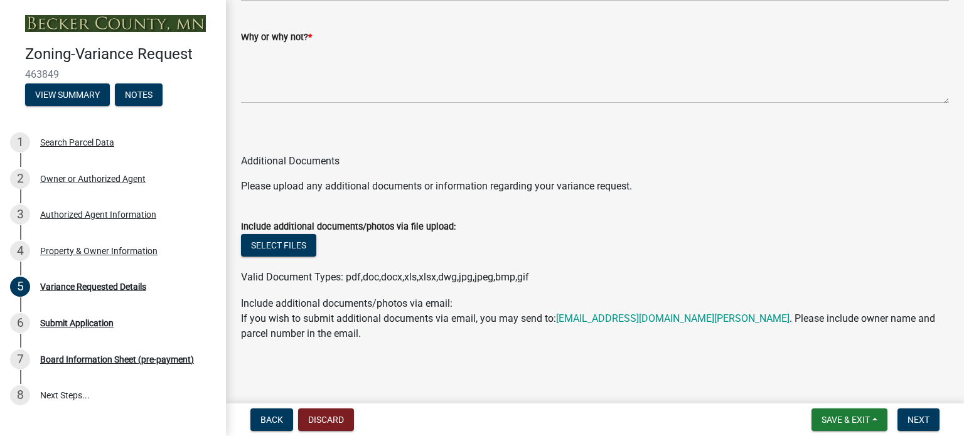
scroll to position [2770, 0]
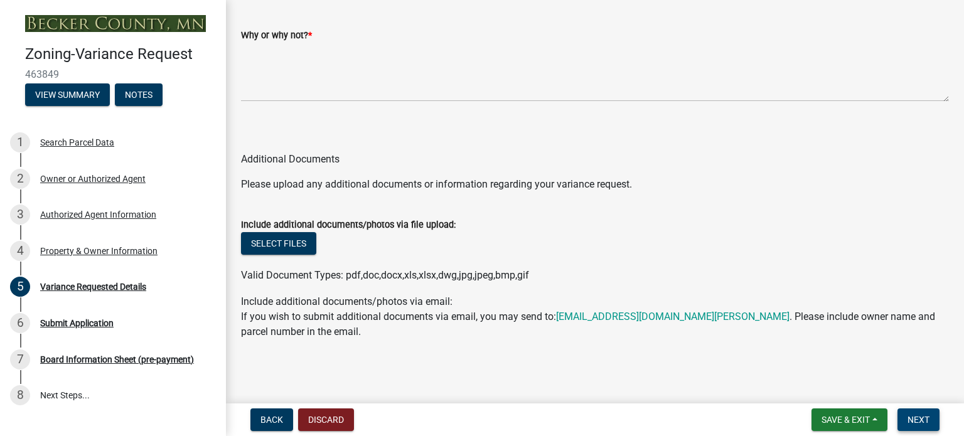
click at [920, 415] on span "Next" at bounding box center [918, 420] width 22 height 10
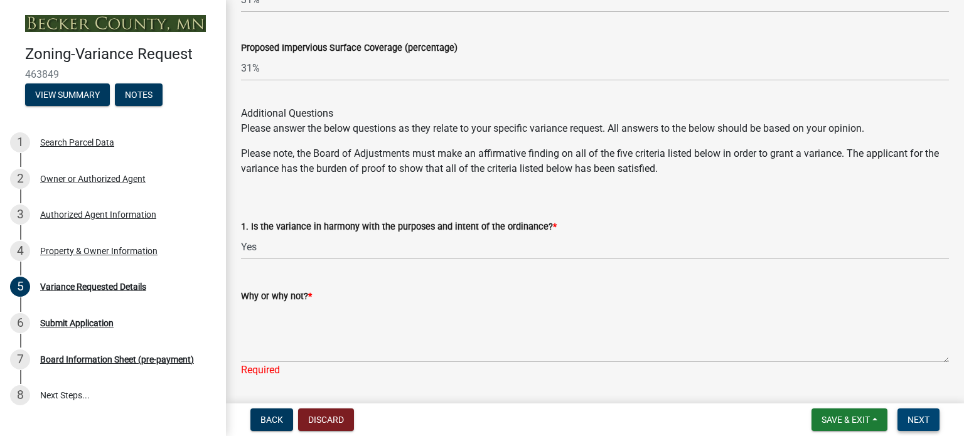
scroll to position [1826, 0]
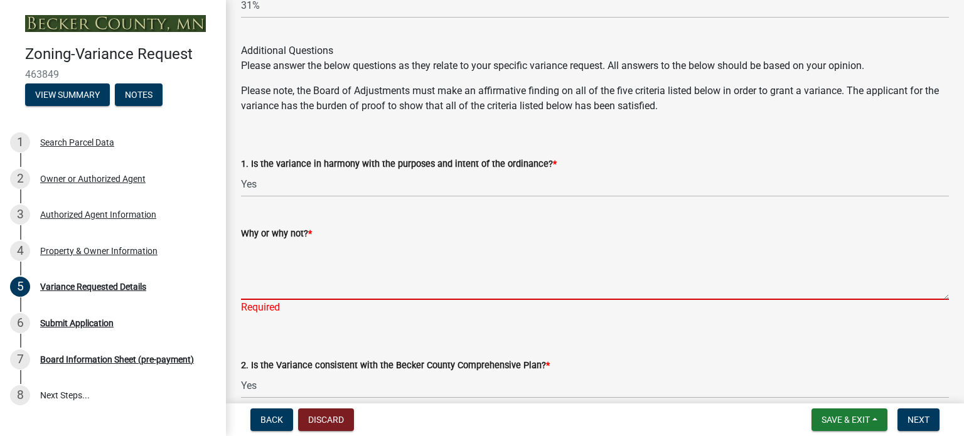
click at [256, 286] on textarea "Why or why not? *" at bounding box center [595, 270] width 708 height 59
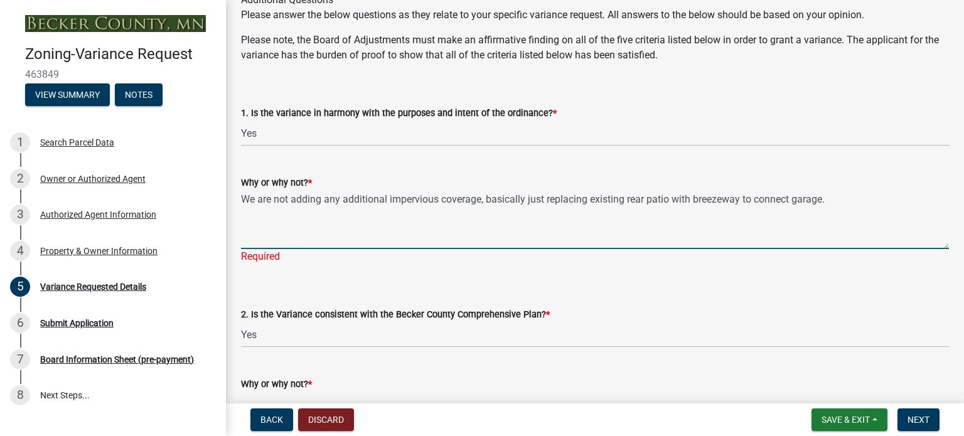
scroll to position [2015, 0]
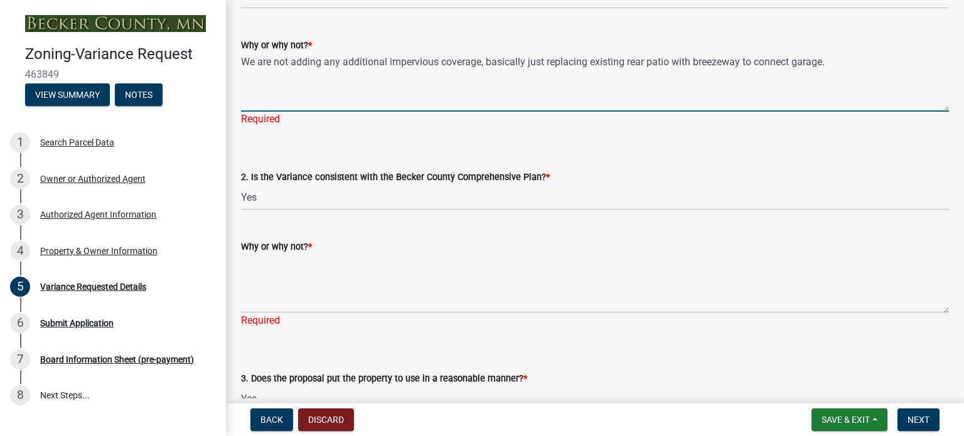
type textarea "We are not adding any additional impervious coverage, basically just replacing …"
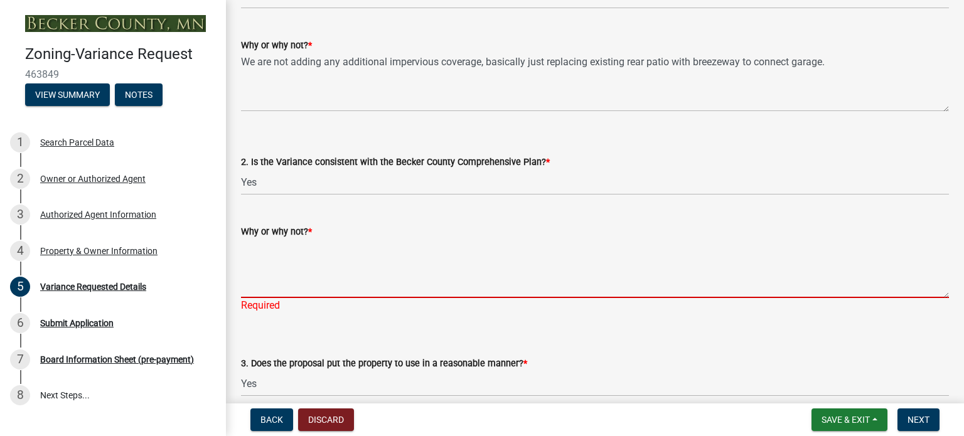
click at [269, 300] on div "Why or why not? * Required" at bounding box center [595, 259] width 708 height 107
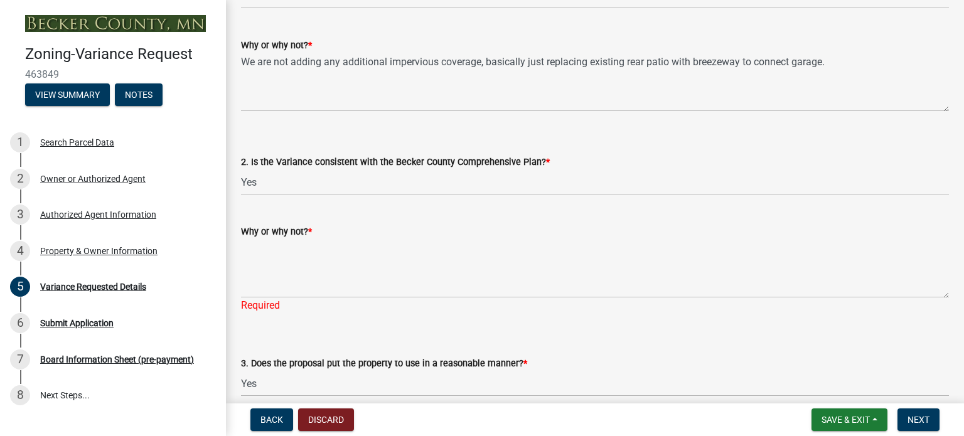
click at [546, 160] on span "*" at bounding box center [548, 162] width 4 height 11
click at [541, 169] on select "Select Item... Yes No" at bounding box center [595, 182] width 708 height 26
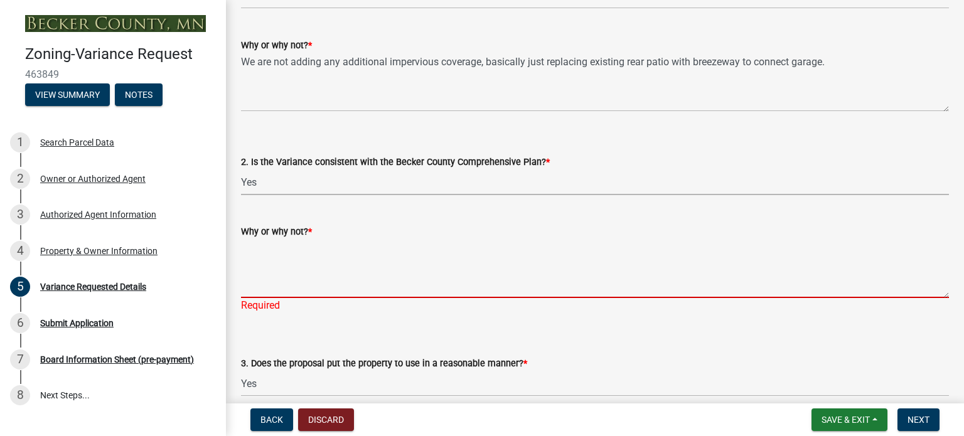
click at [272, 264] on textarea "Why or why not? *" at bounding box center [595, 268] width 708 height 59
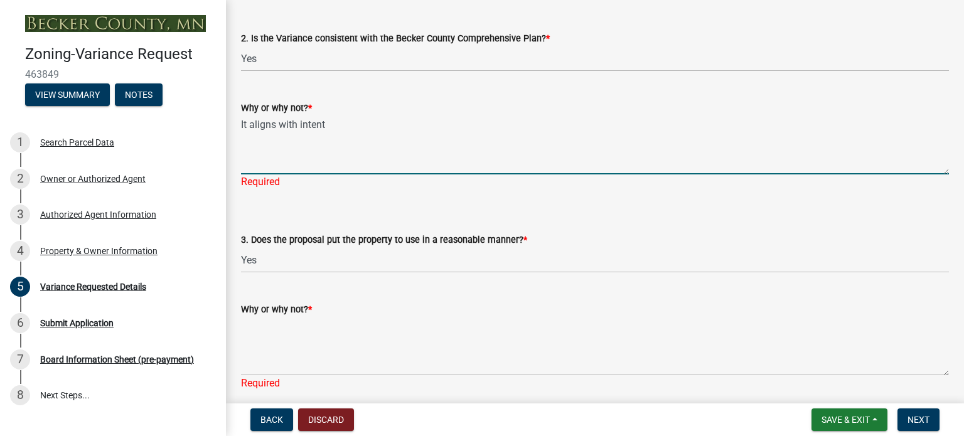
scroll to position [2140, 0]
type textarea "It aligns with intent"
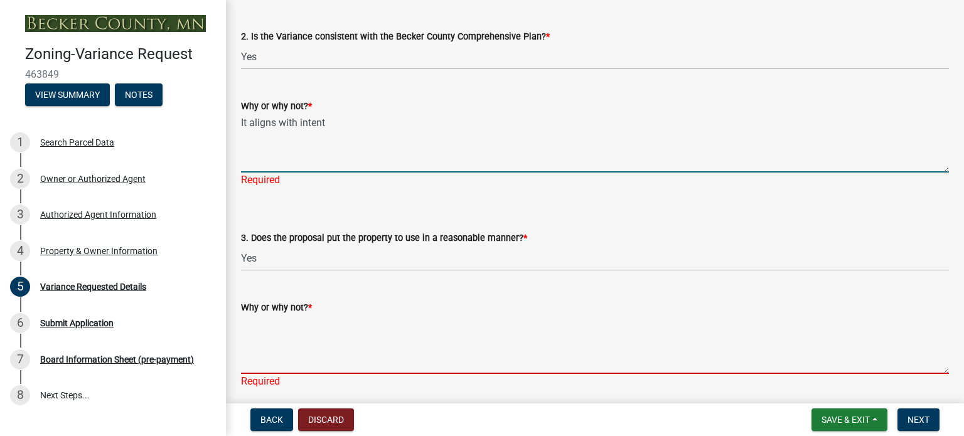
click at [262, 328] on textarea "Why or why not? *" at bounding box center [595, 344] width 708 height 59
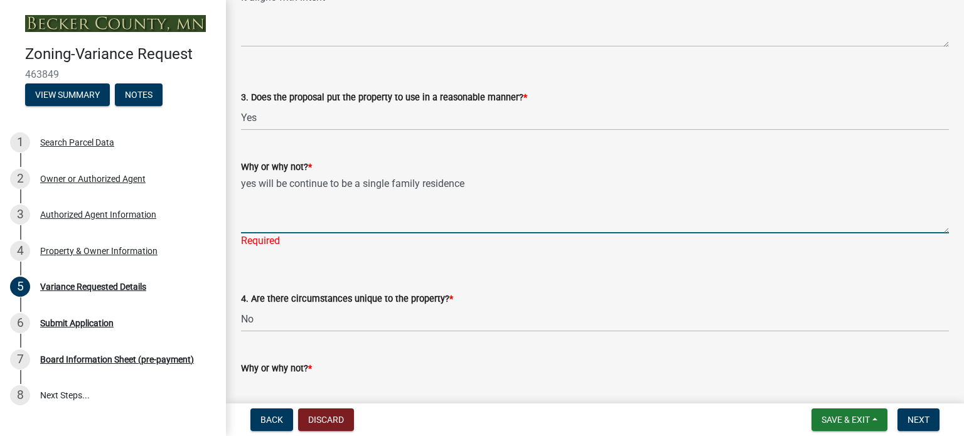
scroll to position [2328, 0]
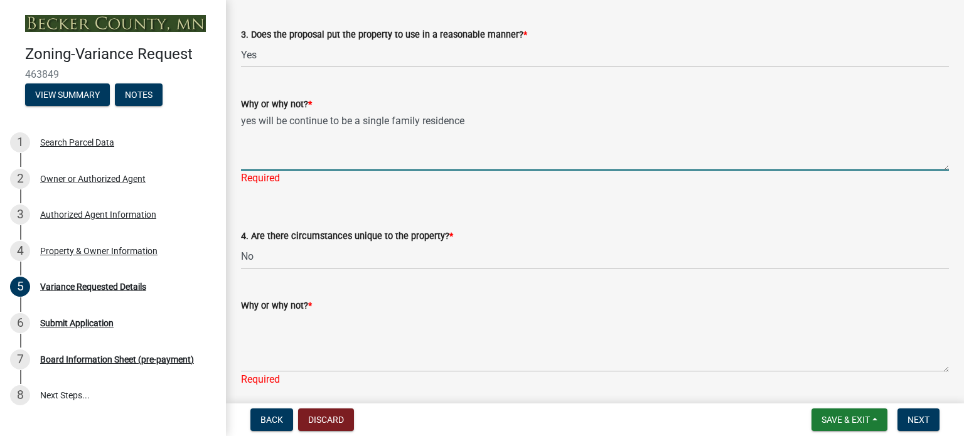
type textarea "yes will be continue to be a single family residence"
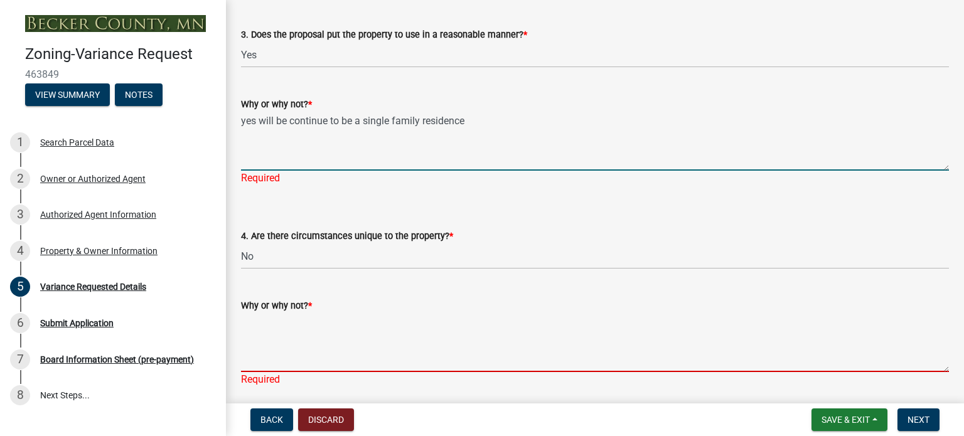
click at [259, 329] on textarea "Why or why not? *" at bounding box center [595, 342] width 708 height 59
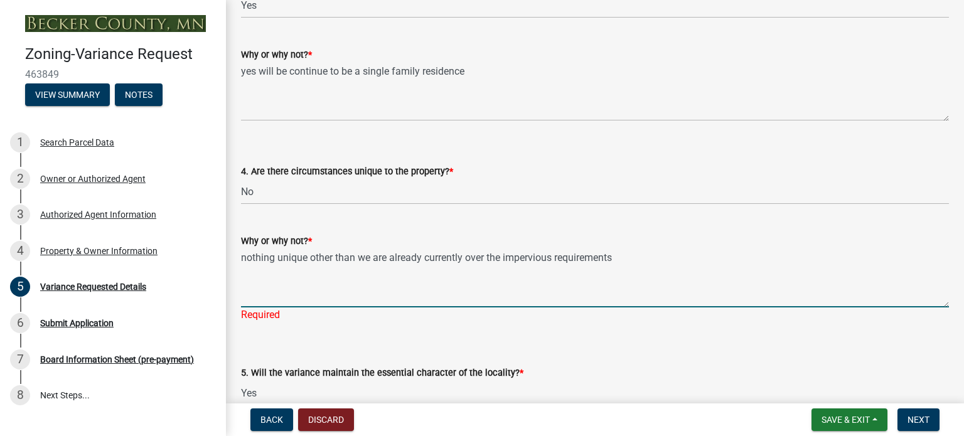
scroll to position [2517, 0]
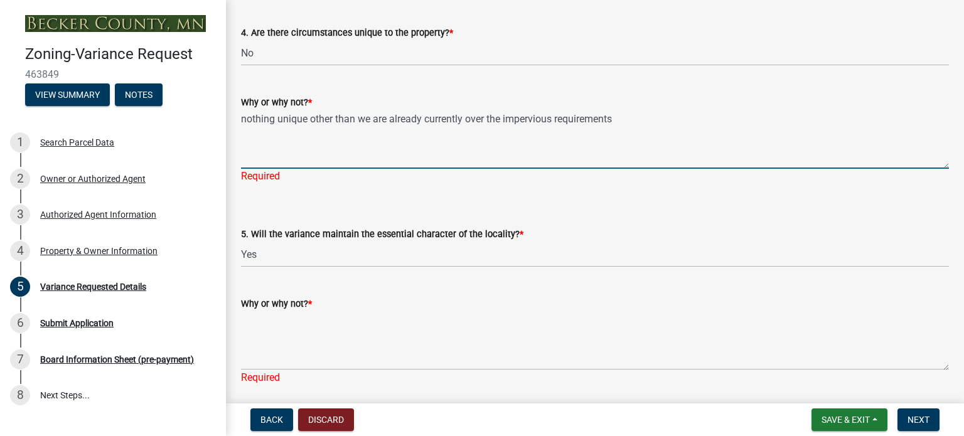
type textarea "nothing unique other than we are already currently over the impervious requirem…"
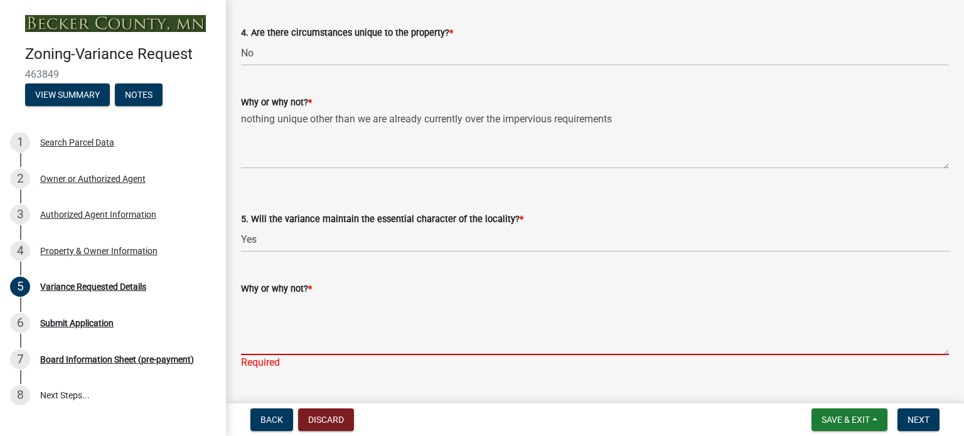
click at [258, 325] on textarea "Why or why not? *" at bounding box center [595, 325] width 708 height 59
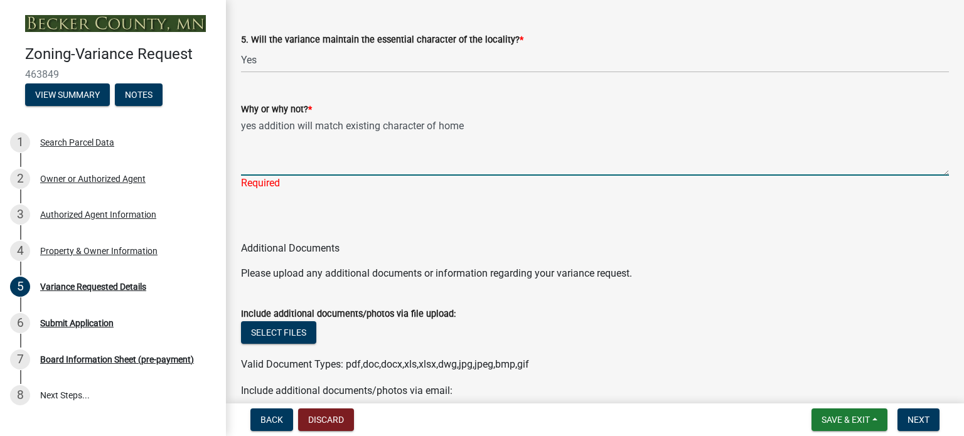
scroll to position [2705, 0]
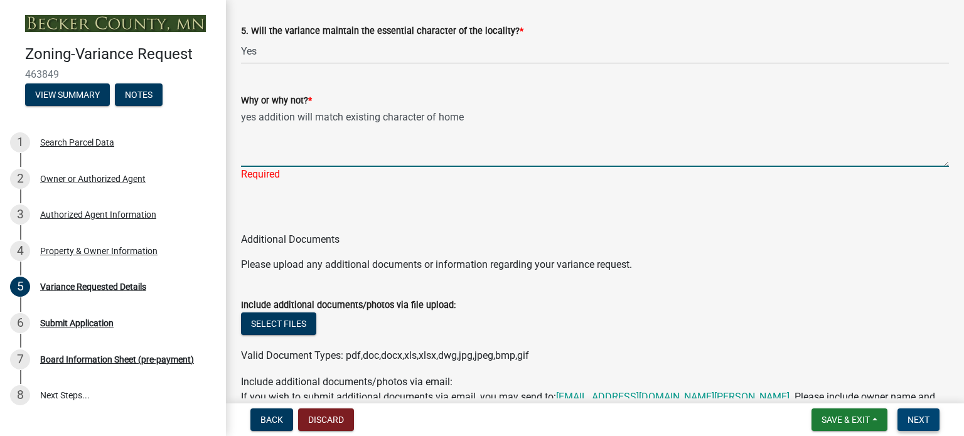
type textarea "yes addition will match existing character of home"
click at [917, 420] on span "Next" at bounding box center [918, 420] width 22 height 10
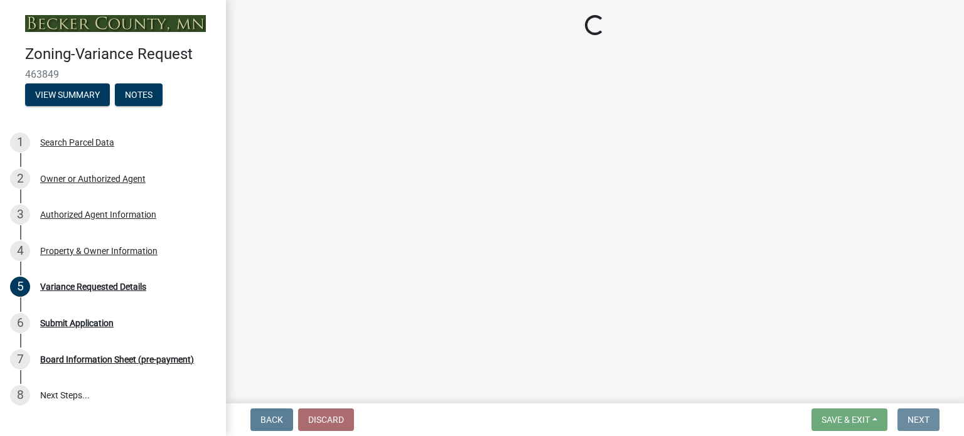
scroll to position [0, 0]
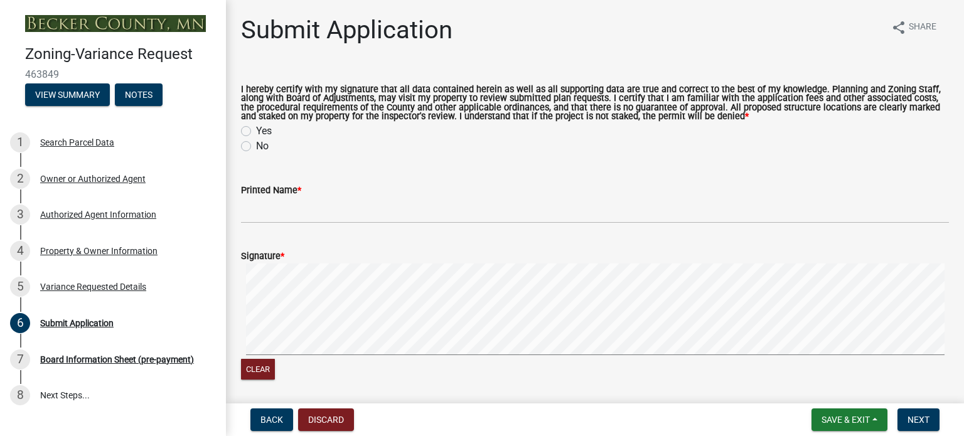
click at [256, 130] on label "Yes" at bounding box center [264, 131] width 16 height 15
click at [256, 130] on input "Yes" at bounding box center [260, 128] width 8 height 8
radio input "true"
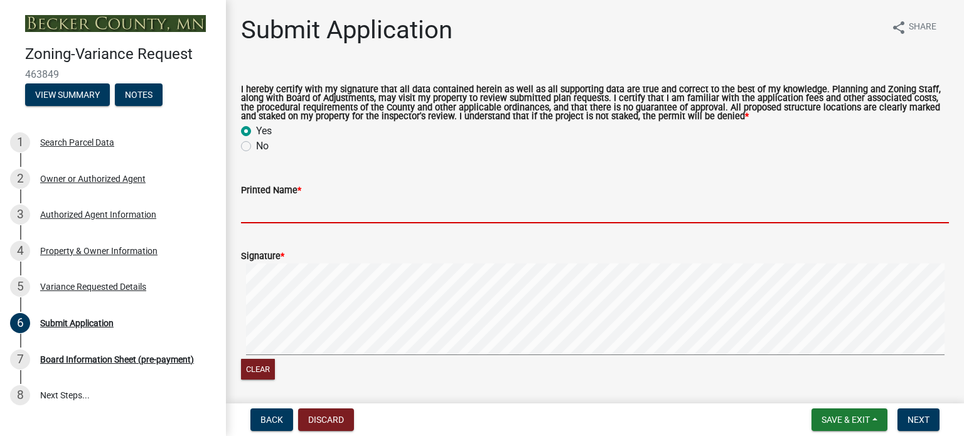
click at [265, 213] on input "Printed Name *" at bounding box center [595, 211] width 708 height 26
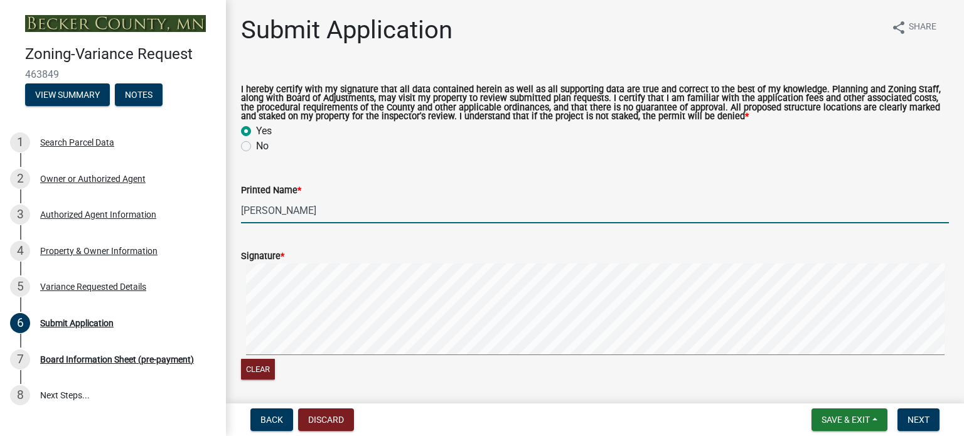
type input "[PERSON_NAME]"
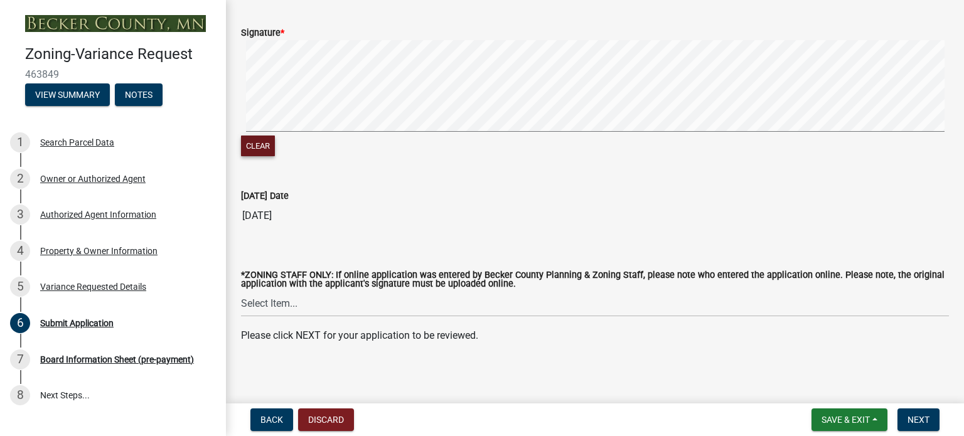
scroll to position [227, 0]
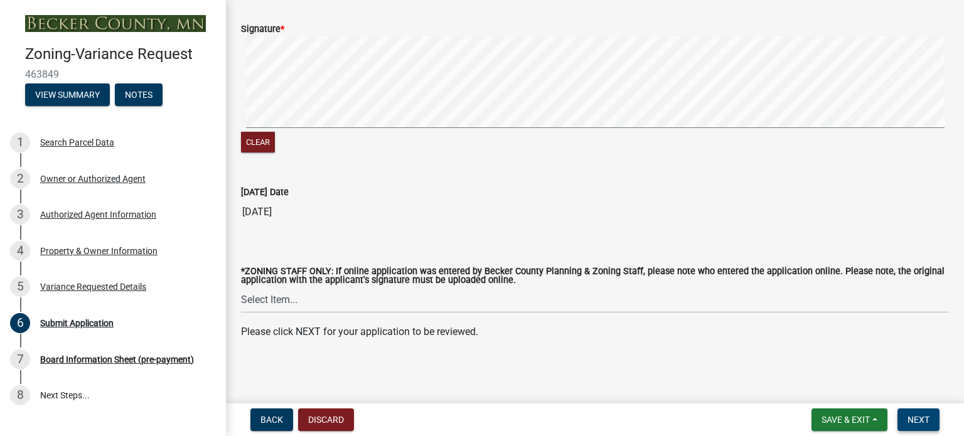
click at [915, 419] on span "Next" at bounding box center [918, 420] width 22 height 10
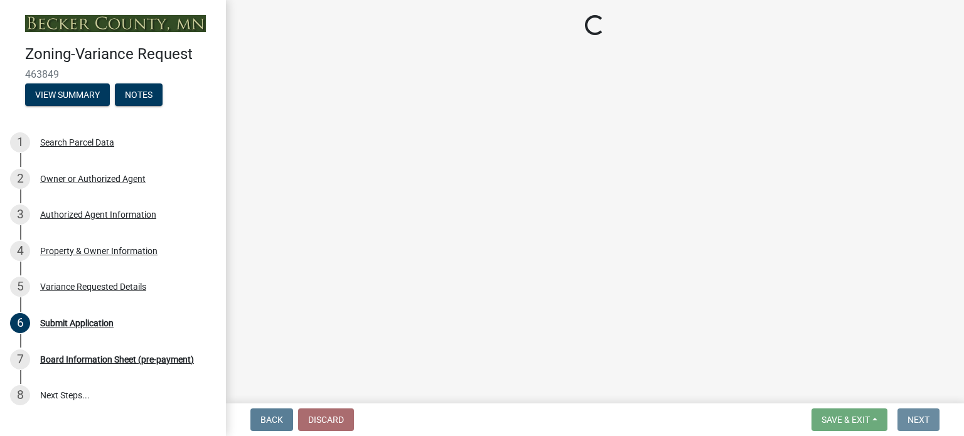
scroll to position [0, 0]
